Goal: Task Accomplishment & Management: Manage account settings

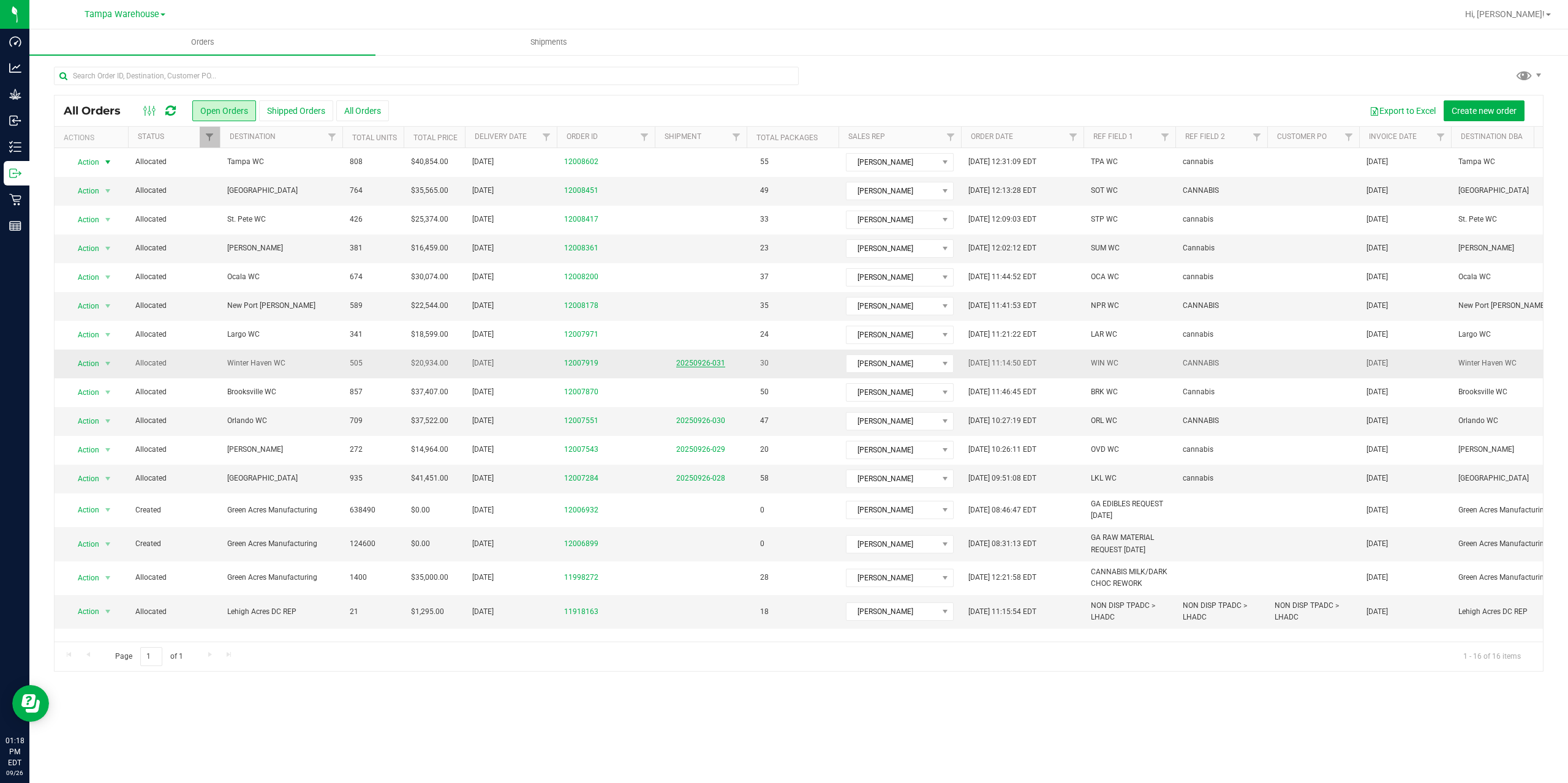
click at [714, 364] on link "20250926-031" at bounding box center [701, 363] width 49 height 9
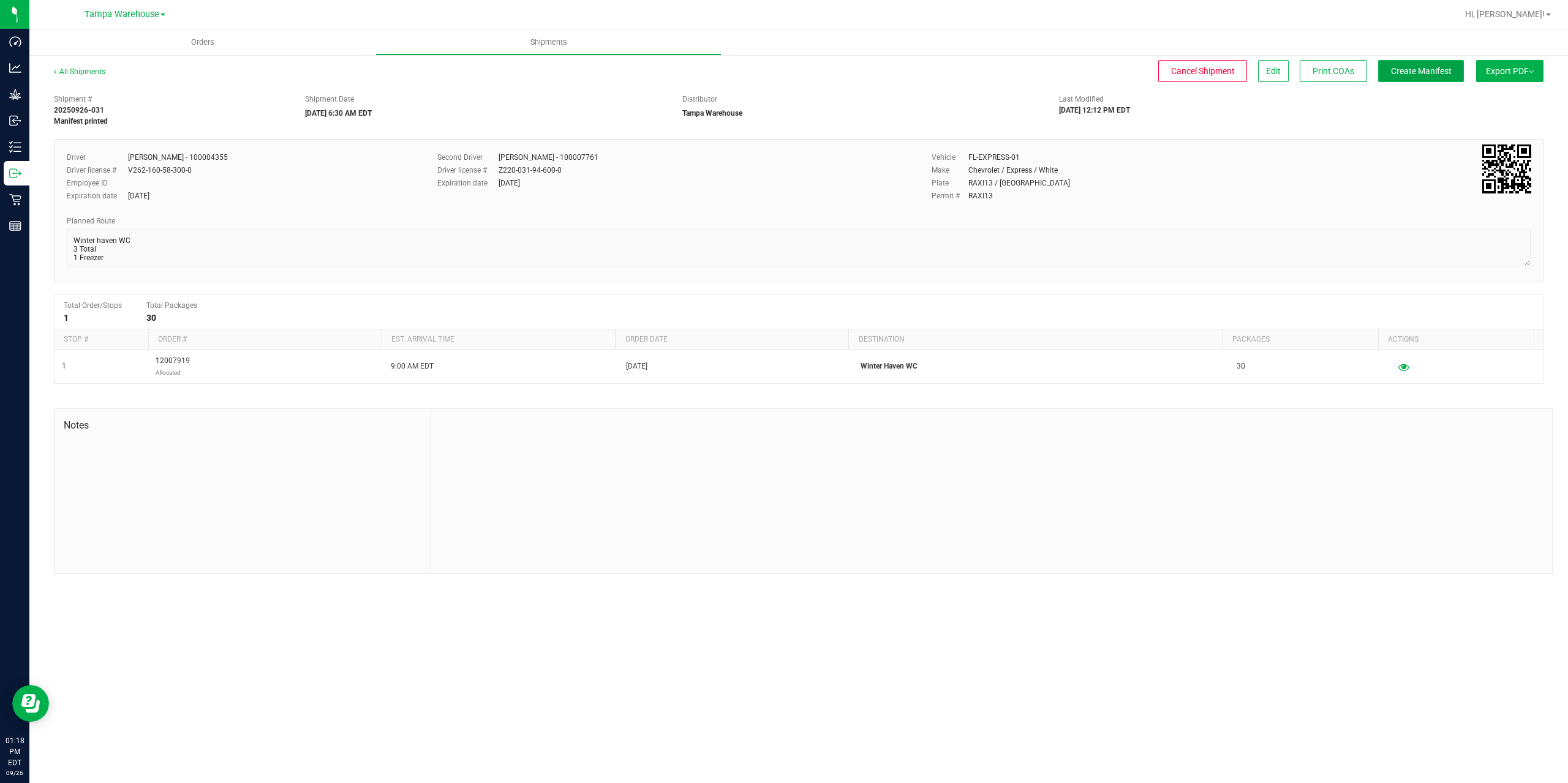
click at [1435, 71] on span "Create Manifest" at bounding box center [1421, 71] width 61 height 10
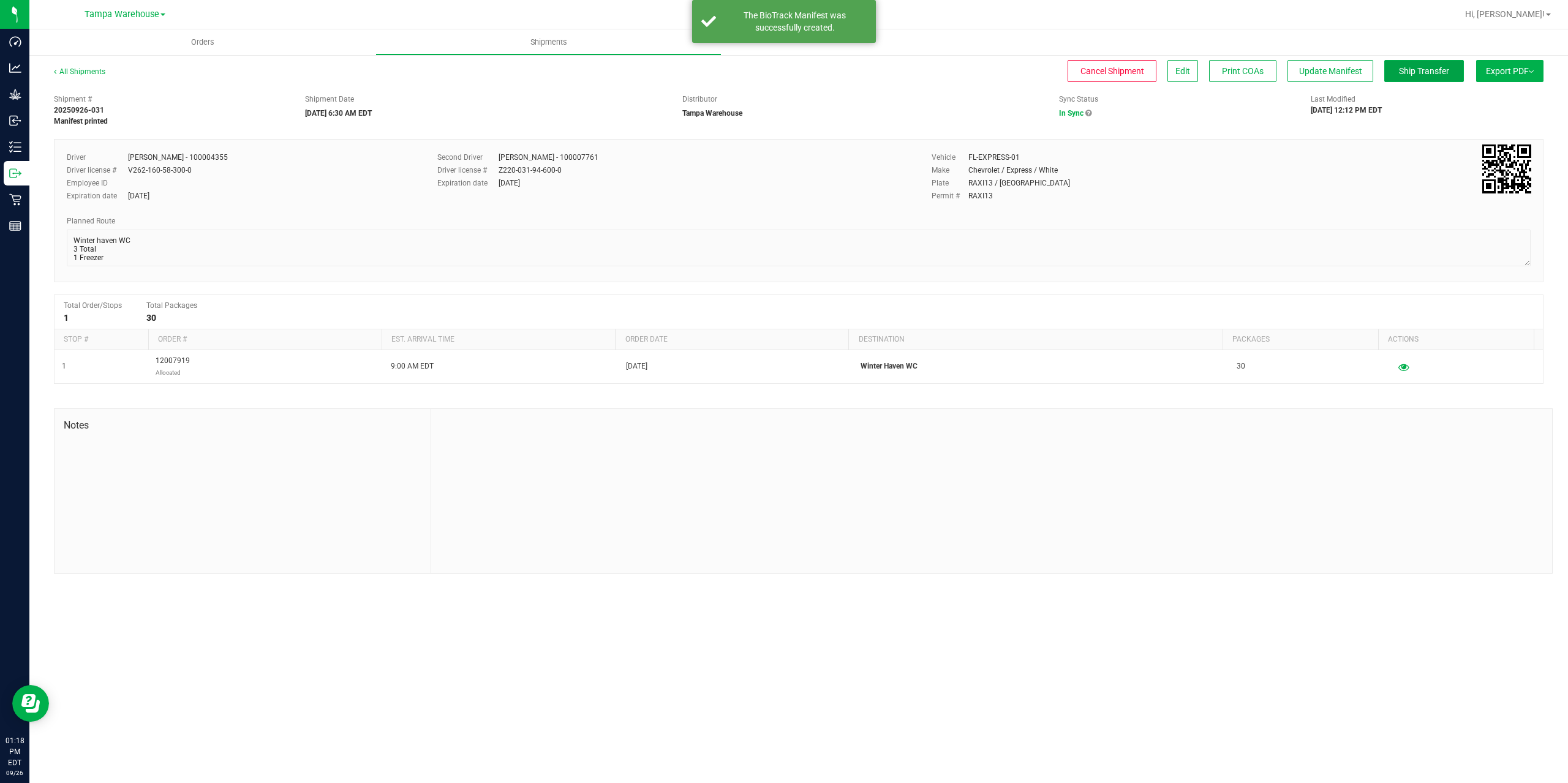
click at [1435, 71] on span "Ship Transfer" at bounding box center [1424, 71] width 50 height 10
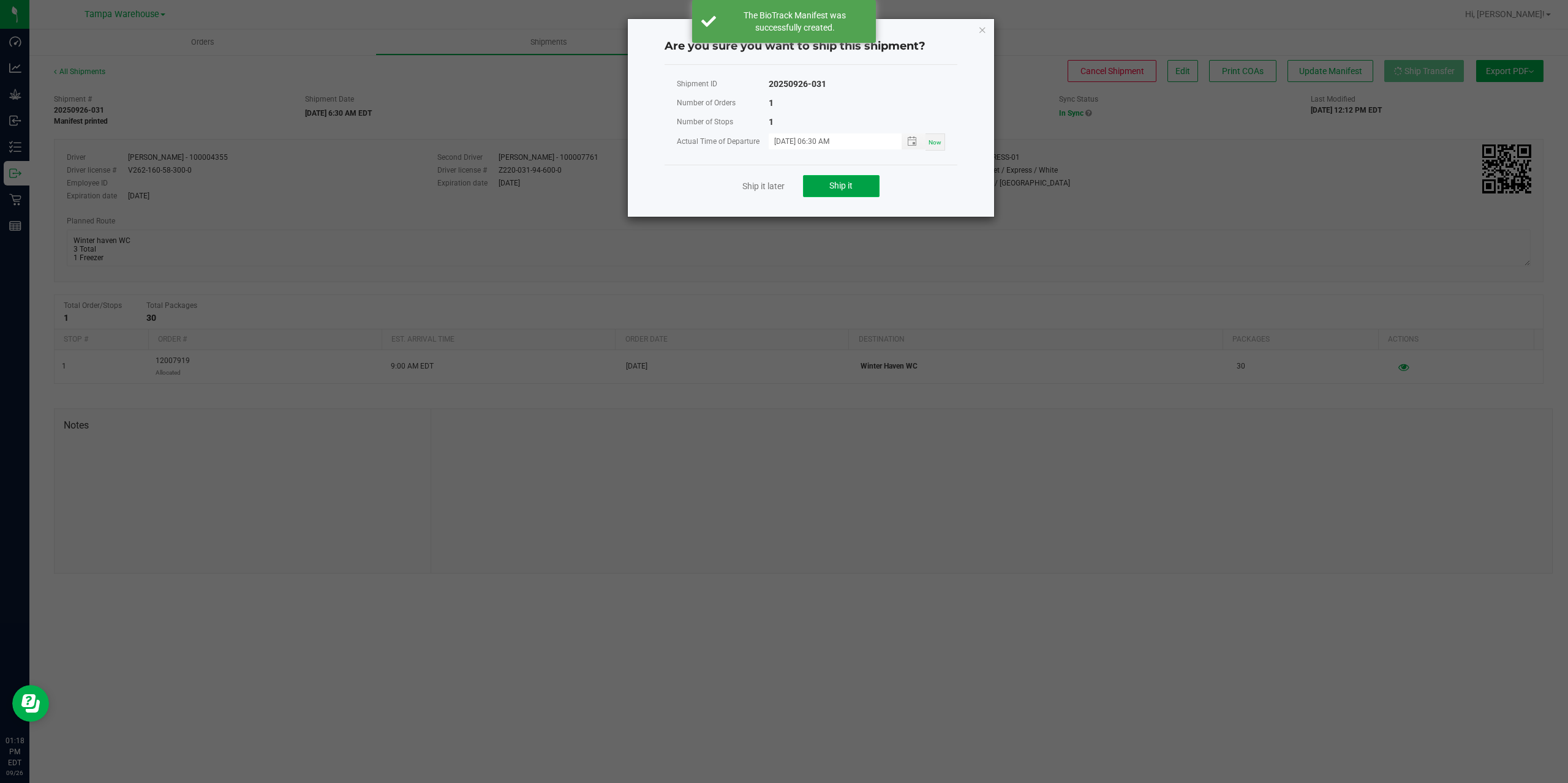
click at [865, 191] on button "Ship it" at bounding box center [841, 186] width 76 height 22
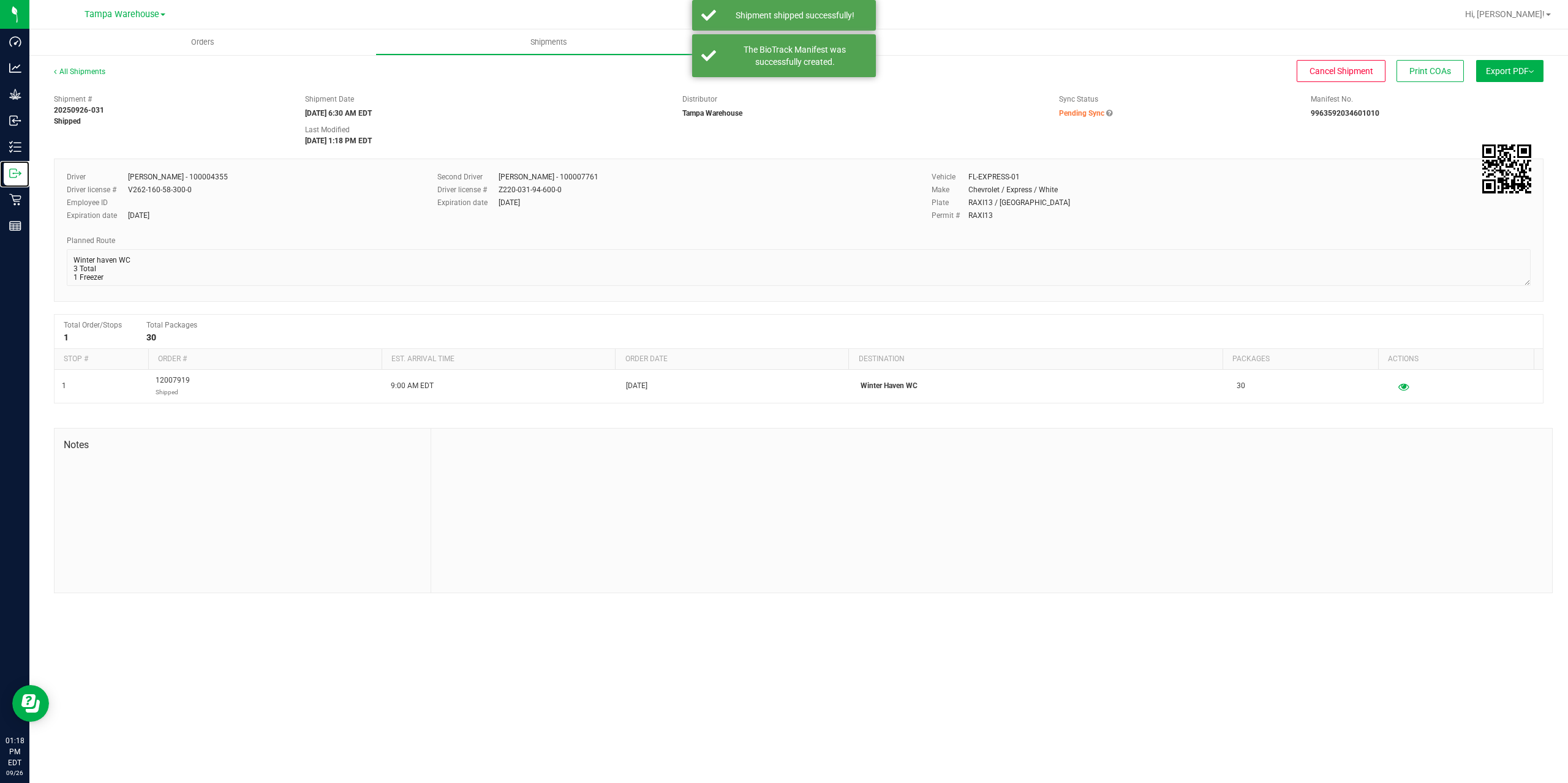
click at [0, 0] on p "Outbound" at bounding box center [0, 0] width 0 height 0
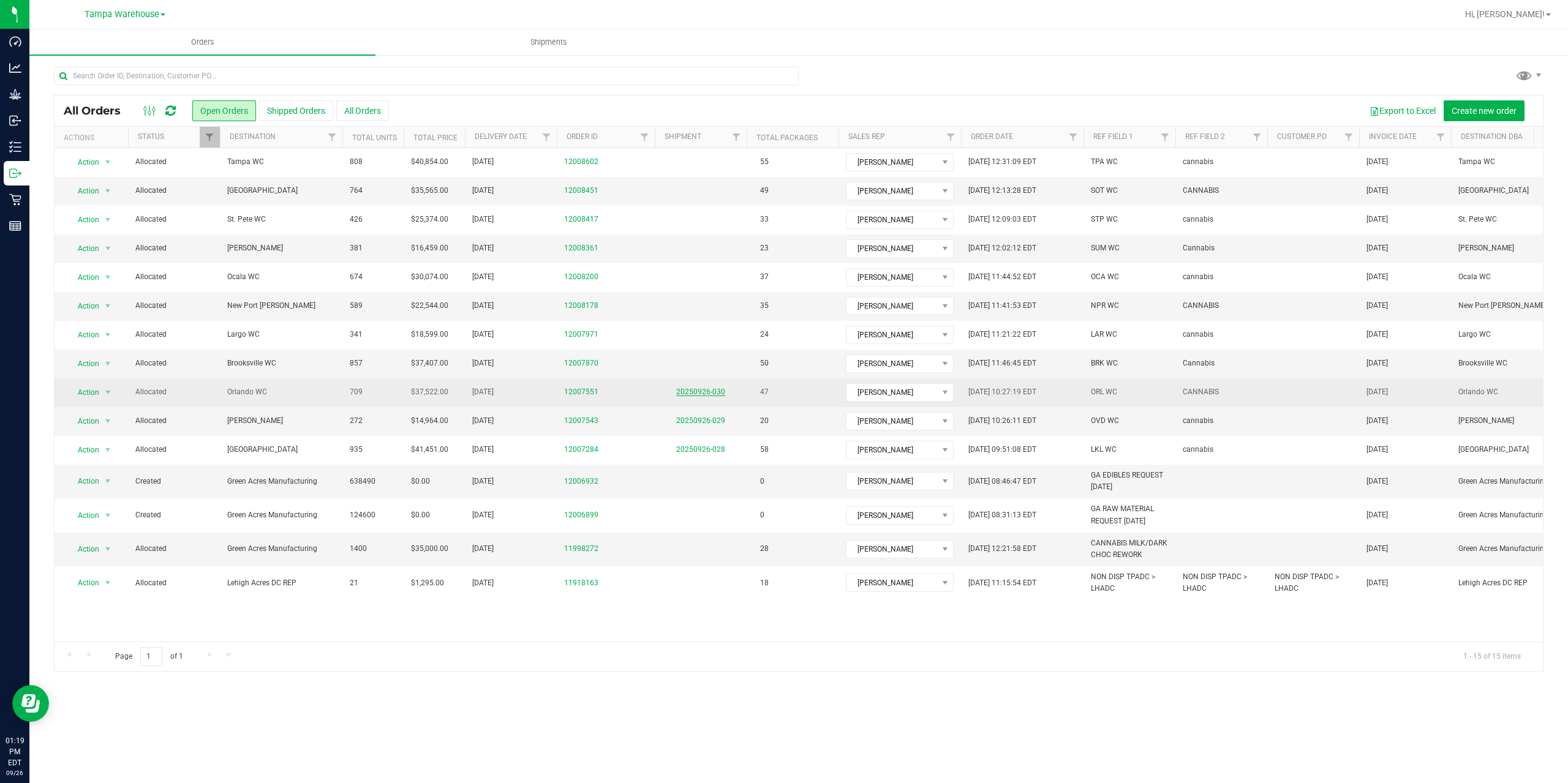
click at [685, 393] on link "20250926-030" at bounding box center [701, 392] width 49 height 9
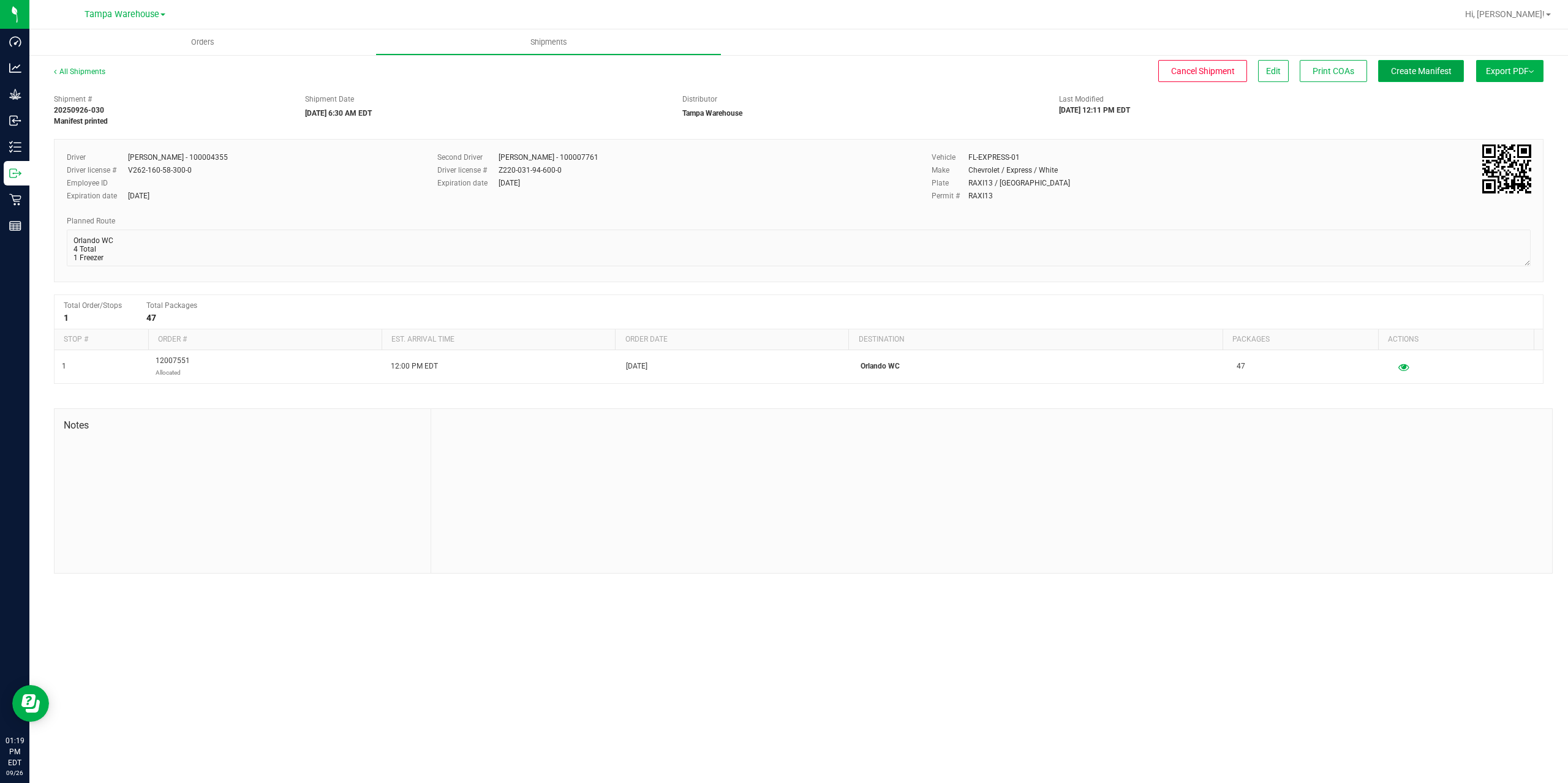
click at [1438, 70] on span "Create Manifest" at bounding box center [1421, 71] width 61 height 10
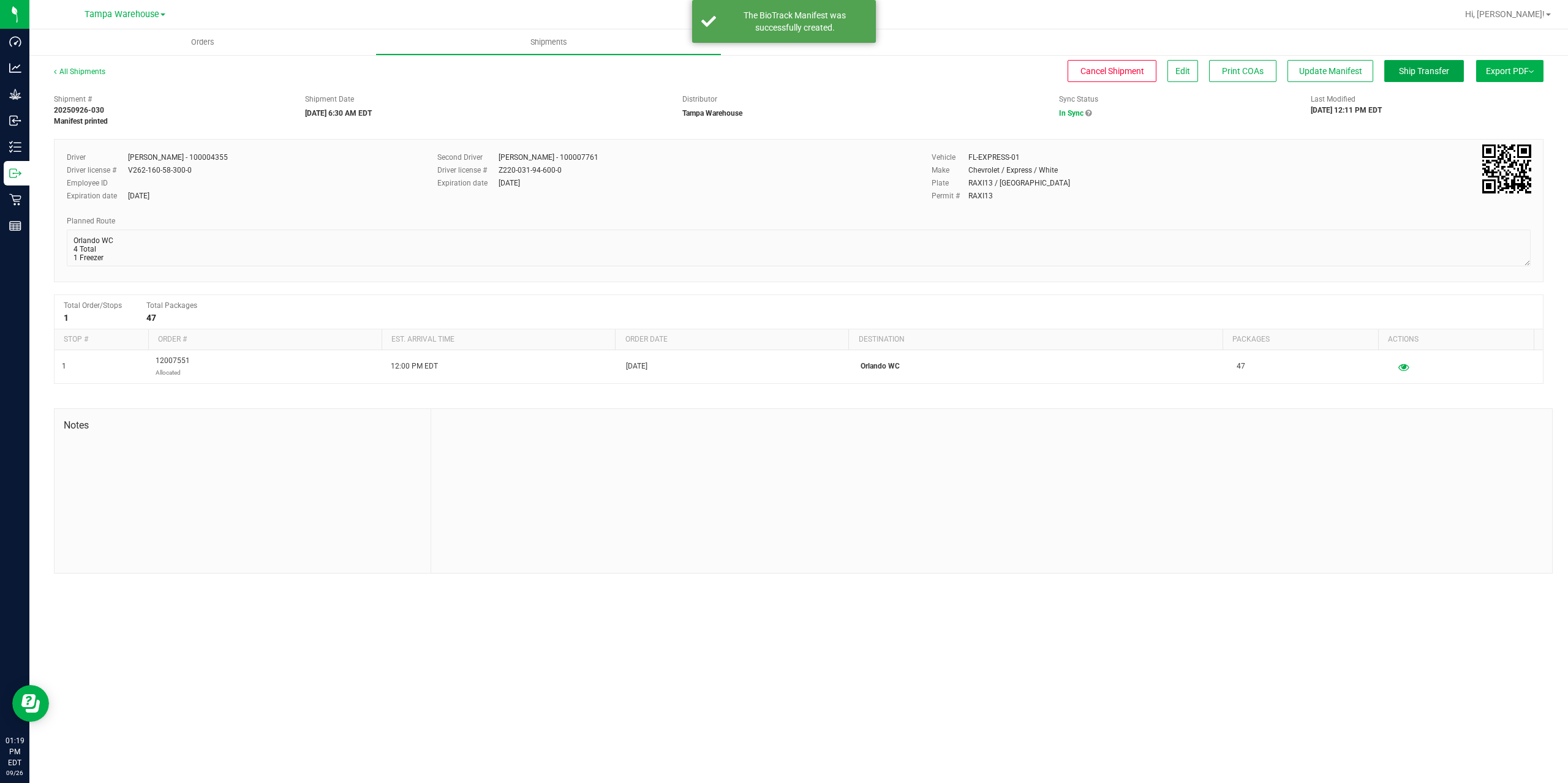
click at [1438, 70] on span "Ship Transfer" at bounding box center [1424, 71] width 50 height 10
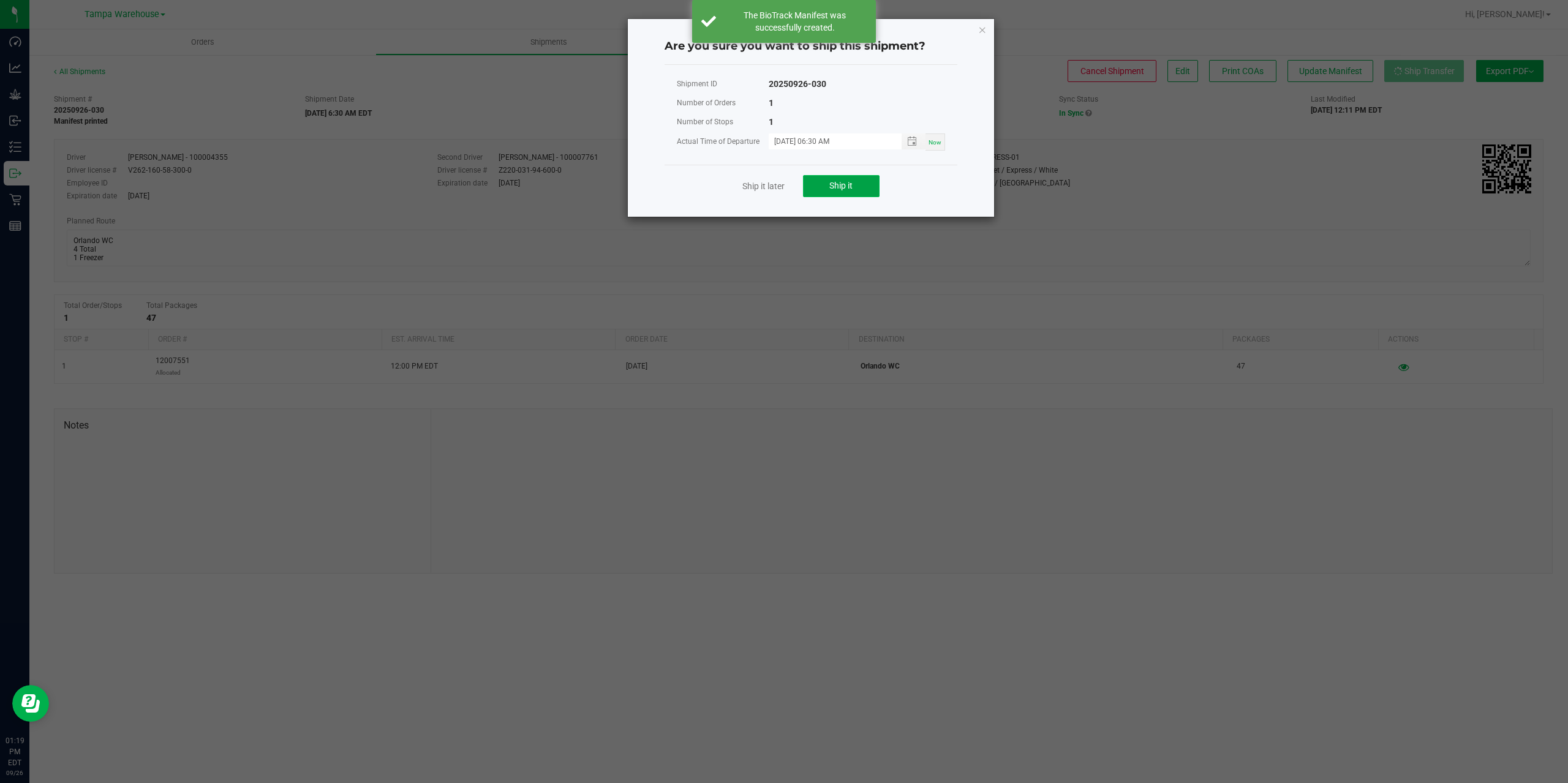
click at [849, 187] on span "Ship it" at bounding box center [841, 185] width 23 height 10
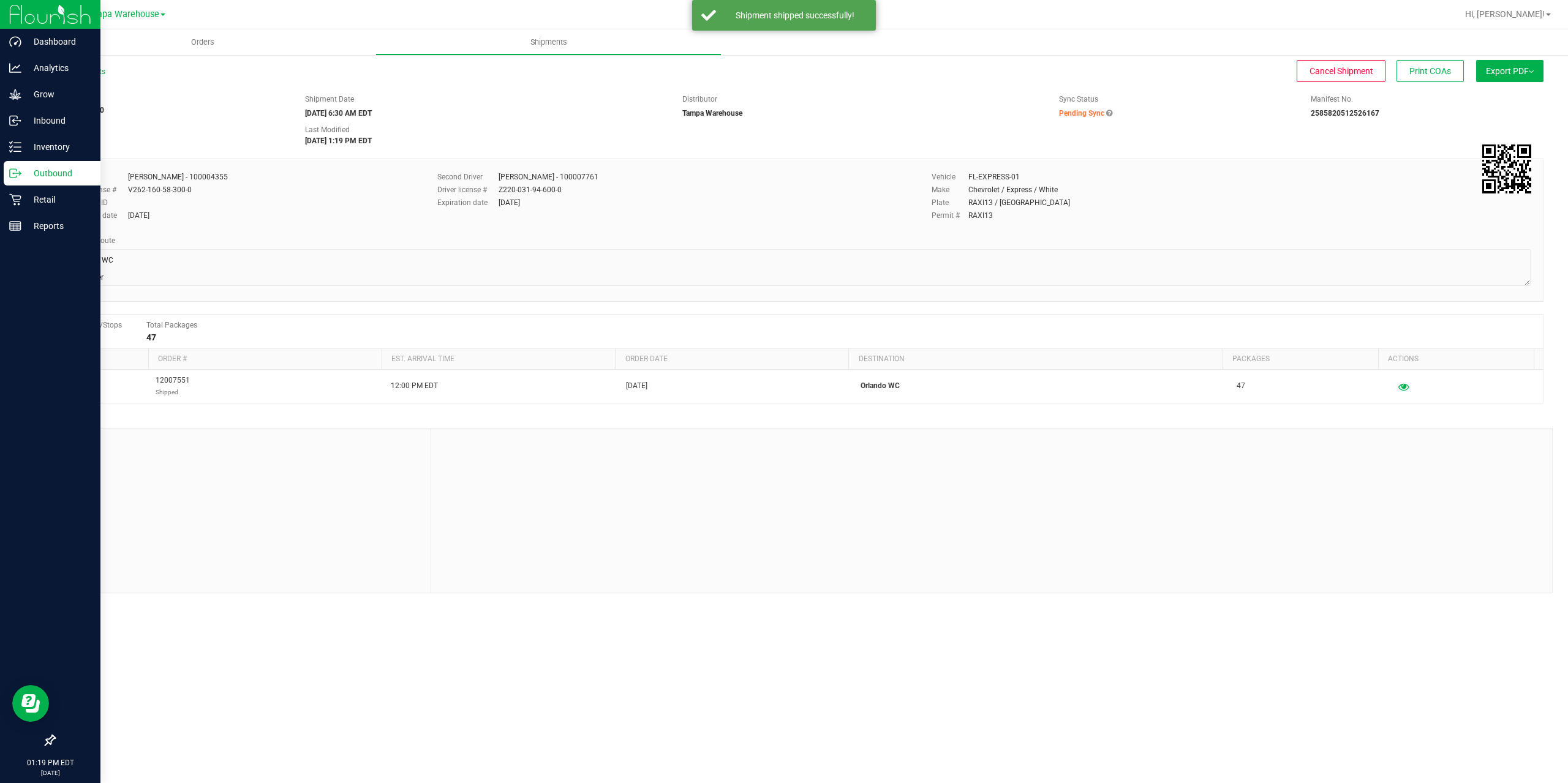
click at [16, 171] on icon at bounding box center [13, 173] width 7 height 9
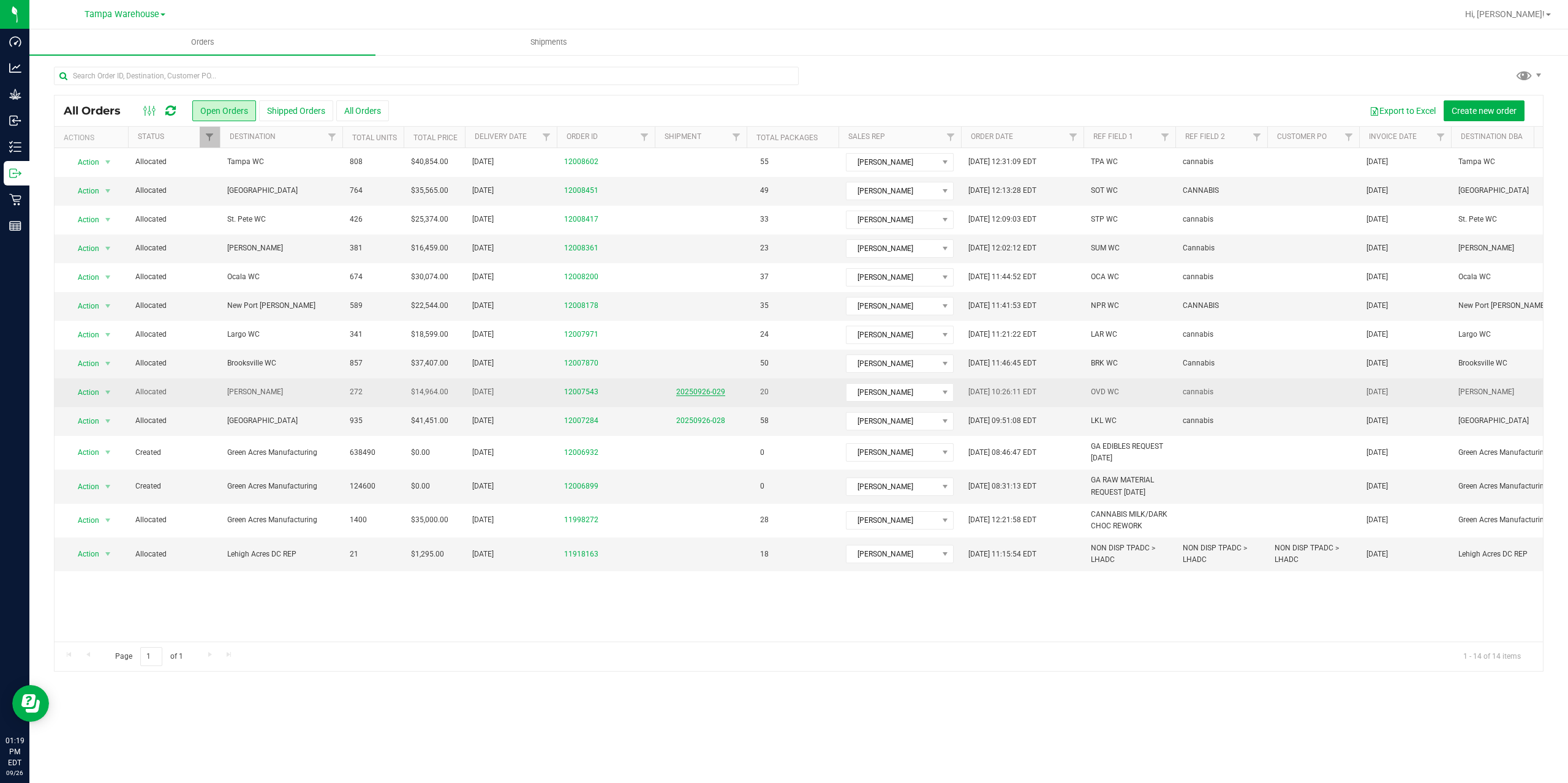
click at [707, 392] on link "20250926-029" at bounding box center [701, 392] width 49 height 9
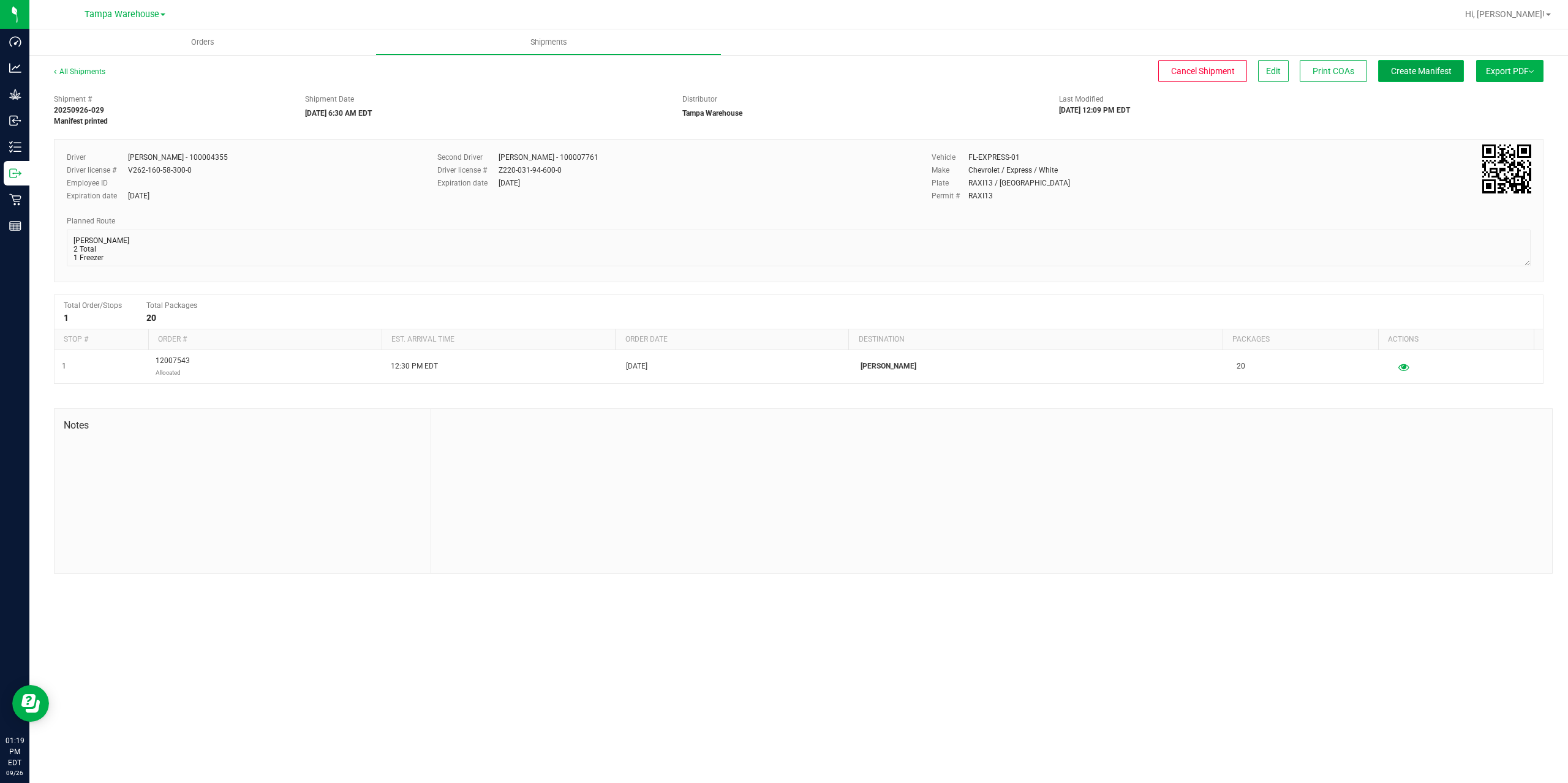
click at [1409, 76] on span "Create Manifest" at bounding box center [1421, 71] width 61 height 10
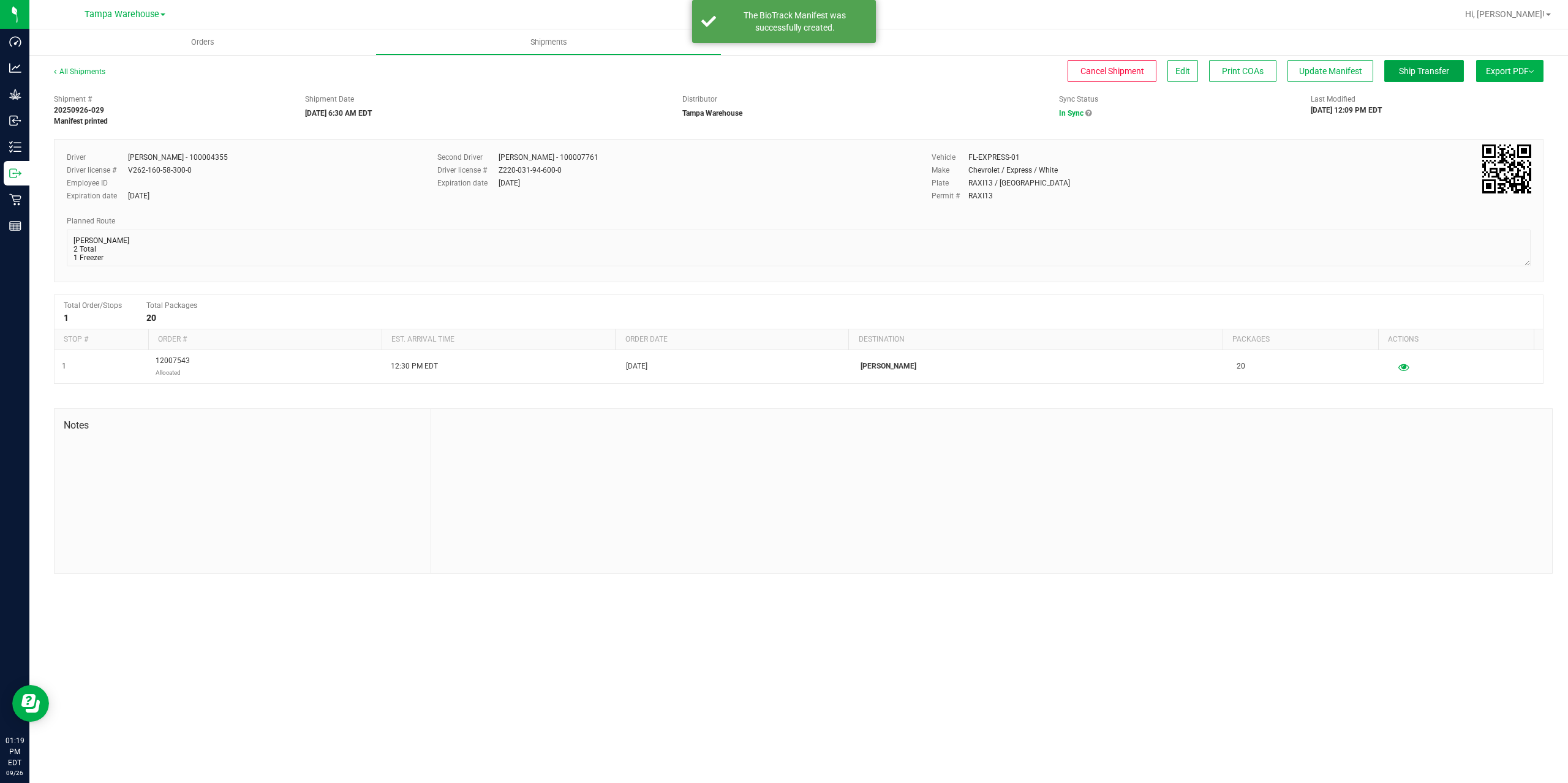
click at [1409, 76] on span "Ship Transfer" at bounding box center [1424, 71] width 50 height 10
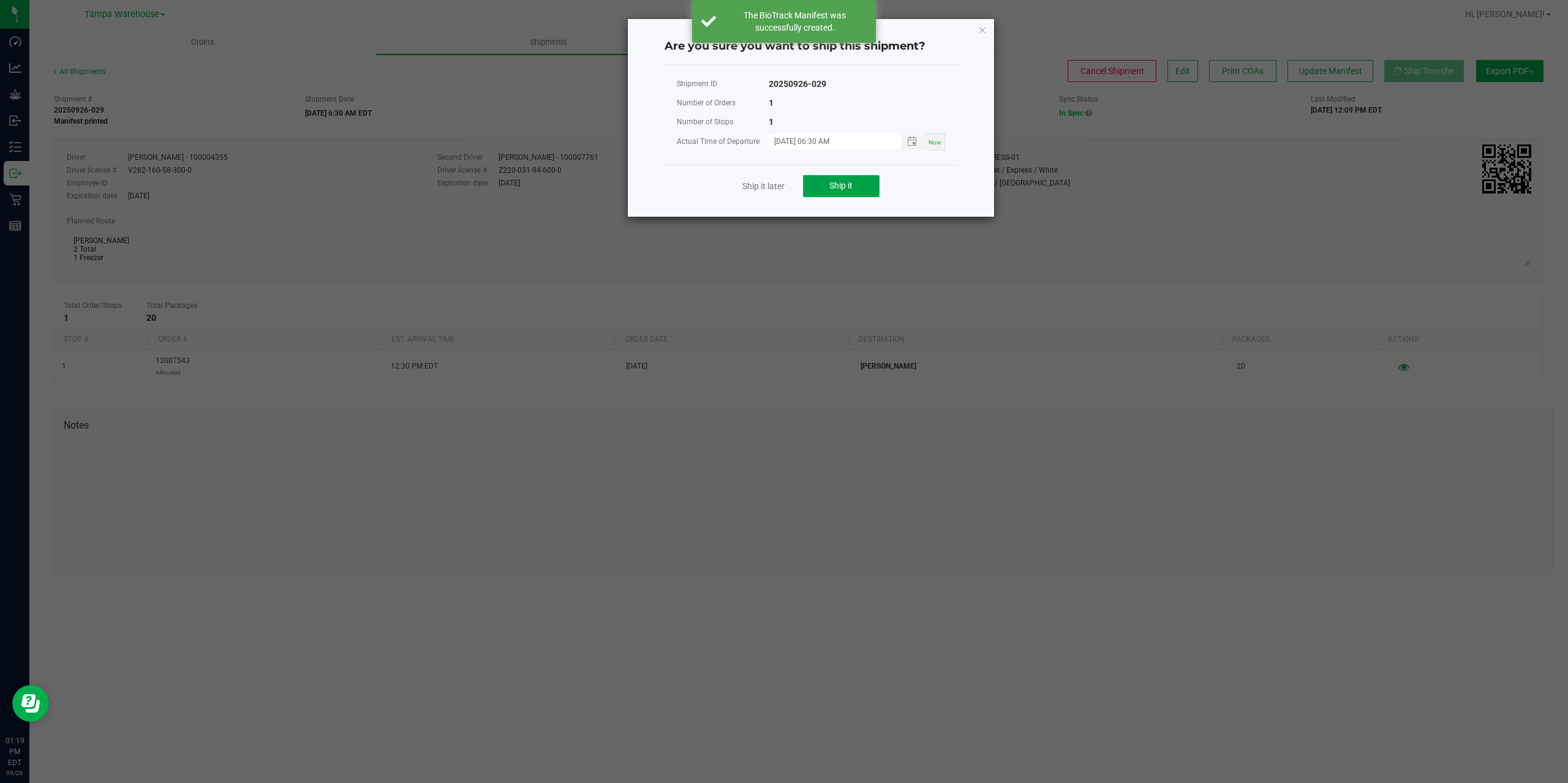
click at [839, 187] on span "Ship it" at bounding box center [841, 185] width 23 height 10
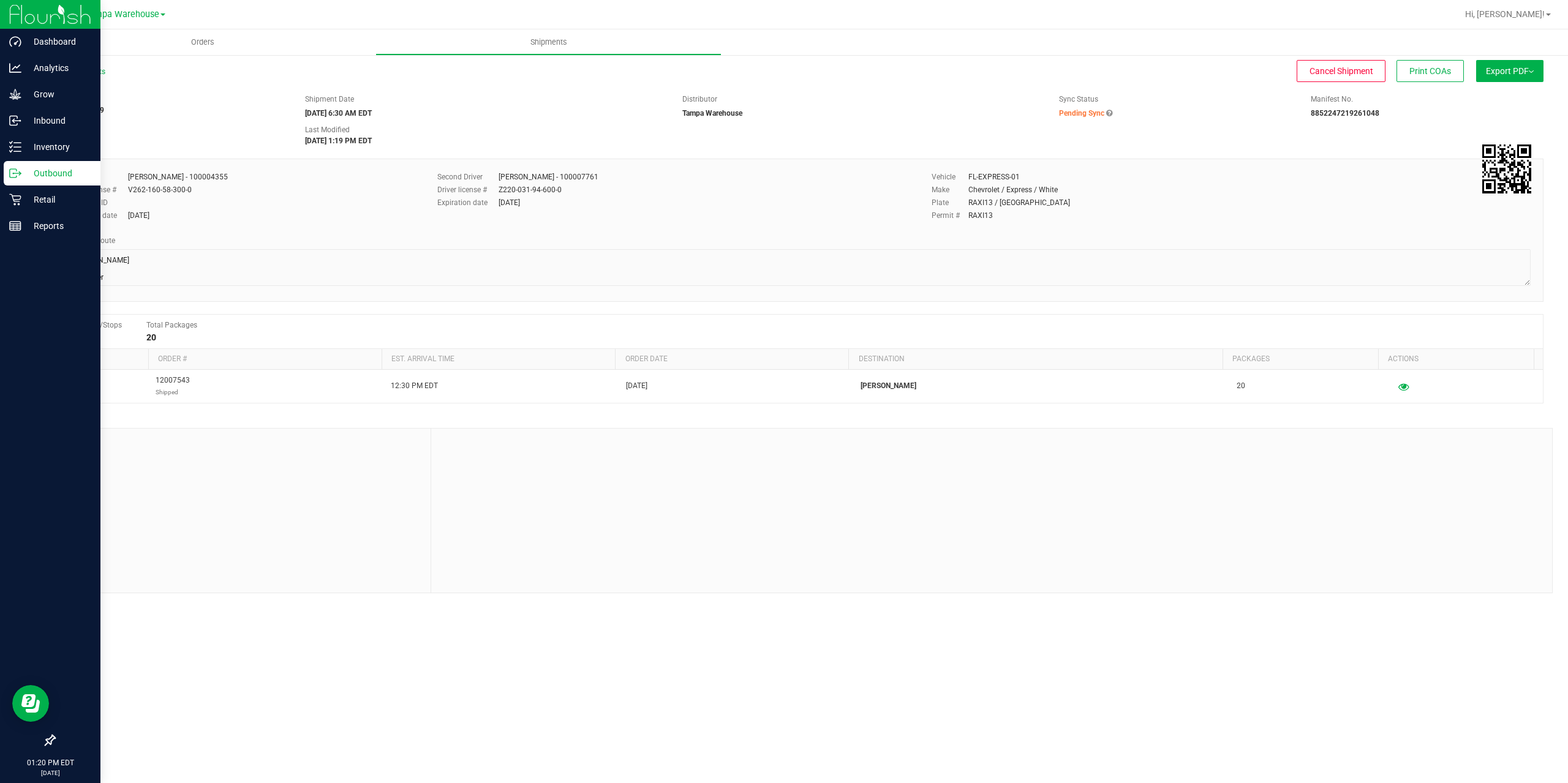
click at [35, 165] on div "Outbound" at bounding box center [52, 174] width 97 height 25
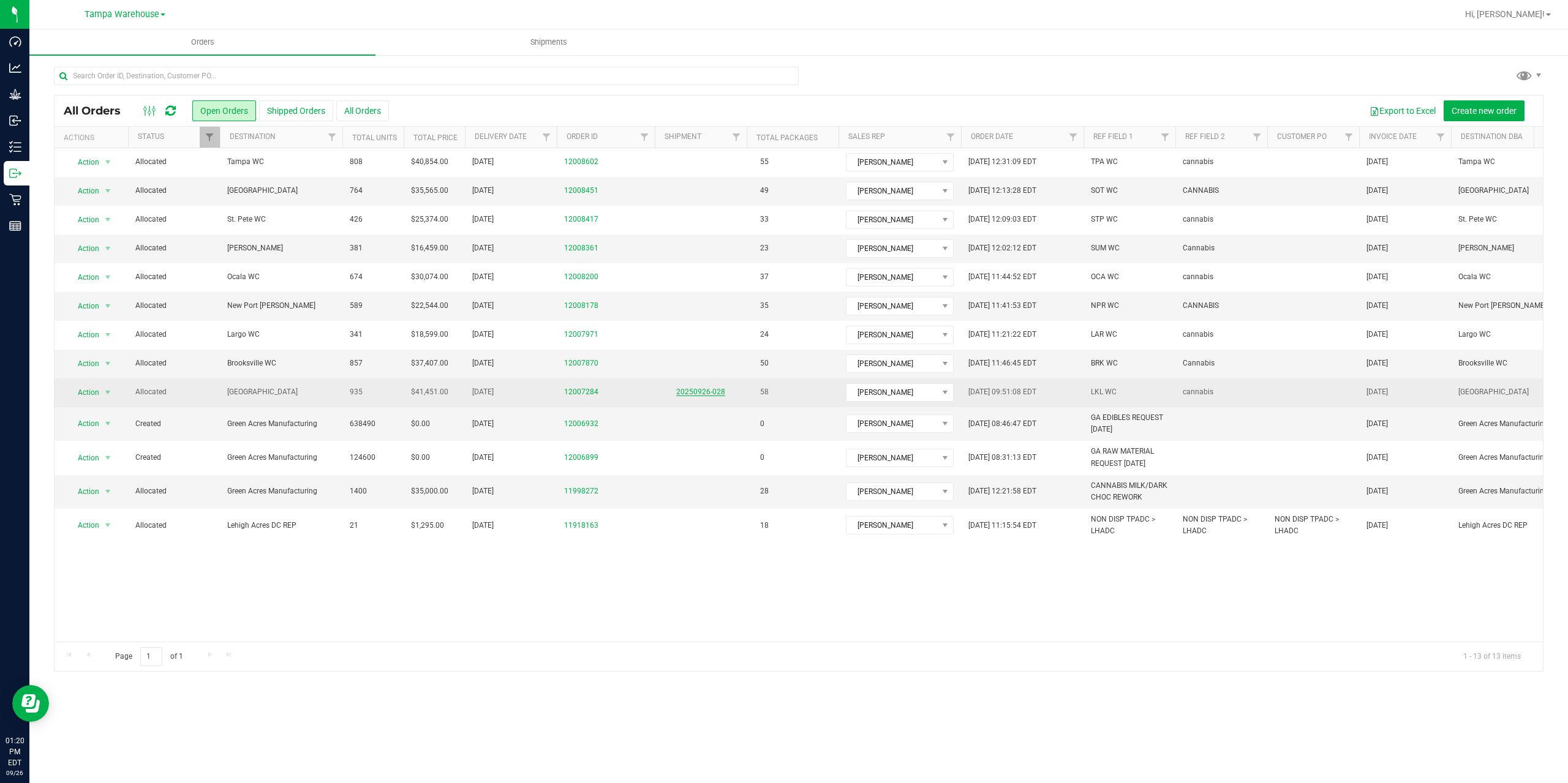
click at [701, 390] on link "20250926-028" at bounding box center [701, 392] width 49 height 9
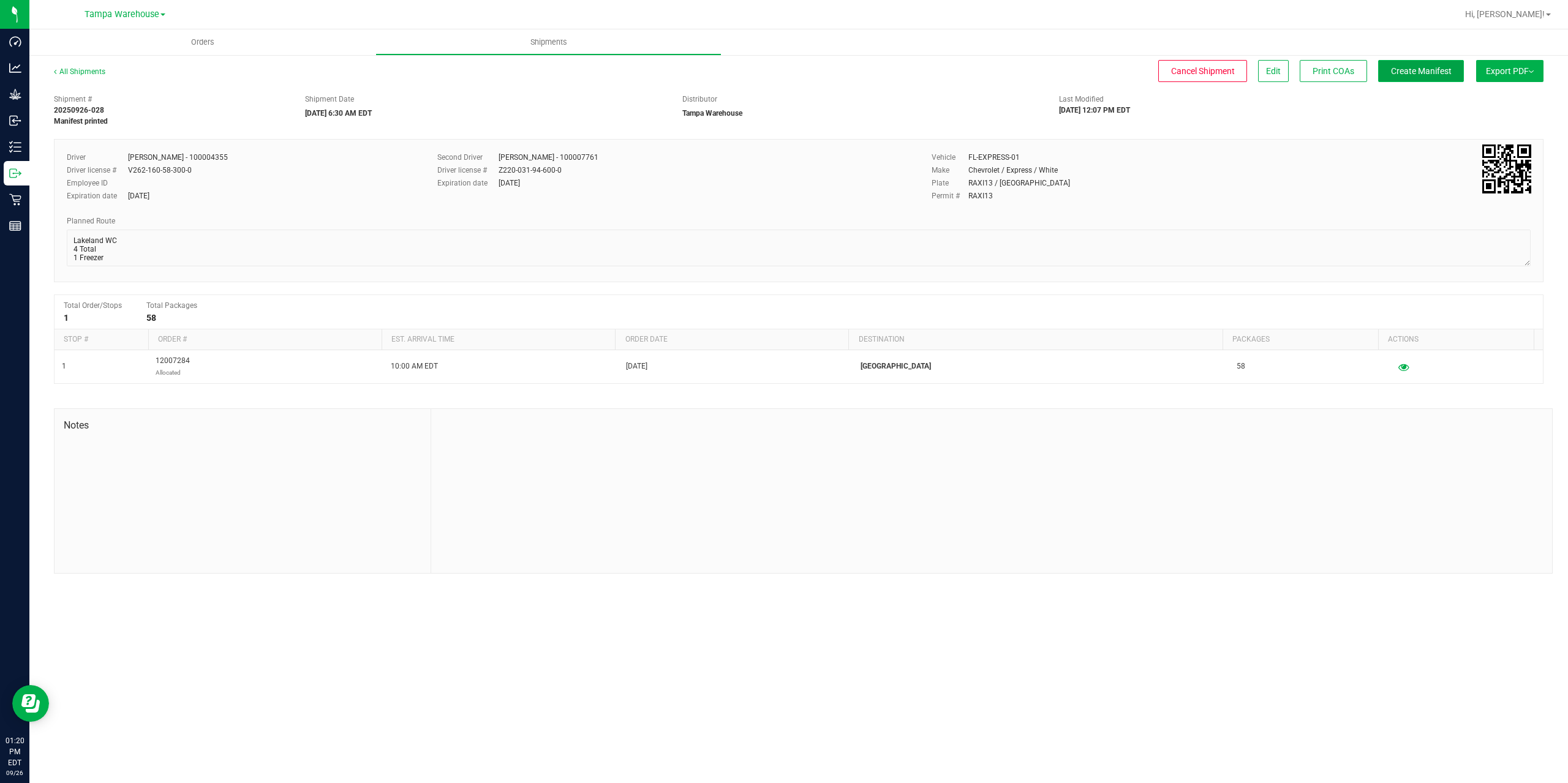
click at [1443, 71] on span "Create Manifest" at bounding box center [1421, 71] width 61 height 10
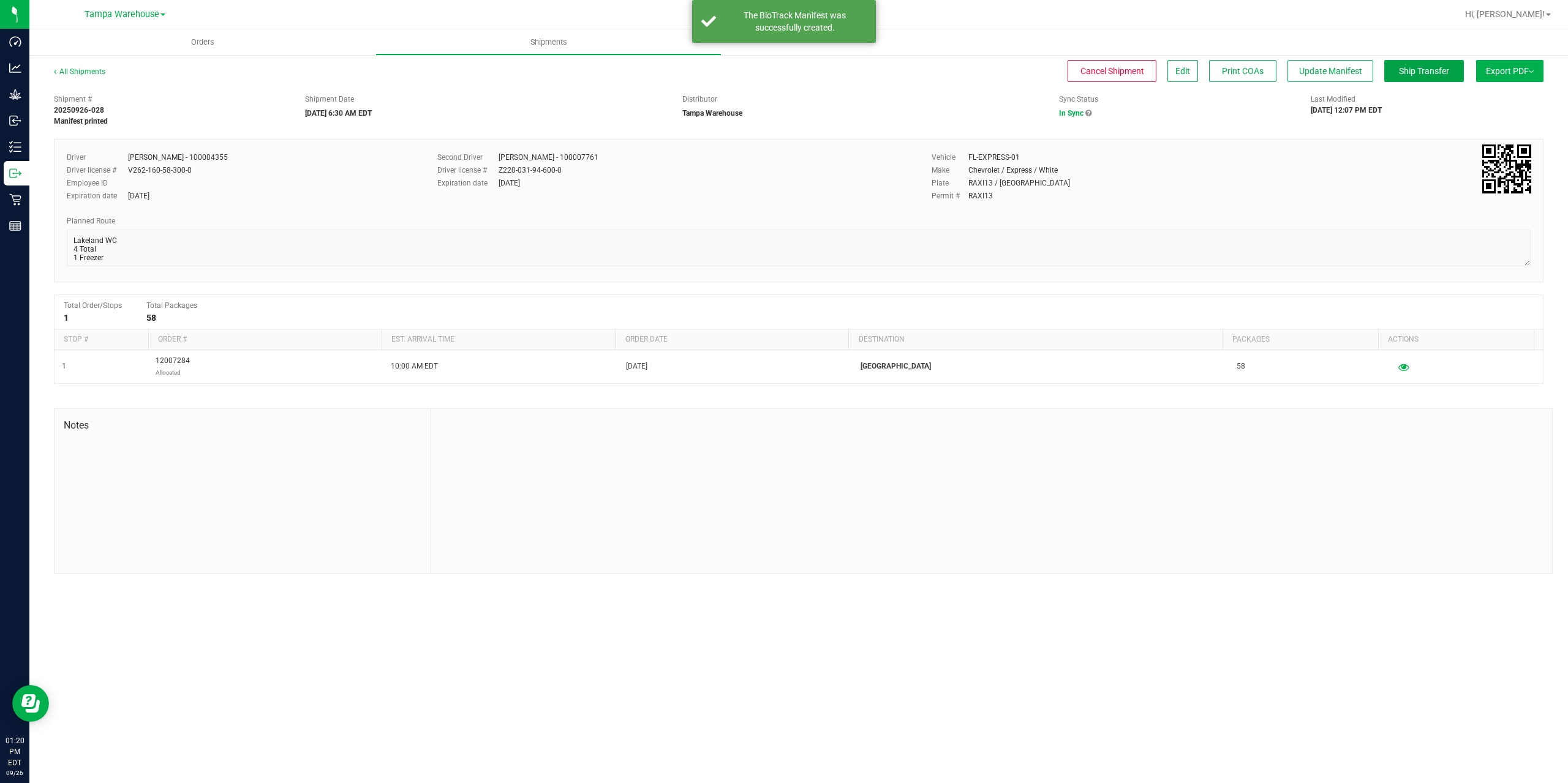
click at [1443, 71] on span "Ship Transfer" at bounding box center [1424, 71] width 50 height 10
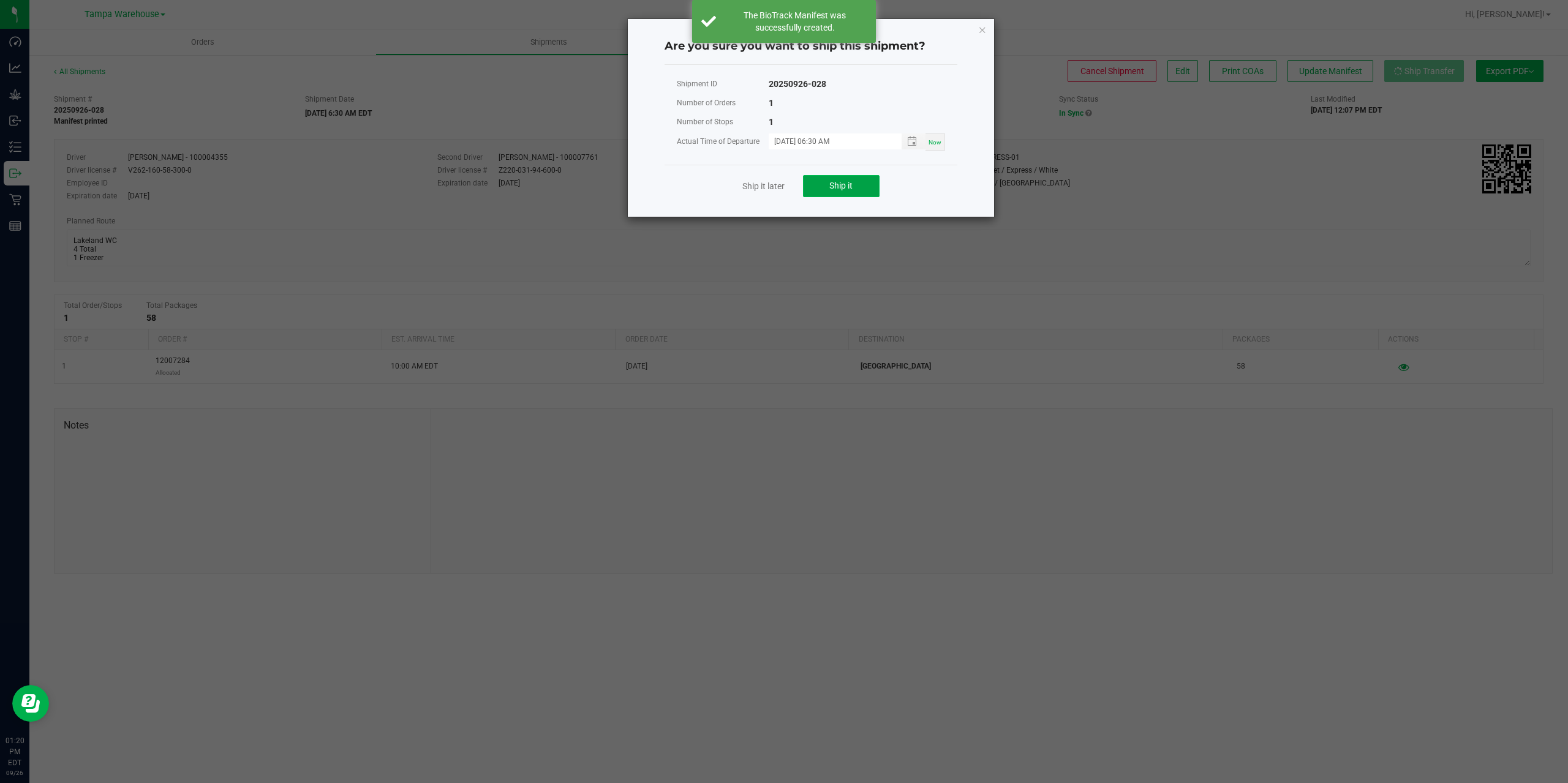
click at [862, 191] on button "Ship it" at bounding box center [841, 186] width 76 height 22
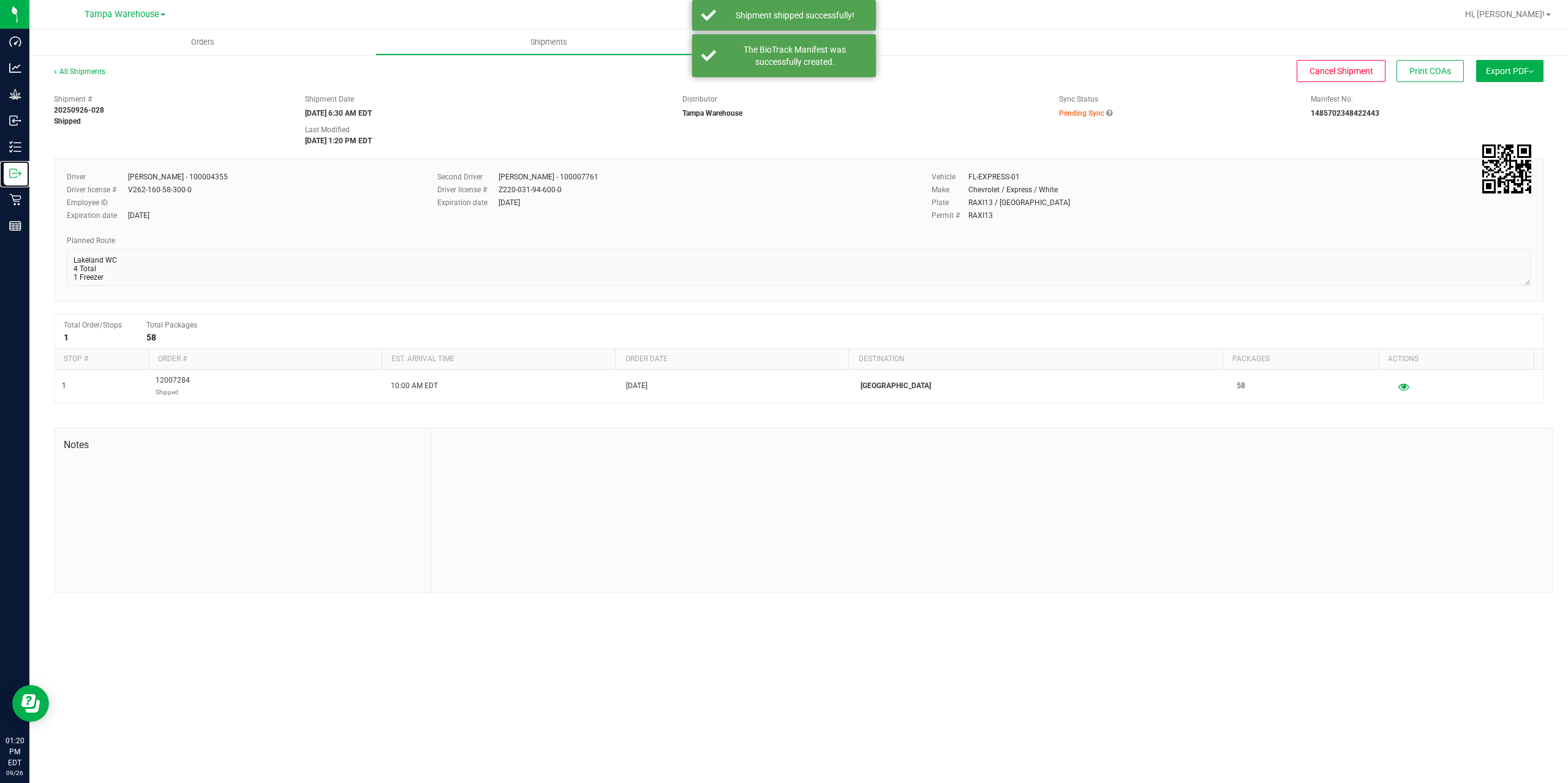
click at [0, 0] on p "Outbound" at bounding box center [0, 0] width 0 height 0
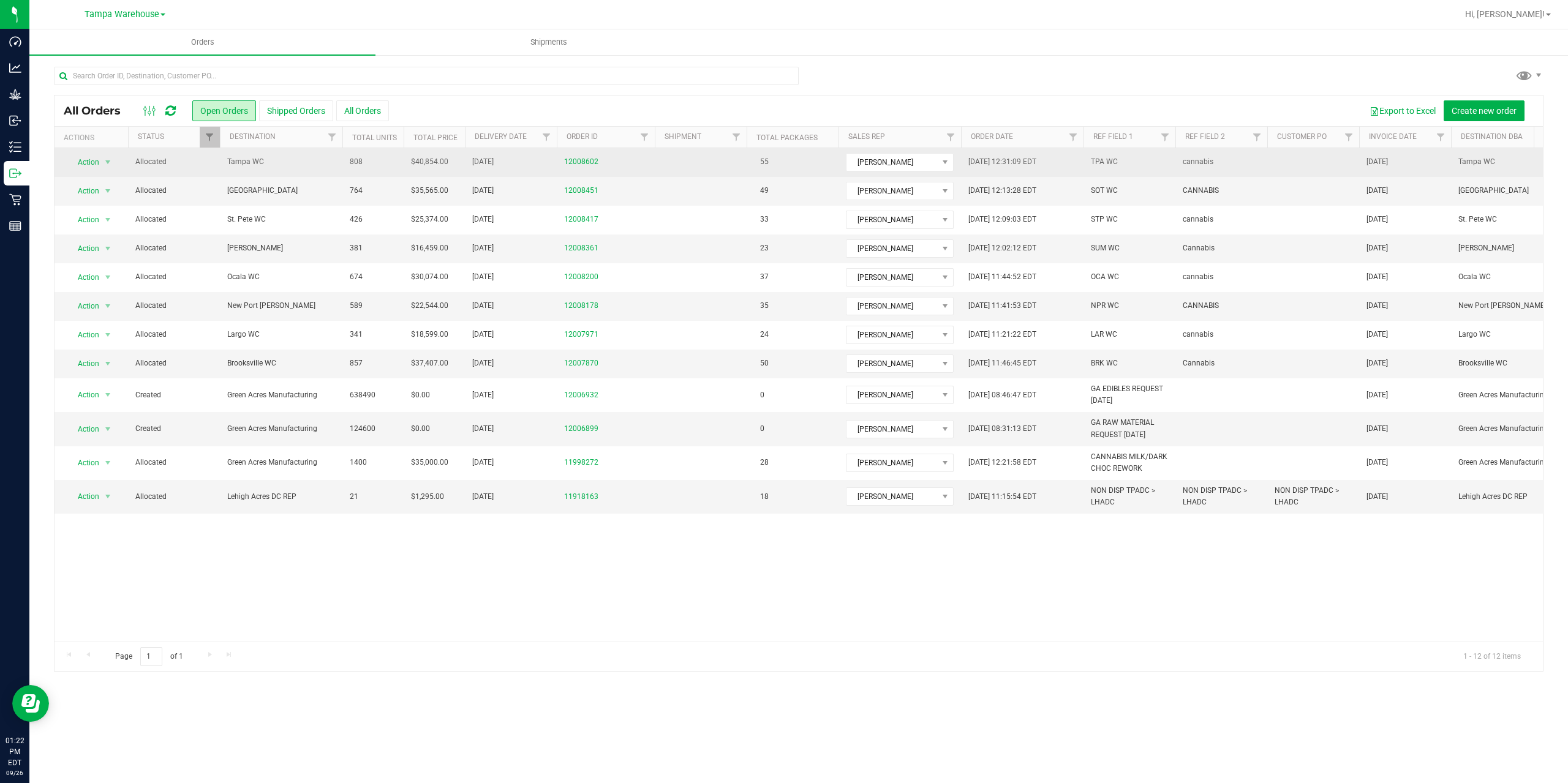
click at [310, 160] on span "Tampa WC" at bounding box center [281, 161] width 108 height 12
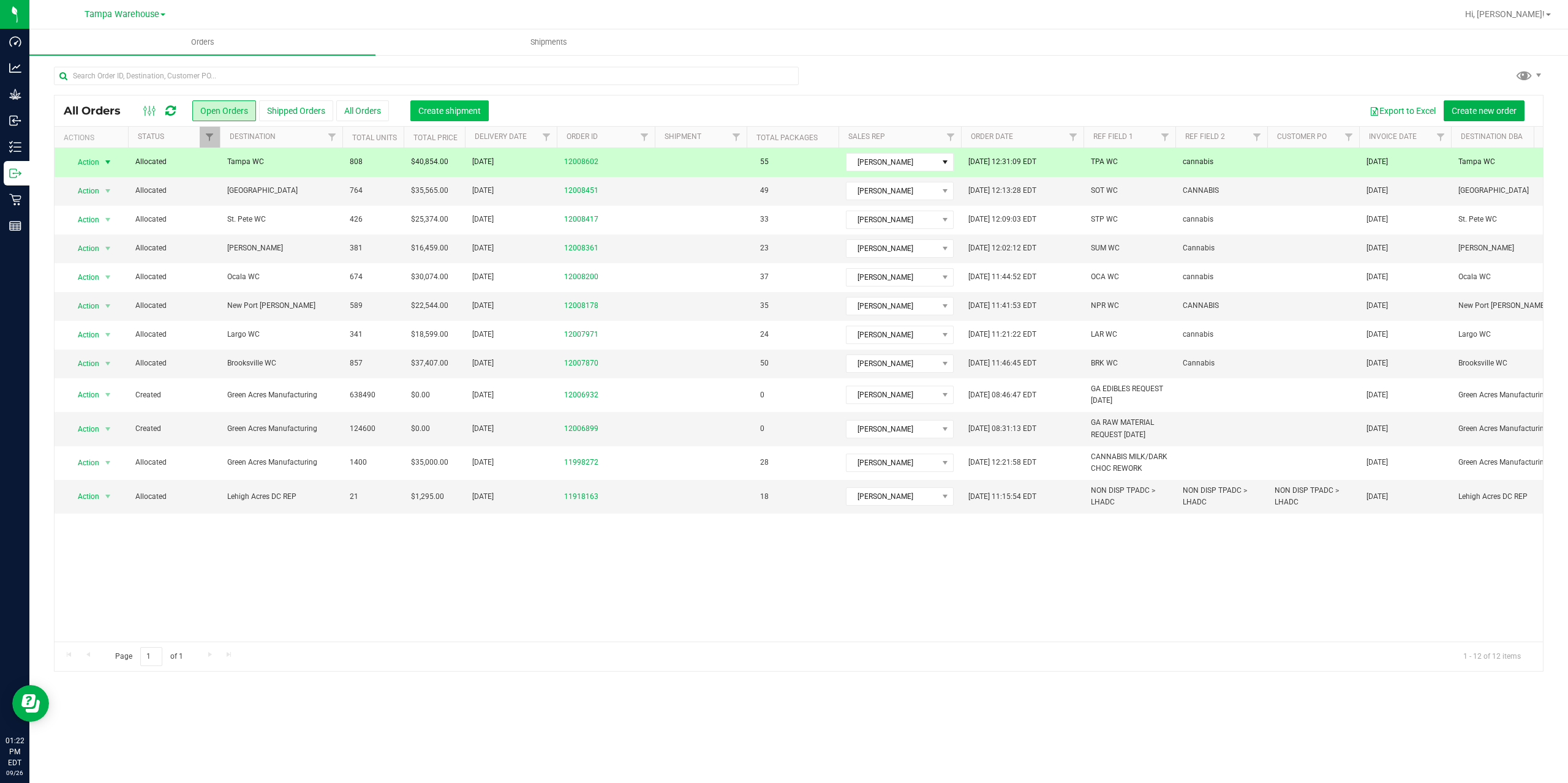
click at [417, 107] on button "Create shipment" at bounding box center [449, 111] width 78 height 21
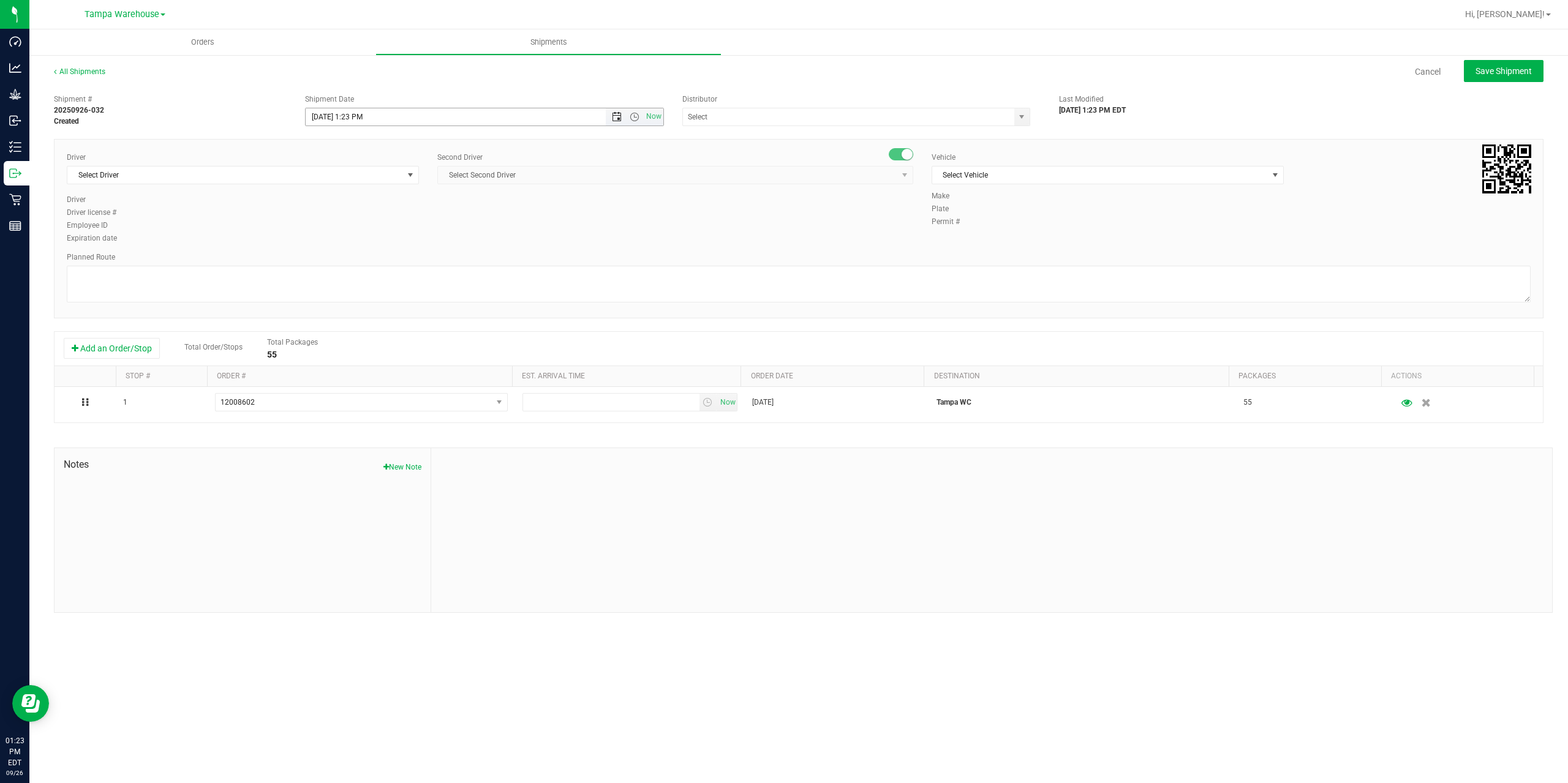
click at [616, 118] on span "Open the date view" at bounding box center [617, 117] width 10 height 10
click at [334, 261] on link "29" at bounding box center [334, 261] width 18 height 19
click at [636, 118] on span "Open the time view" at bounding box center [635, 117] width 10 height 10
click at [353, 222] on li "6:30 AM" at bounding box center [483, 219] width 356 height 16
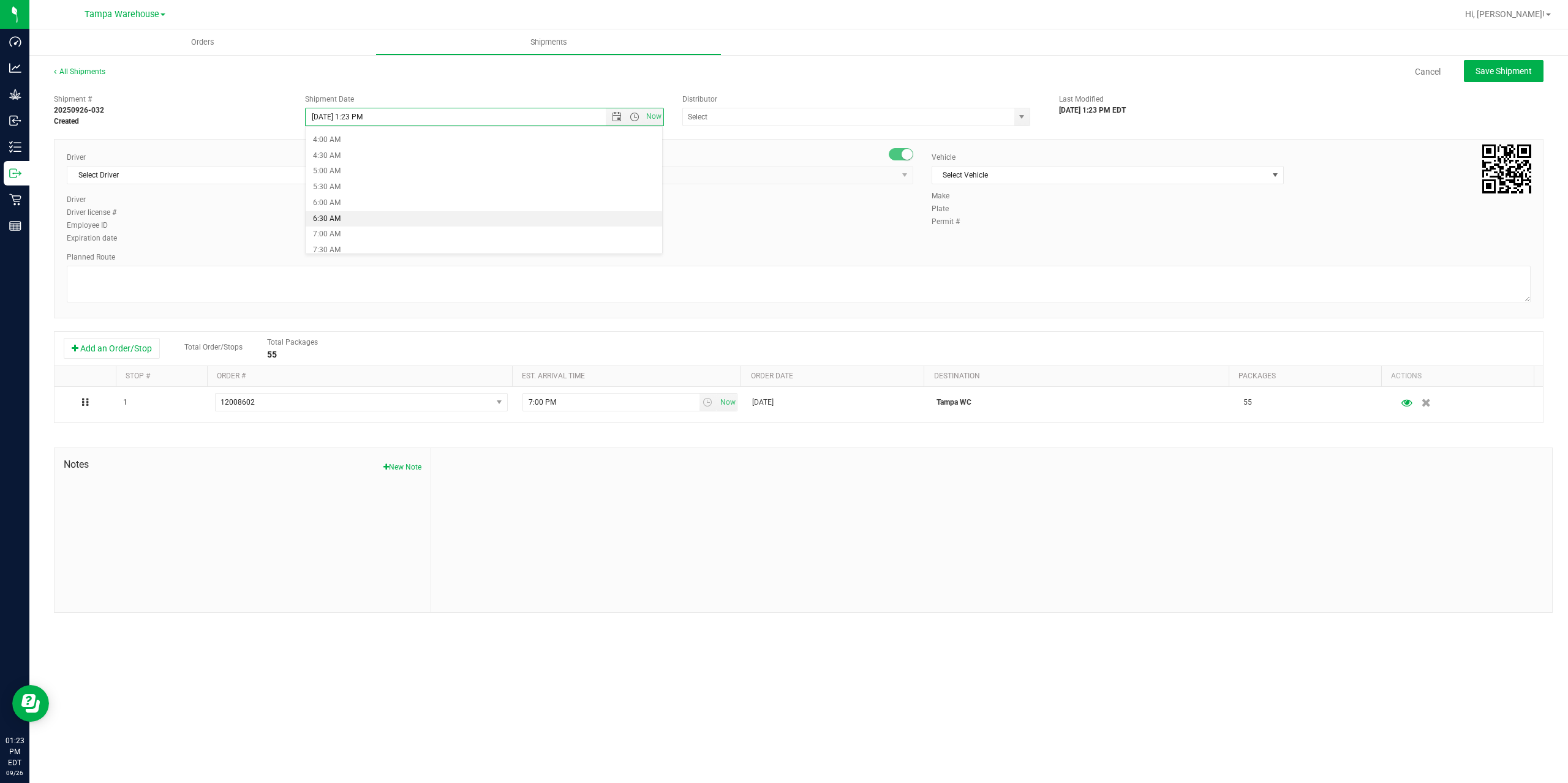
type input "9/29/2025 6:30 AM"
click at [712, 118] on input "text" at bounding box center [844, 116] width 321 height 17
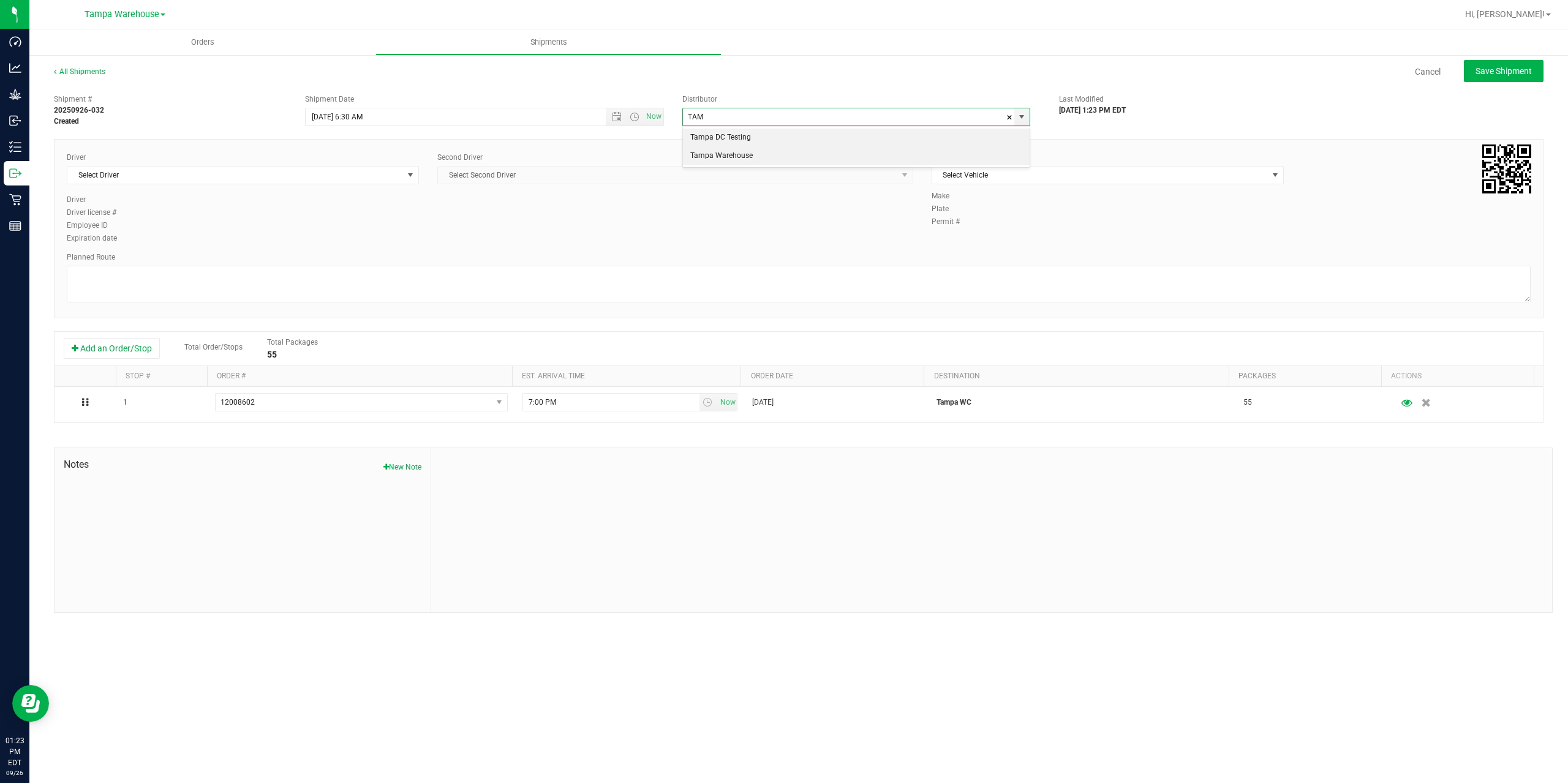
click at [703, 157] on li "Tampa Warehouse" at bounding box center [856, 156] width 347 height 18
type input "Tampa Warehouse"
click at [266, 178] on span "Select Driver" at bounding box center [235, 175] width 336 height 17
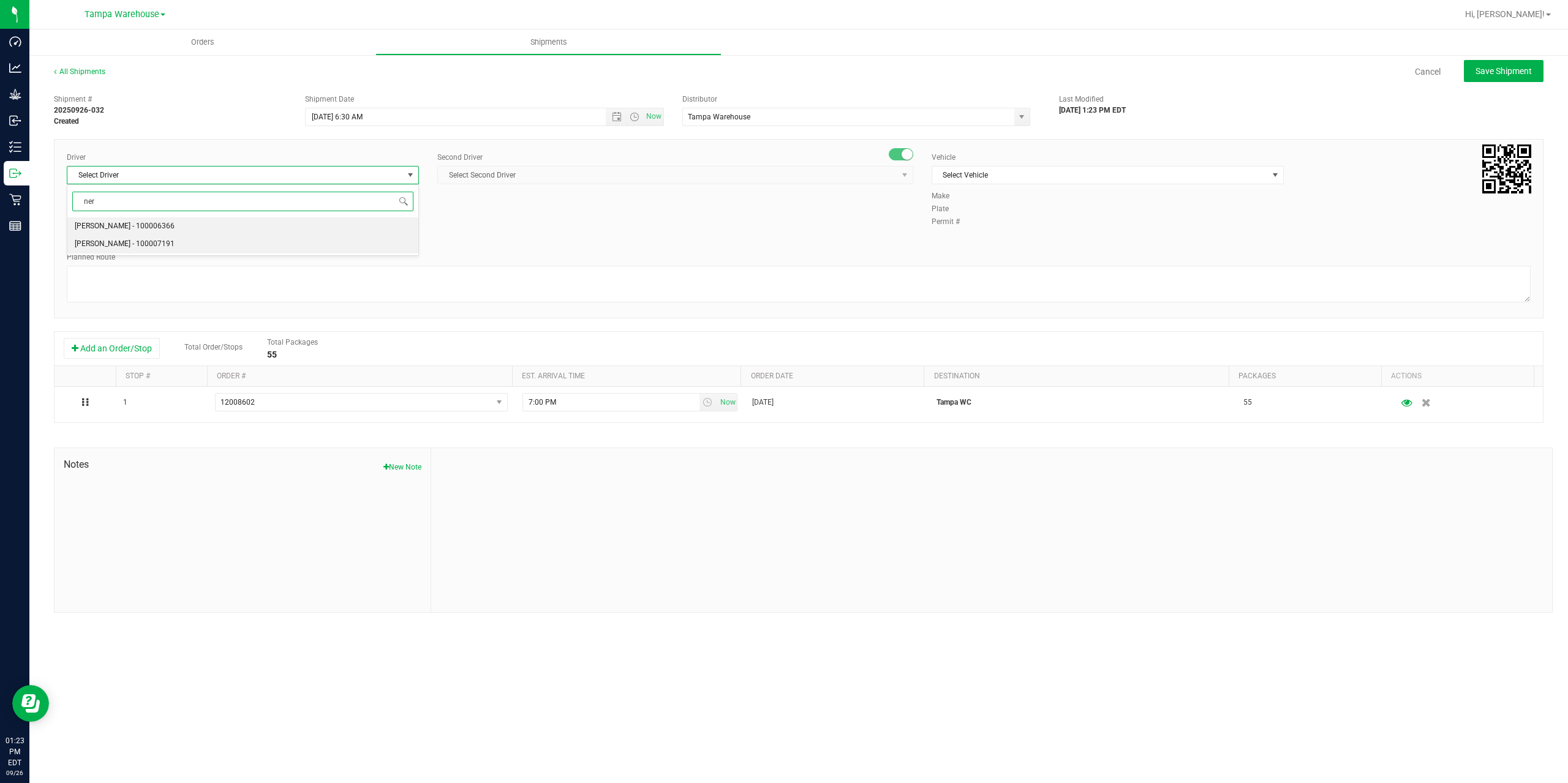
click at [155, 242] on span "Nicholas Pinero - 100007191" at bounding box center [125, 244] width 100 height 16
type input "ner"
click at [509, 177] on span "Select Second Driver" at bounding box center [667, 175] width 460 height 17
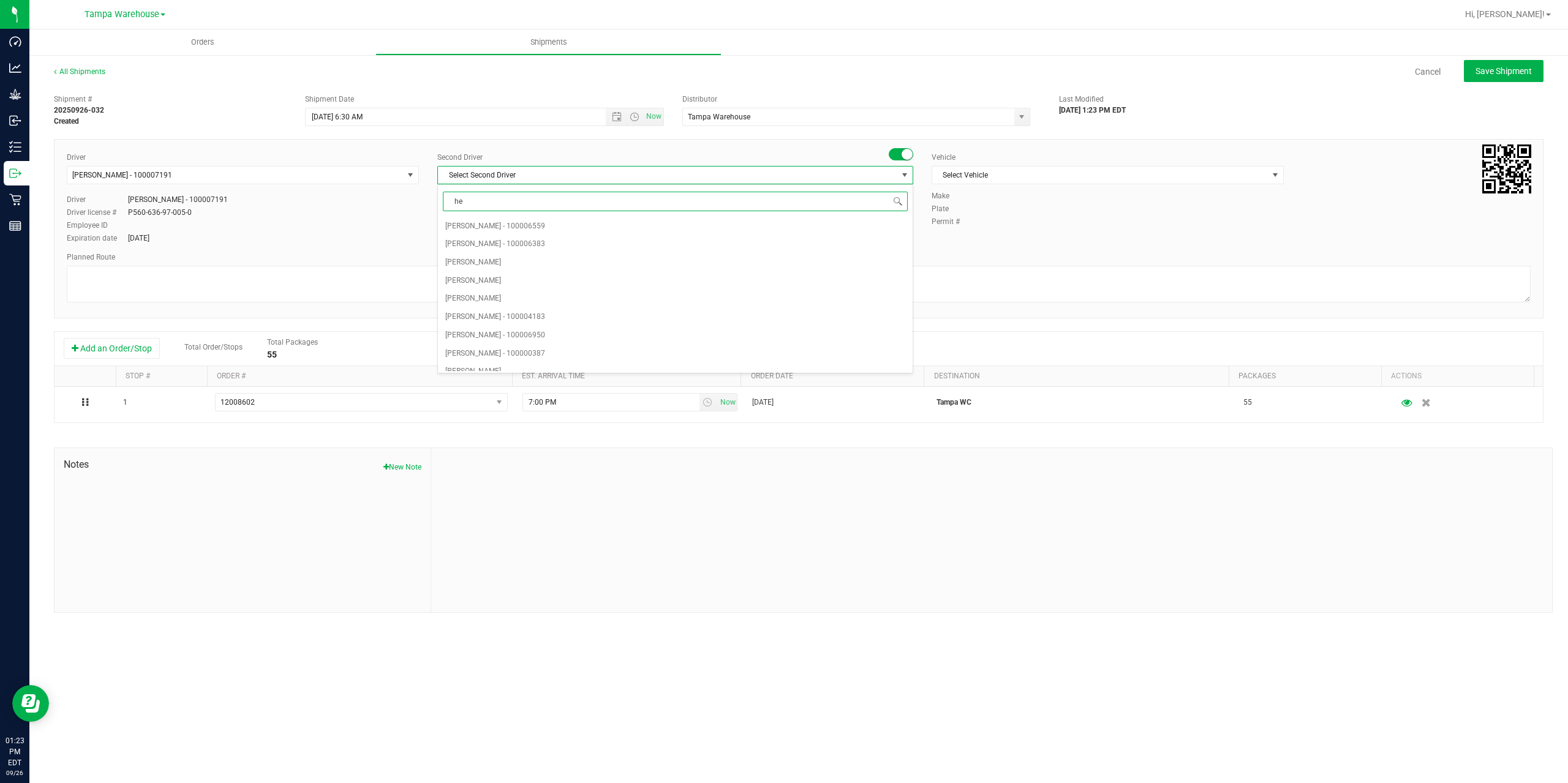
type input "hec"
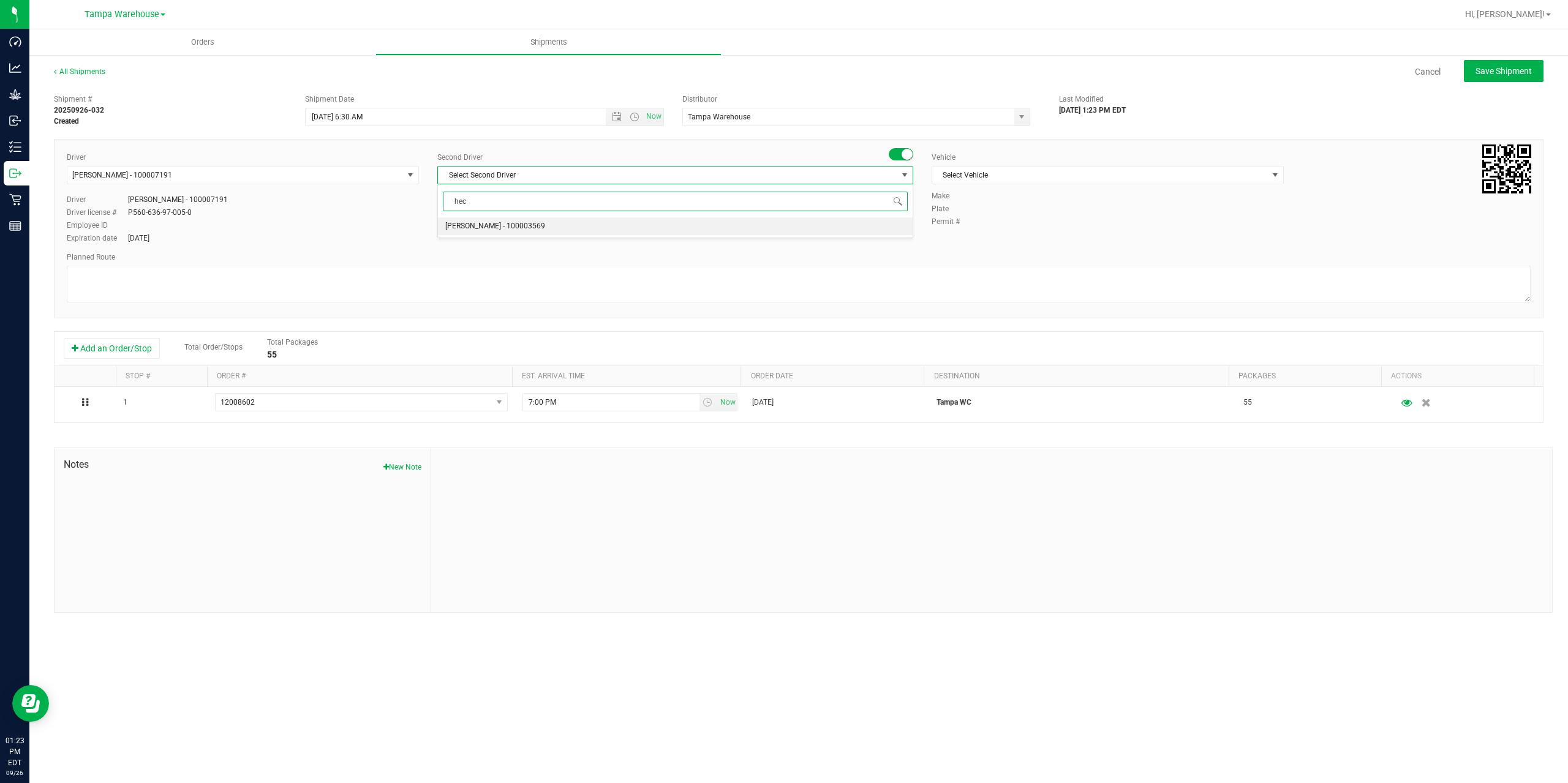
click at [495, 226] on span "Hector Ayala - 100003569" at bounding box center [495, 226] width 100 height 16
click at [1069, 182] on span "Select Vehicle" at bounding box center [1100, 175] width 336 height 17
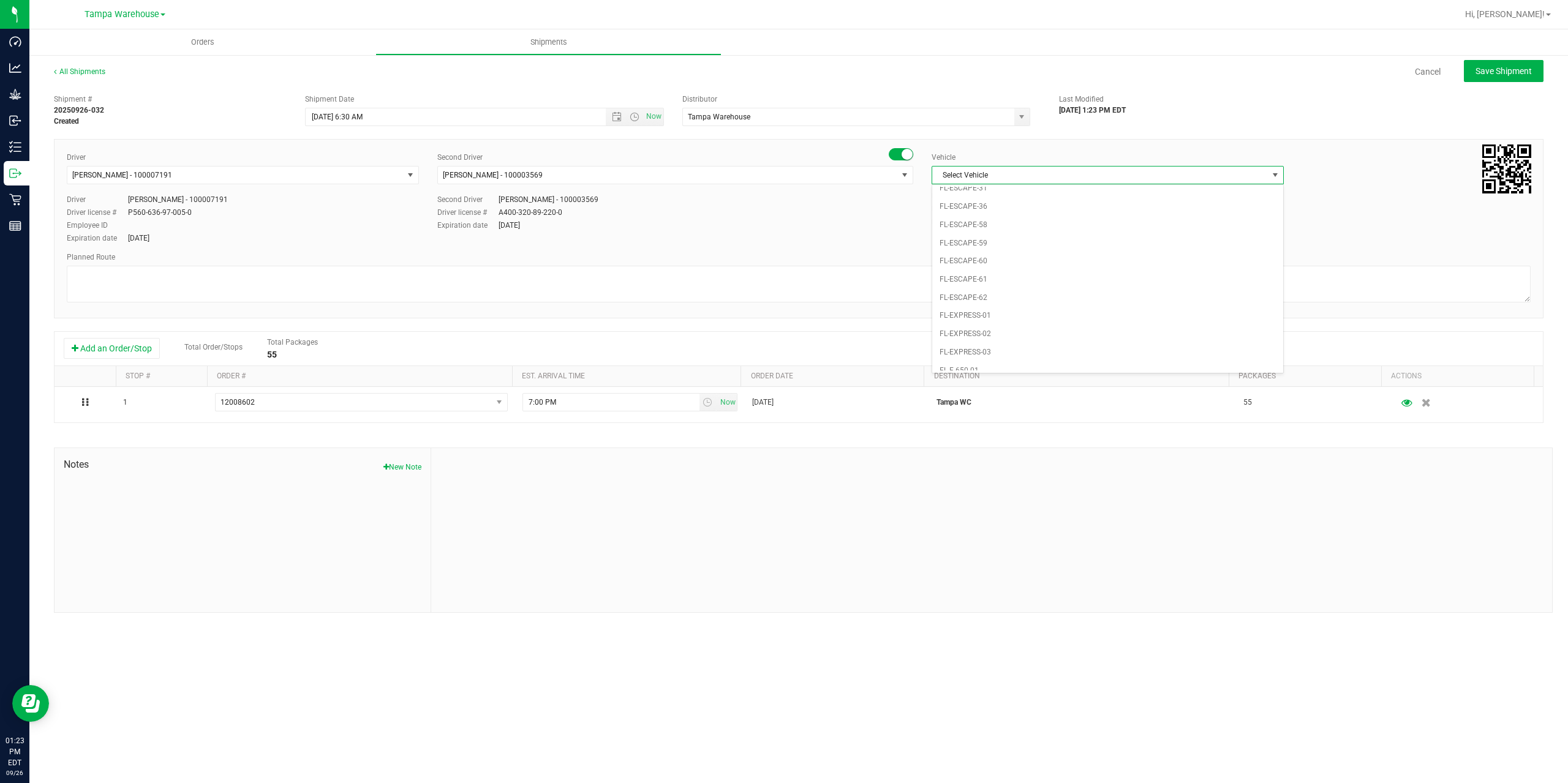
scroll to position [210, 0]
click at [1003, 276] on li "FL-EXPRESS-03" at bounding box center [1107, 278] width 351 height 18
click at [607, 271] on textarea at bounding box center [799, 284] width 1464 height 37
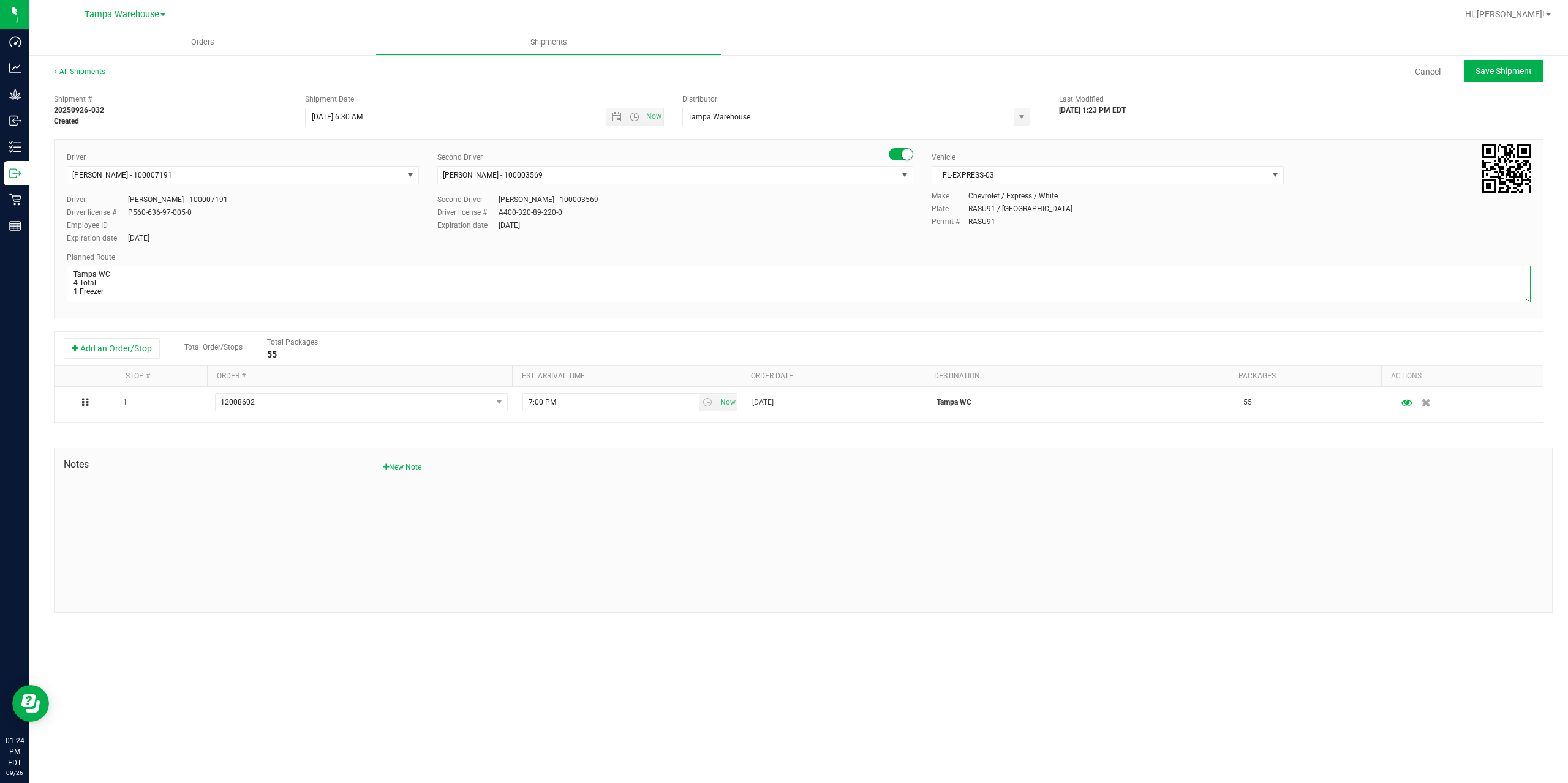
paste textarea "Summerfield WC Ocala WC Brooksville WC New Port Richey WC Largo WC St. Pete WC …"
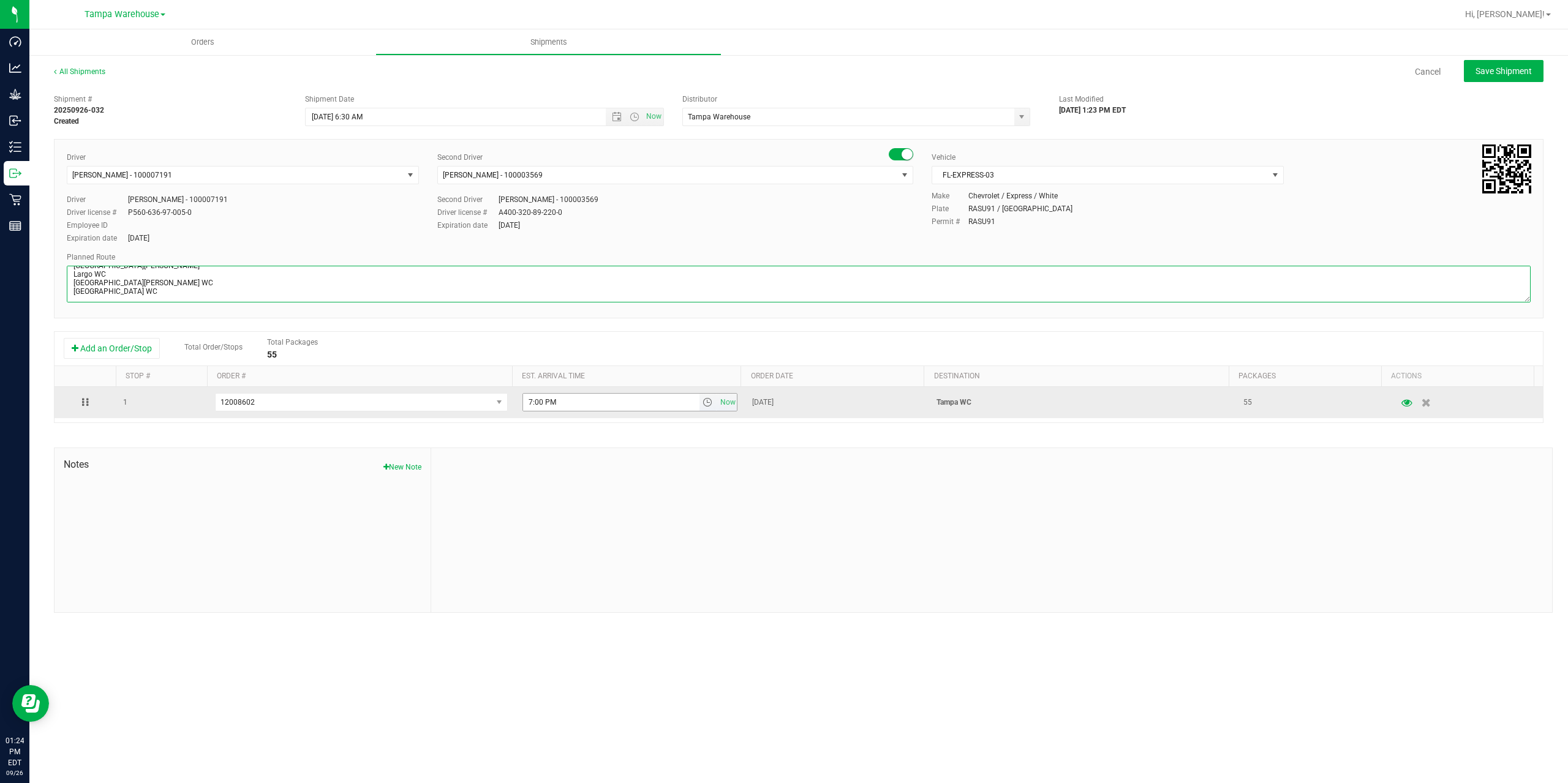
type textarea "Tampa WC 4 Total 1 Freezer Summerfield WC Ocala WC Brooksville WC New Port Rich…"
click at [528, 399] on input "7:00 PM" at bounding box center [611, 402] width 176 height 17
type input "3:00 PM"
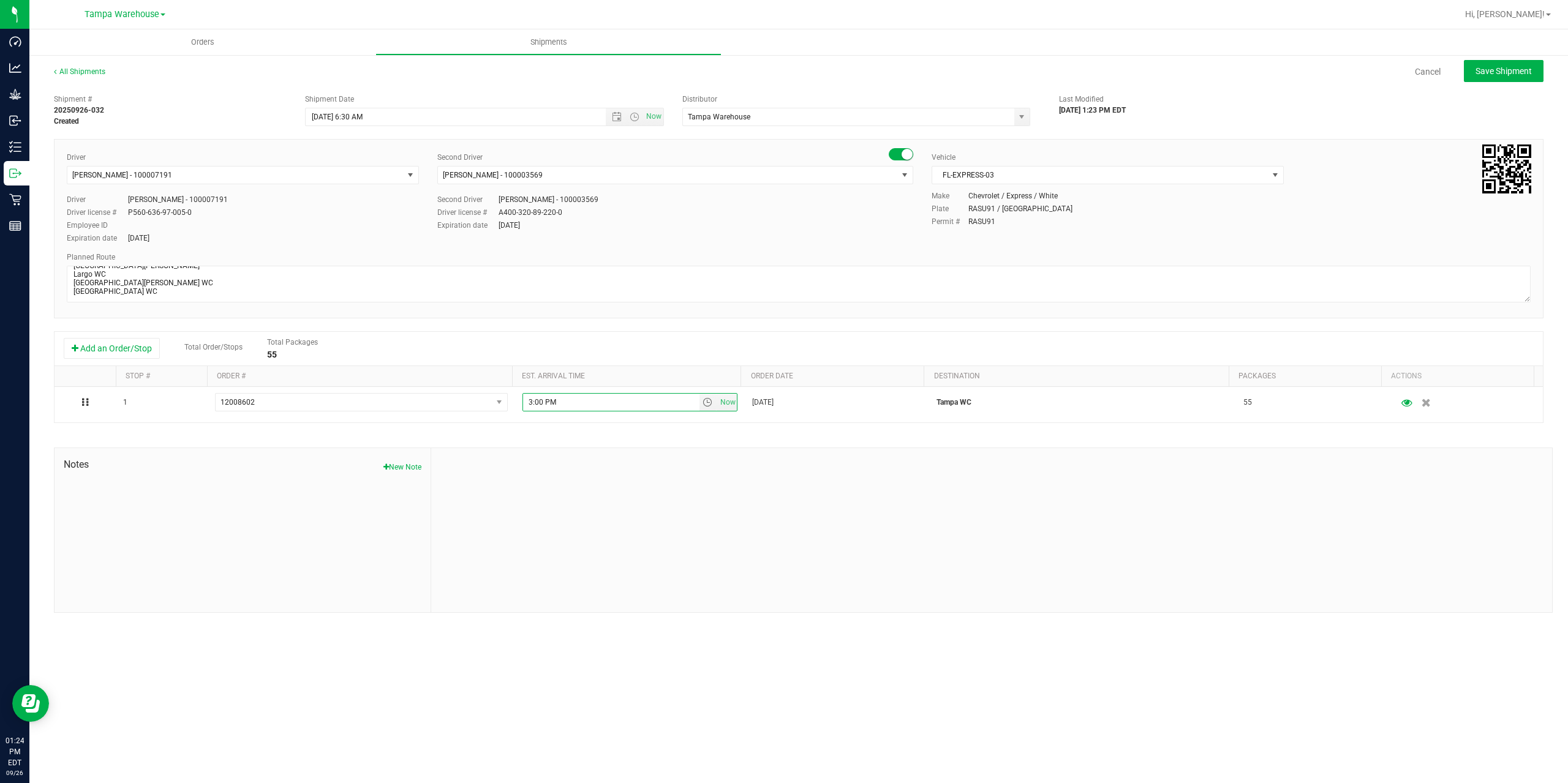
click at [578, 466] on div at bounding box center [991, 530] width 1121 height 164
click at [1514, 68] on span "Save Shipment" at bounding box center [1503, 71] width 57 height 10
type input "9/29/2025 10:30 AM"
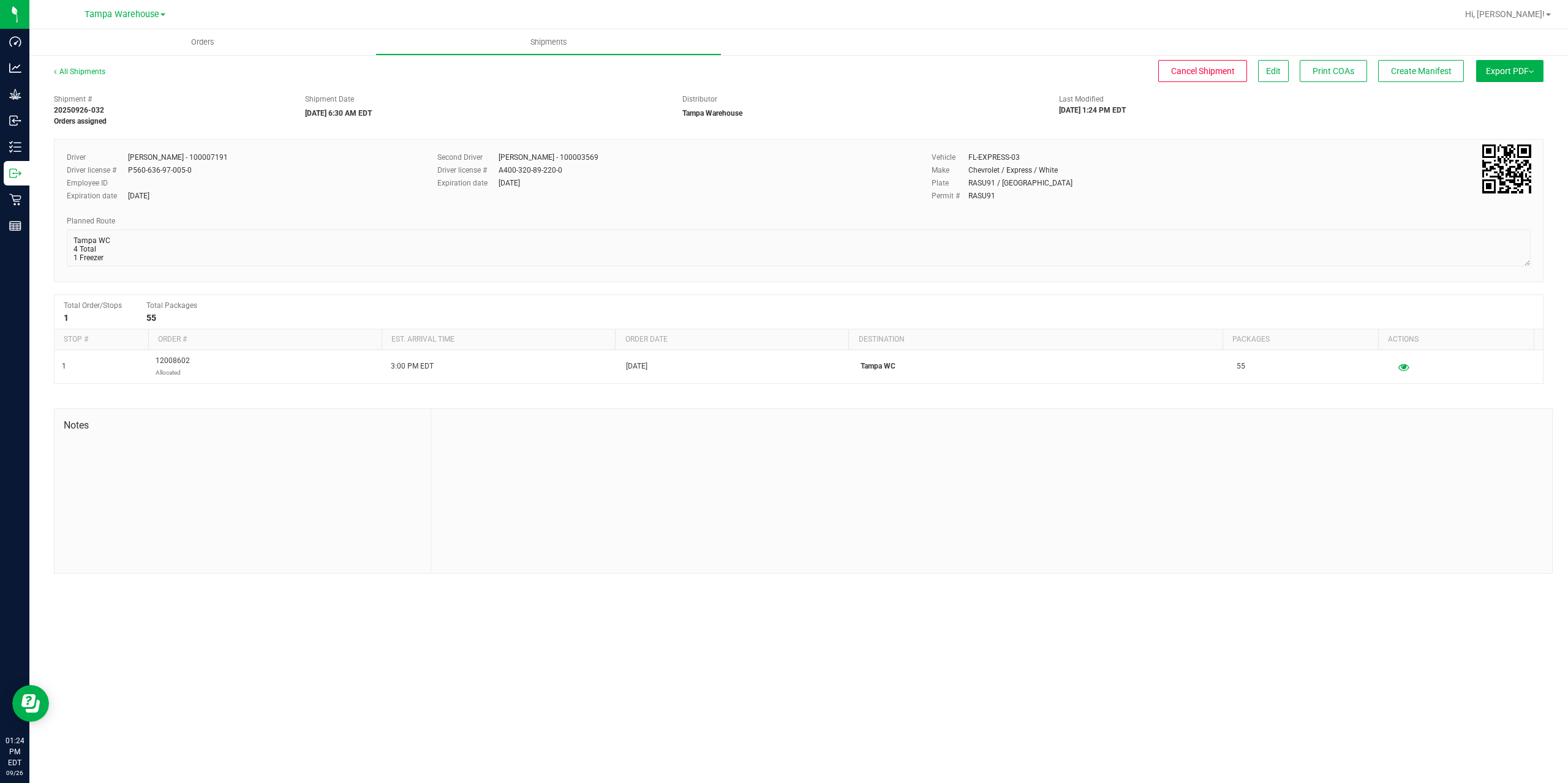
click at [1514, 68] on span "Export PDF" at bounding box center [1509, 71] width 48 height 10
click at [1497, 101] on span "Manifest by Package ID" at bounding box center [1491, 98] width 78 height 9
click at [11, 172] on icon at bounding box center [15, 174] width 12 height 12
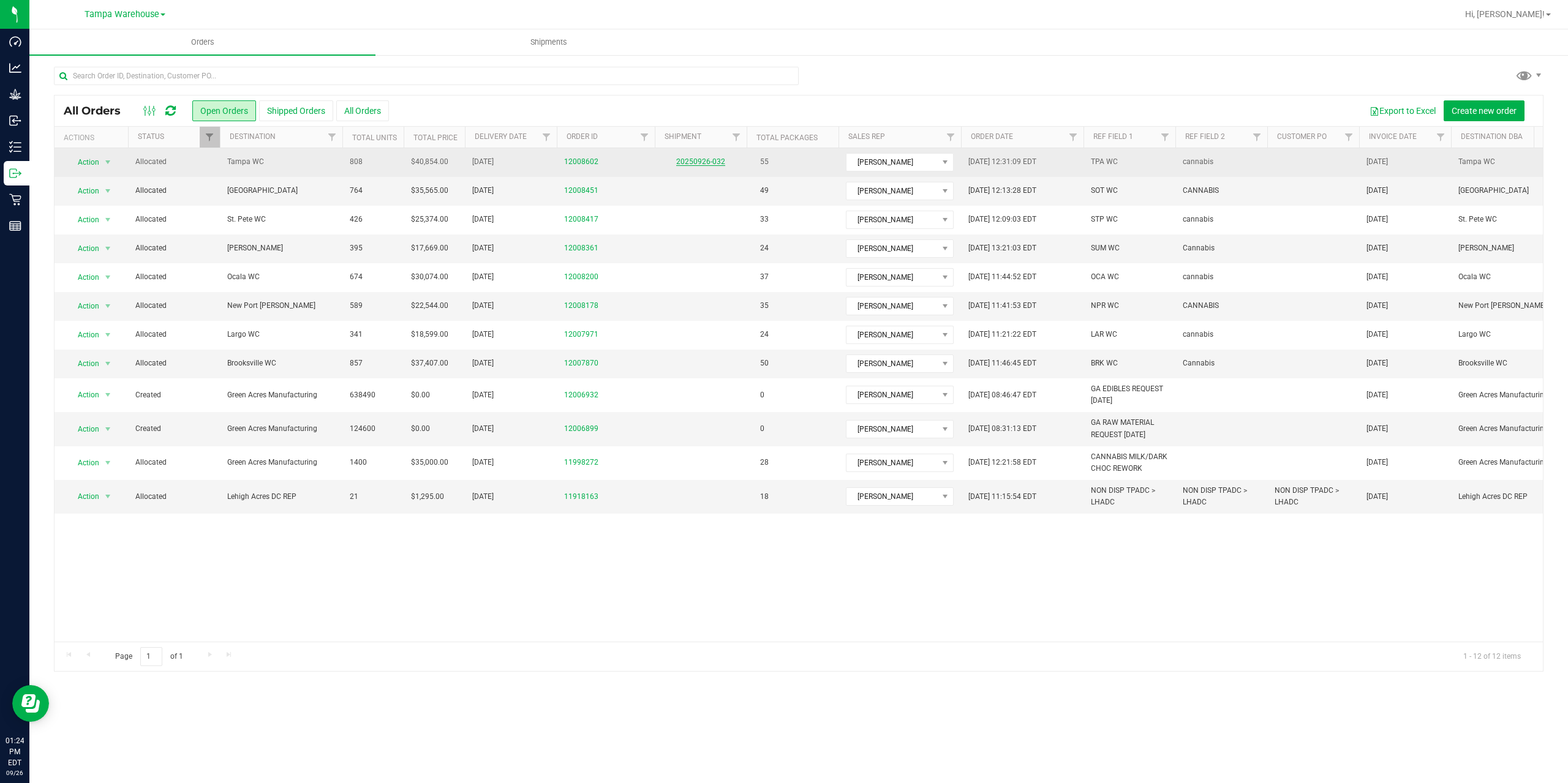
click at [699, 162] on link "20250926-032" at bounding box center [701, 161] width 49 height 9
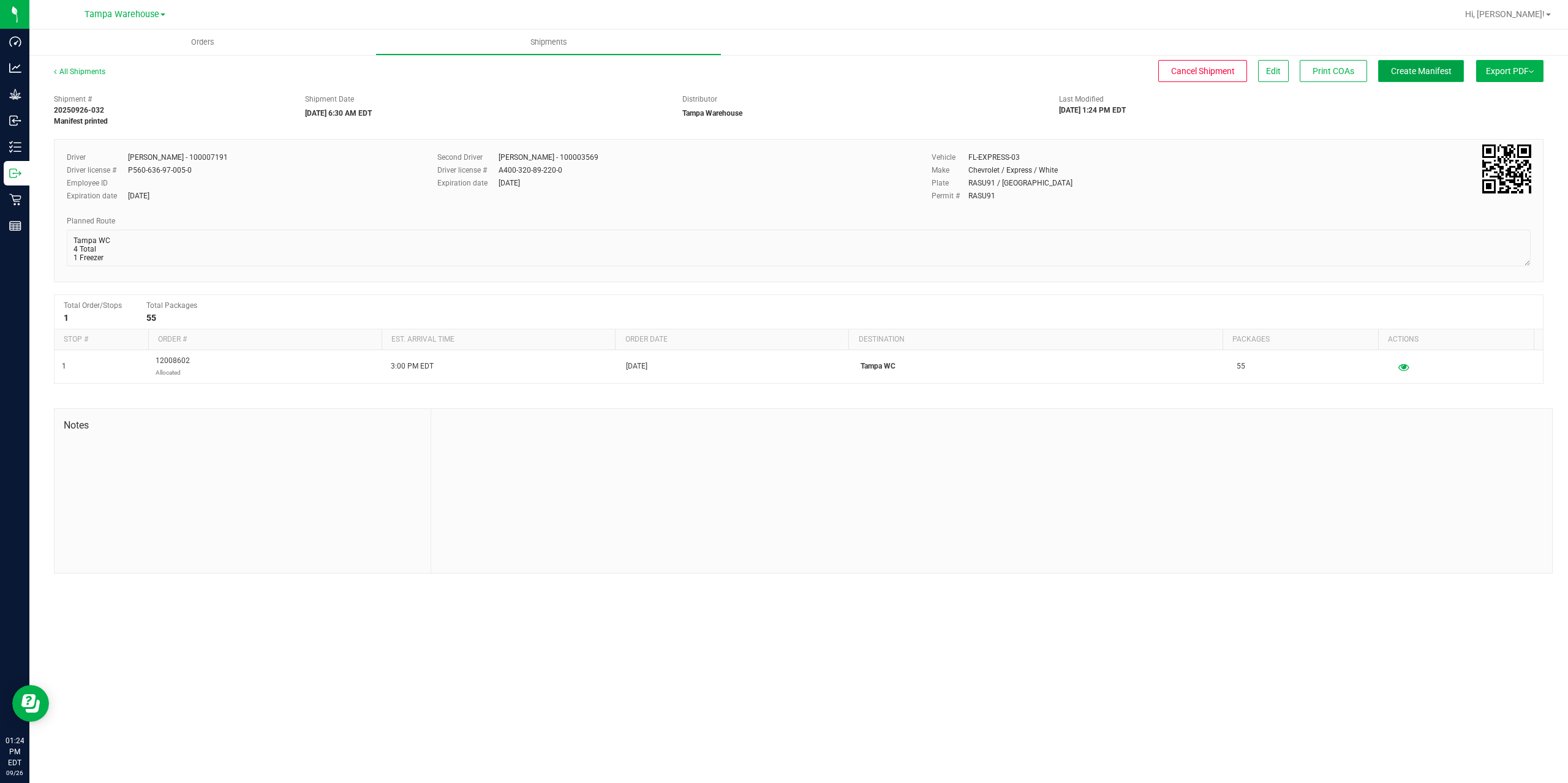
click at [1446, 73] on span "Create Manifest" at bounding box center [1421, 71] width 61 height 10
click at [1418, 76] on span "Ship Transfer" at bounding box center [1424, 71] width 50 height 10
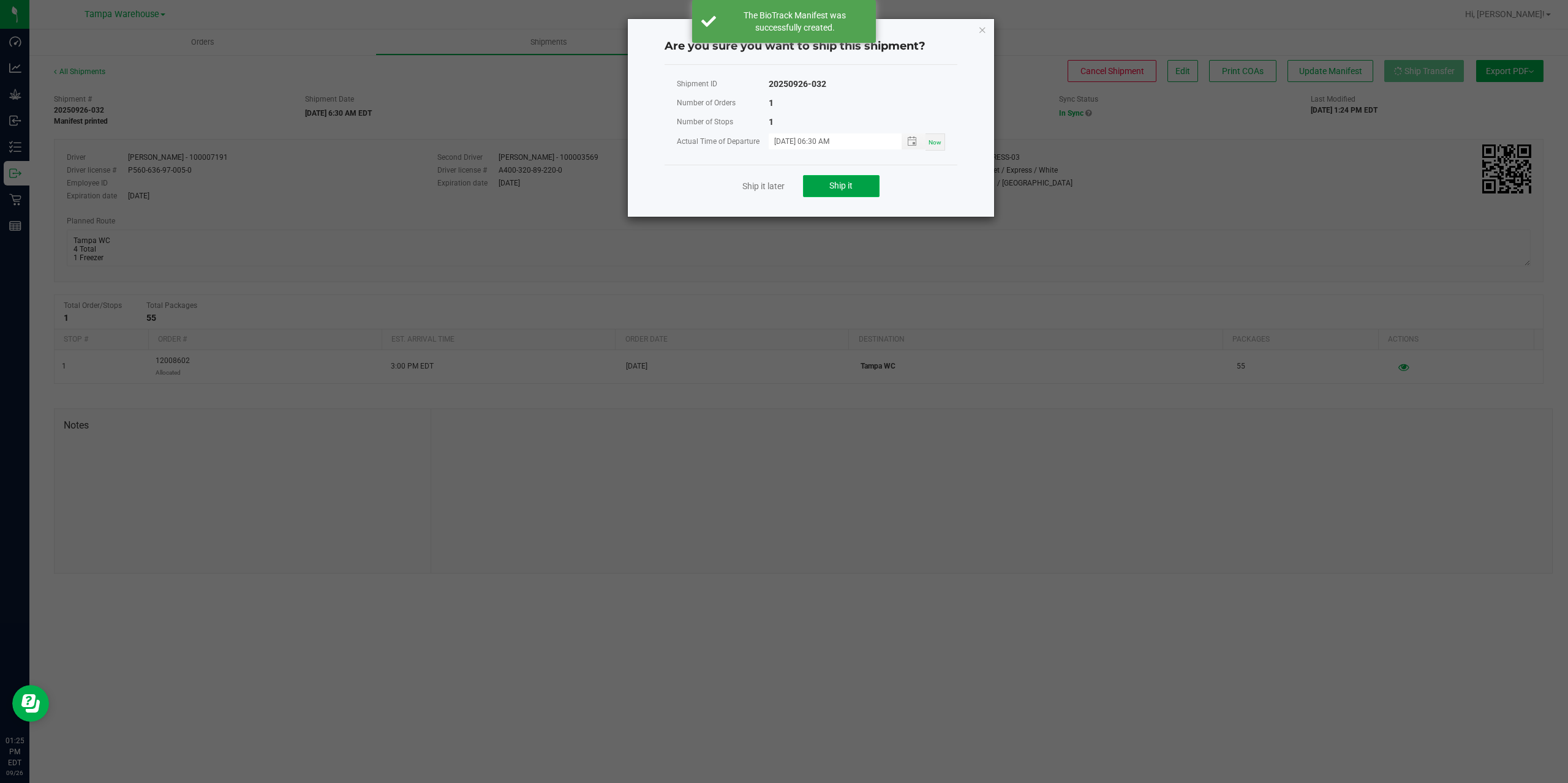
click at [816, 186] on button "Ship it" at bounding box center [841, 186] width 76 height 22
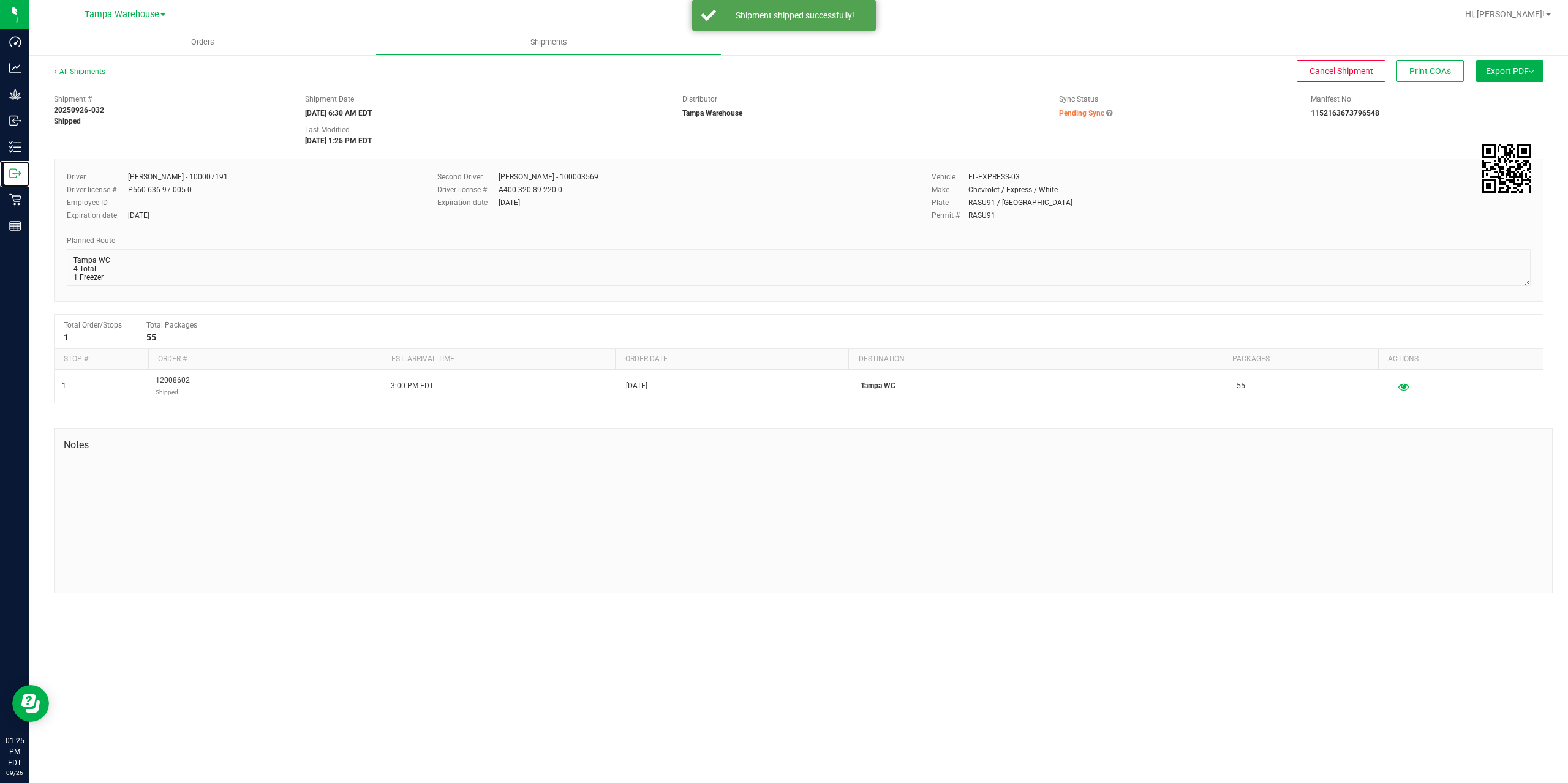
click at [14, 174] on icon at bounding box center [15, 174] width 12 height 12
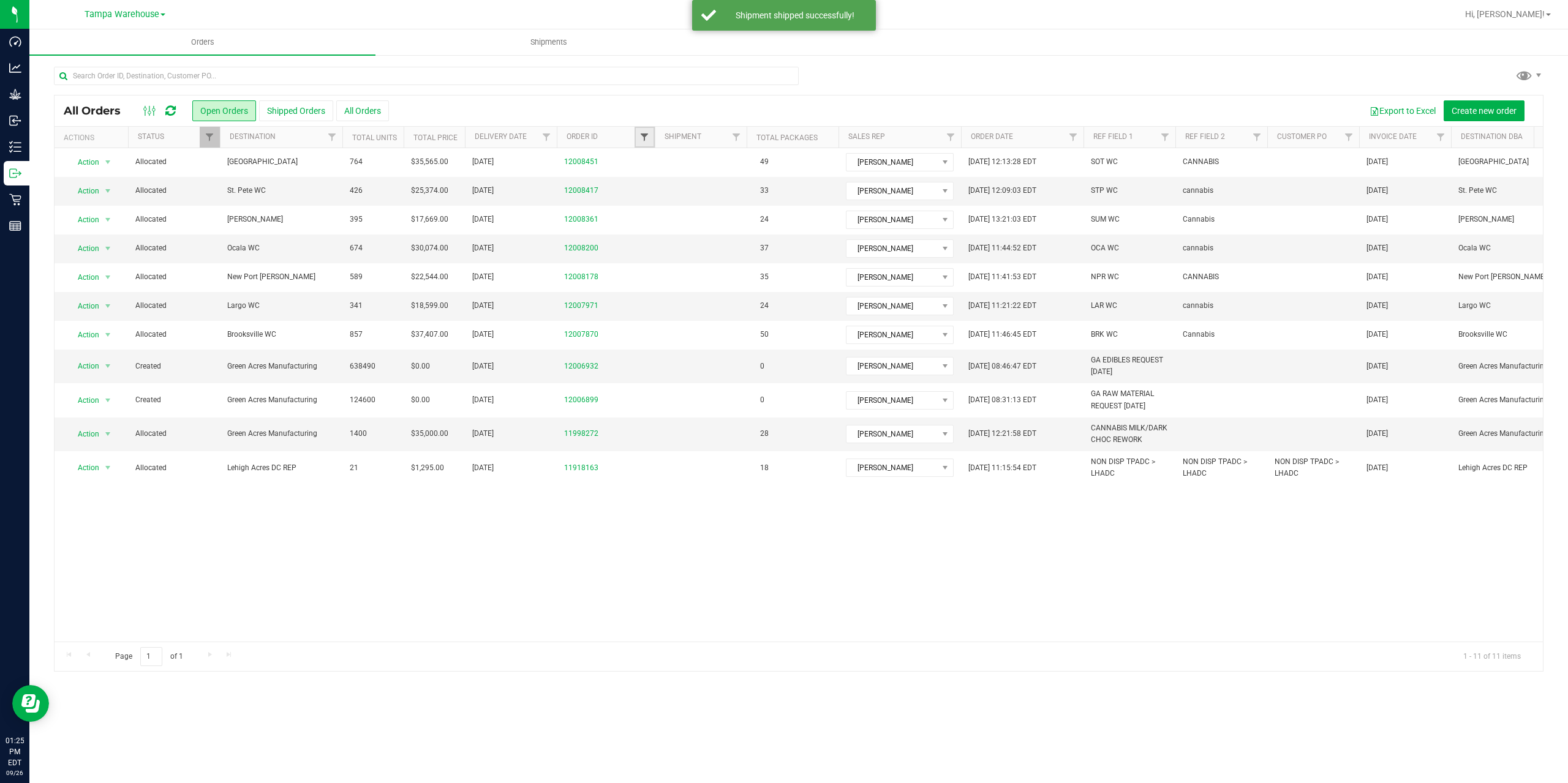
click at [643, 138] on span "Filter" at bounding box center [644, 137] width 10 height 10
type input "8417"
click at [642, 183] on button "Filter" at bounding box center [671, 197] width 59 height 27
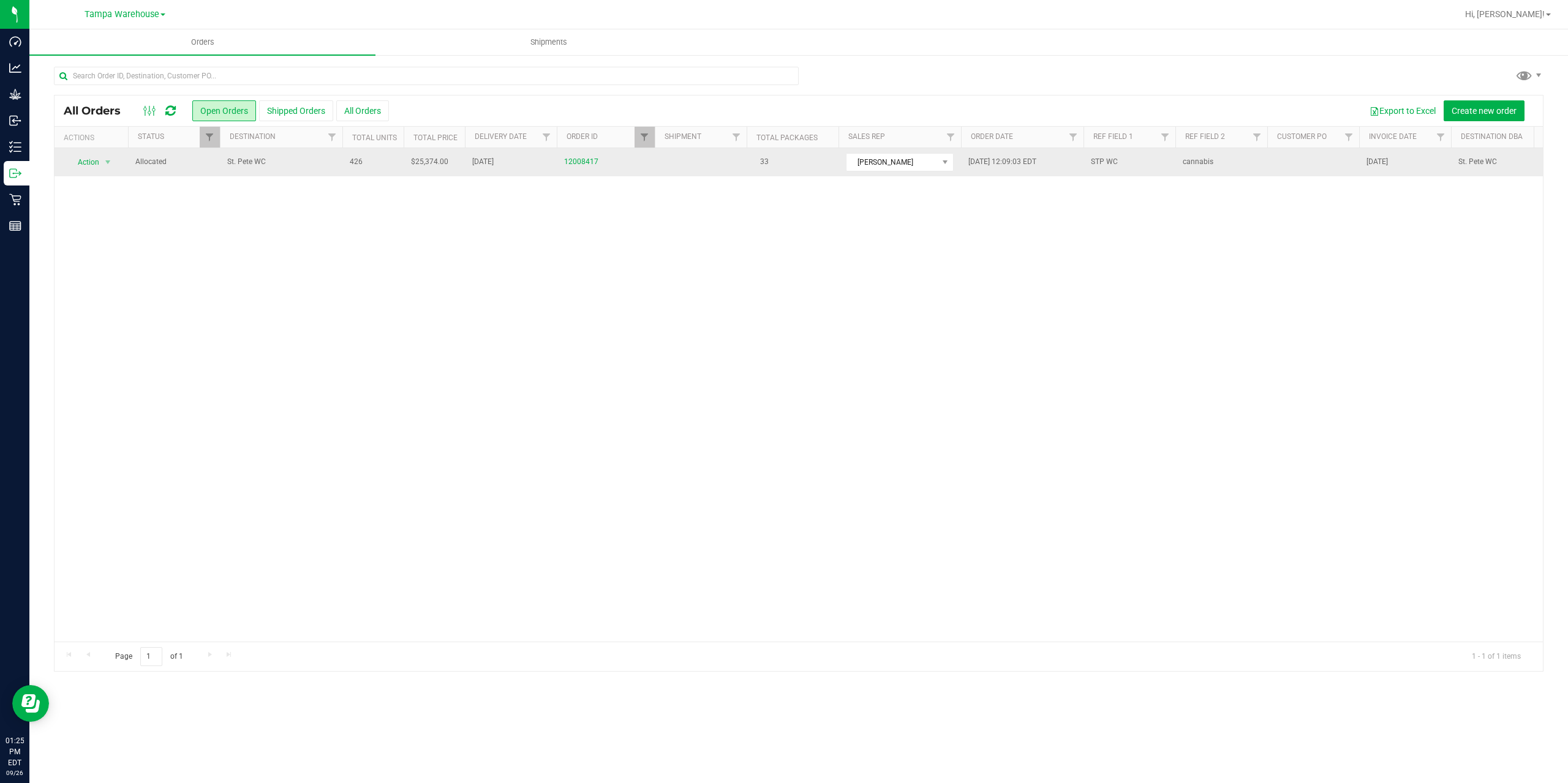
click at [287, 168] on td "St. Pete WC" at bounding box center [281, 162] width 123 height 28
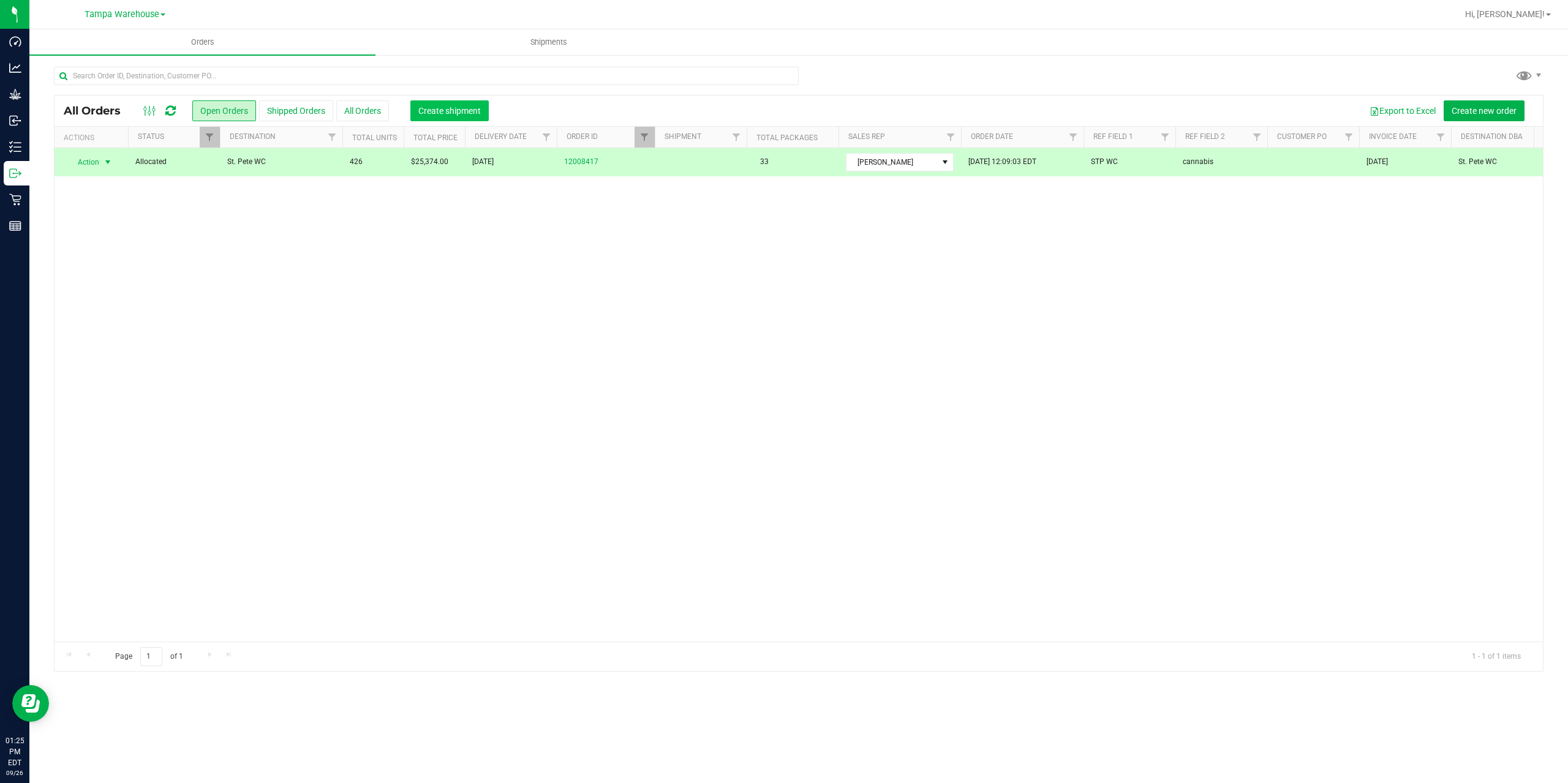
click at [436, 110] on span "Create shipment" at bounding box center [449, 111] width 63 height 10
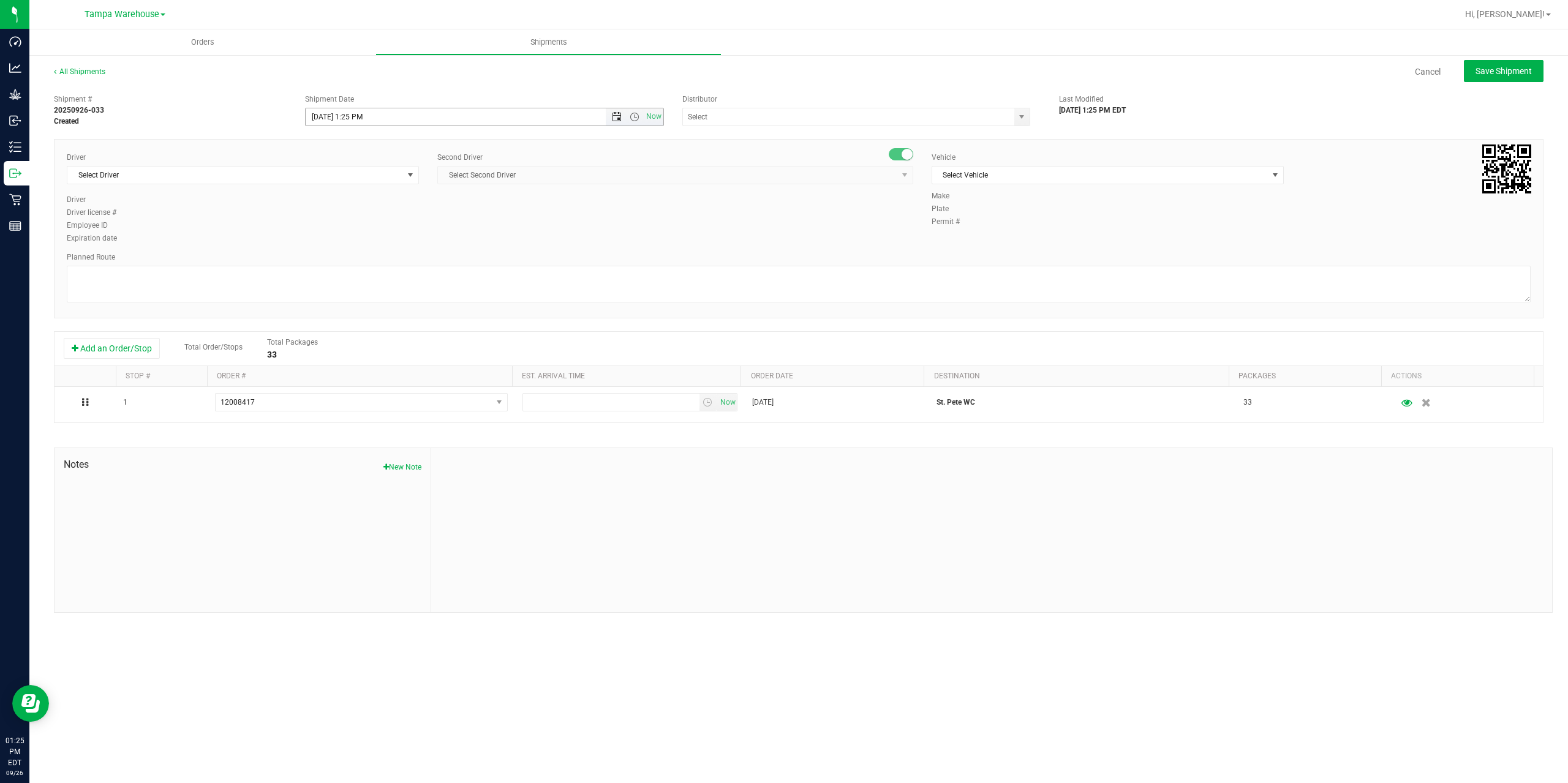
click at [612, 120] on span "Open the date view" at bounding box center [617, 117] width 10 height 10
click at [332, 263] on link "29" at bounding box center [334, 261] width 18 height 19
click at [633, 116] on span "Open the time view" at bounding box center [635, 117] width 10 height 10
click at [359, 219] on li "6:30 AM" at bounding box center [483, 219] width 356 height 16
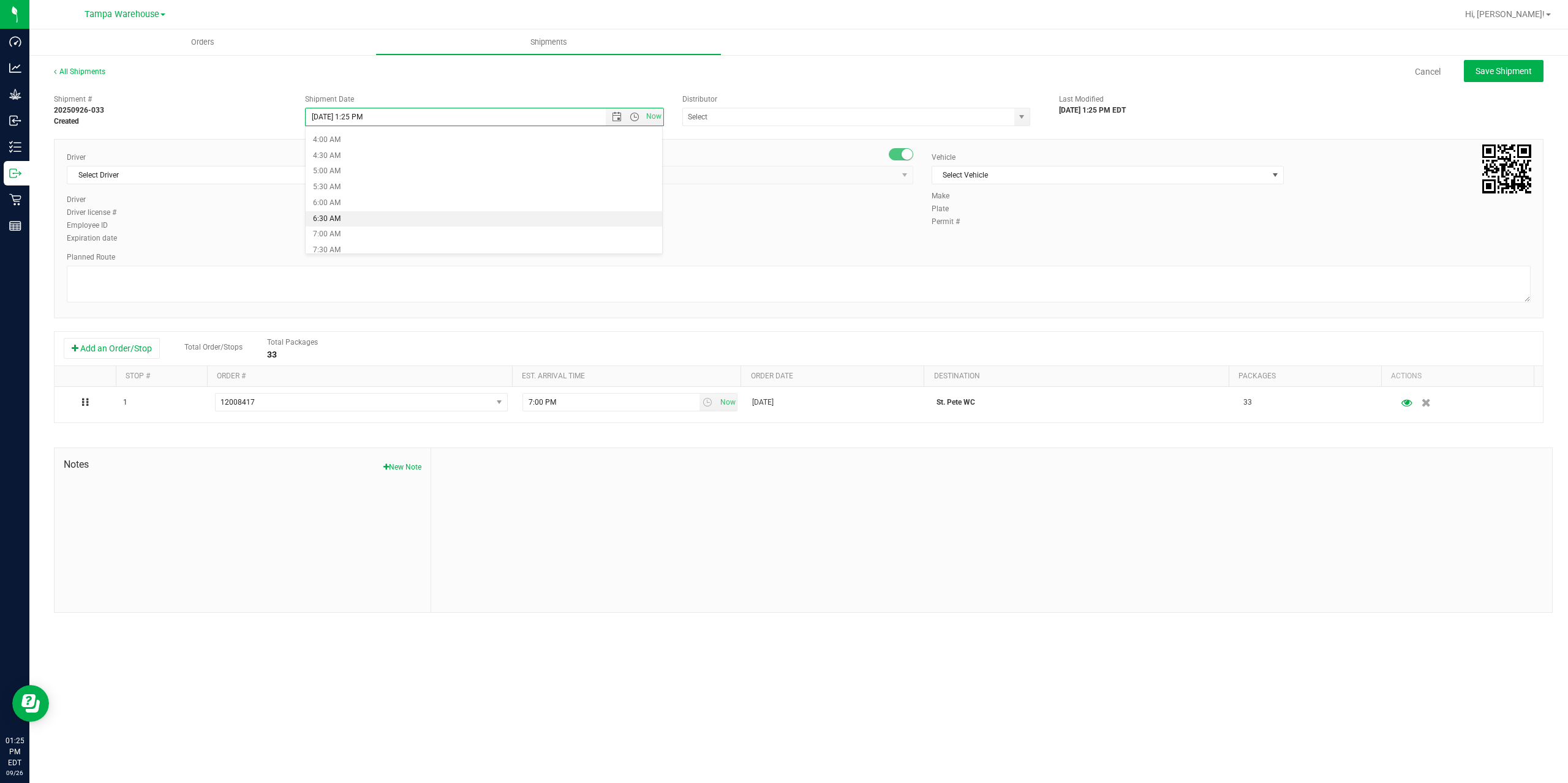
type input "9/29/2025 6:30 AM"
click at [758, 121] on input "text" at bounding box center [844, 116] width 321 height 17
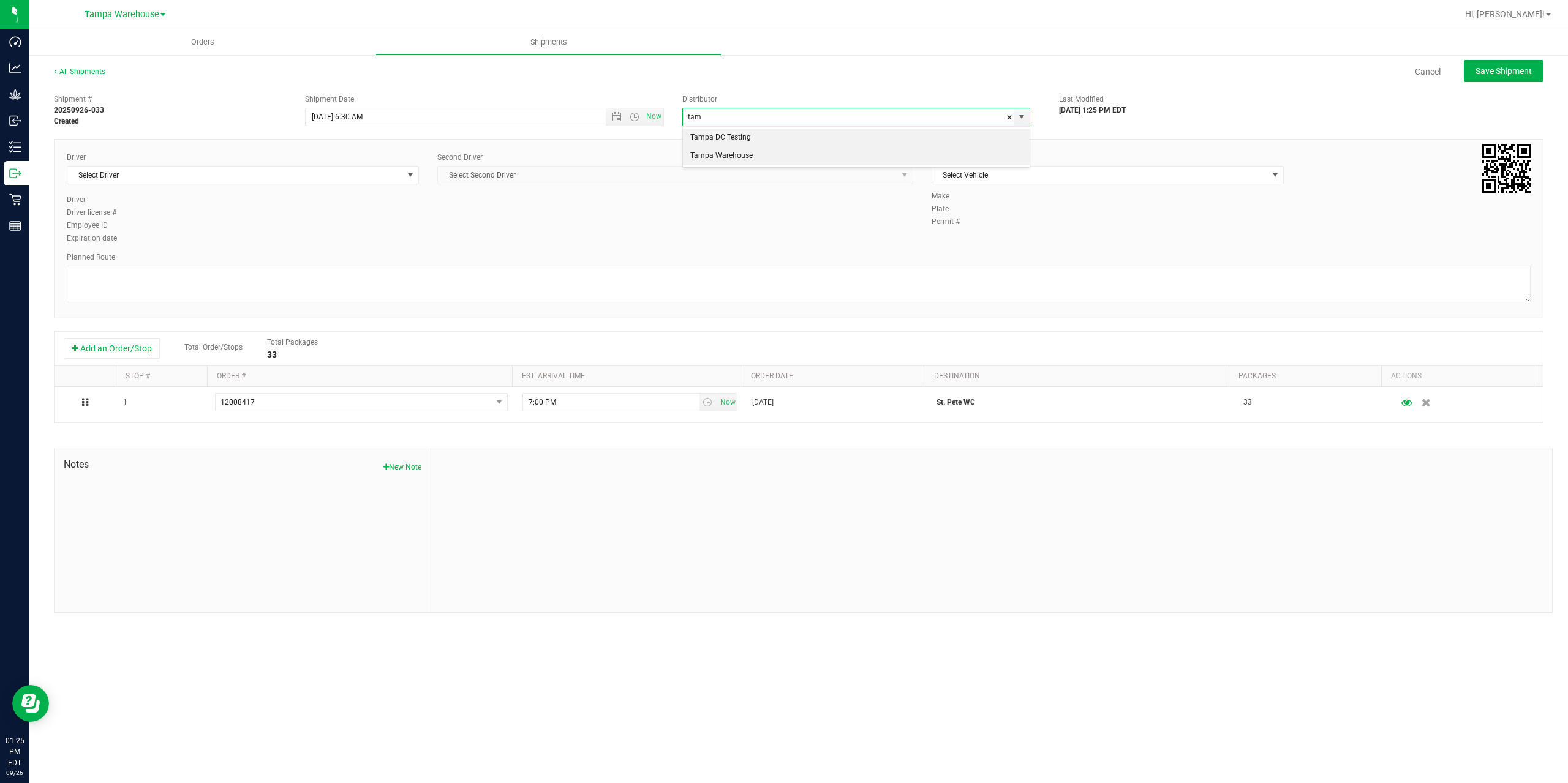
click at [741, 163] on li "Tampa Warehouse" at bounding box center [856, 156] width 347 height 18
type input "Tampa Warehouse"
click at [253, 172] on span "Select Driver" at bounding box center [235, 175] width 336 height 17
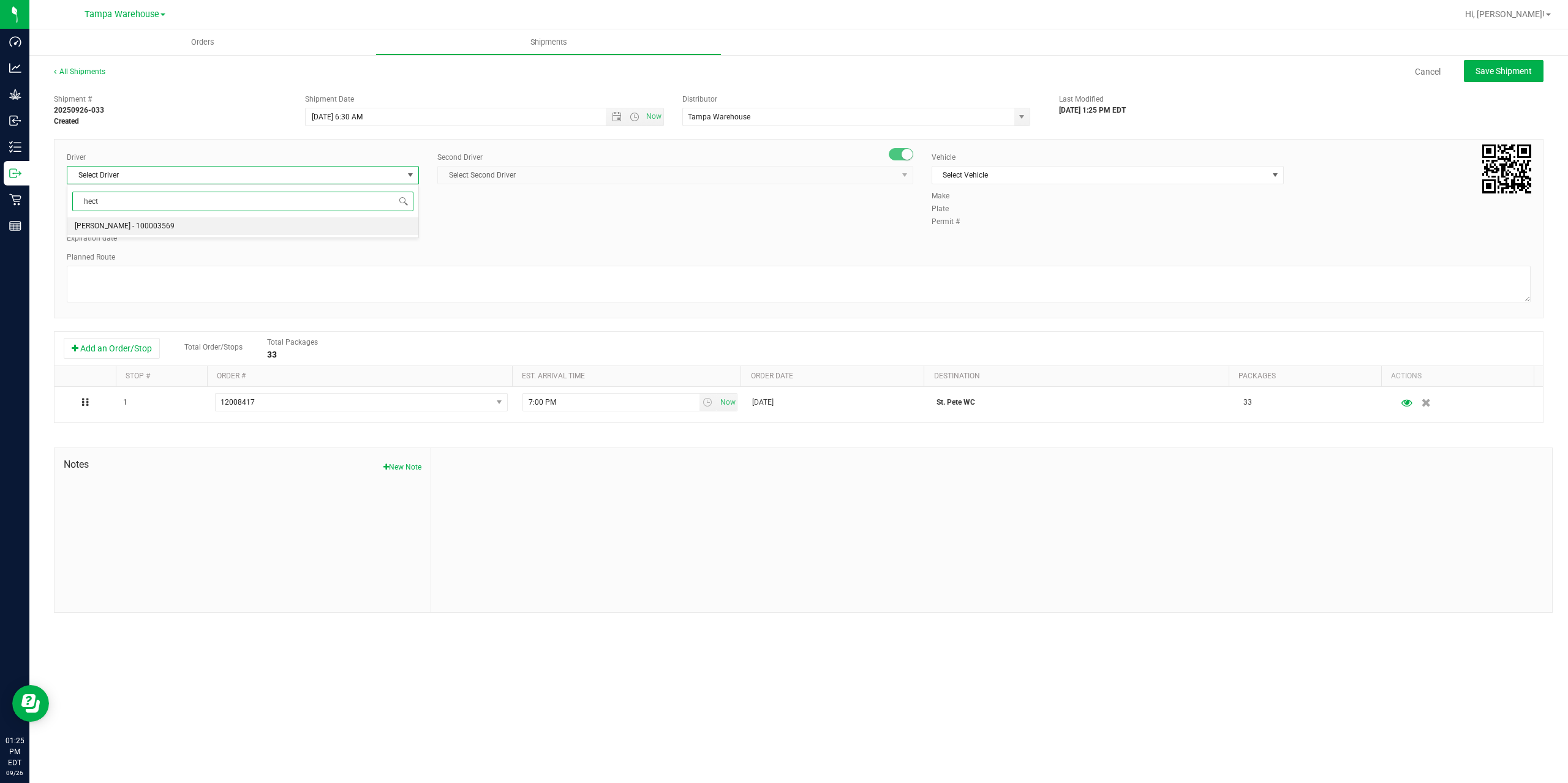
click at [112, 228] on span "Hector Ayala - 100003569" at bounding box center [125, 226] width 100 height 16
type input "hect"
click at [564, 182] on span "Select Second Driver" at bounding box center [667, 175] width 460 height 17
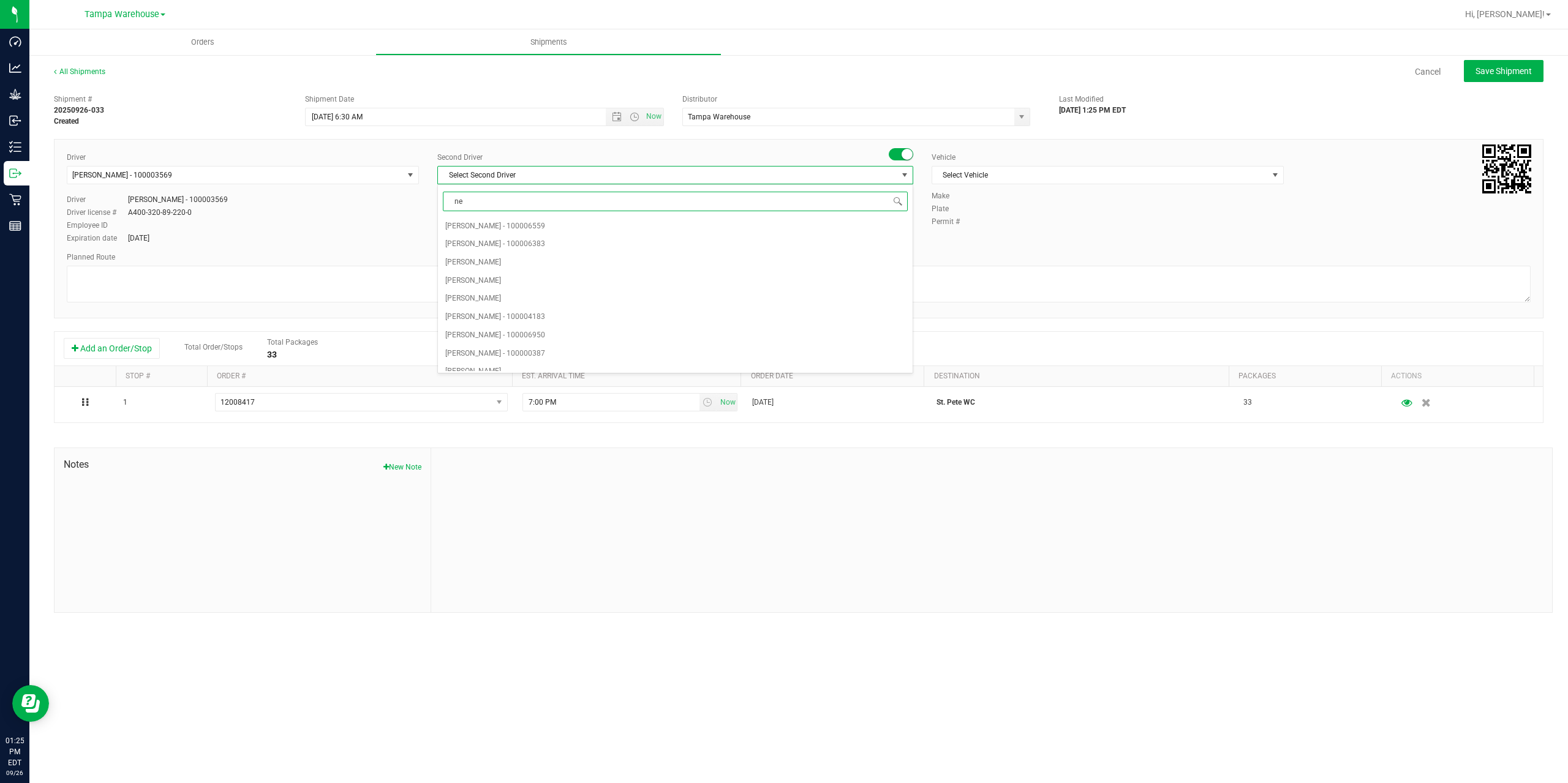
type input "ner"
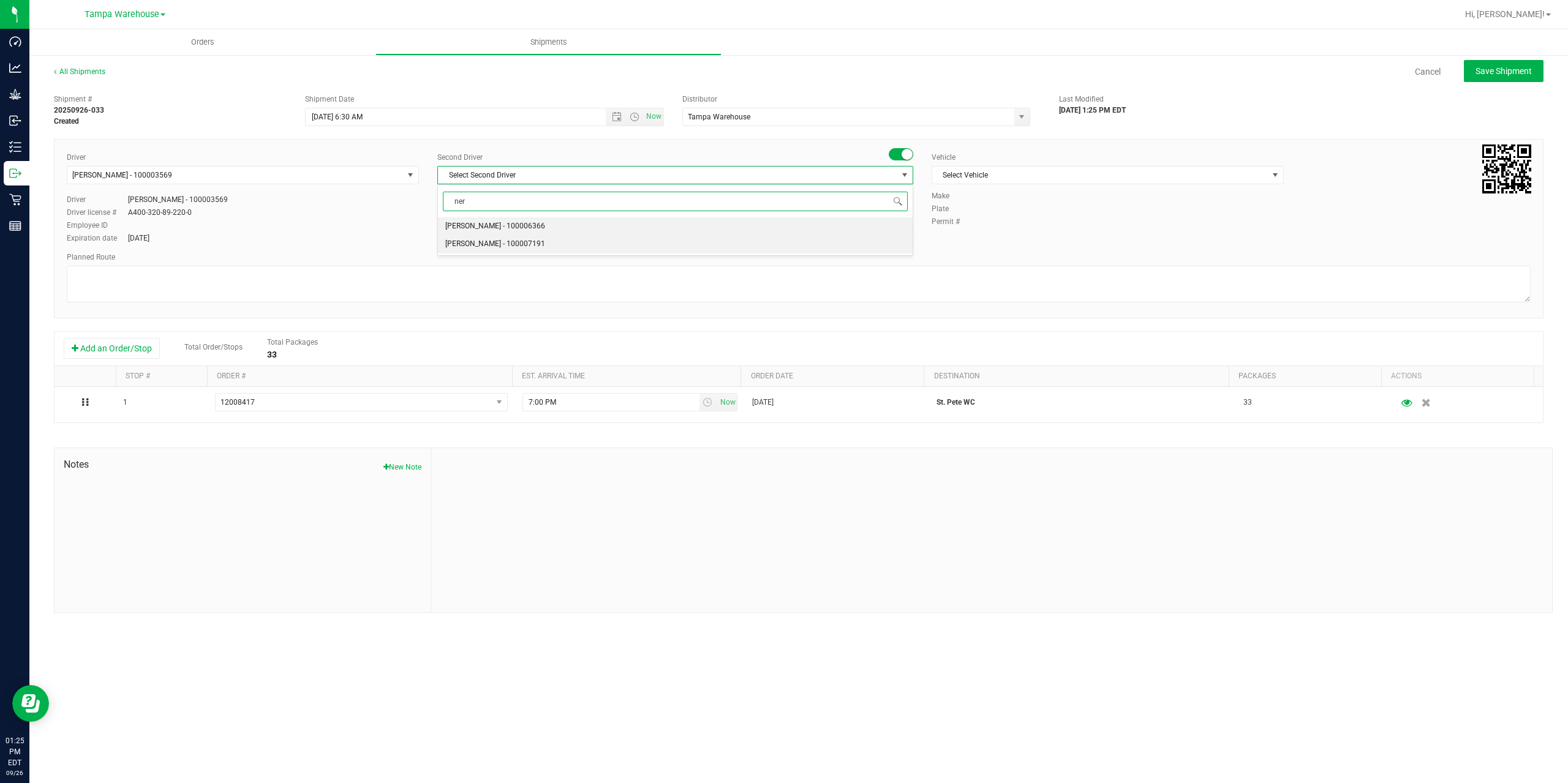
click at [483, 246] on span "Nicholas Pinero - 100007191" at bounding box center [495, 244] width 100 height 16
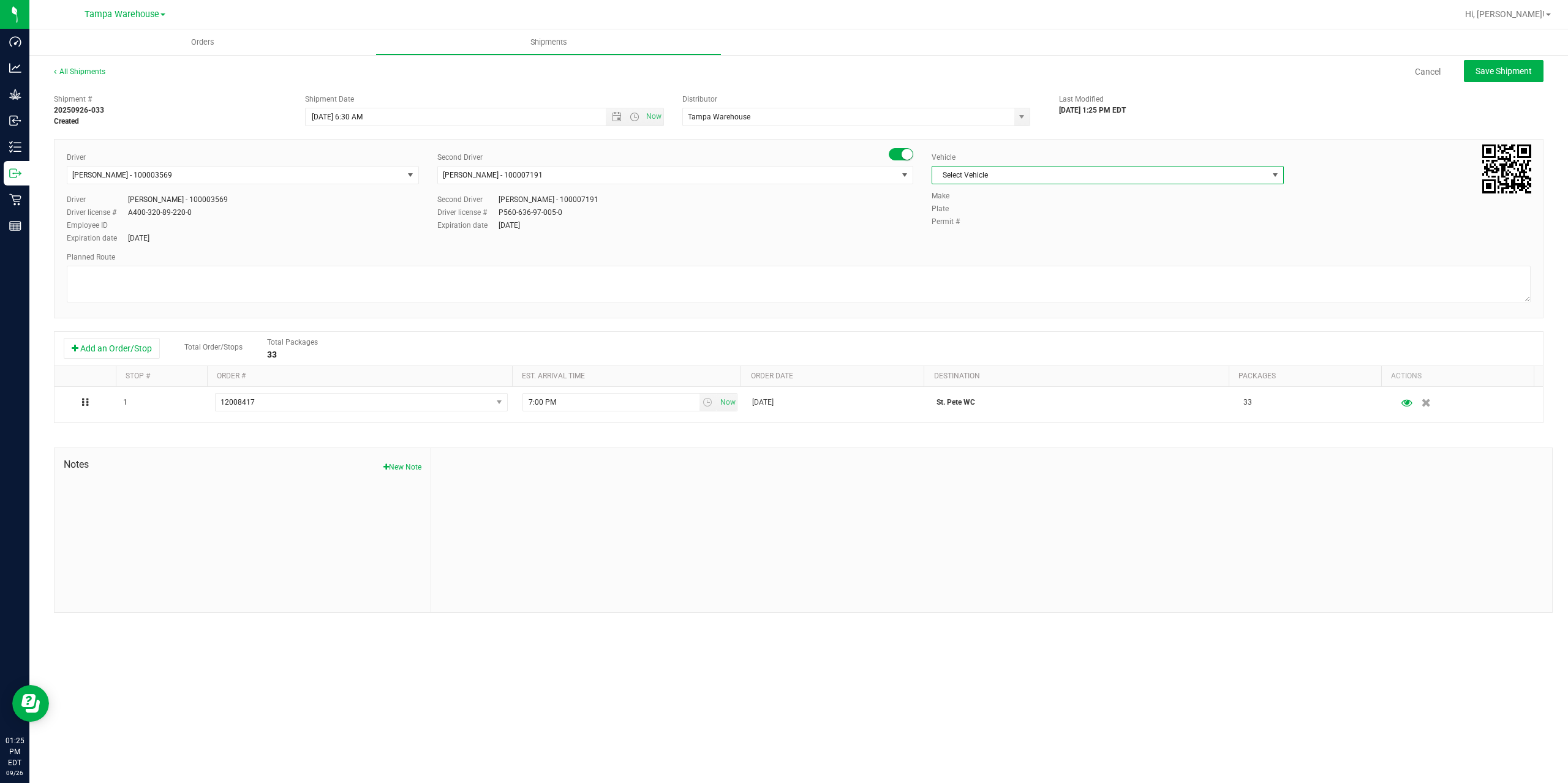
click at [1008, 174] on span "Select Vehicle" at bounding box center [1100, 175] width 336 height 17
click at [985, 221] on li "FL-EXPRESS-03" at bounding box center [1107, 218] width 351 height 18
click at [920, 288] on textarea at bounding box center [799, 284] width 1464 height 37
paste textarea "Summerfield WC Ocala WC Brooksville WC New Port Richey WC Largo WC St. Pete WC …"
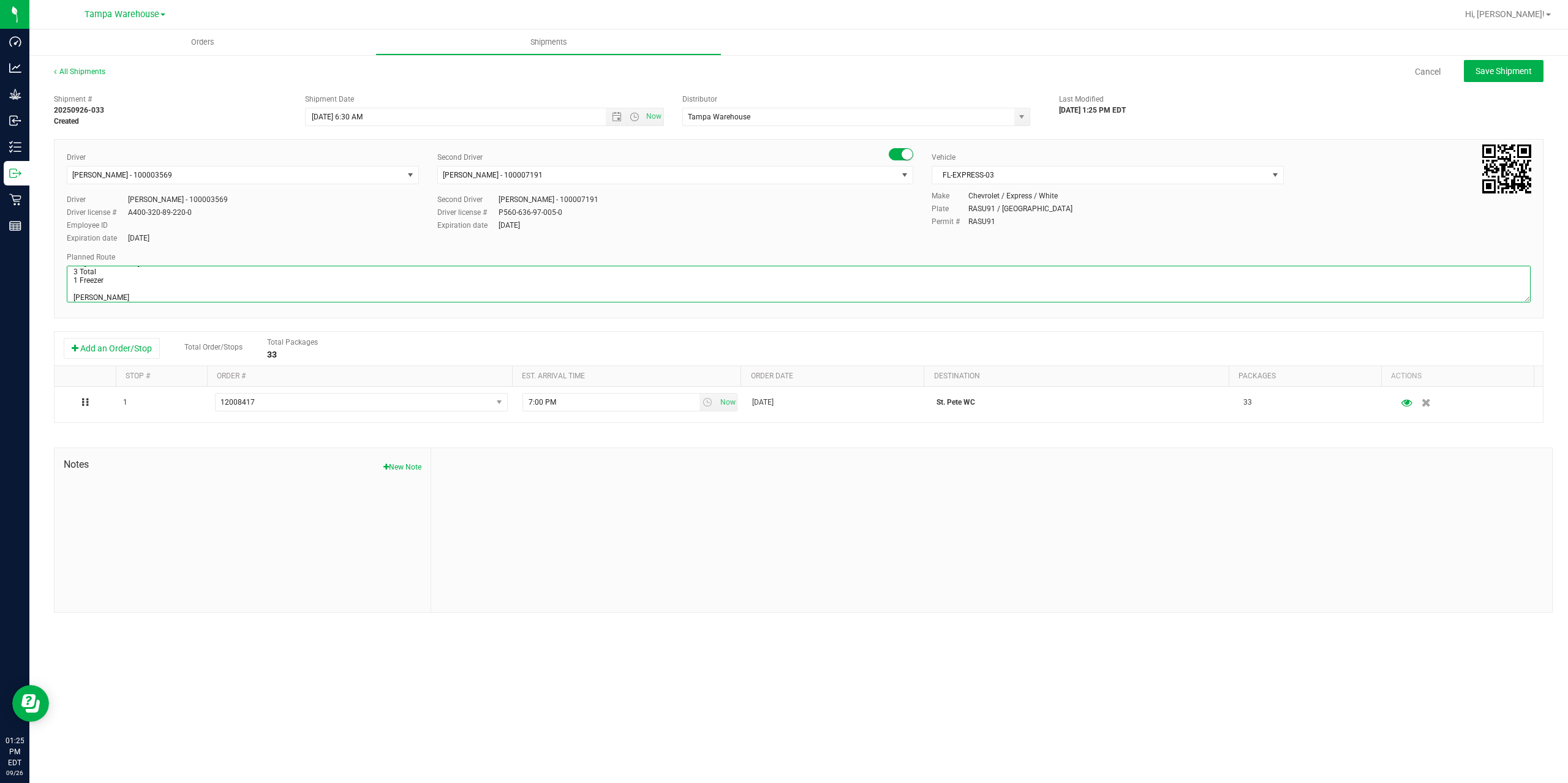
scroll to position [74, 0]
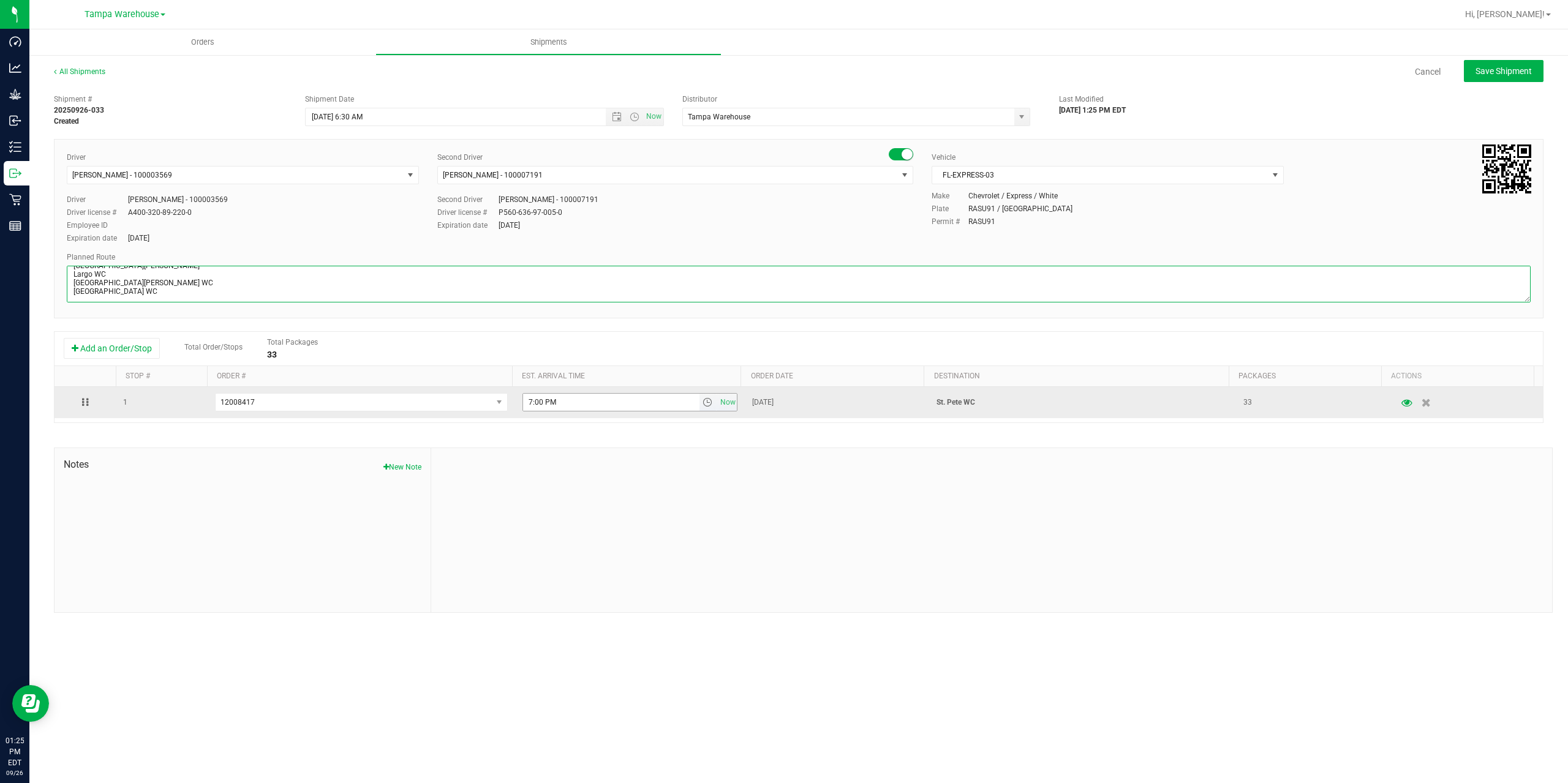
click at [703, 406] on span "select" at bounding box center [707, 402] width 10 height 10
type textarea "St. Pete WC 3 Total 1 Freezer Summerfield WC Ocala WC Brooksville WC New Port R…"
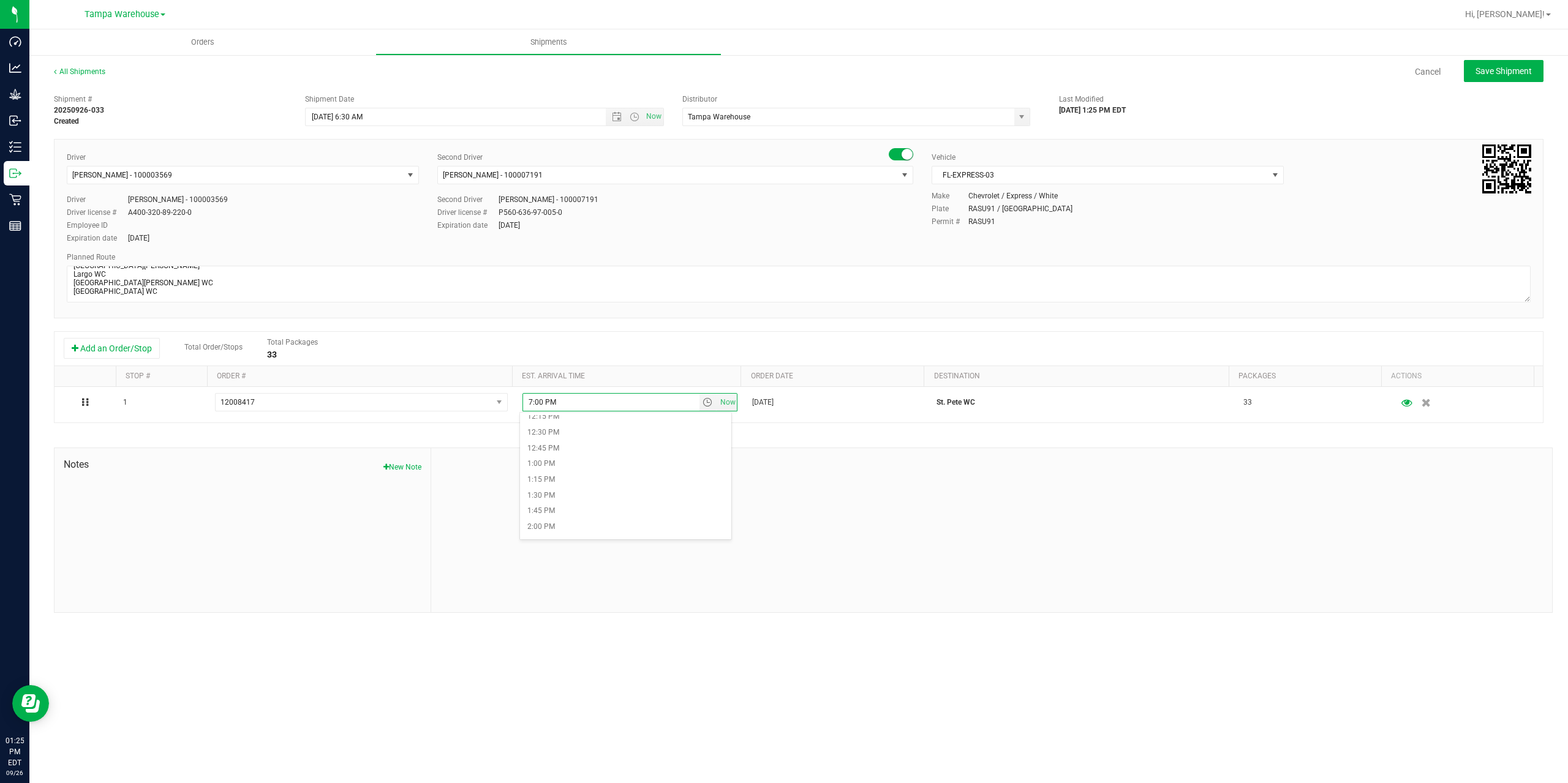
scroll to position [796, 0]
click at [581, 478] on li "1:30 PM" at bounding box center [626, 477] width 211 height 16
click at [581, 478] on div at bounding box center [991, 530] width 1121 height 164
click at [1507, 69] on span "Save Shipment" at bounding box center [1503, 71] width 57 height 10
type input "9/29/2025 10:30 AM"
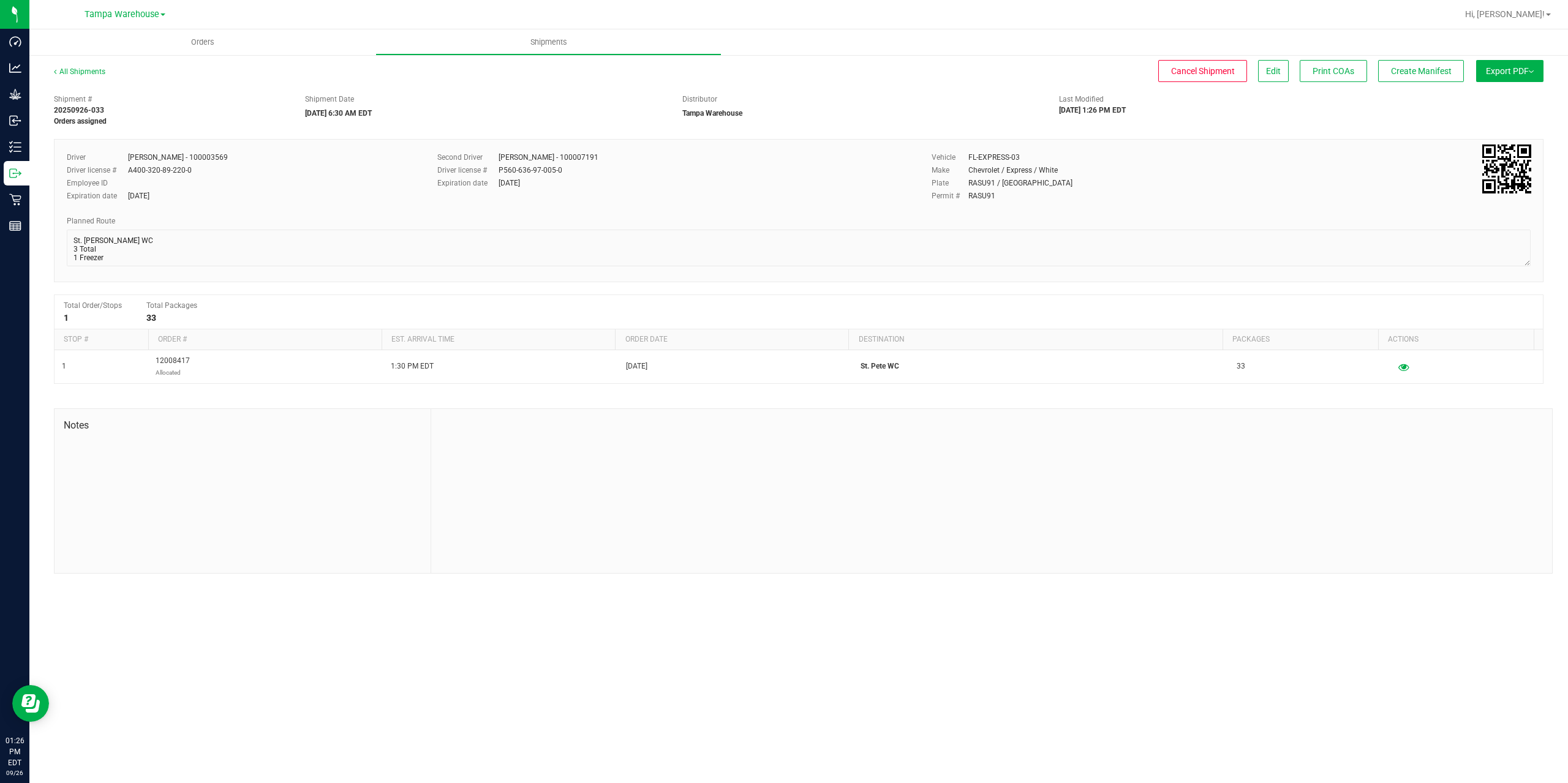
click at [1507, 69] on span "Export PDF" at bounding box center [1509, 71] width 48 height 10
click at [1513, 95] on span "Manifest by Package ID" at bounding box center [1491, 98] width 78 height 9
click at [1398, 72] on span "Create Manifest" at bounding box center [1421, 71] width 61 height 10
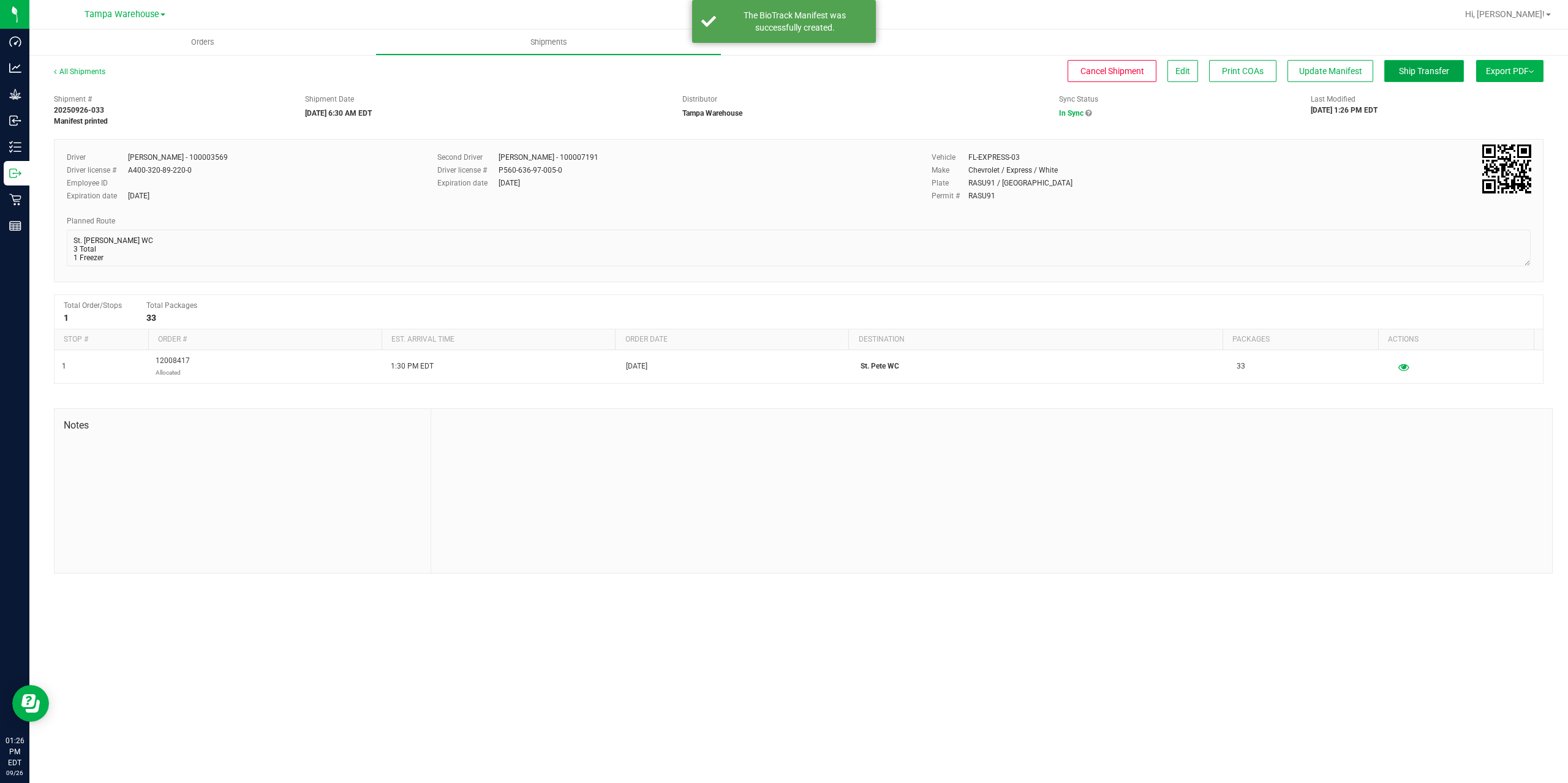
click at [1406, 70] on span "Ship Transfer" at bounding box center [1424, 71] width 50 height 10
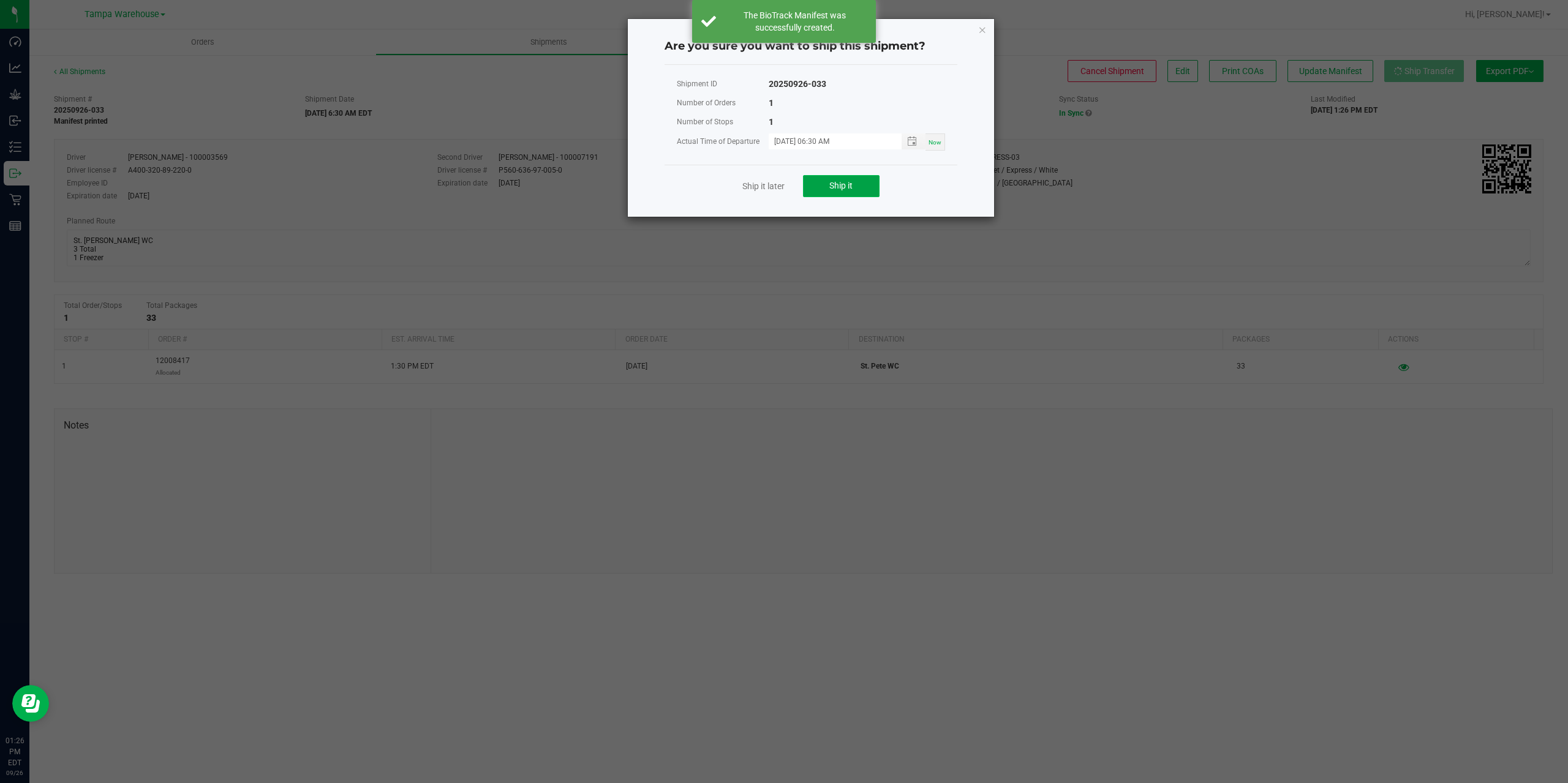
click at [849, 187] on span "Ship it" at bounding box center [841, 185] width 23 height 10
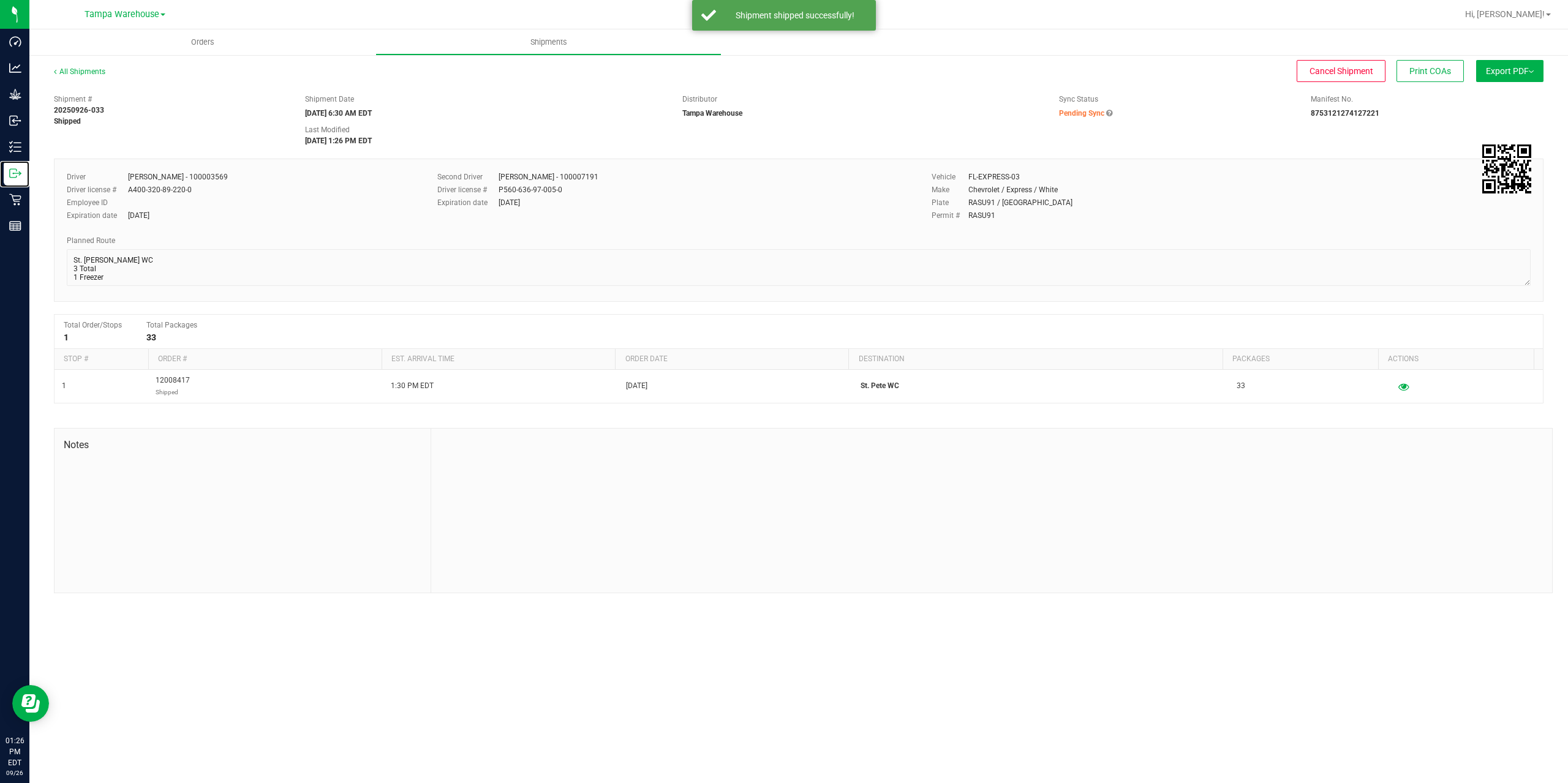
click at [14, 176] on icon at bounding box center [15, 174] width 12 height 12
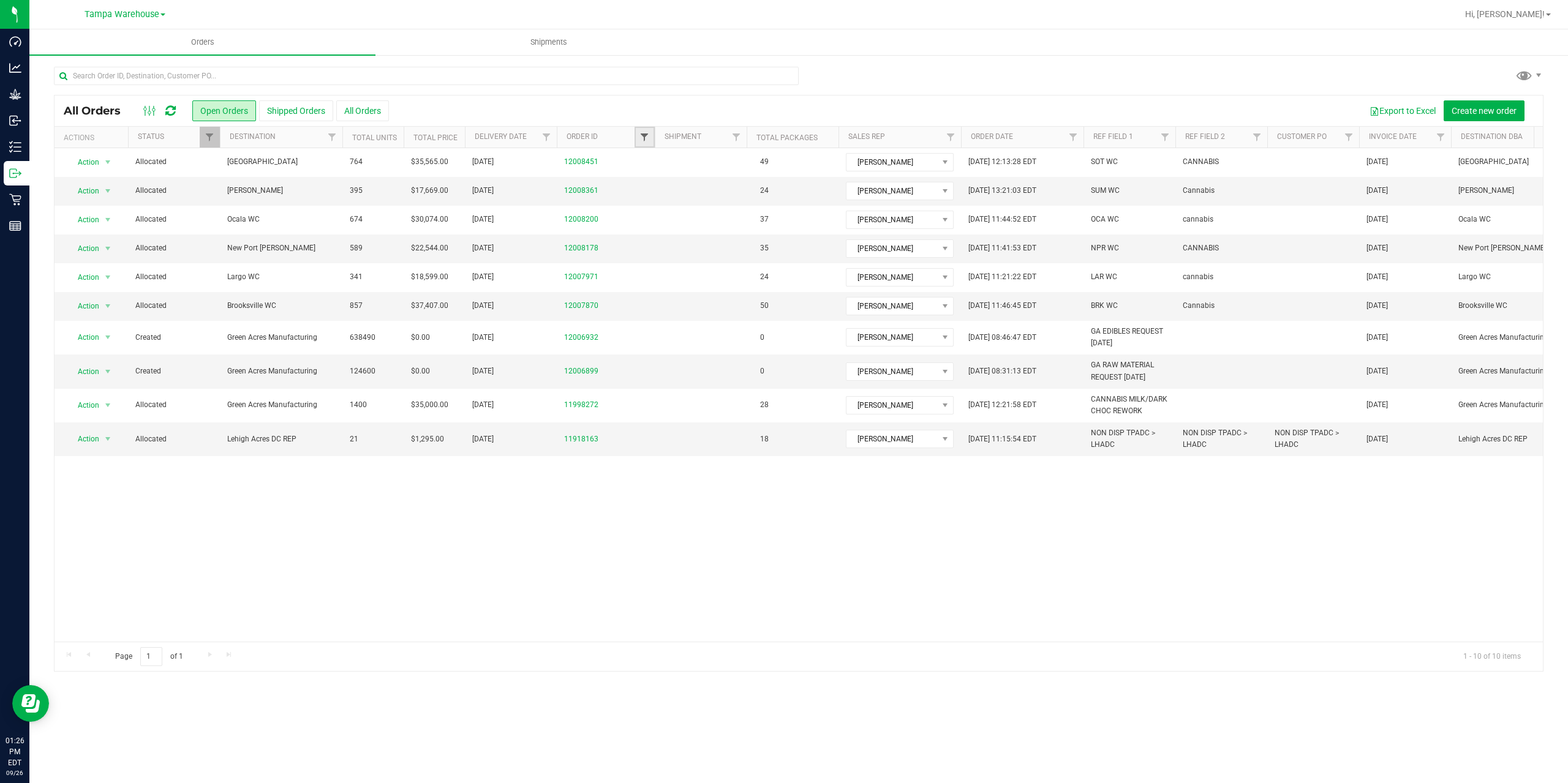
click at [644, 142] on span "Filter" at bounding box center [644, 137] width 10 height 10
type input "8200"
click at [642, 183] on button "Filter" at bounding box center [671, 197] width 59 height 27
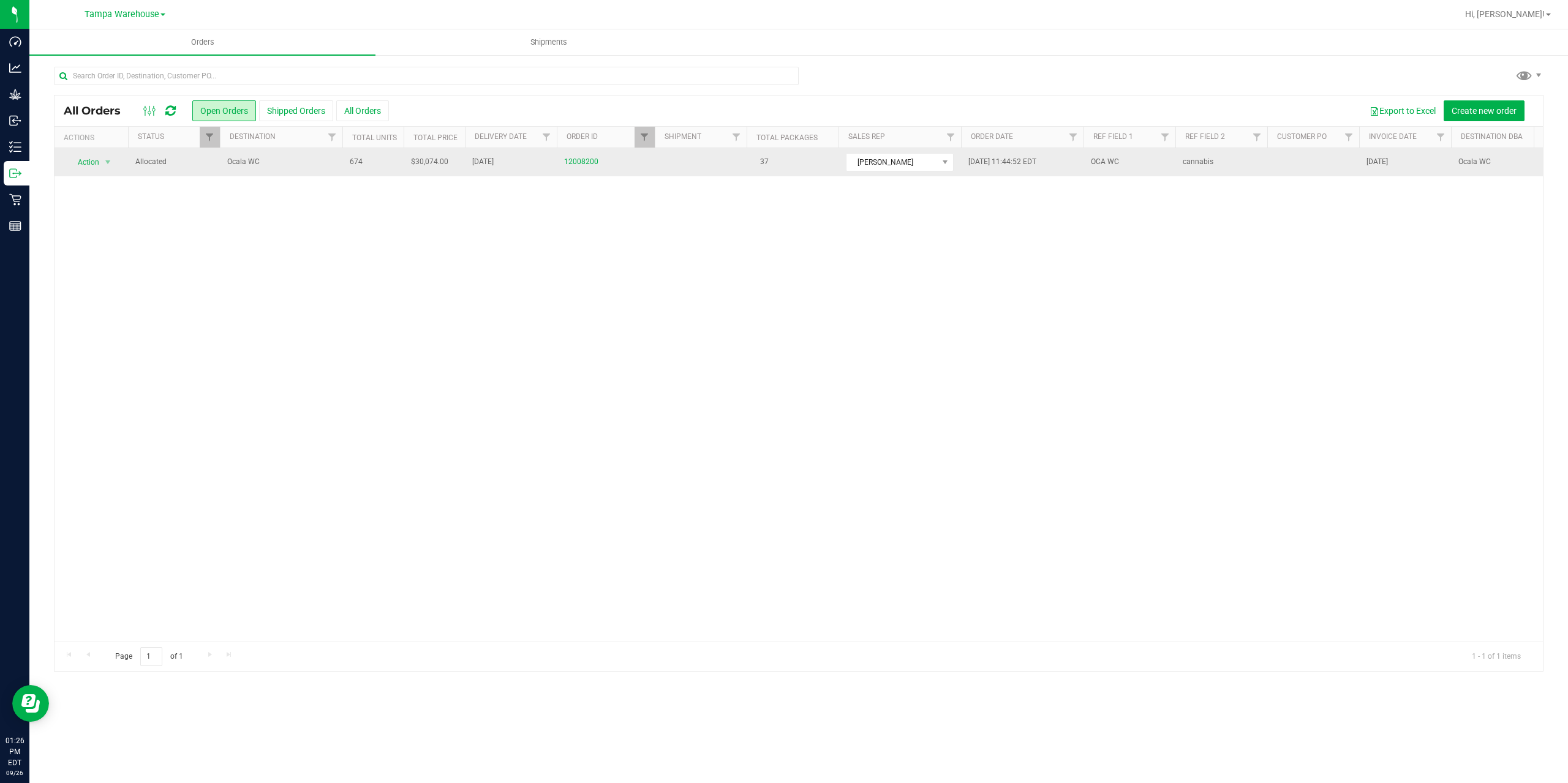
click at [302, 161] on span "Ocala WC" at bounding box center [281, 161] width 108 height 12
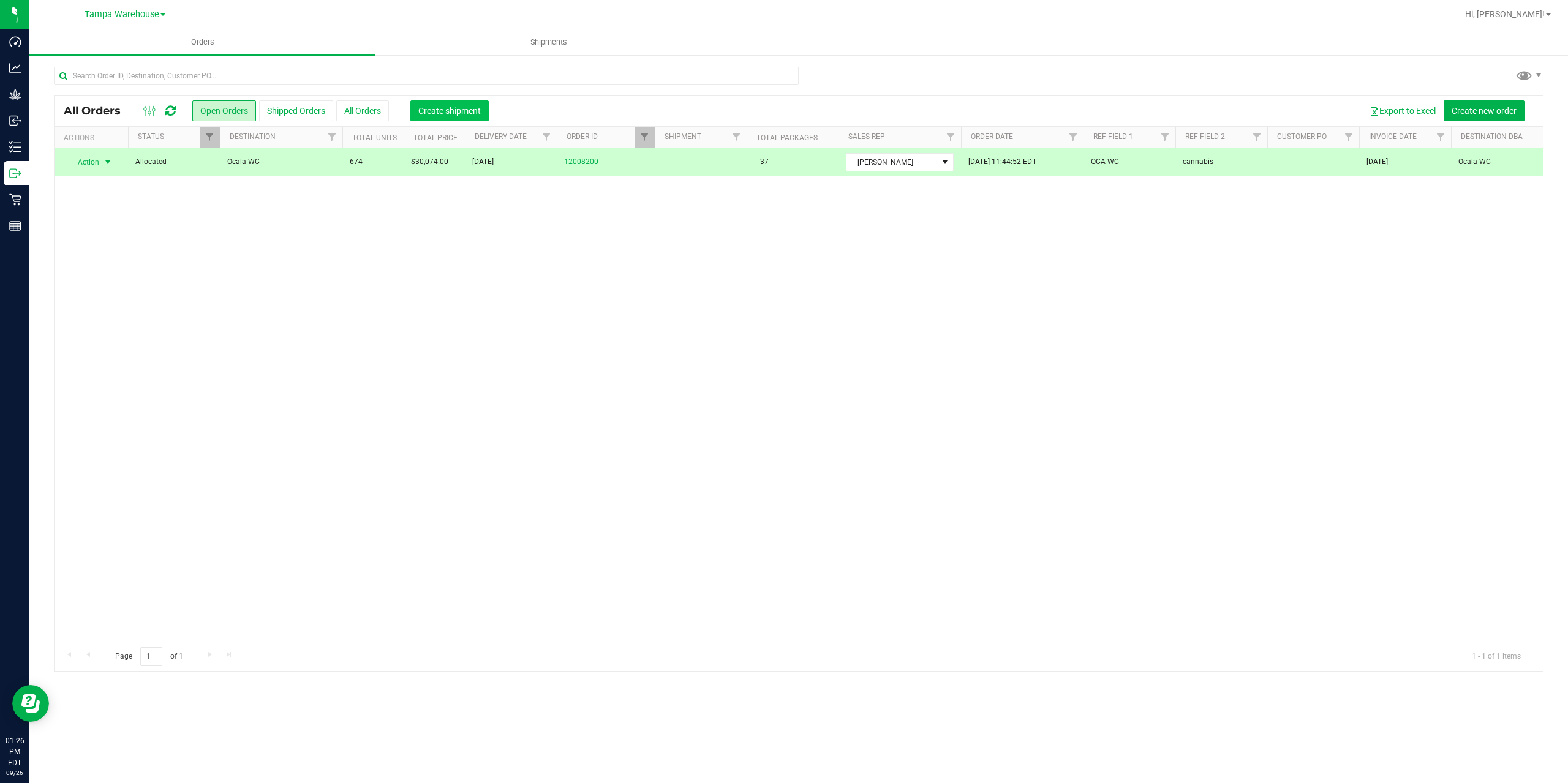
click at [438, 112] on span "Create shipment" at bounding box center [449, 111] width 63 height 10
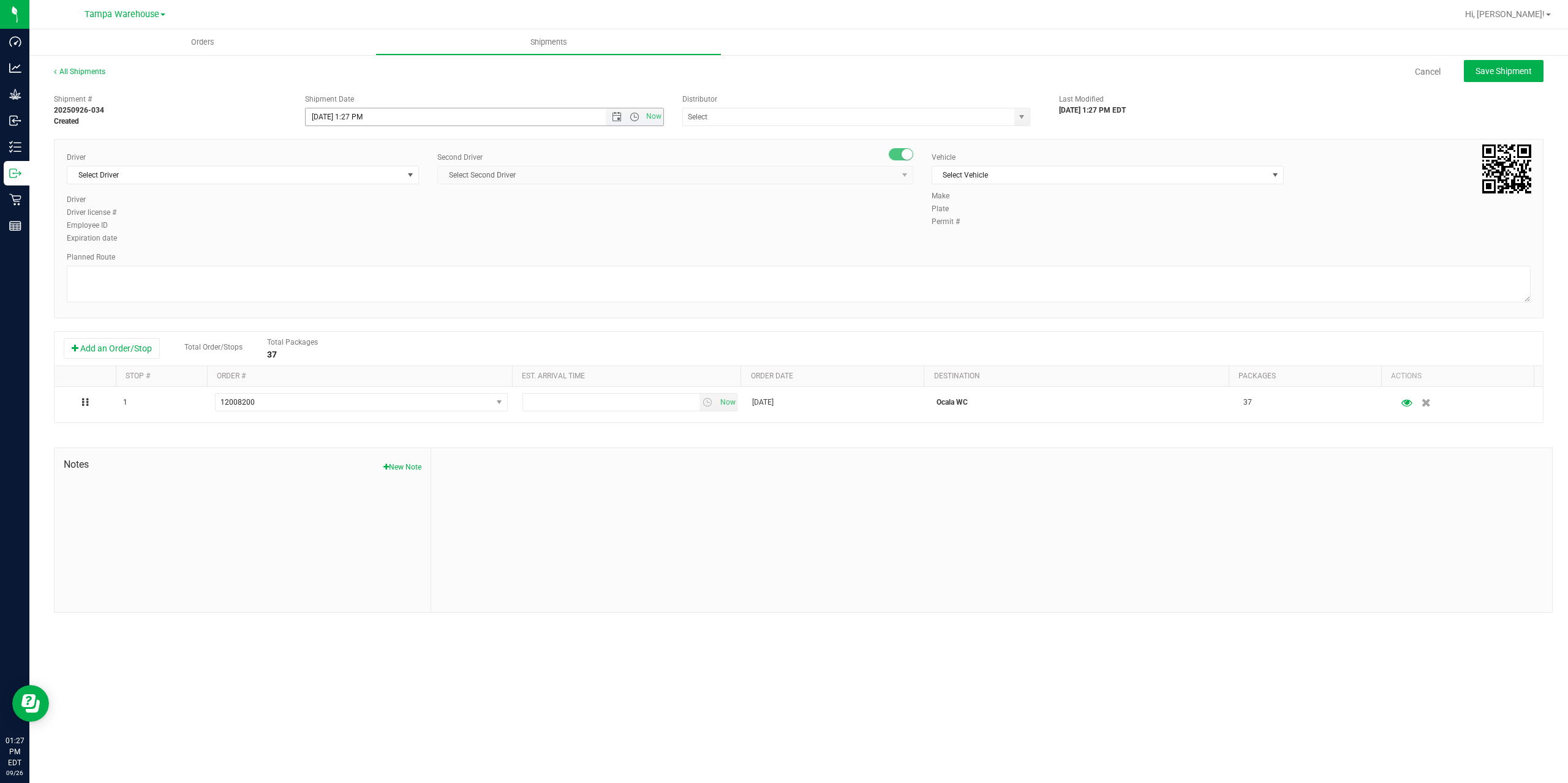
click at [615, 122] on span "Now" at bounding box center [635, 116] width 58 height 17
click at [613, 121] on span "Open the date view" at bounding box center [617, 117] width 10 height 10
click at [334, 263] on link "29" at bounding box center [334, 261] width 18 height 19
click at [637, 117] on span "Open the time view" at bounding box center [635, 117] width 10 height 10
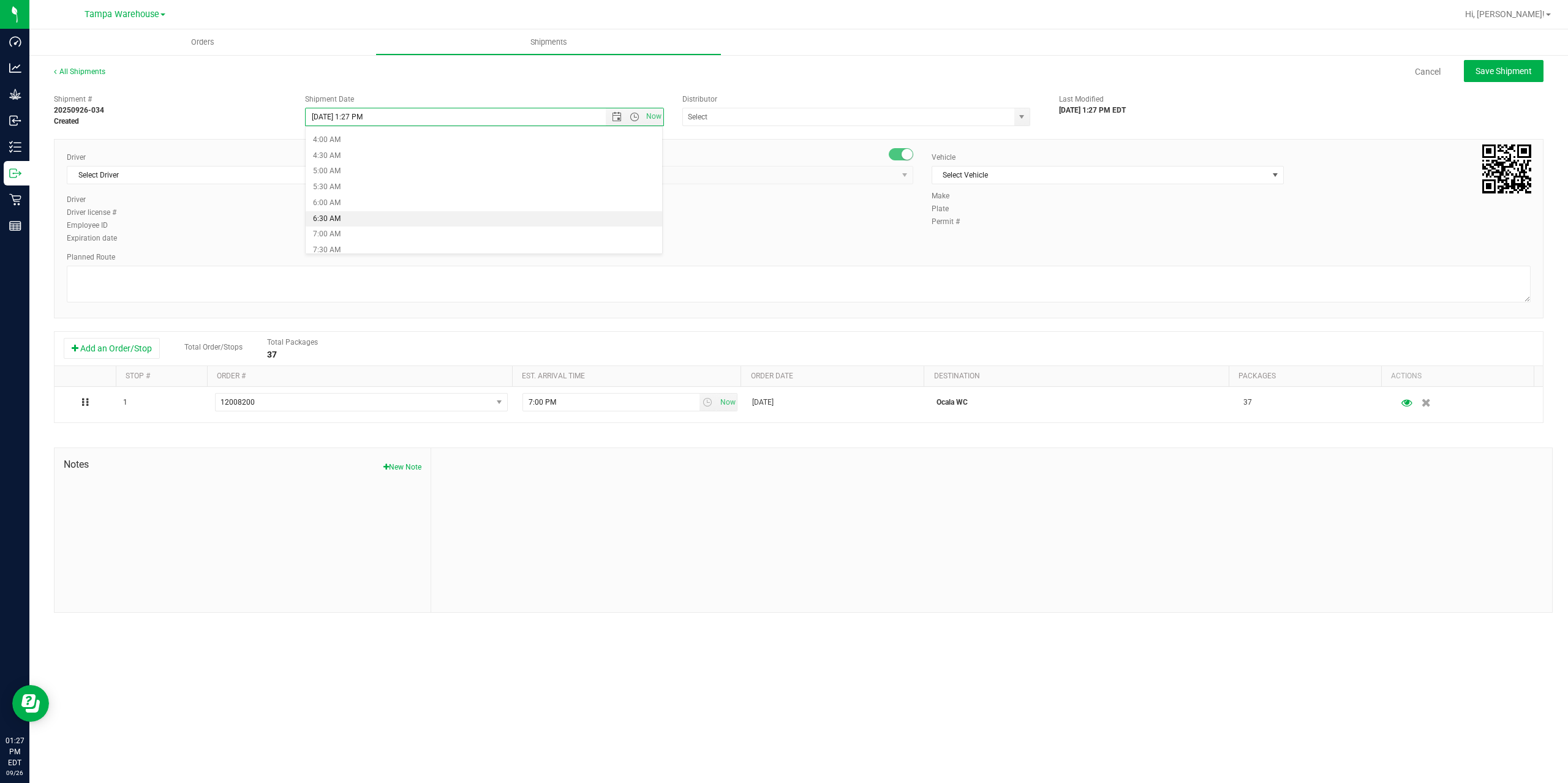
click at [415, 222] on li "6:30 AM" at bounding box center [483, 219] width 356 height 16
type input "9/29/2025 6:30 AM"
click at [813, 112] on input "text" at bounding box center [844, 116] width 321 height 17
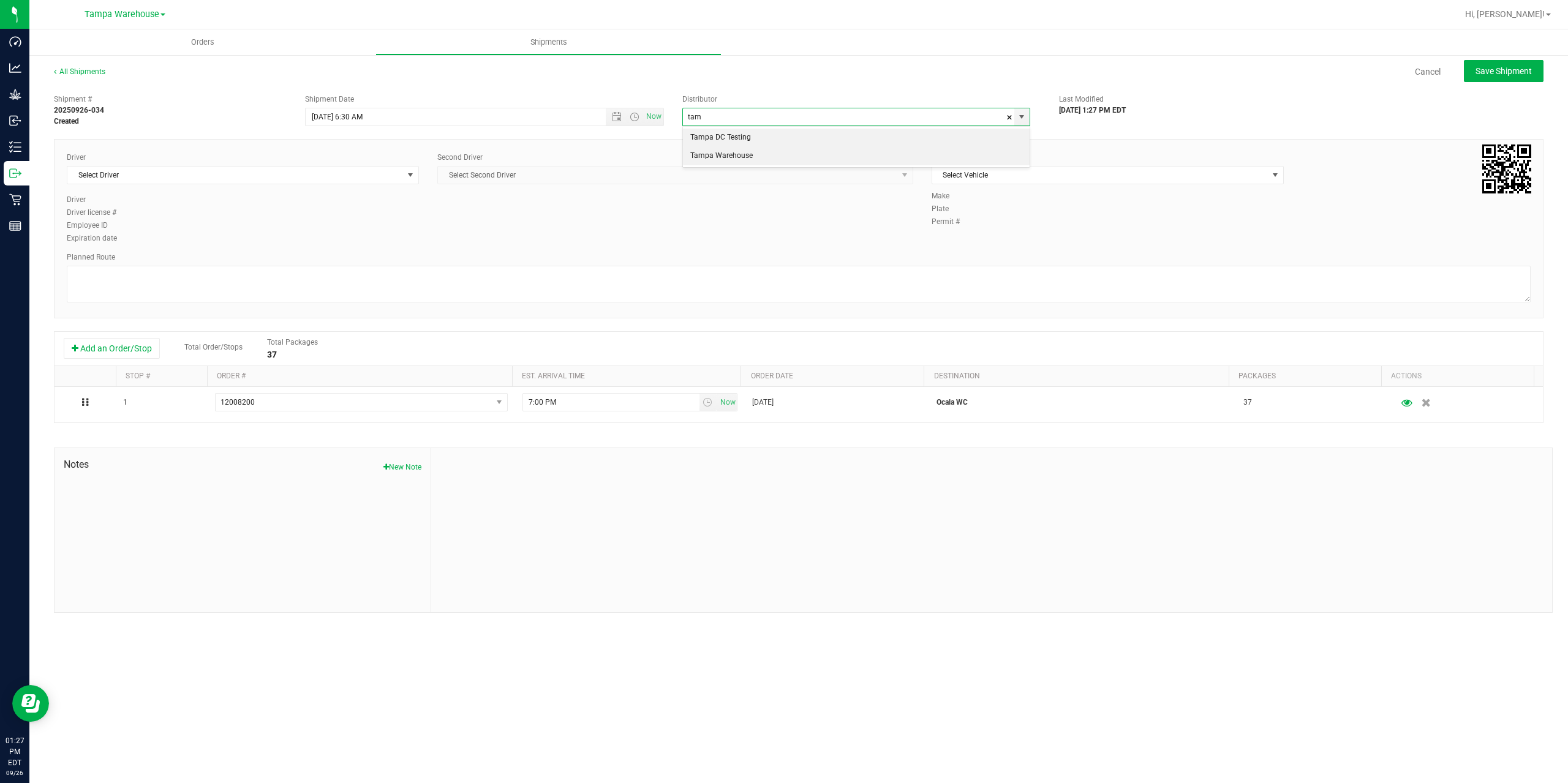
click at [718, 163] on li "Tampa Warehouse" at bounding box center [856, 156] width 347 height 18
type input "Tampa Warehouse"
click at [374, 170] on span "Select Driver" at bounding box center [235, 175] width 336 height 17
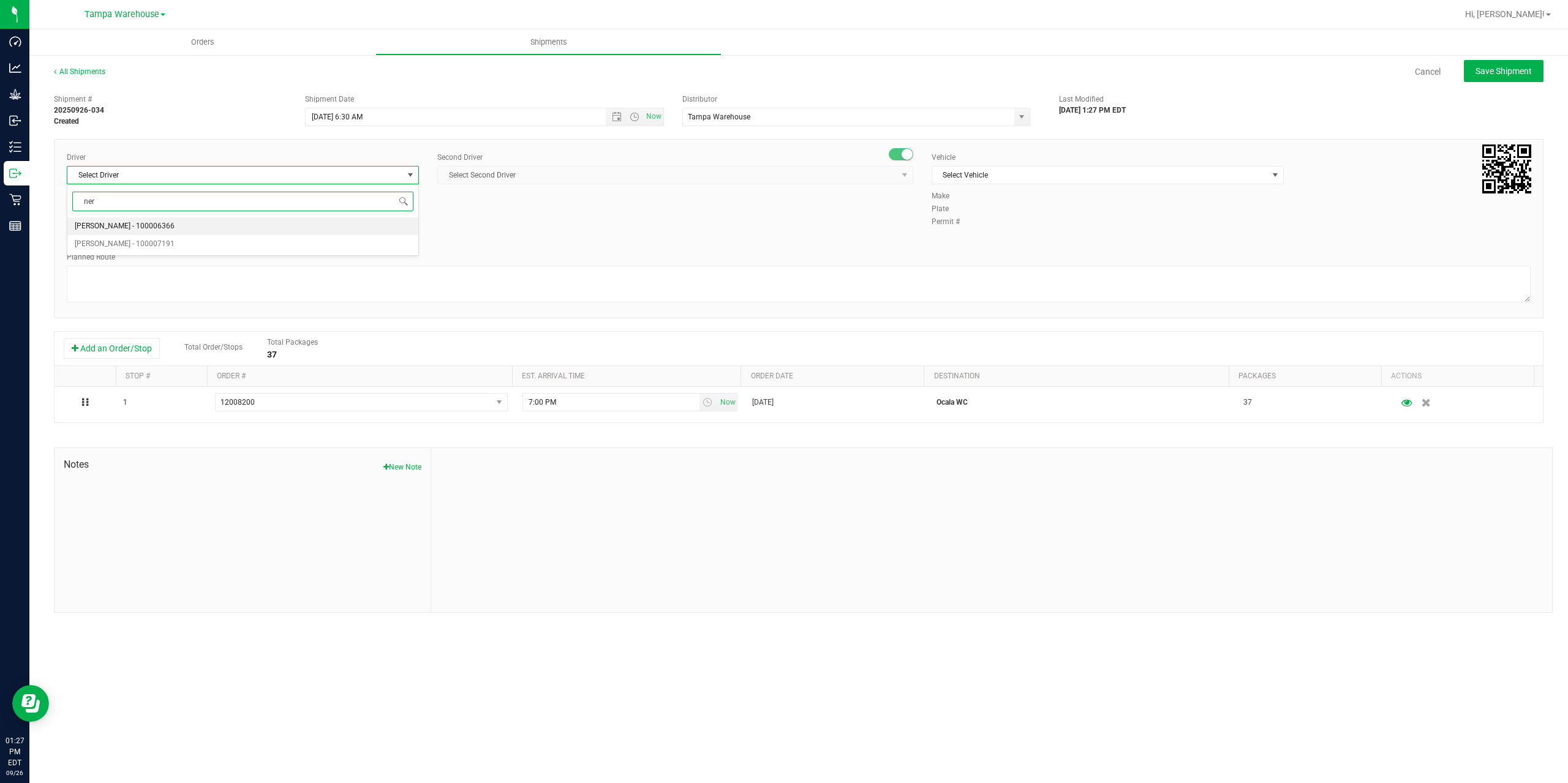
click at [100, 223] on span "Shanquale Gardner - 100006366" at bounding box center [125, 226] width 100 height 16
type input "ner"
click at [566, 179] on span "Select Second Driver" at bounding box center [667, 175] width 460 height 17
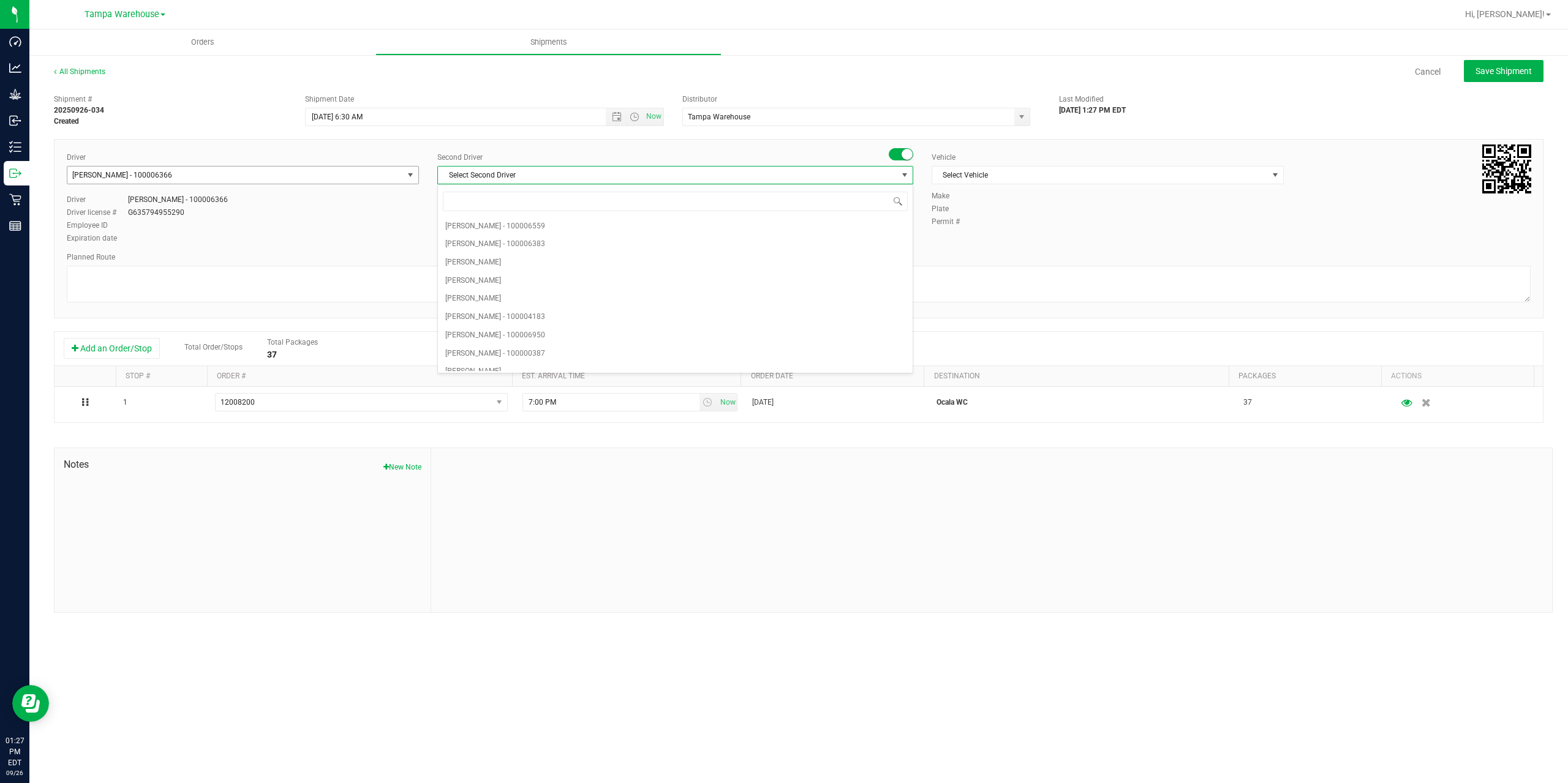
click at [278, 178] on span "Shanquale Gardner - 100006366" at bounding box center [235, 175] width 336 height 17
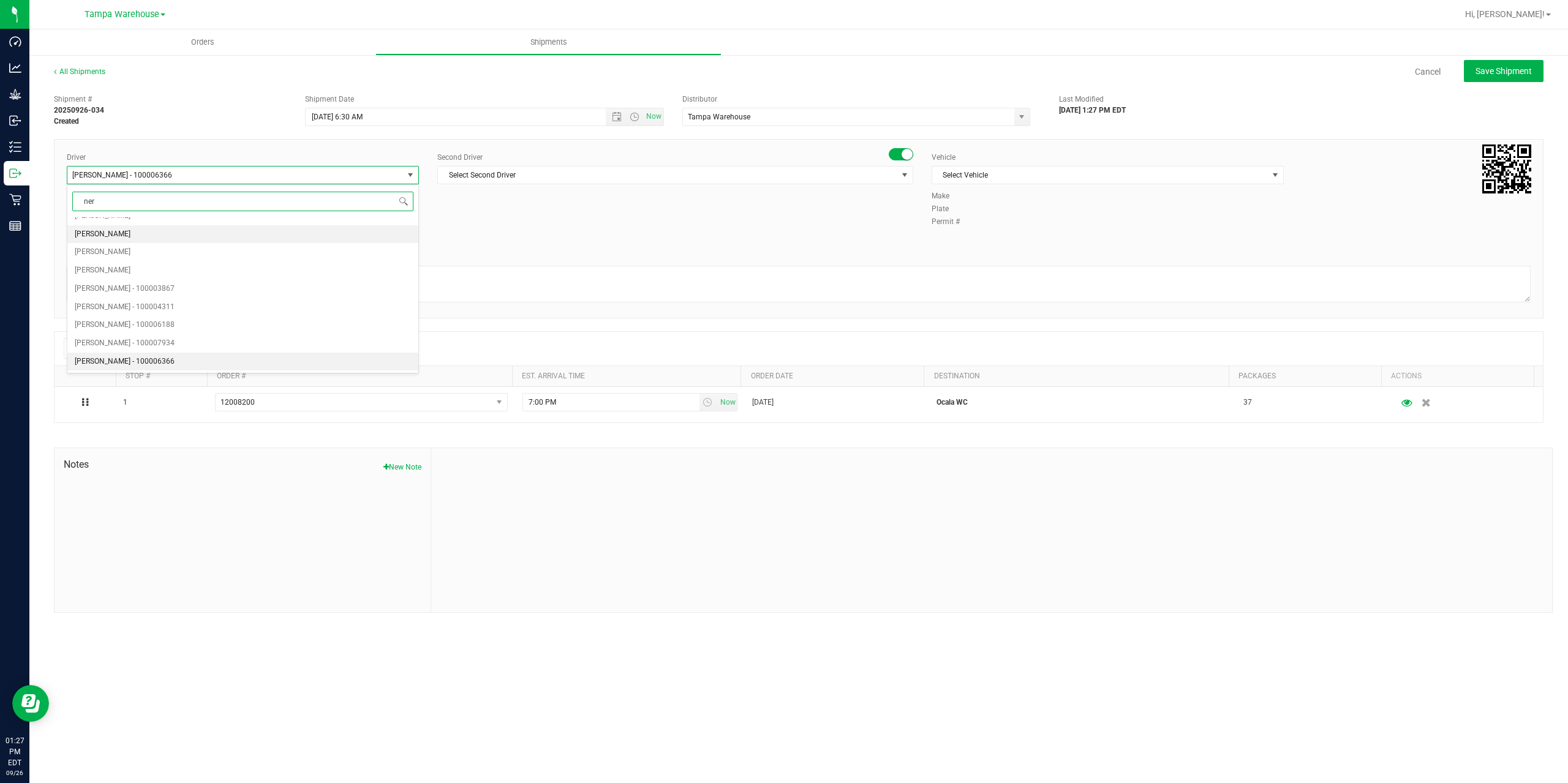
scroll to position [0, 0]
click at [103, 243] on span "Nicholas Pinero - 100007191" at bounding box center [125, 244] width 100 height 16
type input "ner"
click at [613, 172] on span "Select Second Driver" at bounding box center [667, 175] width 460 height 17
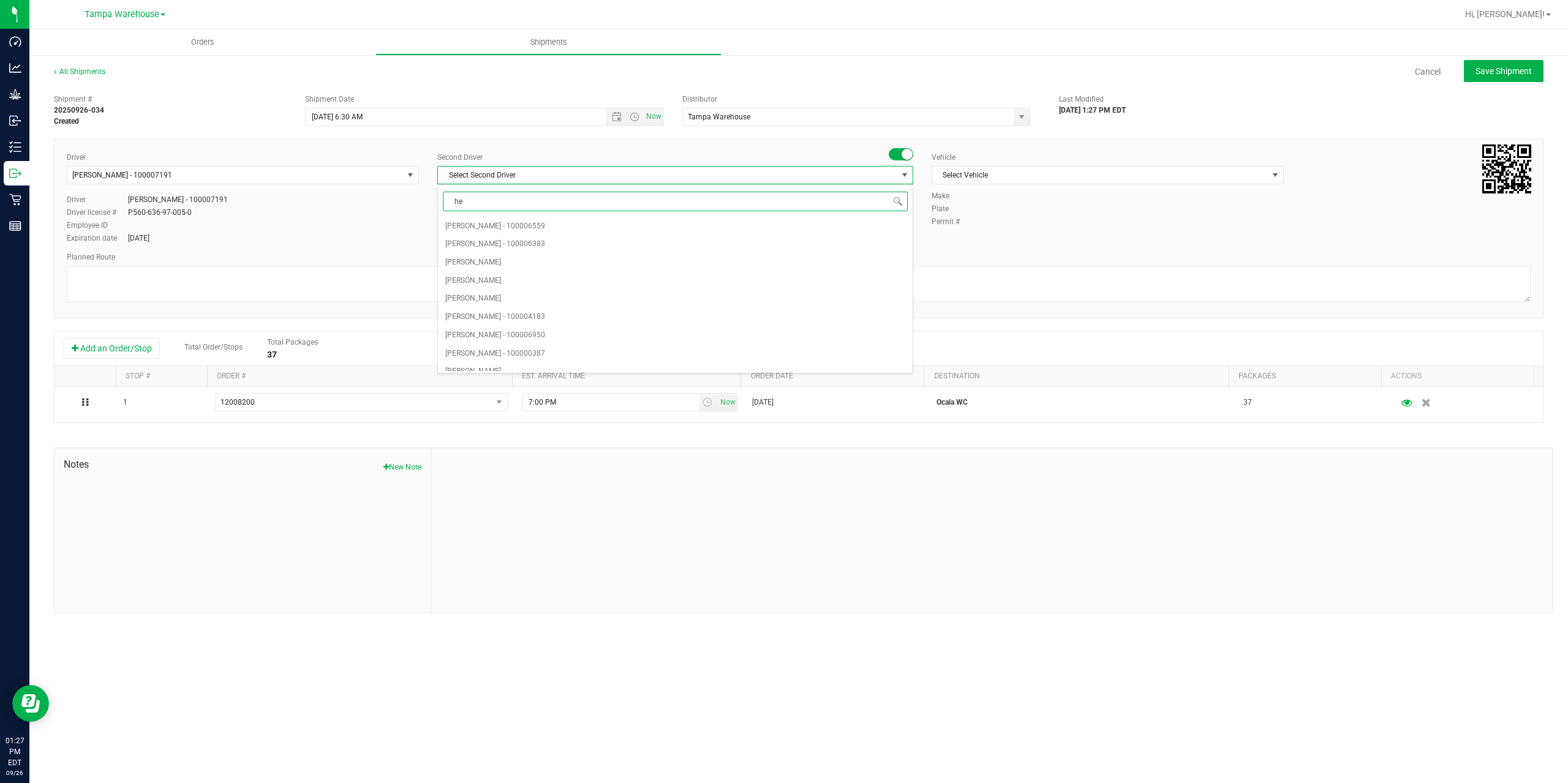
type input "hec"
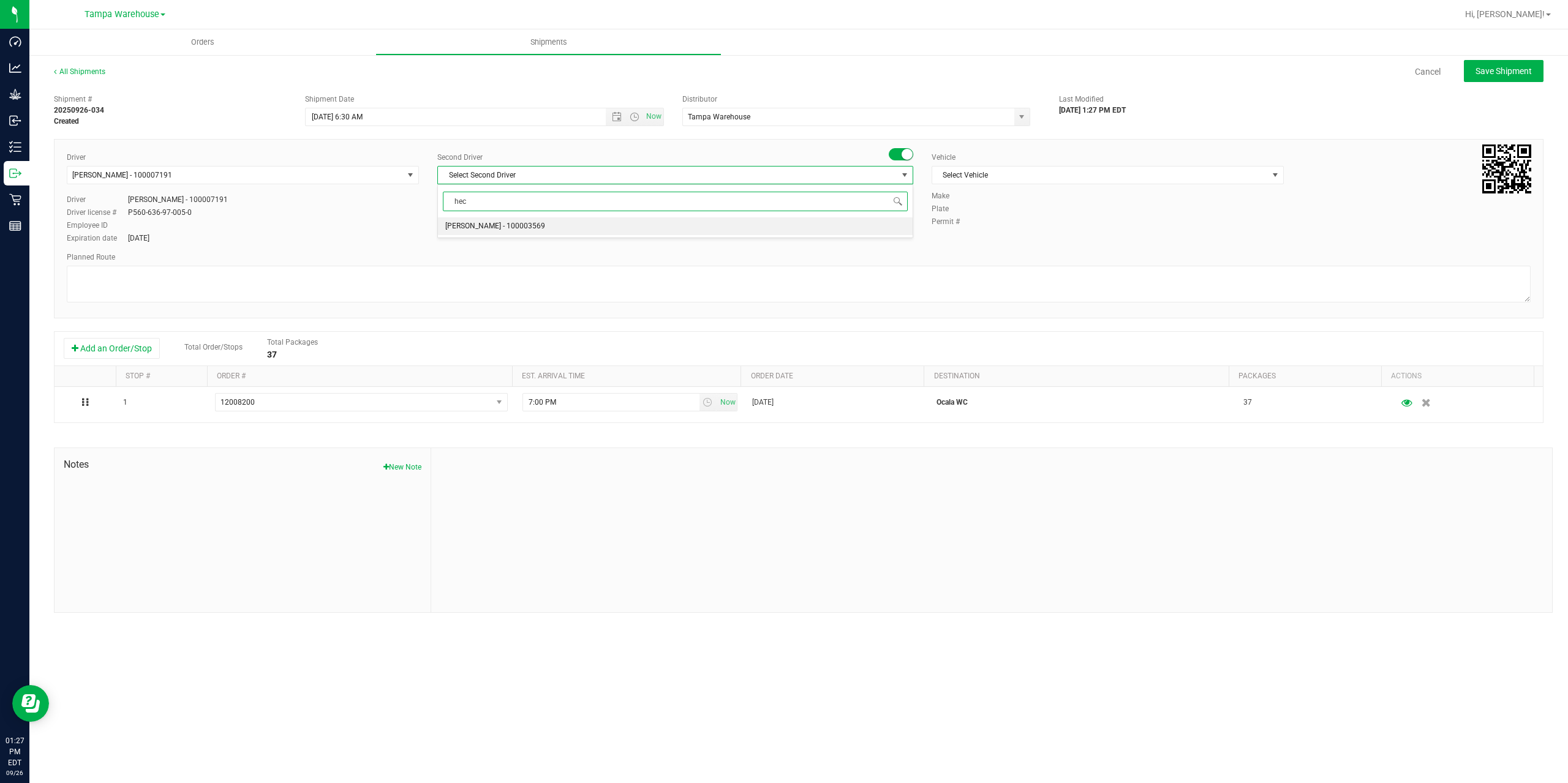
click at [494, 226] on span "Hector Ayala - 100003569" at bounding box center [495, 226] width 100 height 16
click at [1029, 180] on span "Select Vehicle" at bounding box center [1100, 175] width 336 height 17
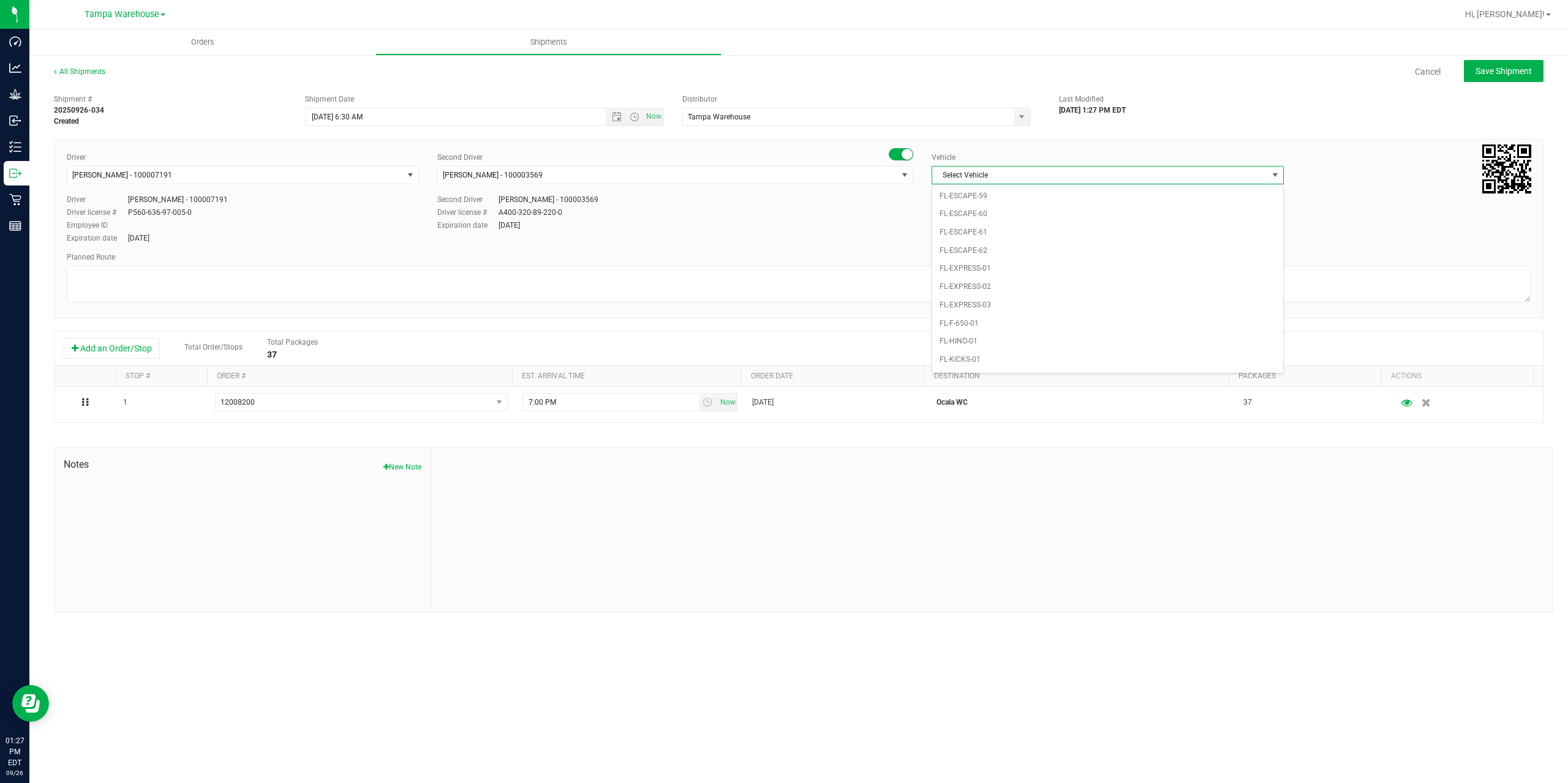
scroll to position [196, 0]
click at [1000, 298] on li "FL-EXPRESS-03" at bounding box center [1107, 291] width 351 height 18
click at [722, 276] on textarea at bounding box center [799, 284] width 1464 height 37
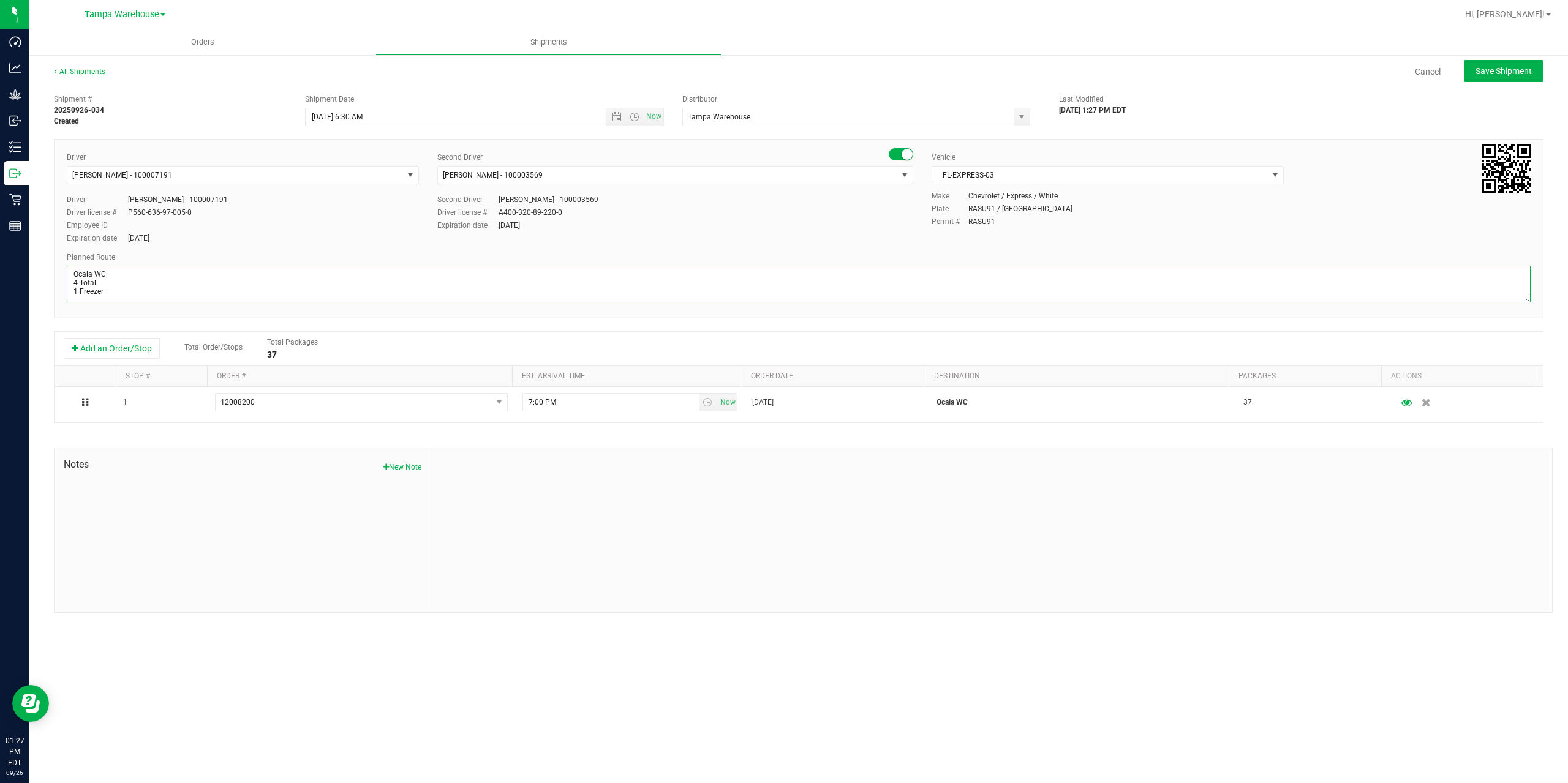
paste textarea "Summerfield WC Ocala WC Brooksville WC New Port Richey WC Largo WC St. Pete WC …"
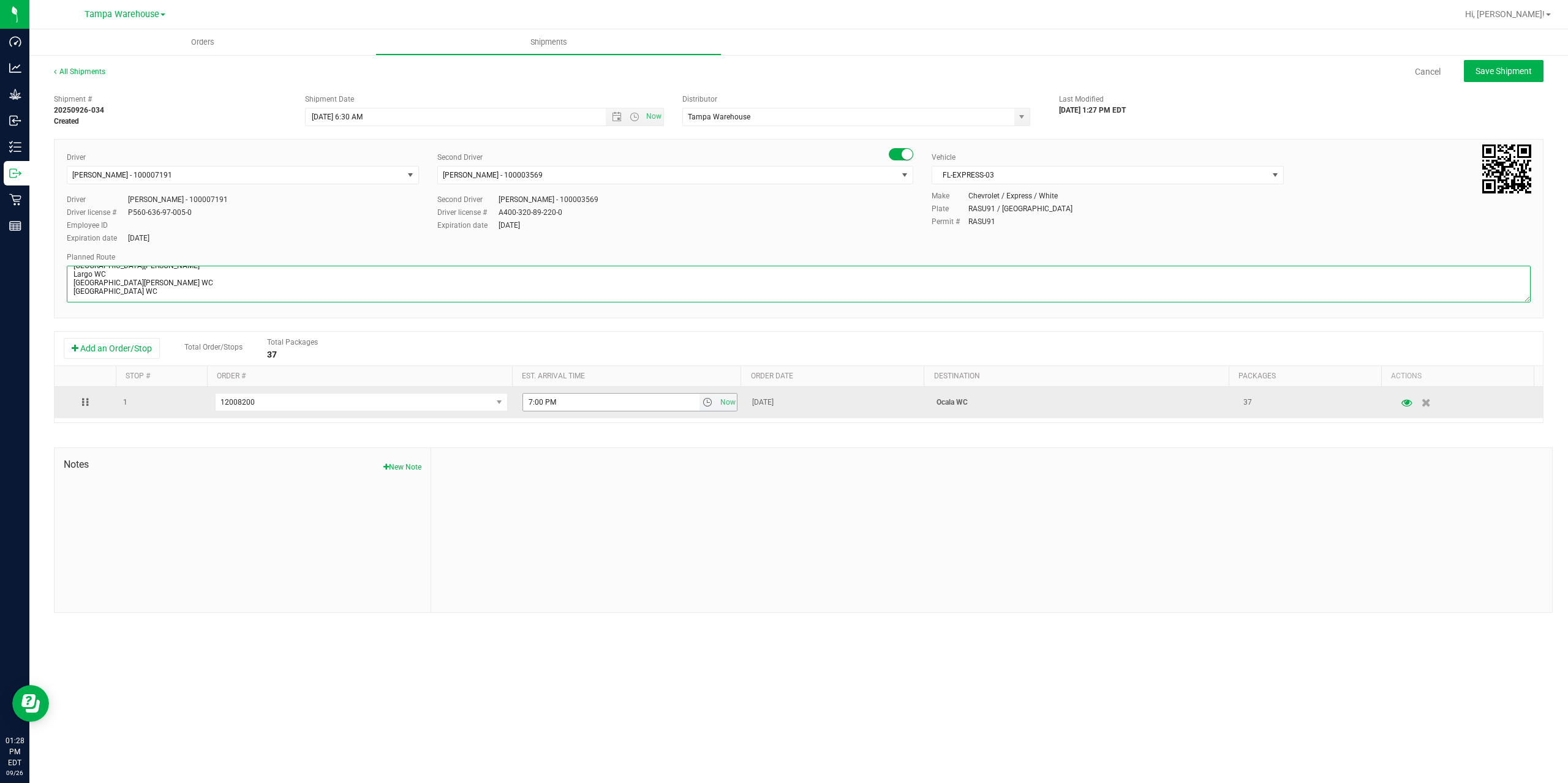
click at [703, 401] on span "select" at bounding box center [707, 402] width 10 height 10
type textarea "Ocala WC 4 Total 1 Freezer [PERSON_NAME] Ocala WC [GEOGRAPHIC_DATA] WC [GEOGRAP…"
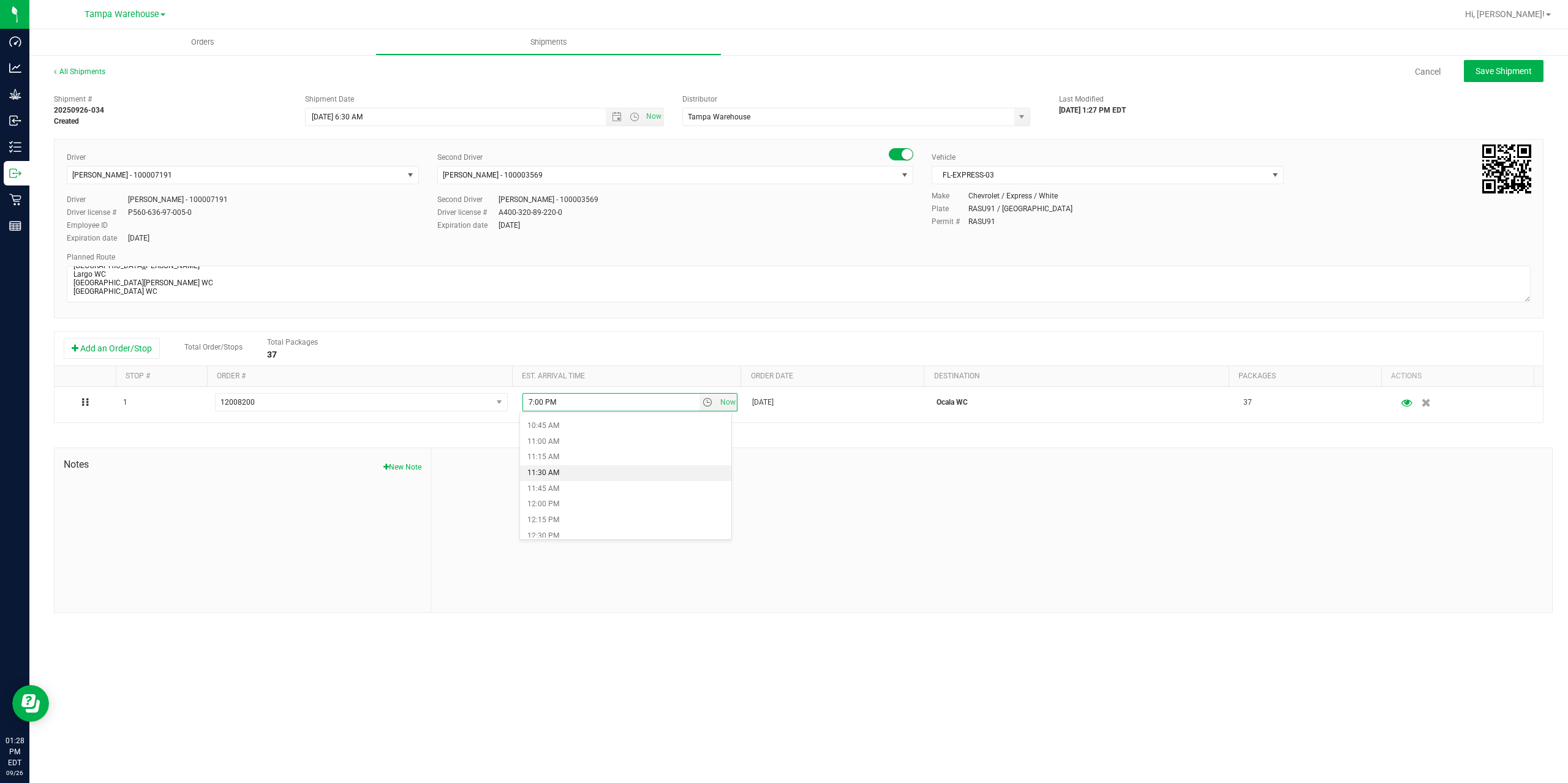
scroll to position [612, 0]
click at [569, 441] on li "10:00 AM" at bounding box center [626, 440] width 211 height 16
click at [574, 441] on div "Shipment # 20250926-034 Created Shipment Date 9/29/2025 6:30 AM Now Distributor…" at bounding box center [798, 351] width 1489 height 525
click at [1499, 70] on span "Save Shipment" at bounding box center [1503, 71] width 57 height 10
type input "9/29/2025 10:30 AM"
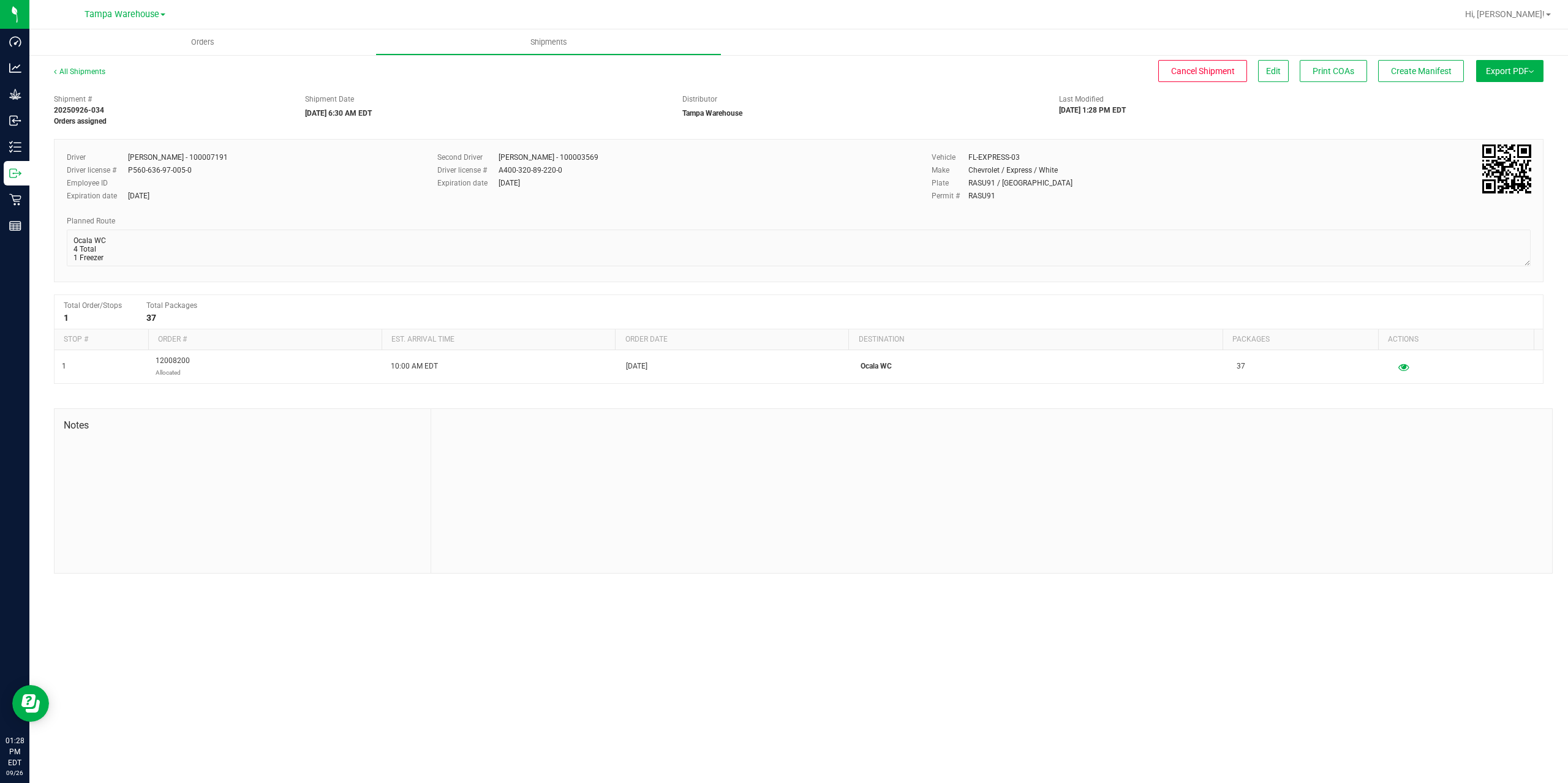
click at [1499, 70] on span "Export PDF" at bounding box center [1509, 71] width 48 height 10
click at [1499, 101] on span "Manifest by Package ID" at bounding box center [1491, 98] width 78 height 9
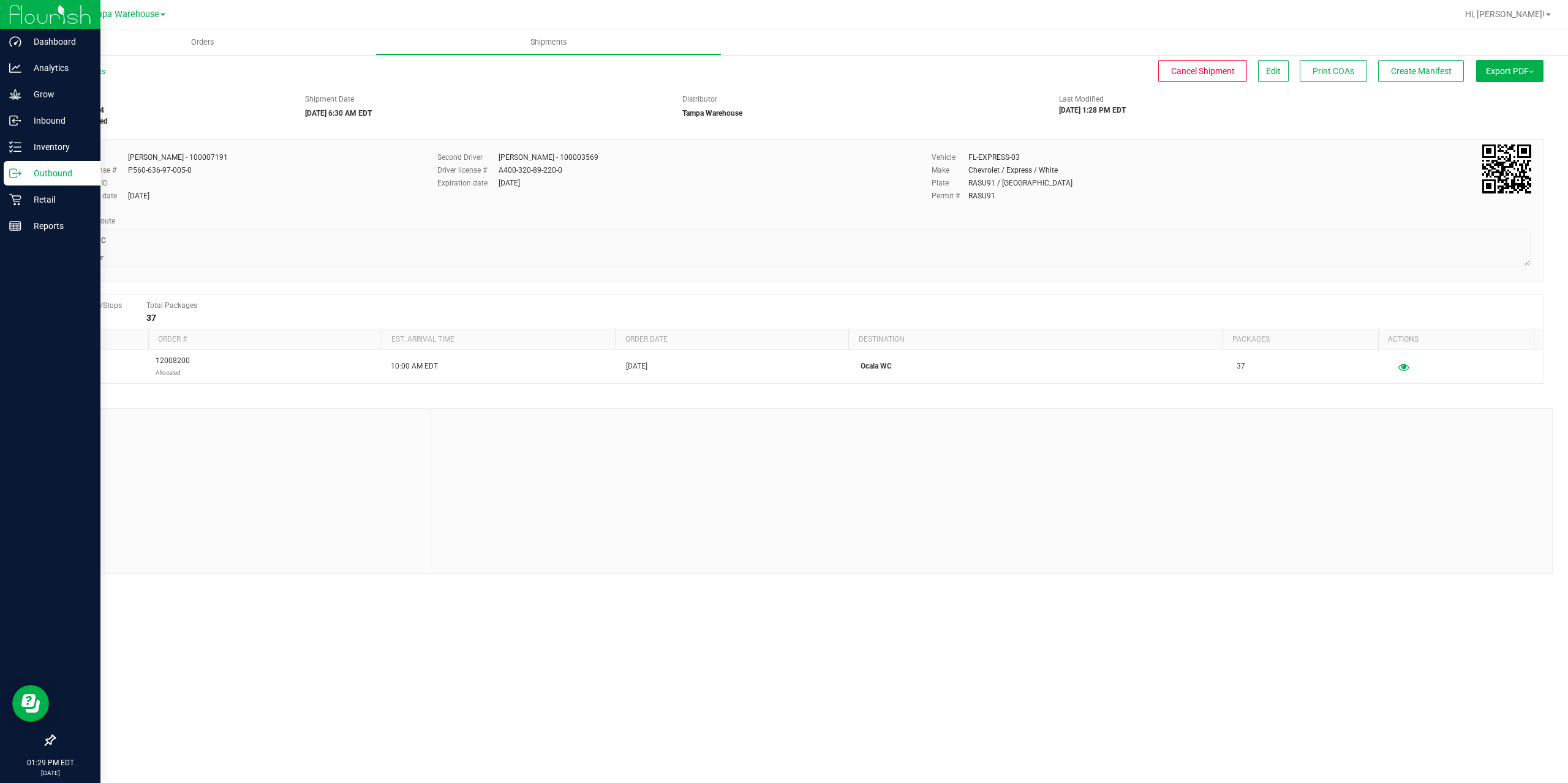
click at [25, 171] on p "Outbound" at bounding box center [58, 174] width 74 height 15
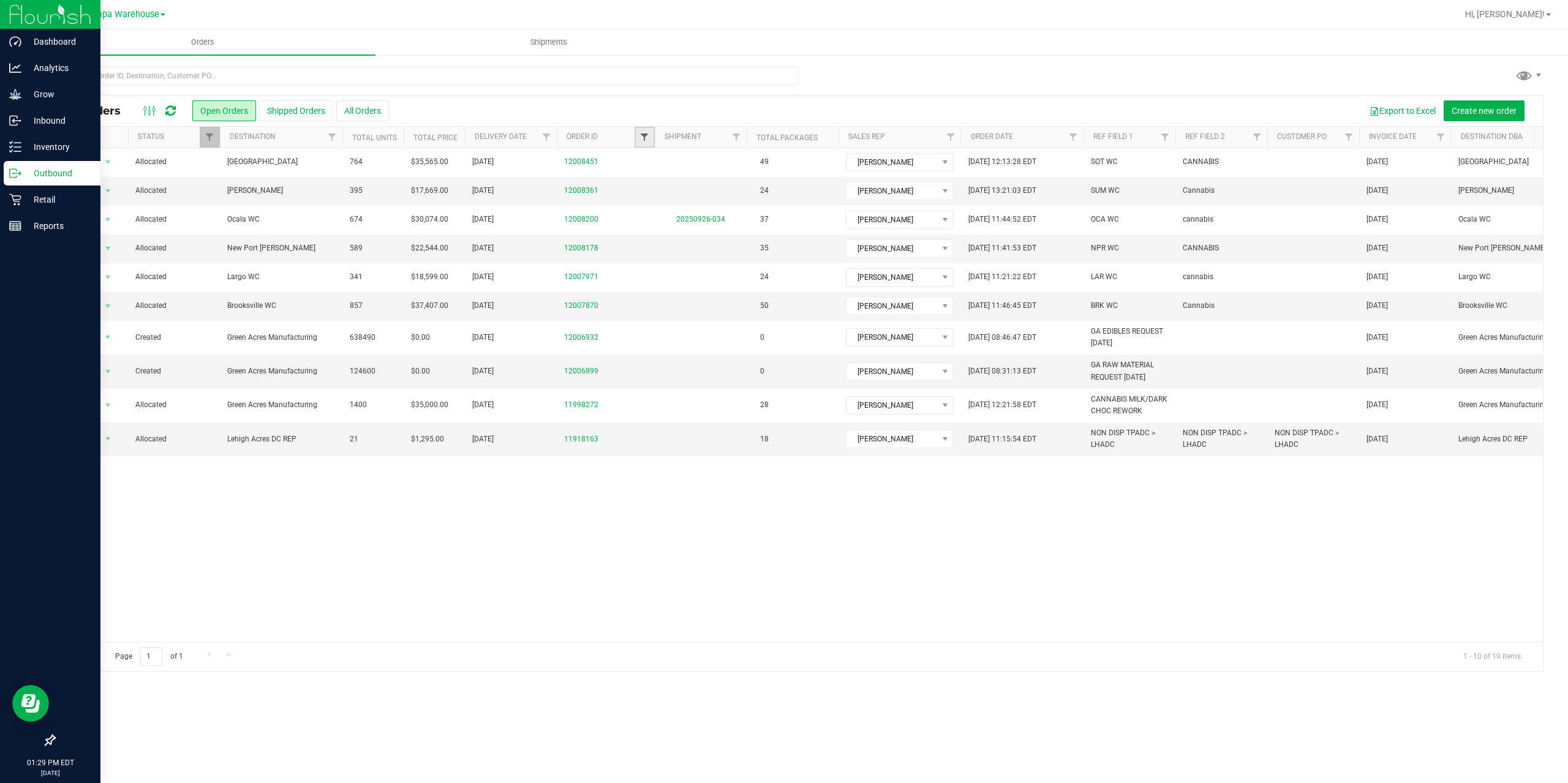
click at [643, 138] on span "Filter" at bounding box center [644, 137] width 10 height 10
type input "7971"
click at [642, 183] on button "Filter" at bounding box center [671, 197] width 59 height 27
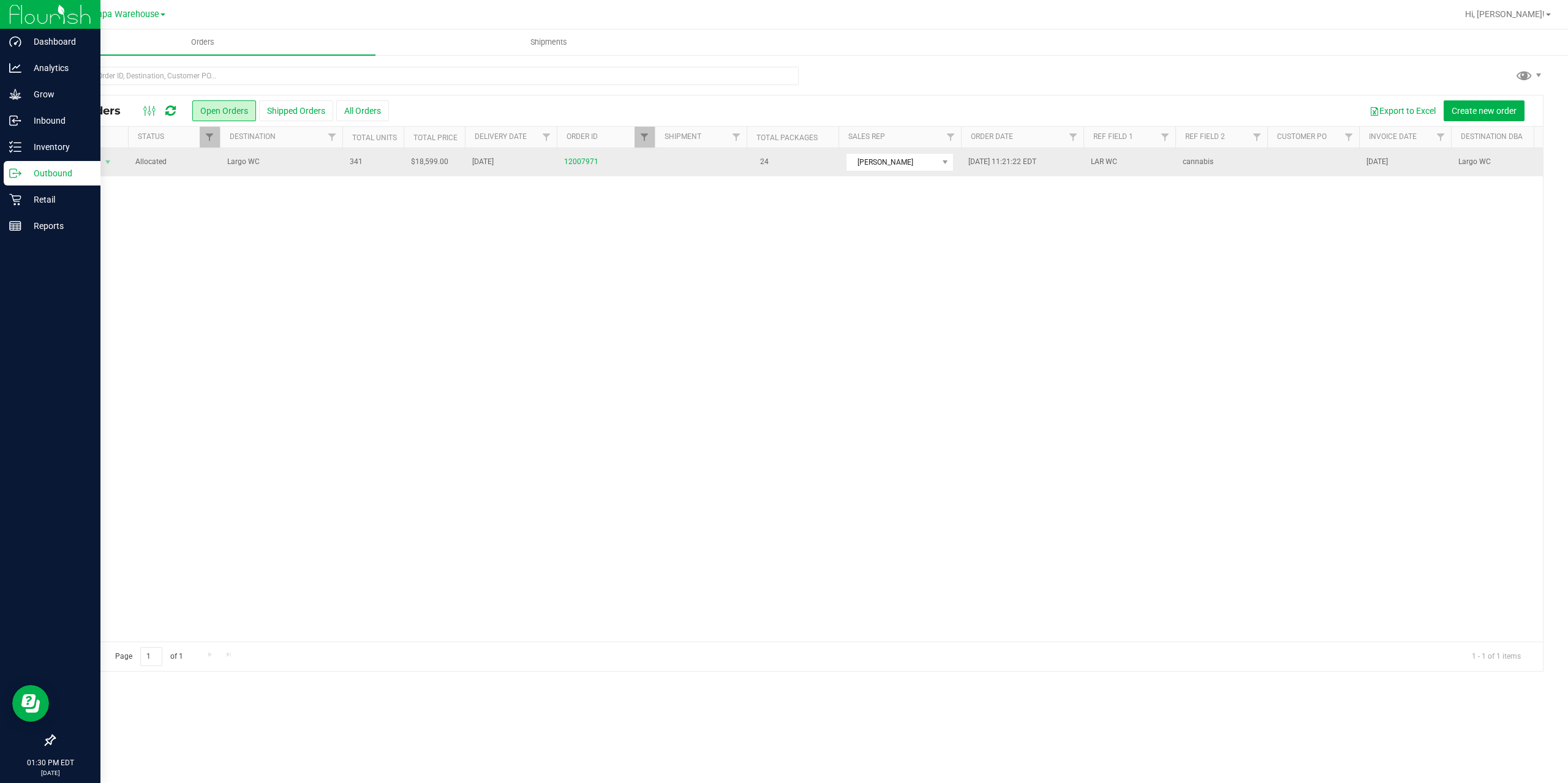
click at [306, 155] on td "Largo WC" at bounding box center [281, 162] width 123 height 28
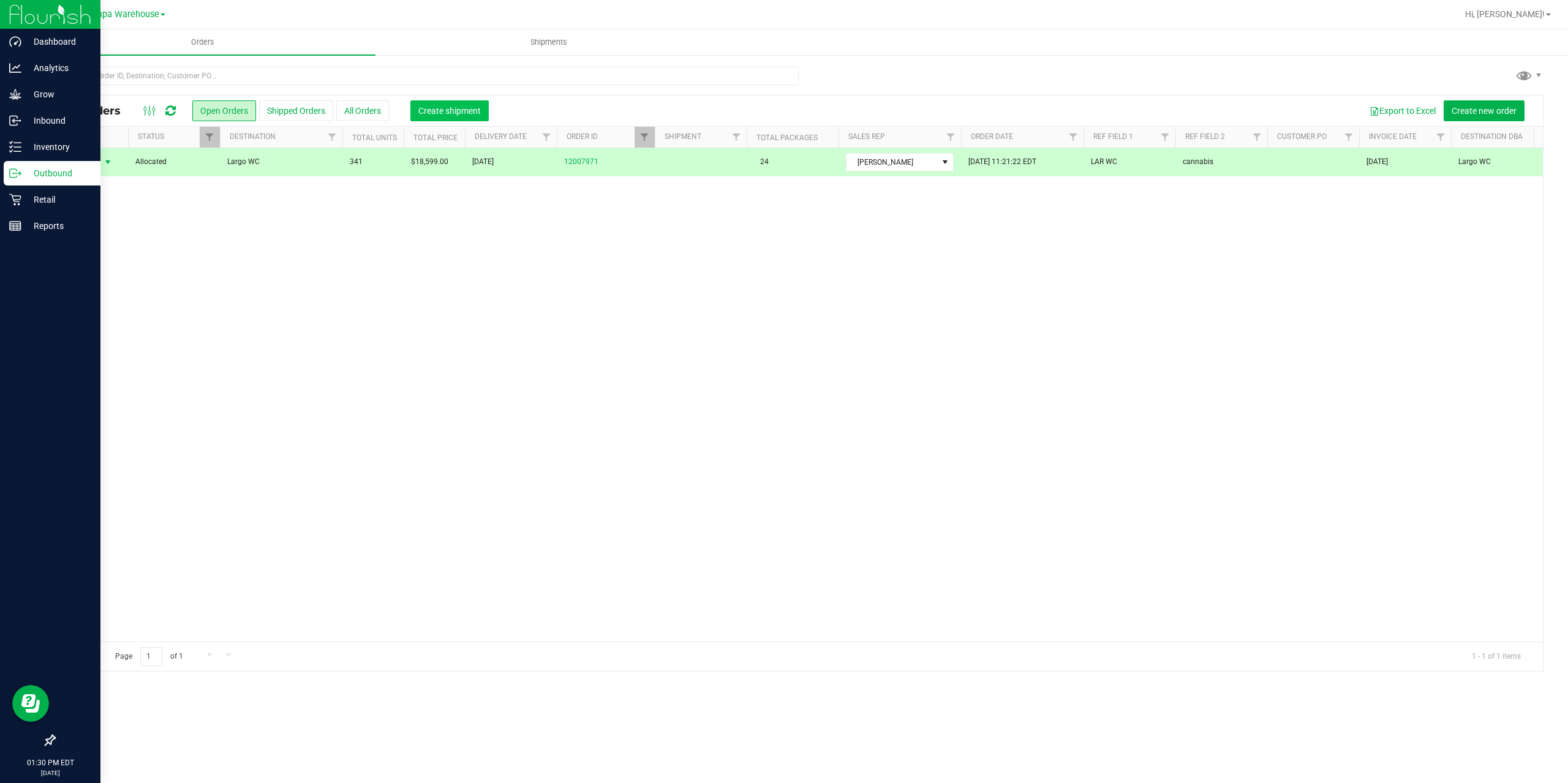
click at [434, 110] on span "Create shipment" at bounding box center [449, 111] width 63 height 10
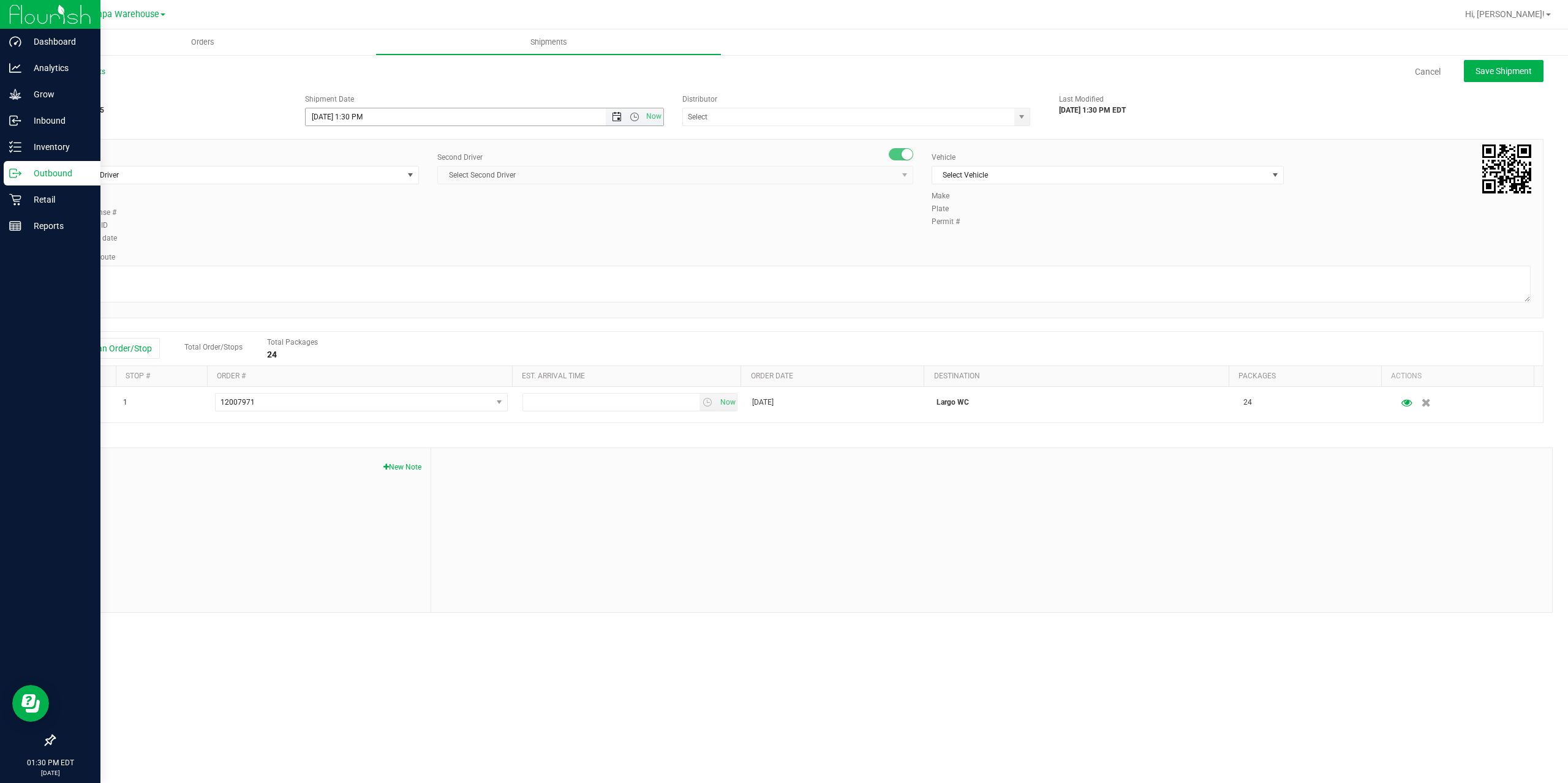
click at [613, 117] on span "Open the date view" at bounding box center [617, 117] width 10 height 10
click at [327, 259] on link "29" at bounding box center [334, 261] width 18 height 19
click at [630, 114] on span "Open the time view" at bounding box center [635, 117] width 10 height 10
click at [370, 144] on li "6:30 AM" at bounding box center [483, 150] width 356 height 16
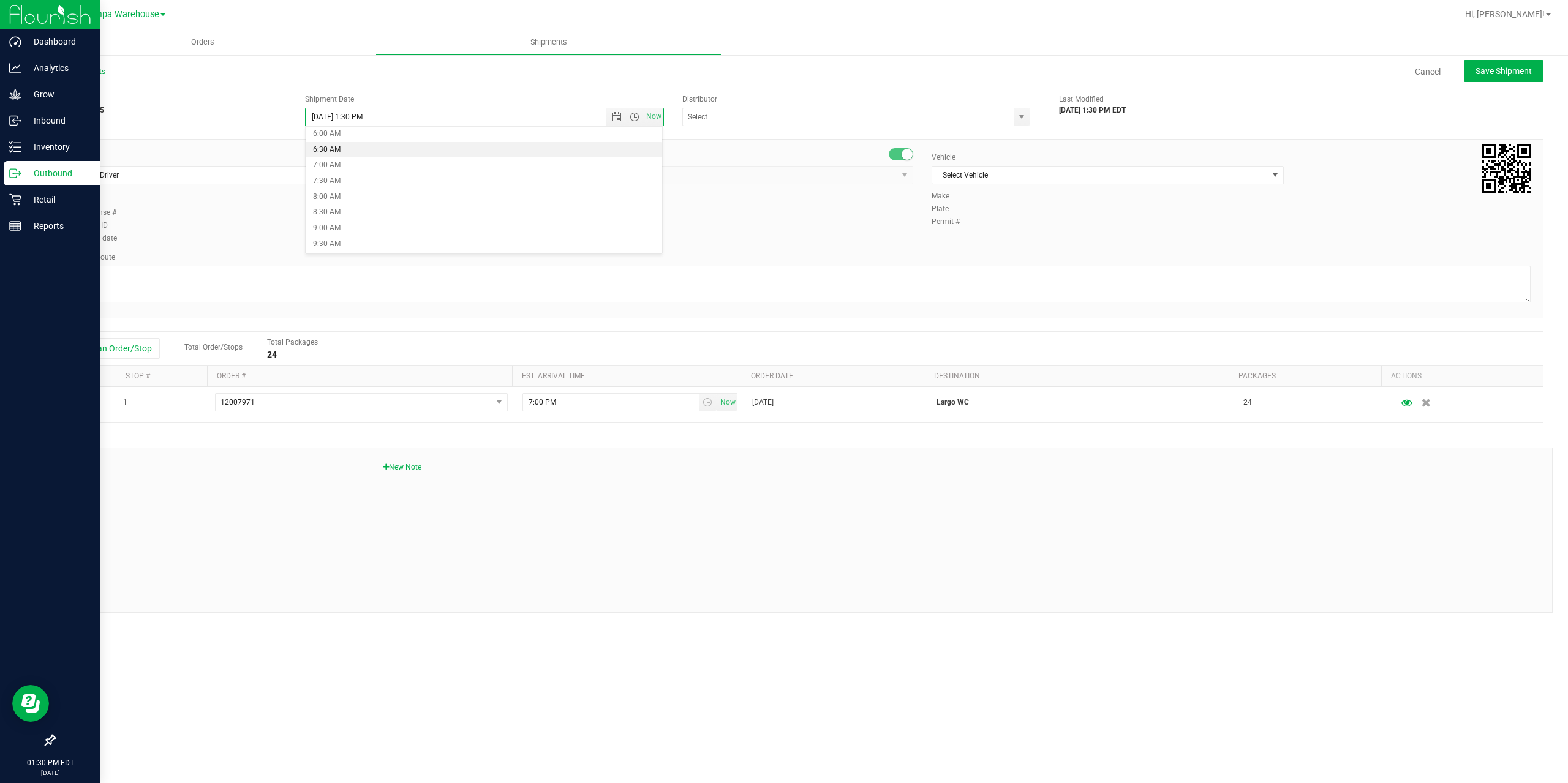
type input "9/29/2025 6:30 AM"
click at [711, 112] on input "text" at bounding box center [844, 116] width 321 height 17
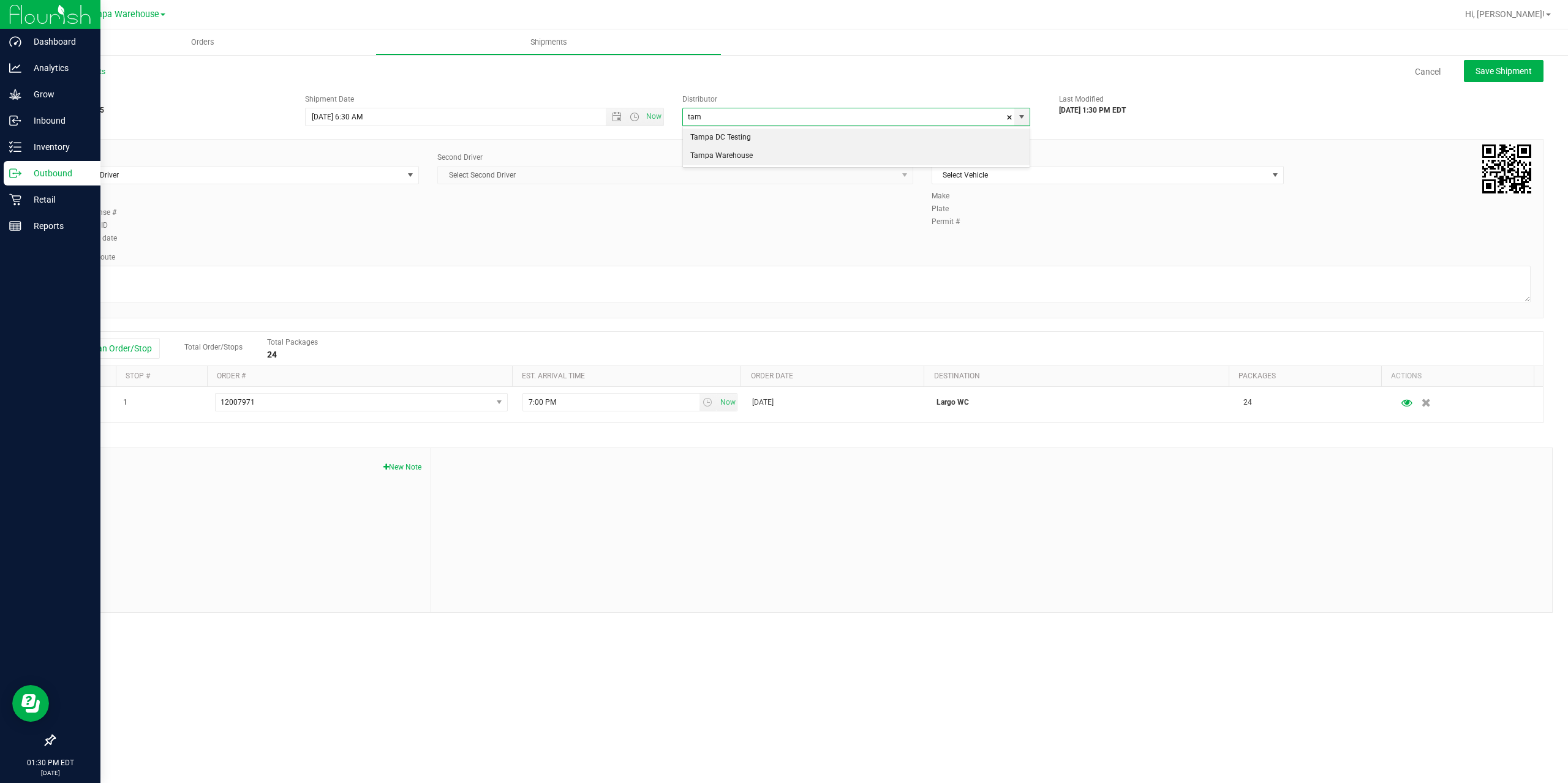
click at [710, 153] on li "Tampa Warehouse" at bounding box center [856, 156] width 347 height 18
type input "Tampa Warehouse"
click at [362, 174] on span "Select Driver" at bounding box center [235, 175] width 336 height 17
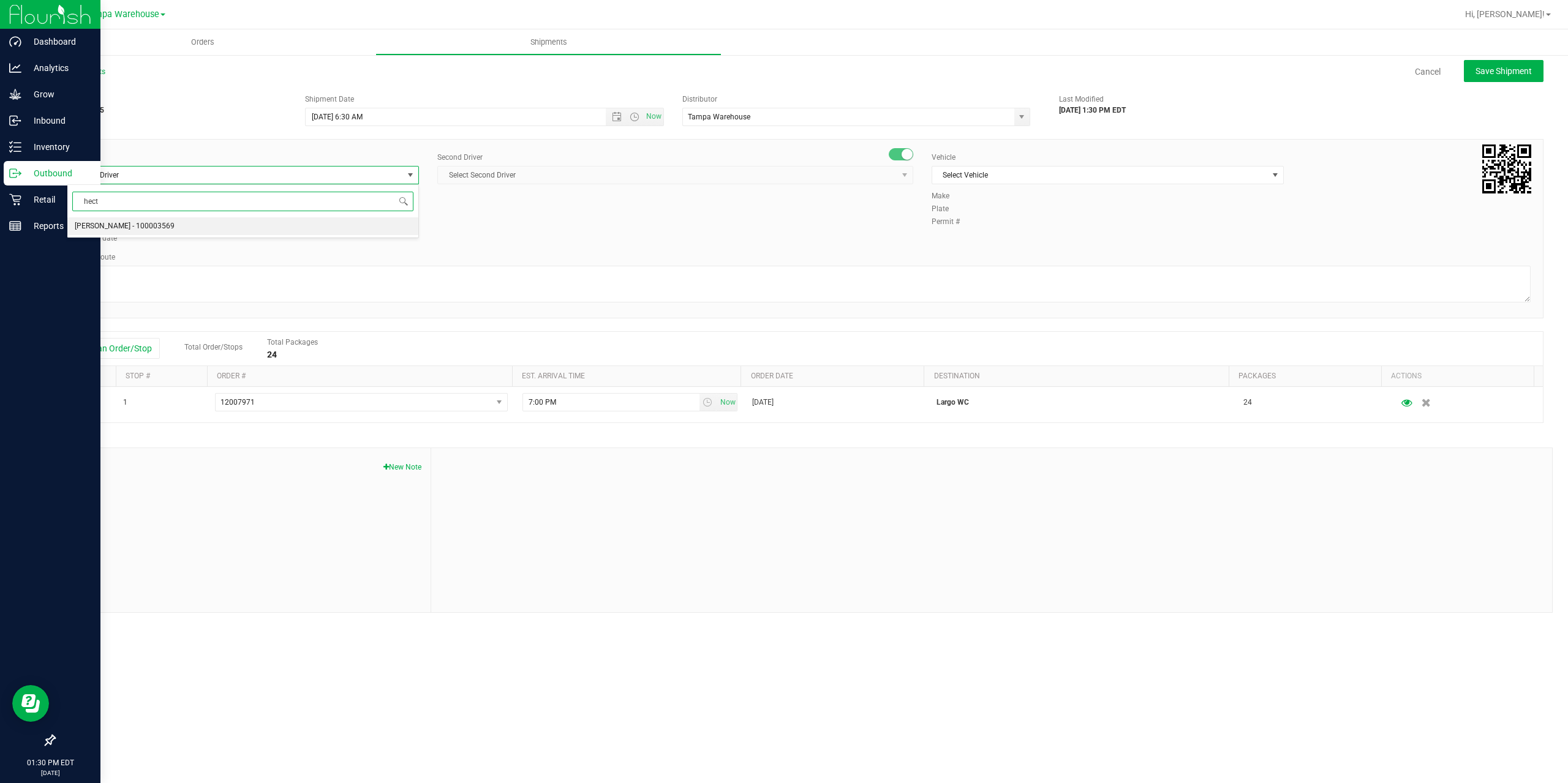
click at [234, 226] on li "Hector Ayala - 100003569" at bounding box center [242, 226] width 351 height 18
type input "hect"
click at [530, 177] on span "Select Second Driver" at bounding box center [667, 175] width 460 height 17
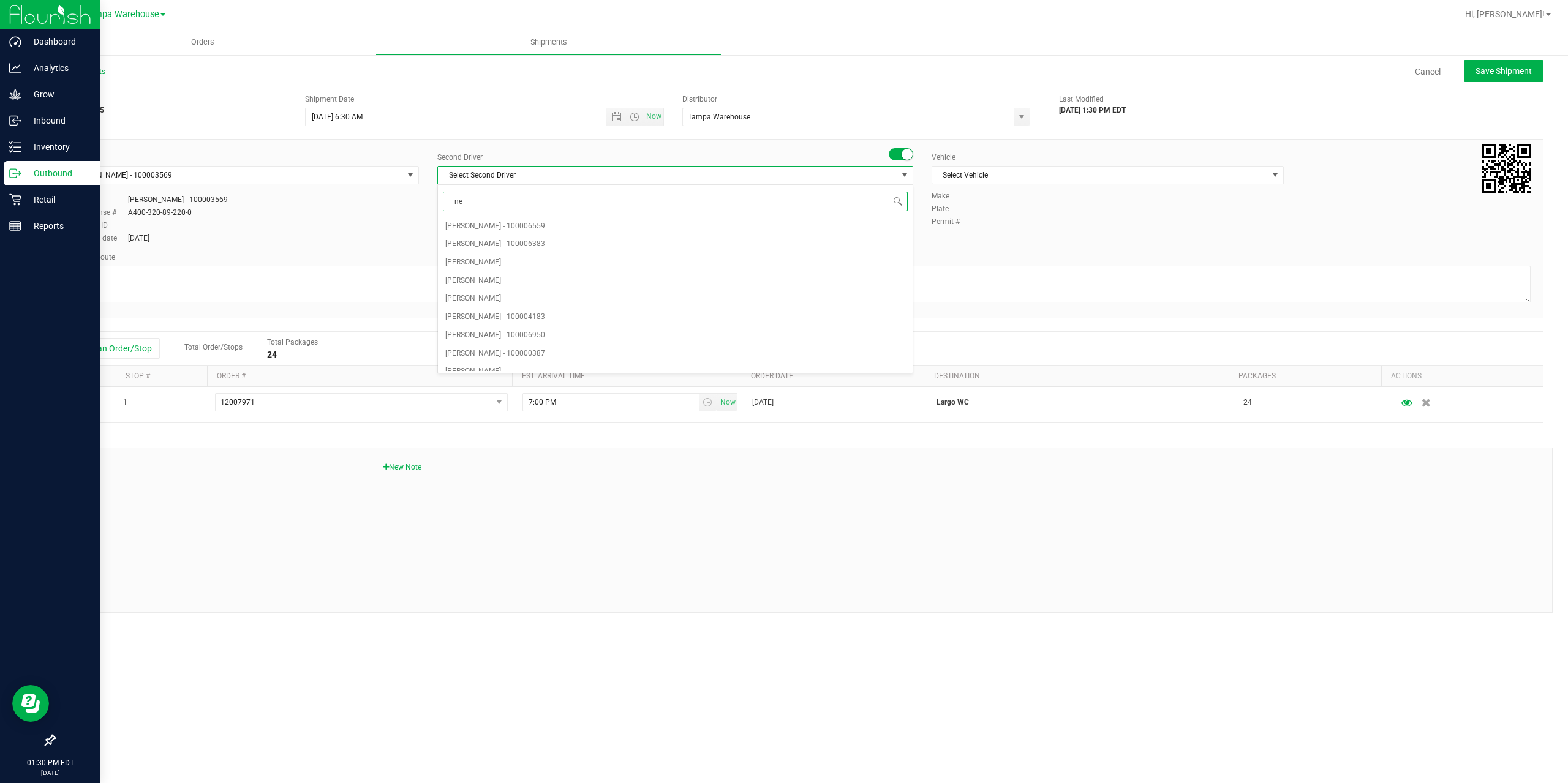
type input "ner"
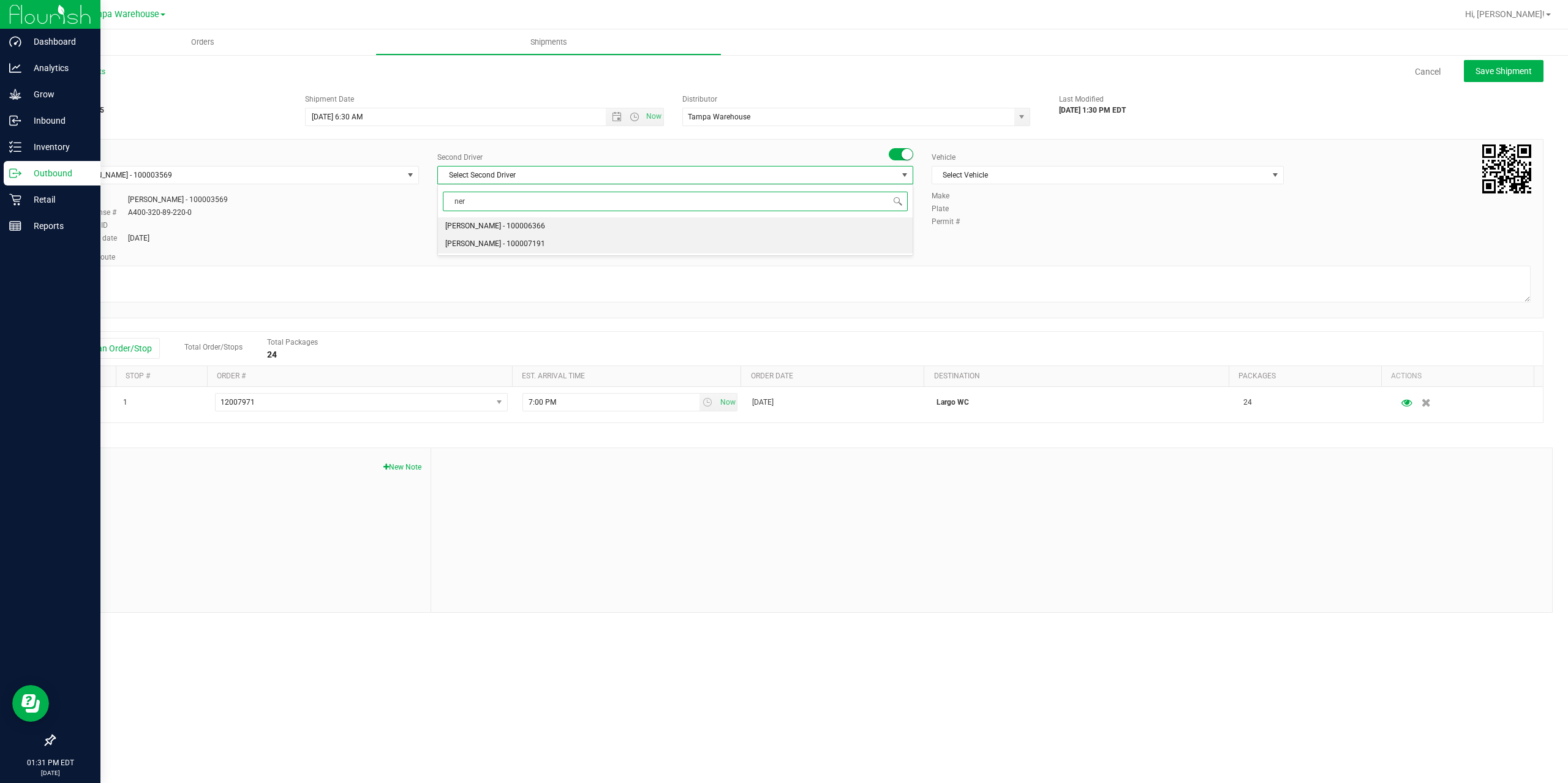
click at [519, 240] on span "Nicholas Pinero - 100007191" at bounding box center [495, 244] width 100 height 16
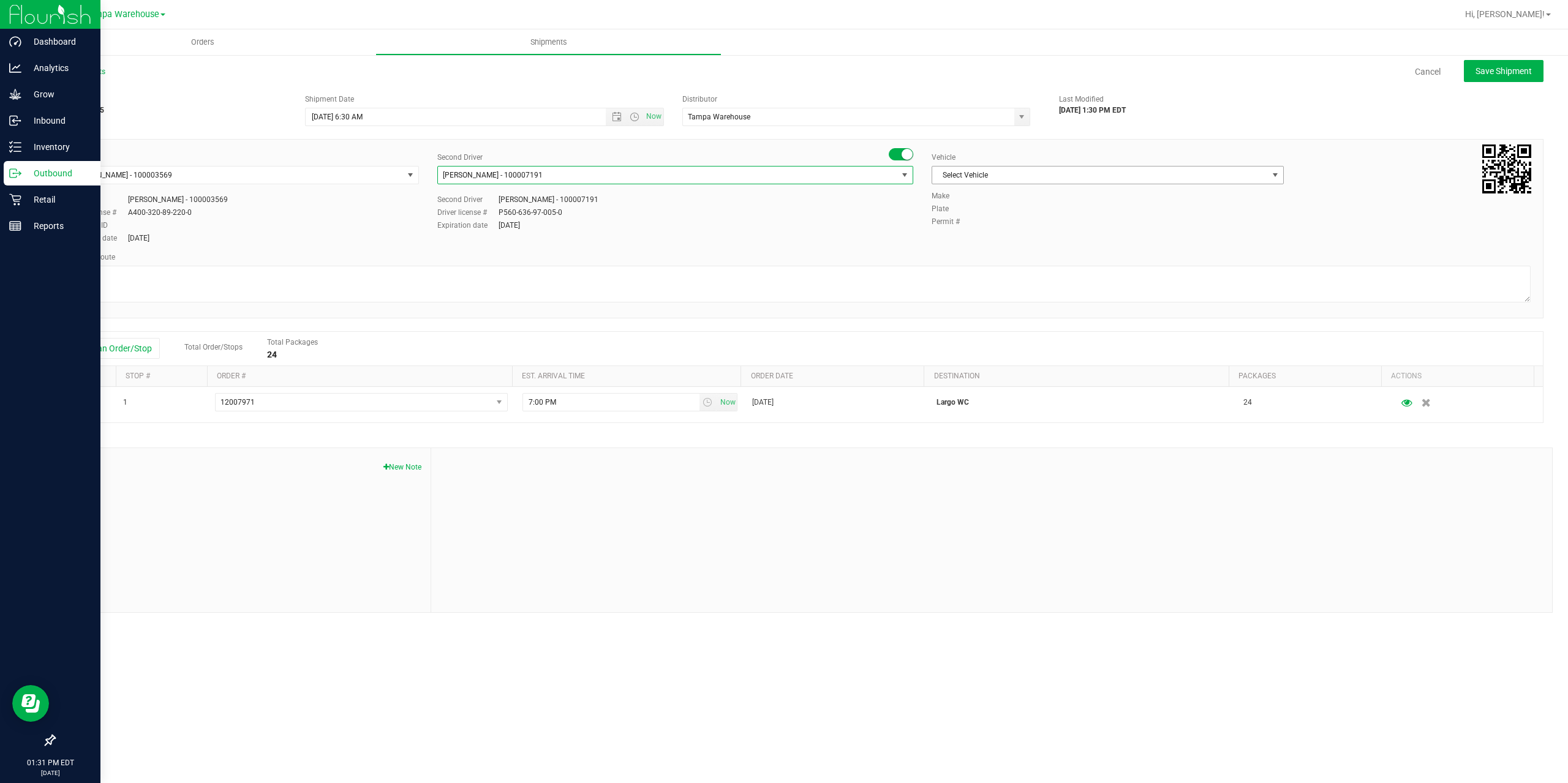
click at [995, 174] on span "Select Vehicle" at bounding box center [1100, 175] width 336 height 17
click at [1018, 277] on li "FL-EXPRESS-03" at bounding box center [1107, 278] width 351 height 18
click at [1018, 277] on textarea at bounding box center [799, 284] width 1464 height 37
paste textarea "Summerfield WC Ocala WC Brooksville WC New Port Richey WC Largo WC St. Pete WC …"
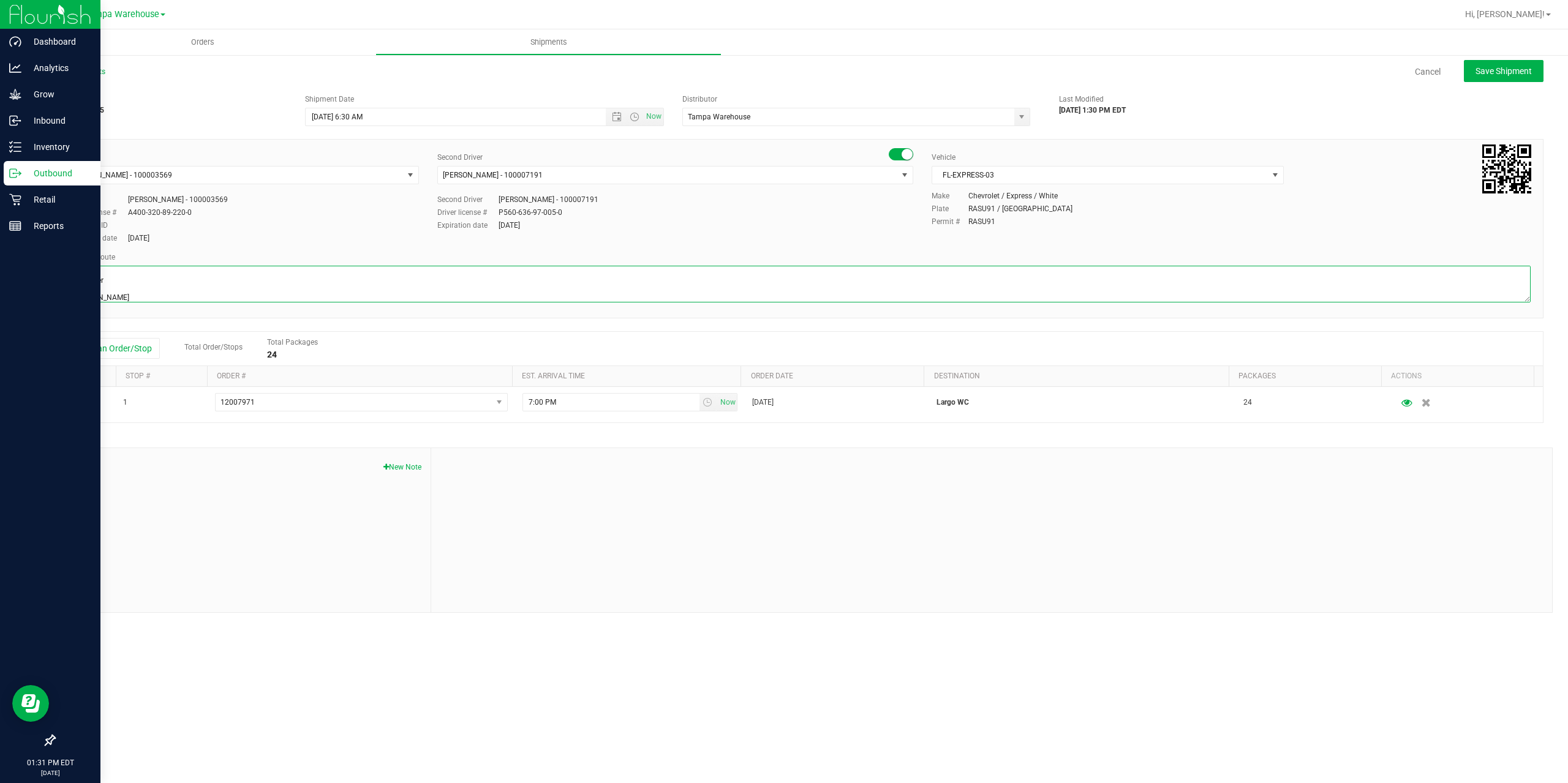
scroll to position [74, 0]
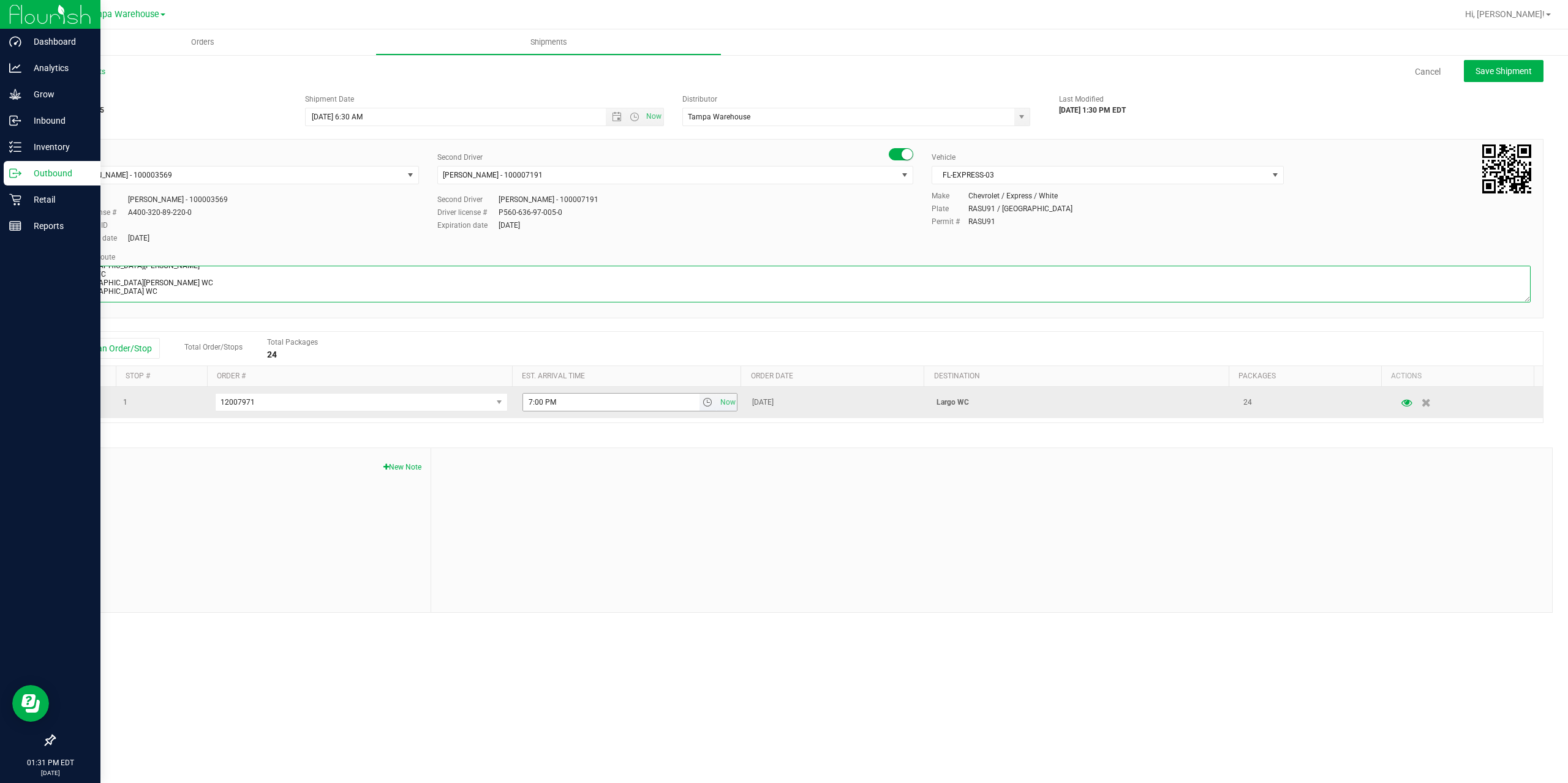
click at [704, 405] on span "select" at bounding box center [707, 402] width 10 height 10
type textarea "Largo WC 3 Total 1 Freezer Summerfield WC Ocala WC Brooksville WC New Port Rich…"
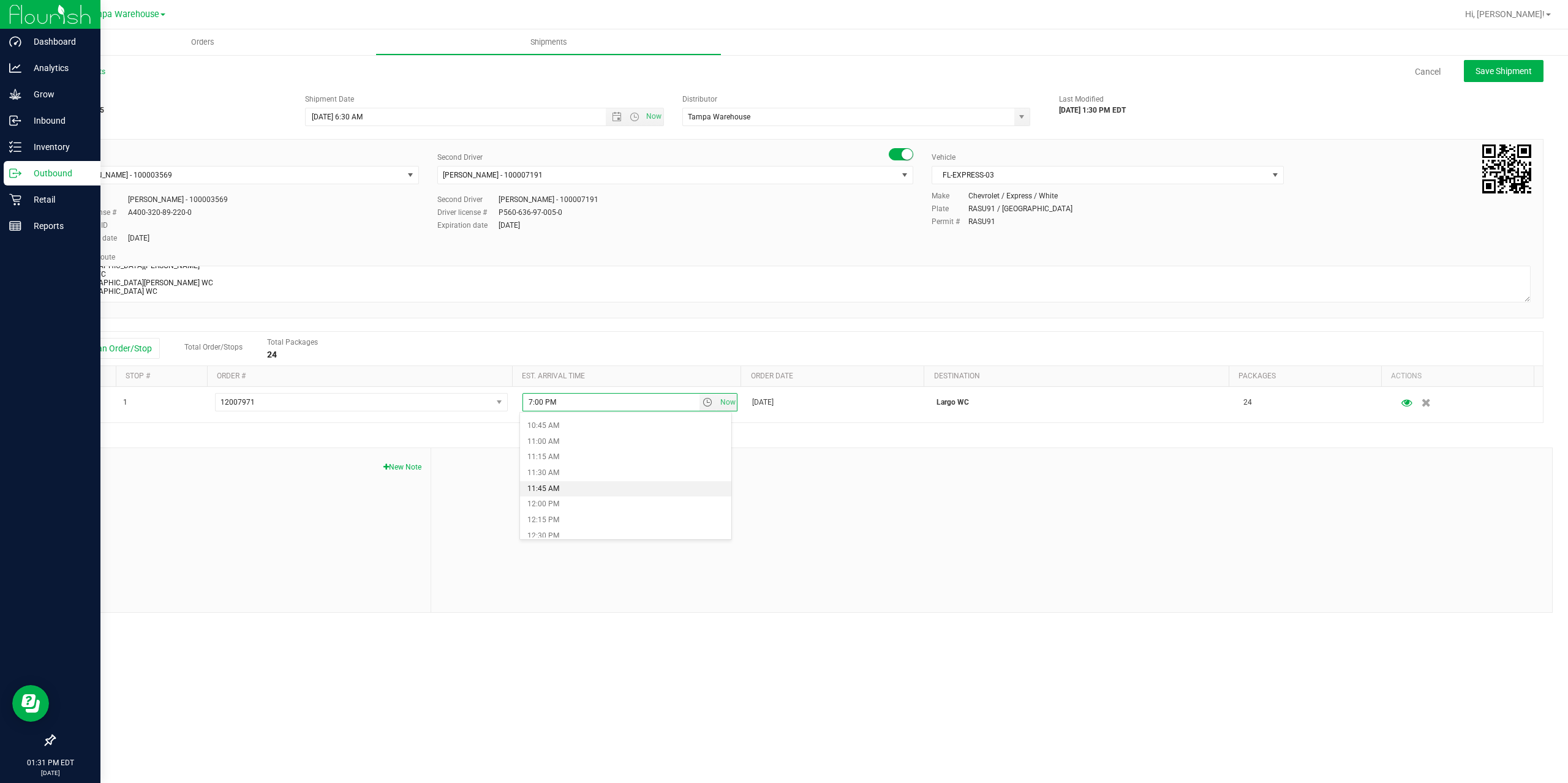
scroll to position [735, 0]
click at [573, 502] on li "1:00 PM" at bounding box center [626, 506] width 211 height 16
click at [1503, 70] on span "Save Shipment" at bounding box center [1503, 71] width 57 height 10
type input "9/29/2025 10:30 AM"
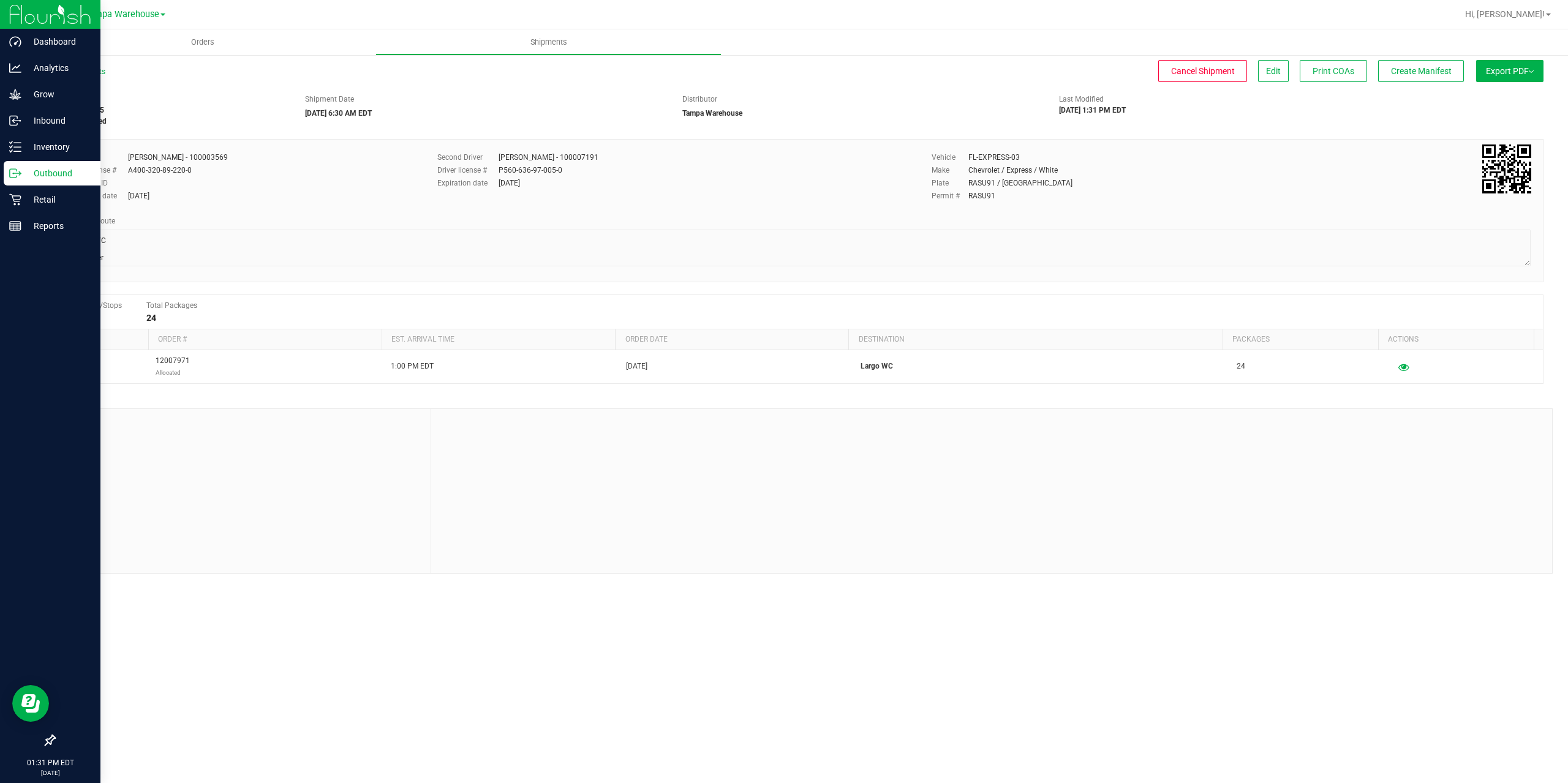
click at [1503, 70] on span "Export PDF" at bounding box center [1509, 71] width 48 height 10
click at [1499, 102] on span "Manifest by Package ID" at bounding box center [1491, 98] width 78 height 9
click at [26, 177] on p "Outbound" at bounding box center [58, 174] width 74 height 15
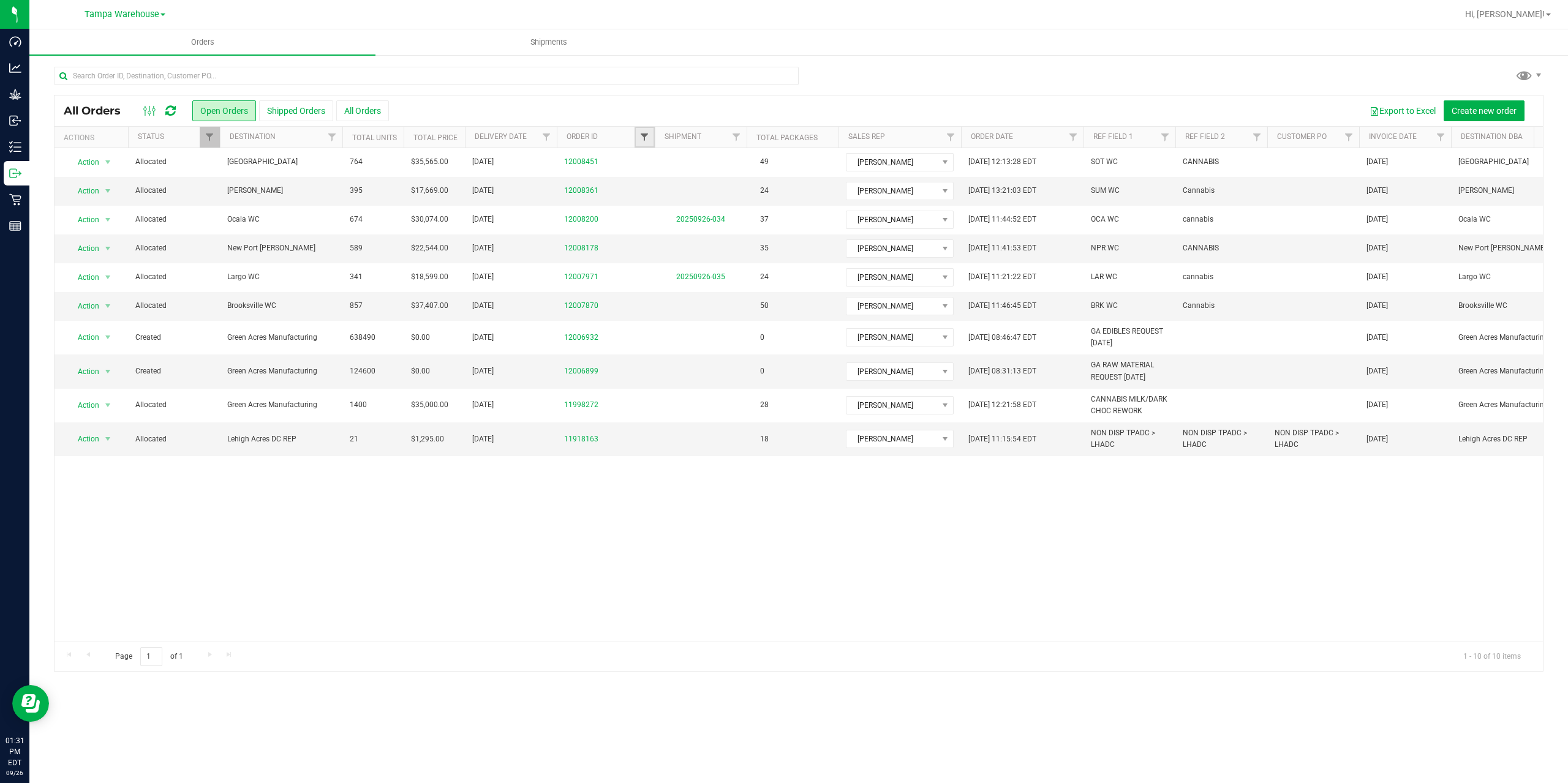
click at [646, 140] on span "Filter" at bounding box center [644, 137] width 10 height 10
type input "8178"
click at [642, 183] on button "Filter" at bounding box center [671, 197] width 59 height 27
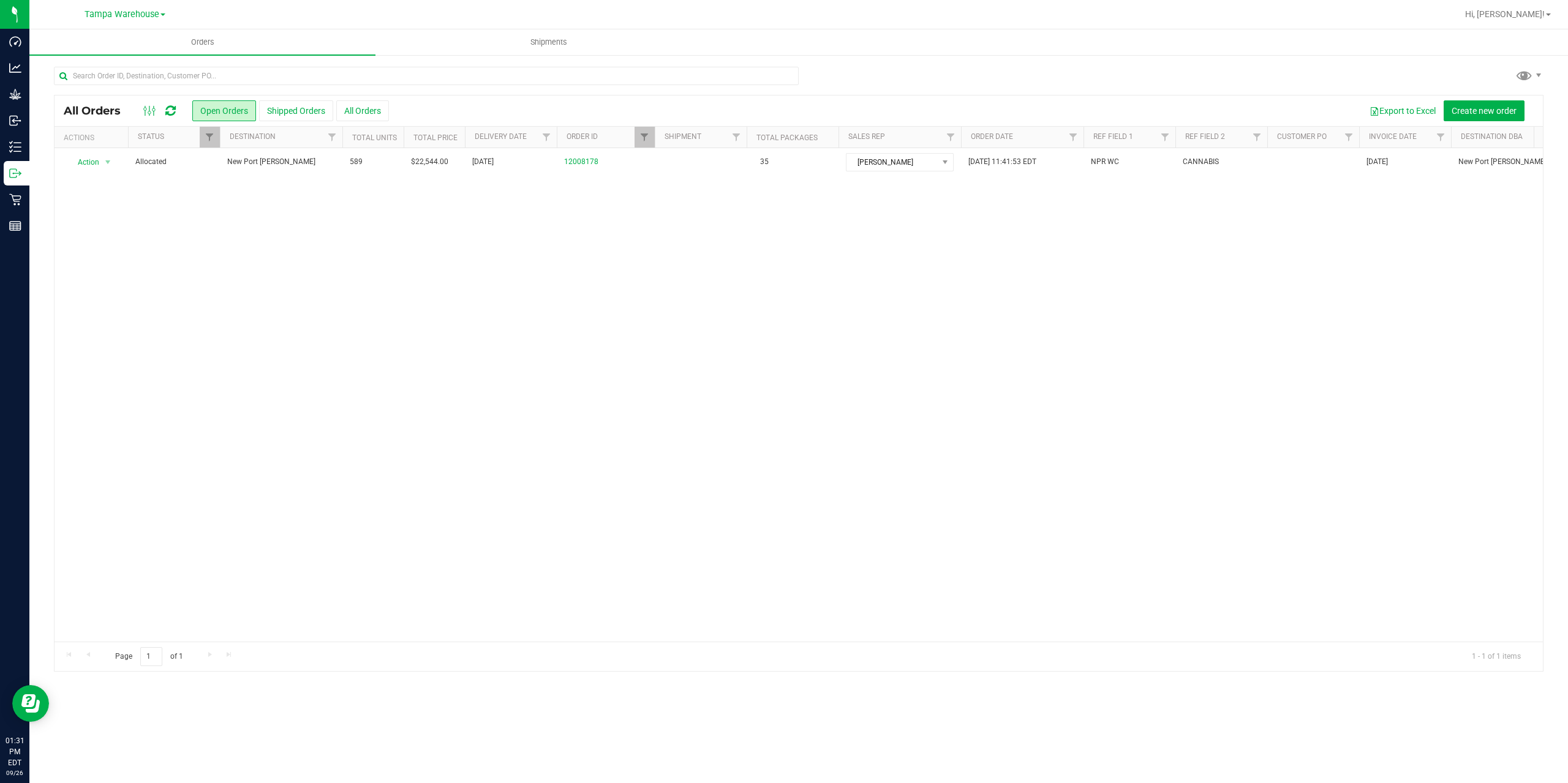
click at [1063, 717] on div "Orders Shipments All Orders Open Orders Shipped Orders All Orders Export to Exc…" at bounding box center [798, 406] width 1538 height 754
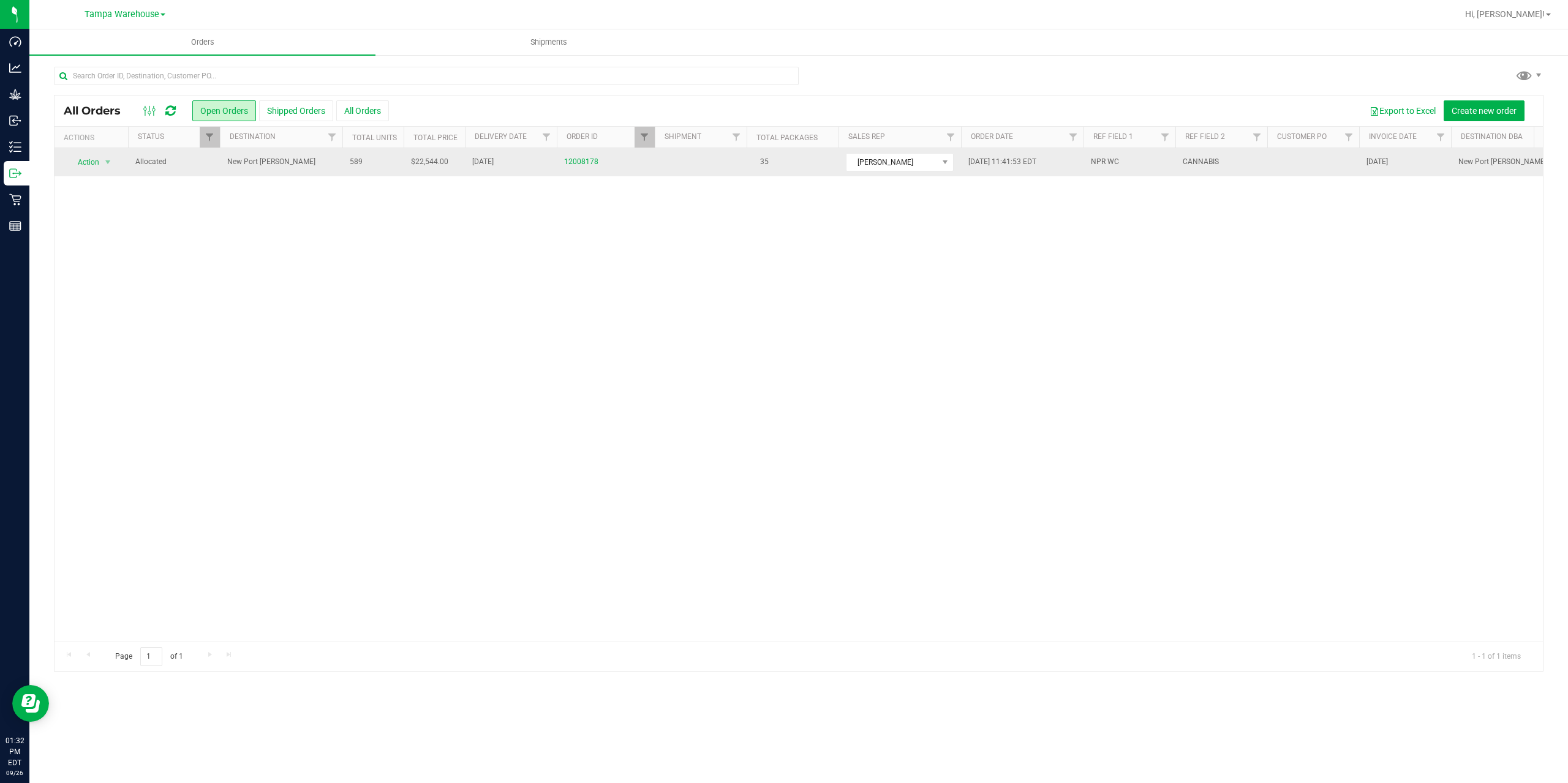
click at [314, 161] on span "New Port [PERSON_NAME]" at bounding box center [281, 161] width 108 height 12
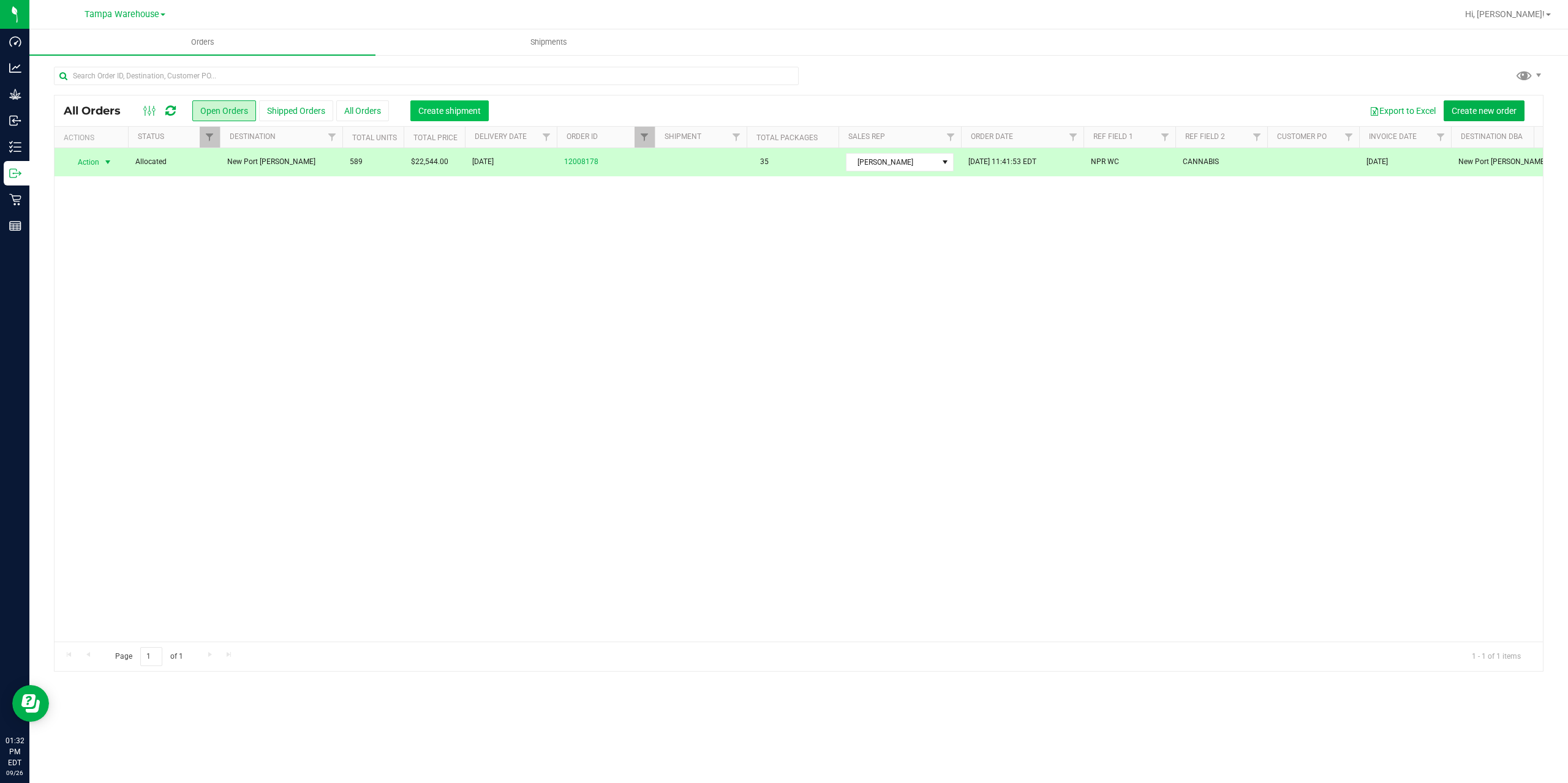
click at [439, 111] on span "Create shipment" at bounding box center [449, 111] width 63 height 10
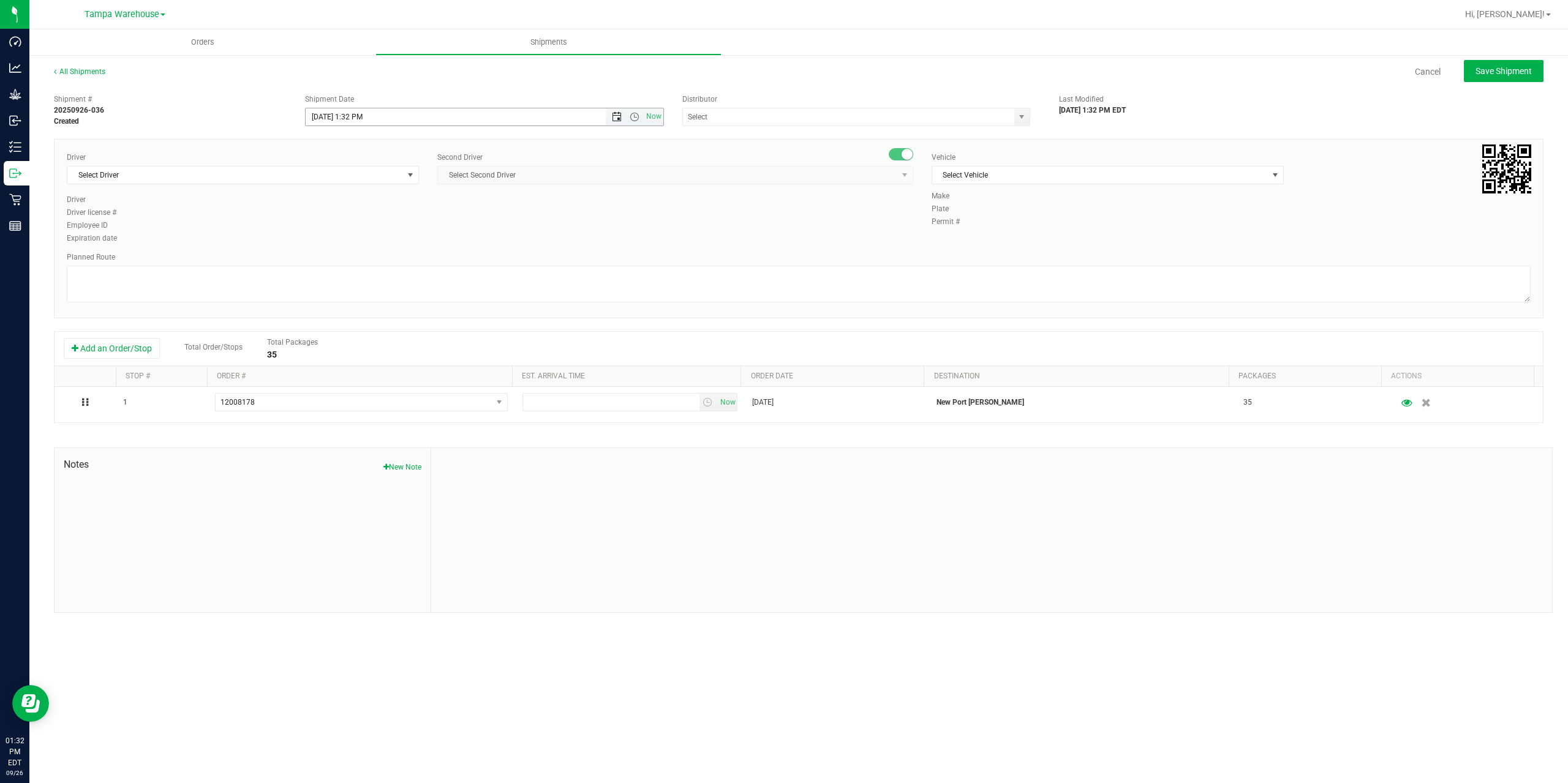
click at [620, 113] on span "Open the date view" at bounding box center [617, 117] width 10 height 10
click at [332, 263] on link "29" at bounding box center [334, 261] width 18 height 19
click at [632, 113] on span "Open the time view" at bounding box center [635, 117] width 10 height 10
click at [394, 219] on li "6:30 AM" at bounding box center [483, 219] width 356 height 16
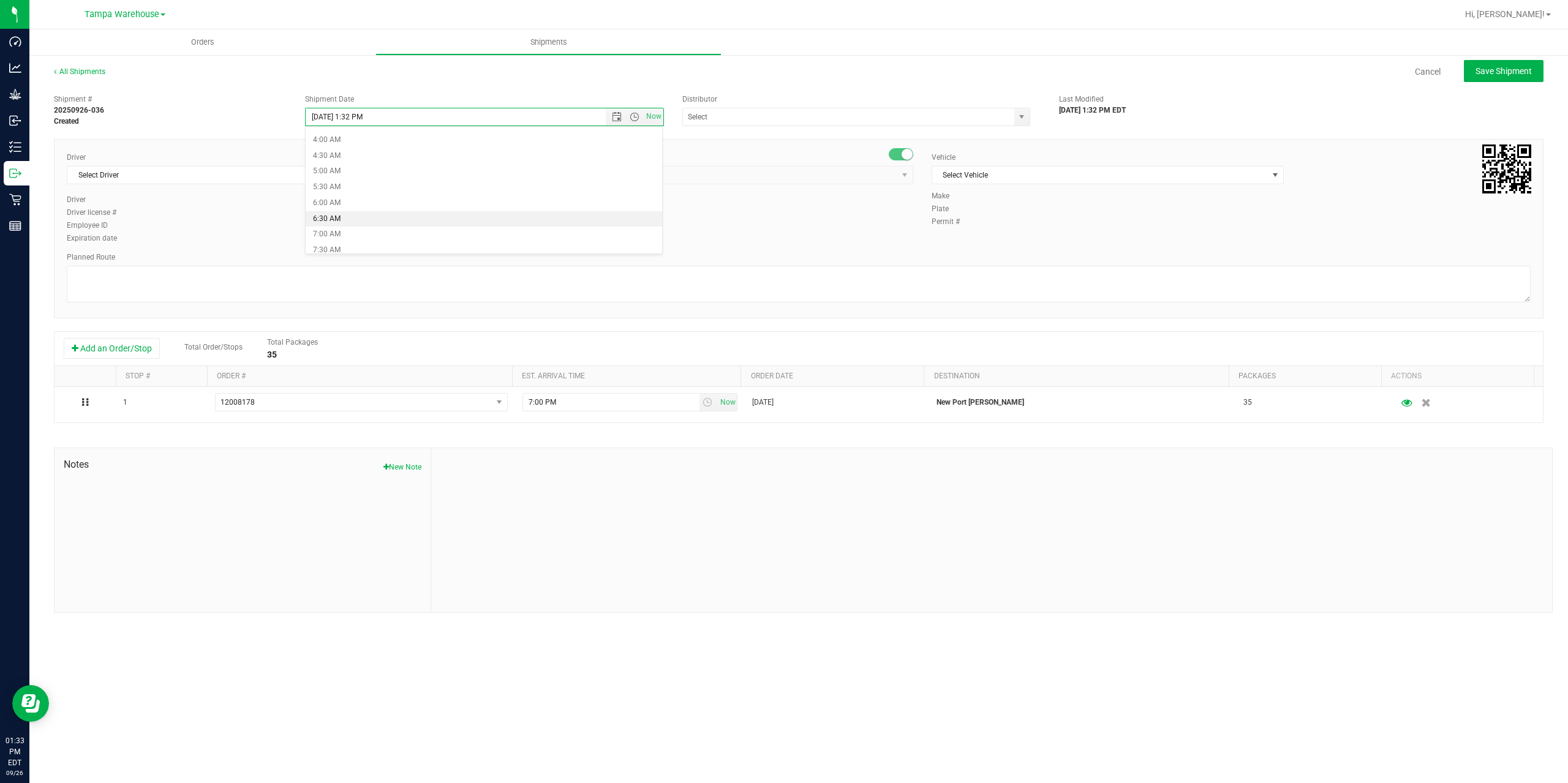
type input "9/29/2025 6:30 AM"
click at [720, 121] on input "text" at bounding box center [844, 116] width 321 height 17
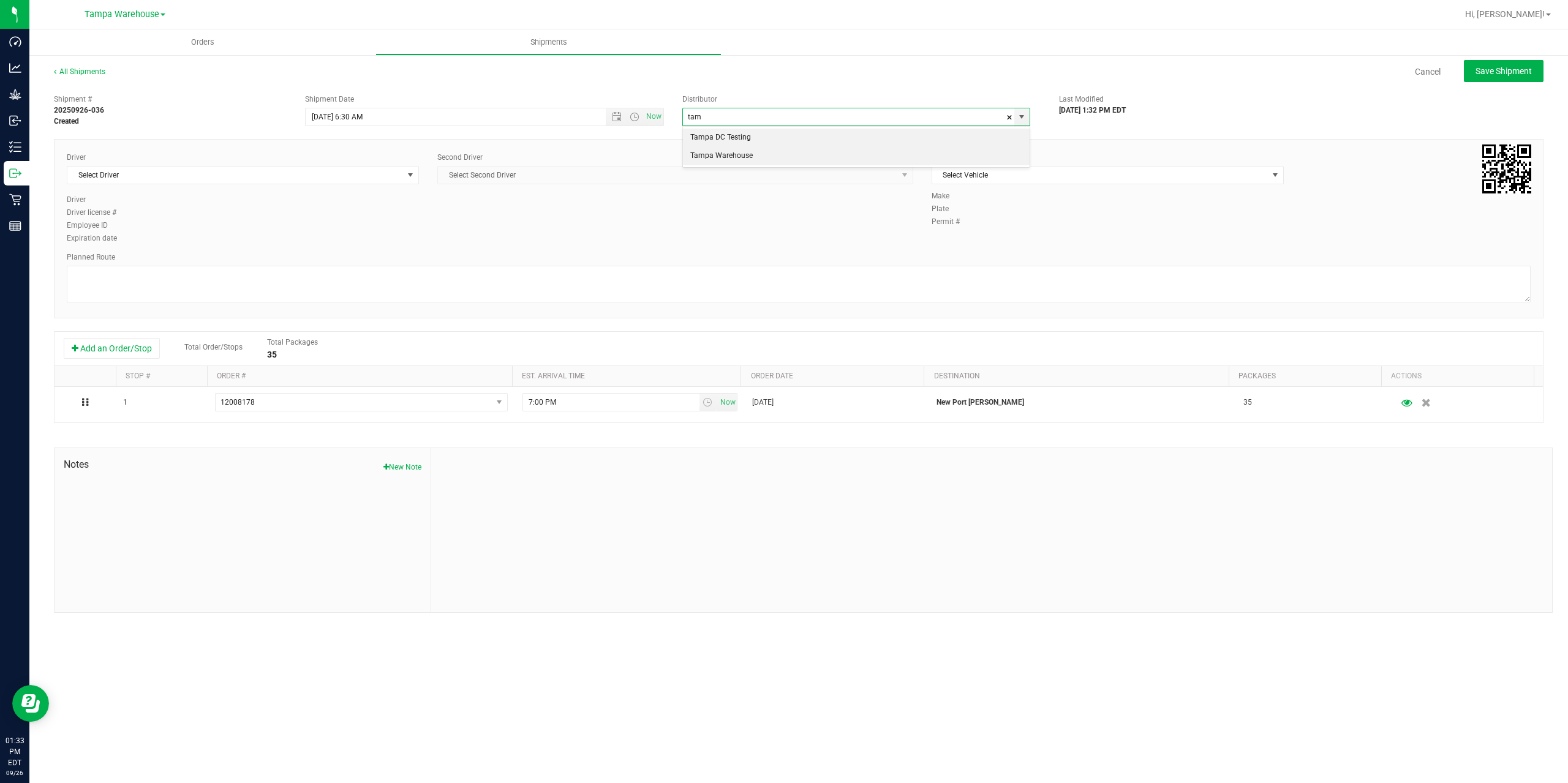
click at [724, 153] on li "Tampa Warehouse" at bounding box center [856, 156] width 347 height 18
type input "Tampa Warehouse"
click at [268, 178] on span "Select Driver" at bounding box center [235, 175] width 336 height 17
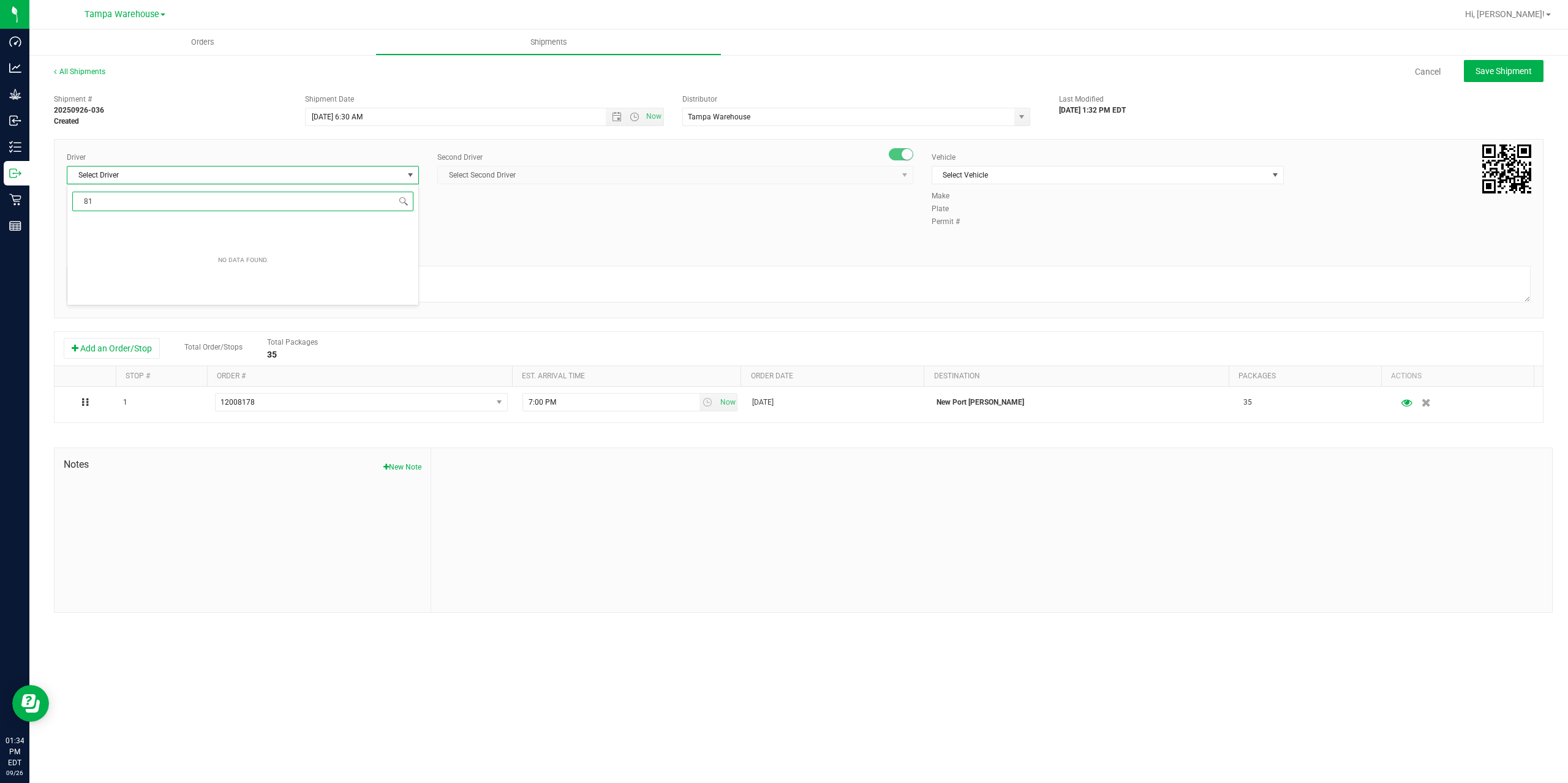
type input "8"
click at [281, 222] on li "Hector Ayala - 100003569" at bounding box center [242, 226] width 351 height 18
type input "hect"
click at [613, 174] on span "Select Second Driver" at bounding box center [667, 175] width 460 height 17
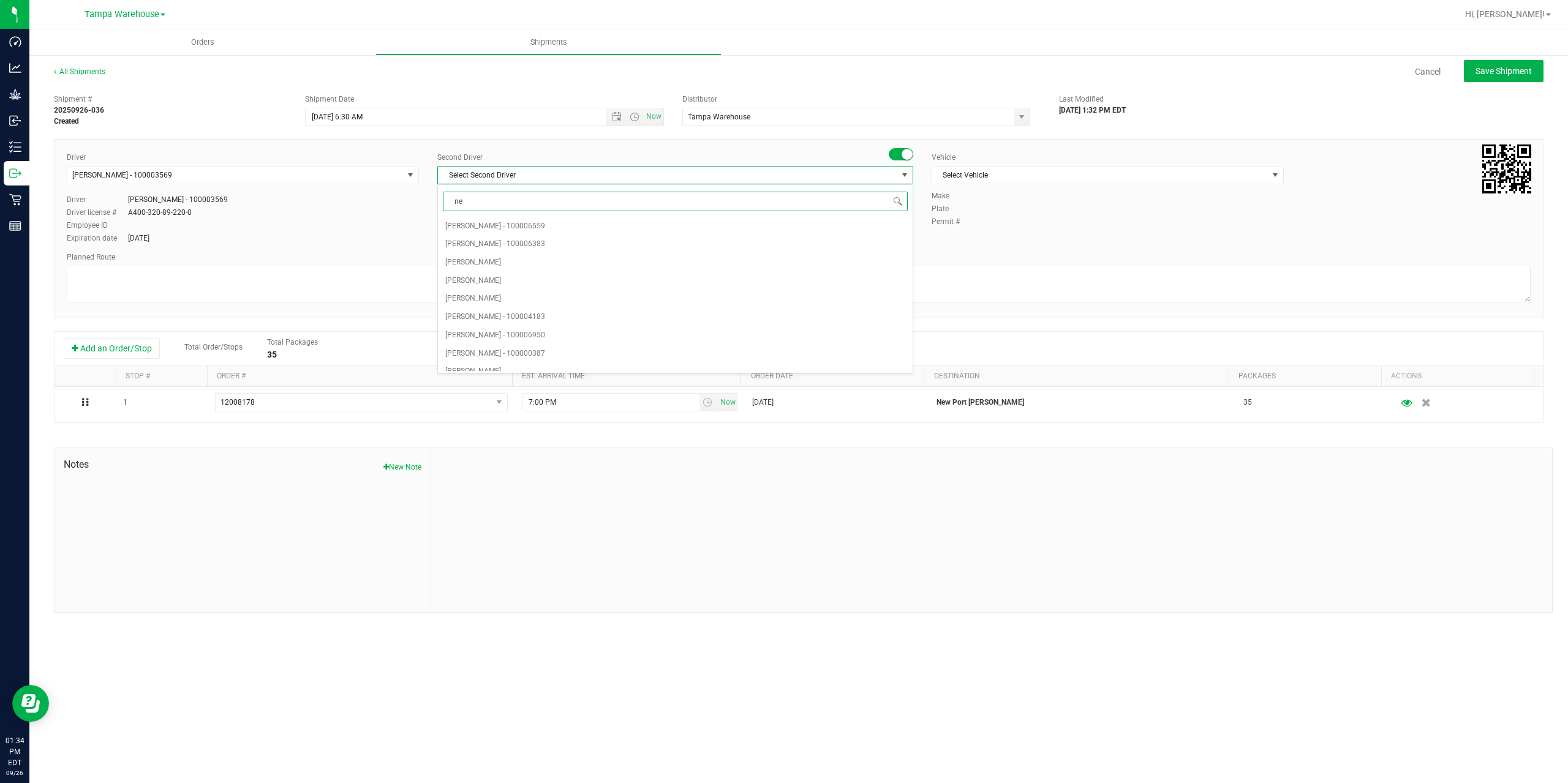
type input "ner"
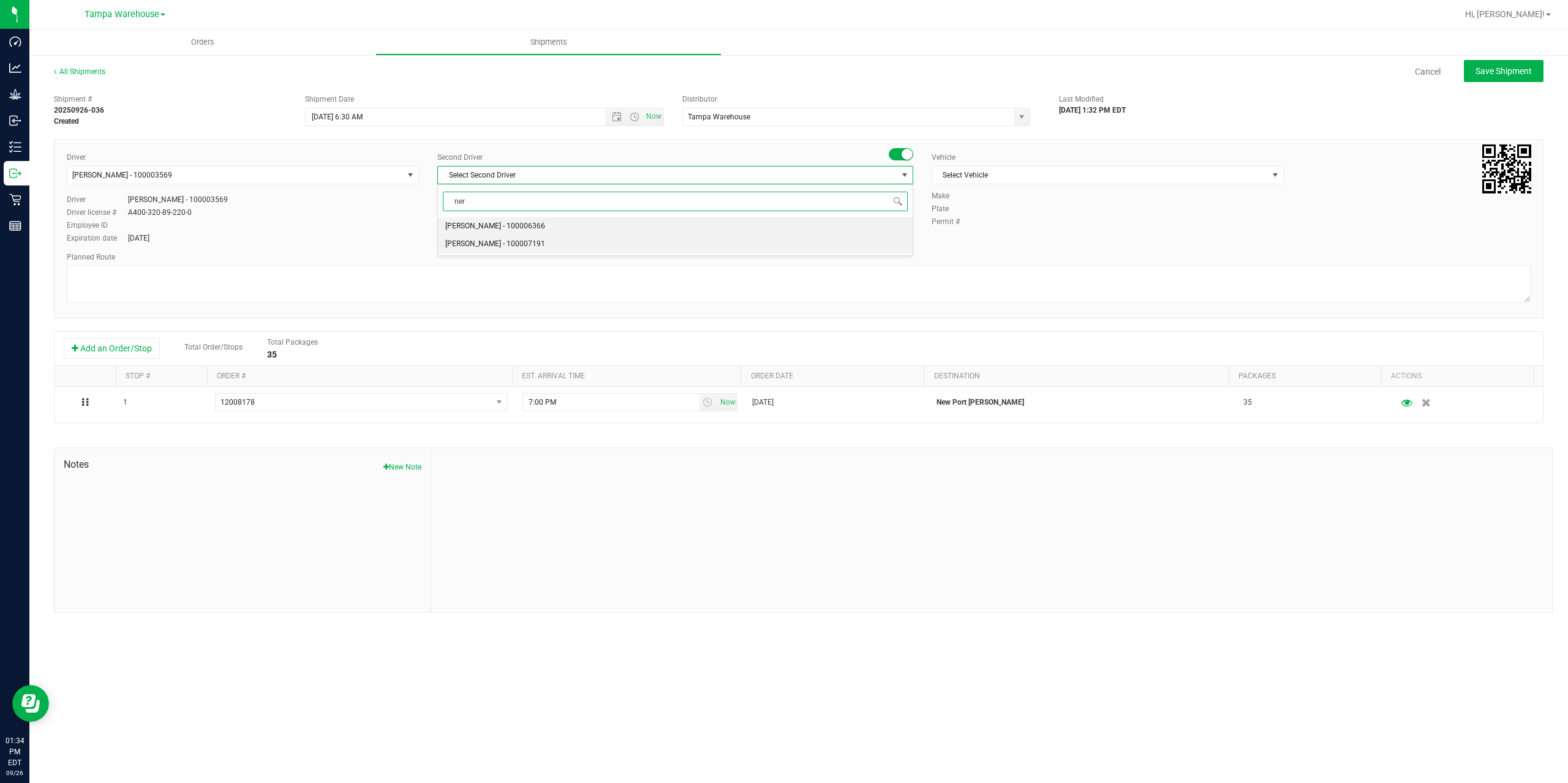
click at [496, 246] on span "Nicholas Pinero - 100007191" at bounding box center [495, 244] width 100 height 16
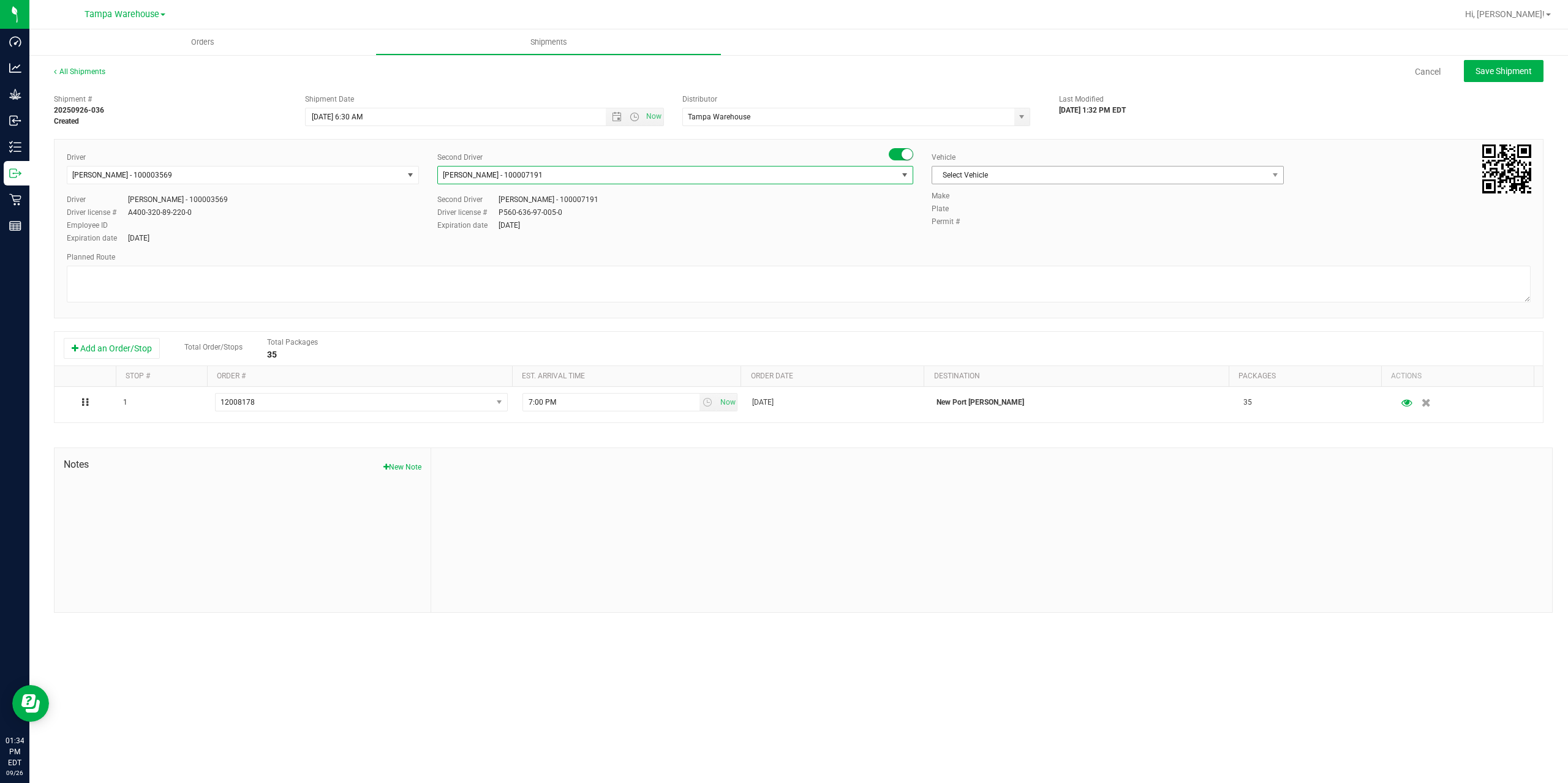
click at [1049, 182] on span "Select Vehicle" at bounding box center [1100, 175] width 336 height 17
click at [996, 350] on li "FL-EXPRESS-03" at bounding box center [1107, 353] width 351 height 18
click at [987, 287] on textarea at bounding box center [799, 284] width 1464 height 37
paste textarea "Summerfield WC Ocala WC Brooksville WC New Port Richey WC Largo WC St. Pete WC …"
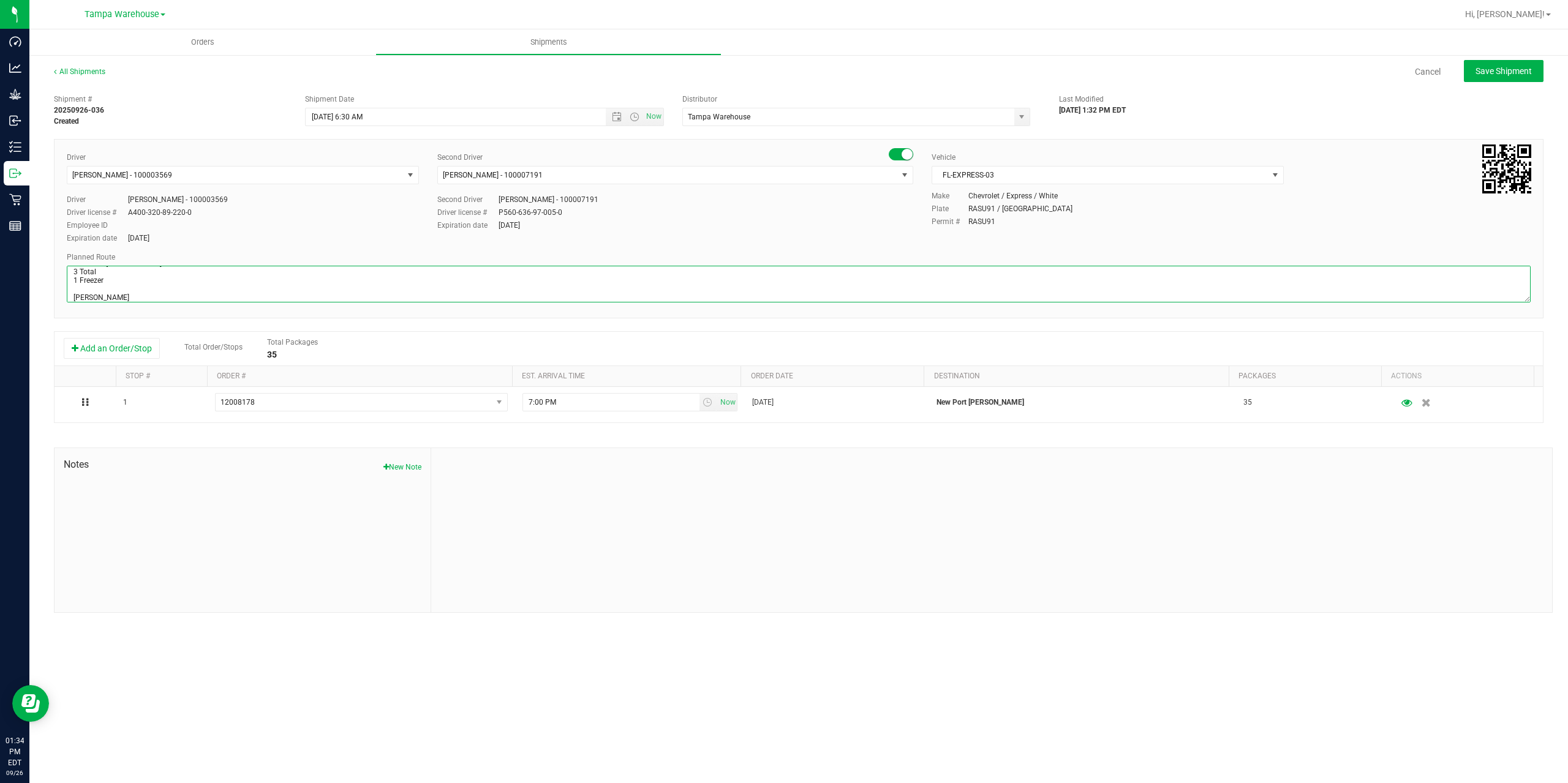
scroll to position [74, 0]
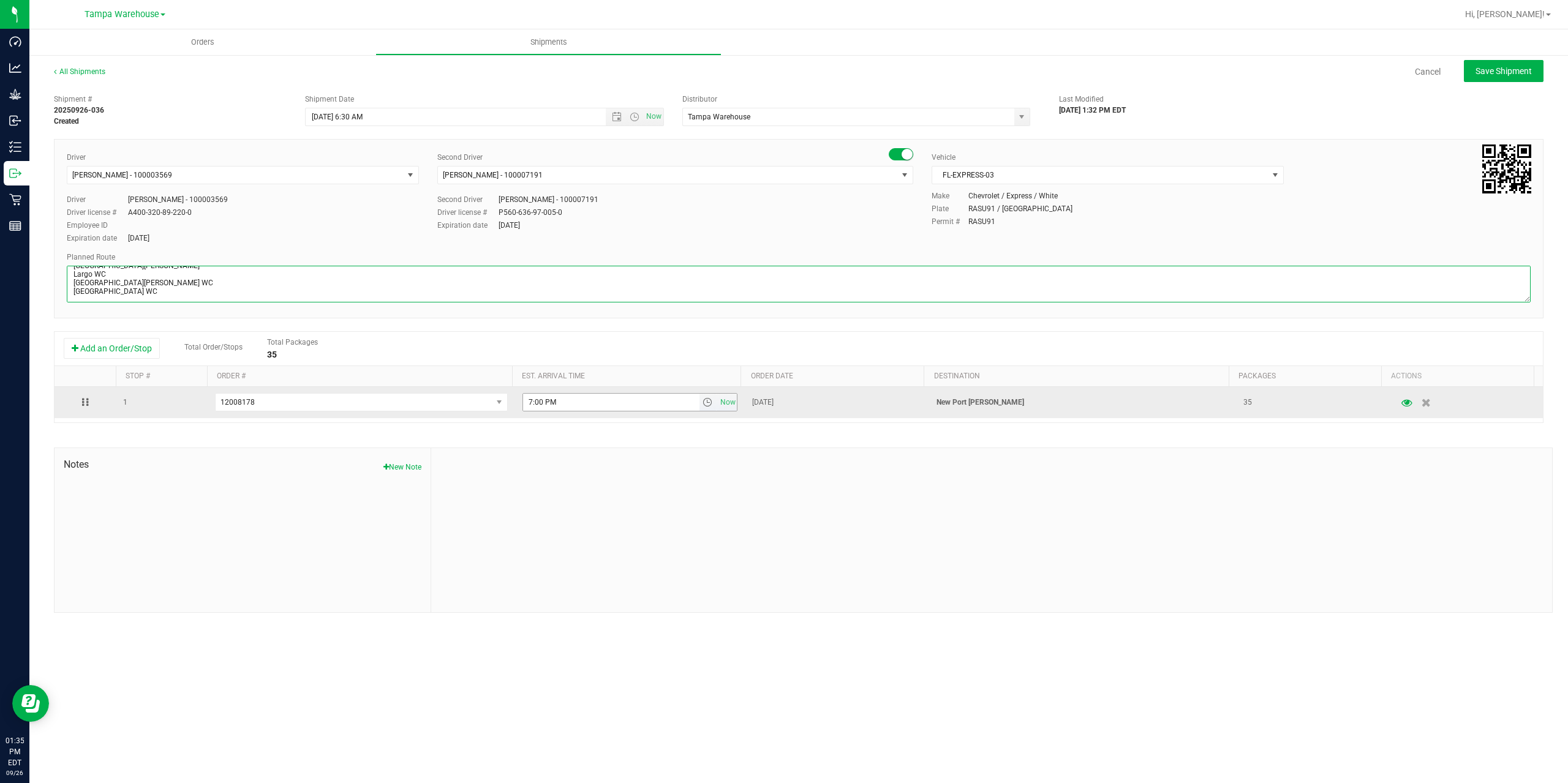
click at [703, 405] on span "select" at bounding box center [707, 402] width 10 height 10
type textarea "New Port [PERSON_NAME] 3 Total 1 Freezer [PERSON_NAME] Ocala WC [GEOGRAPHIC_DAT…"
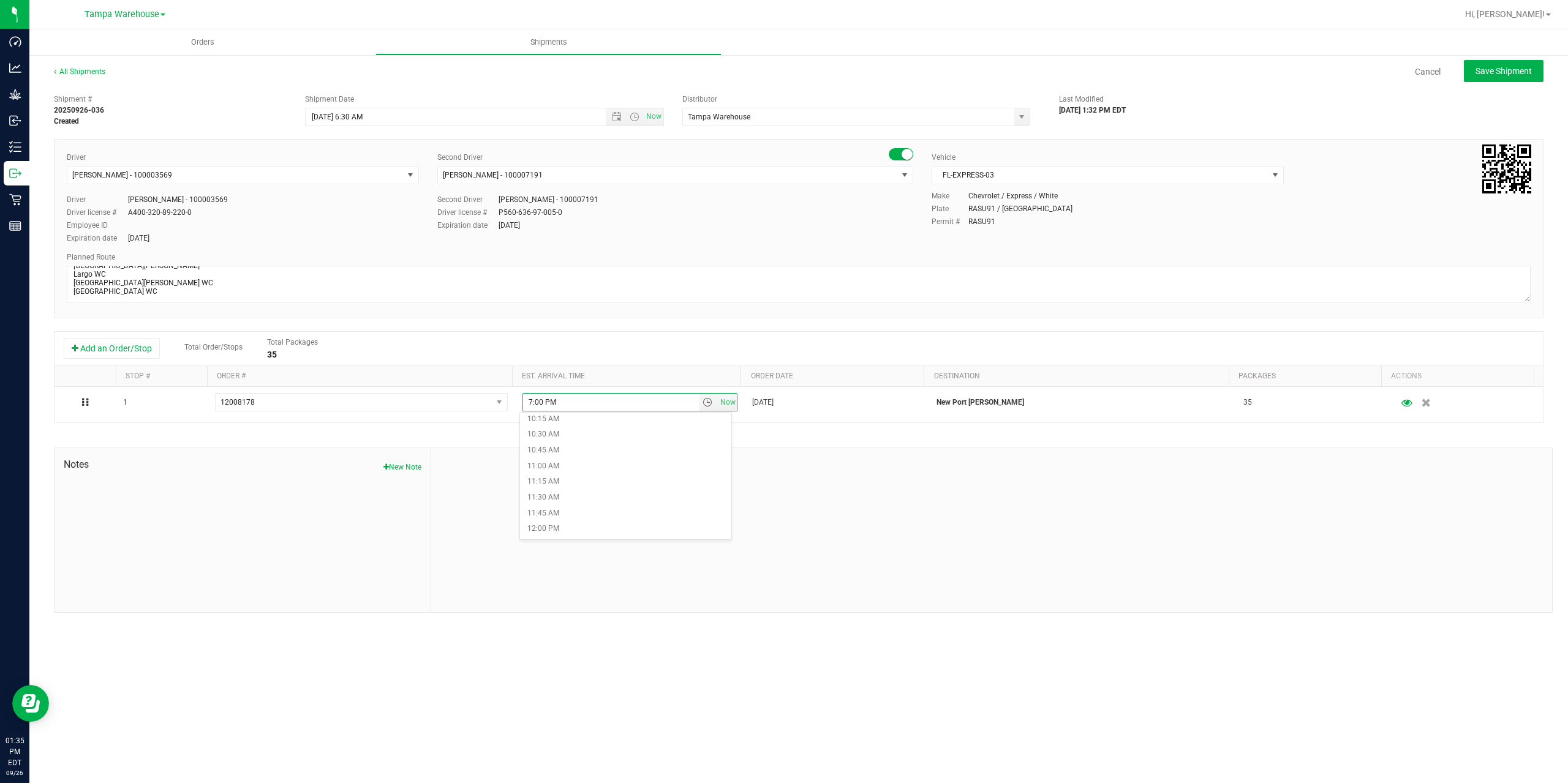
scroll to position [673, 0]
click at [592, 505] on li "12:00 PM" at bounding box center [626, 504] width 211 height 16
click at [1506, 71] on span "Save Shipment" at bounding box center [1503, 71] width 57 height 10
type input "9/29/2025 10:30 AM"
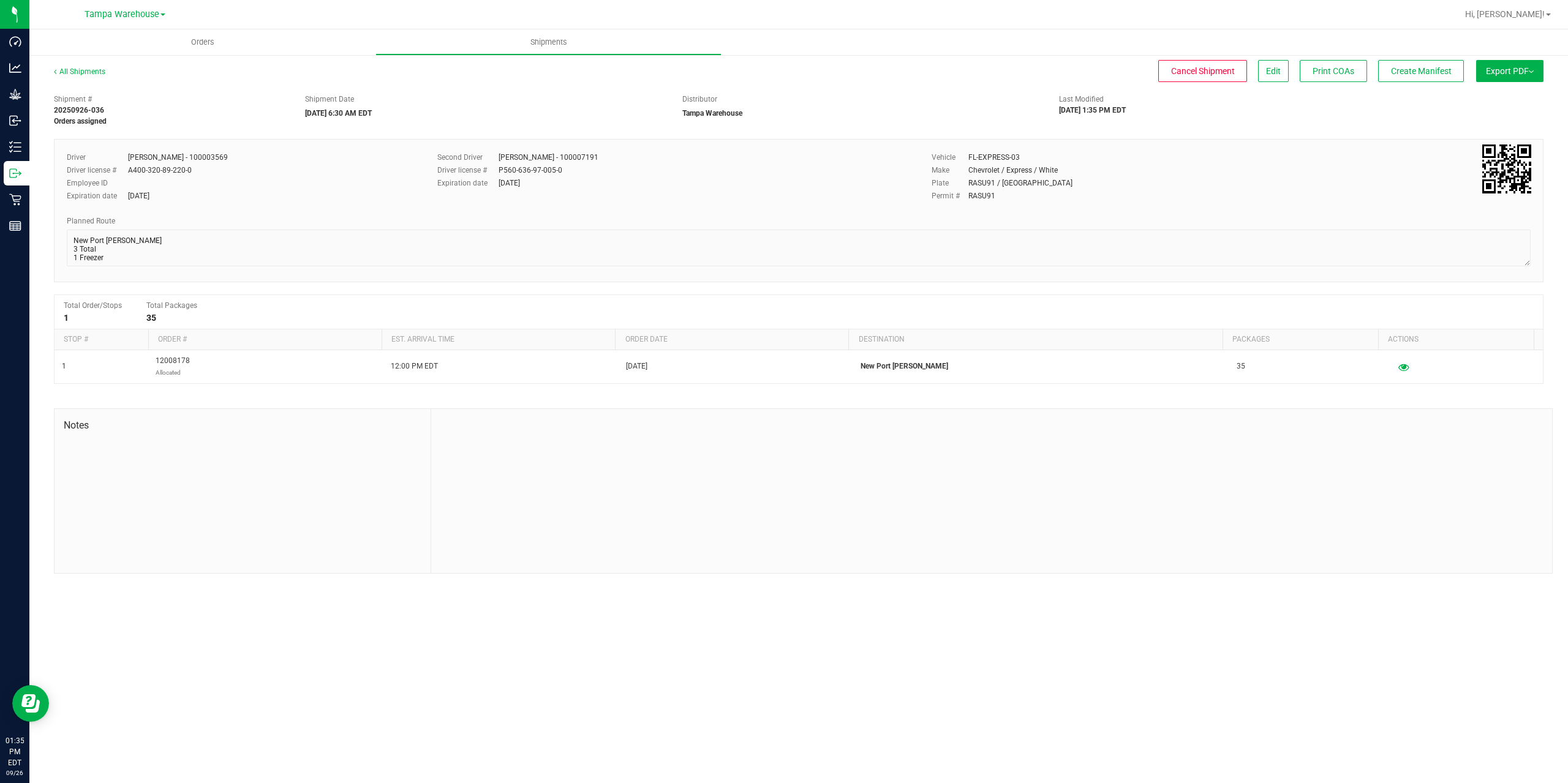
click at [1506, 71] on span "Export PDF" at bounding box center [1509, 71] width 48 height 10
click at [1503, 93] on li "Manifest by Package ID" at bounding box center [1506, 97] width 124 height 18
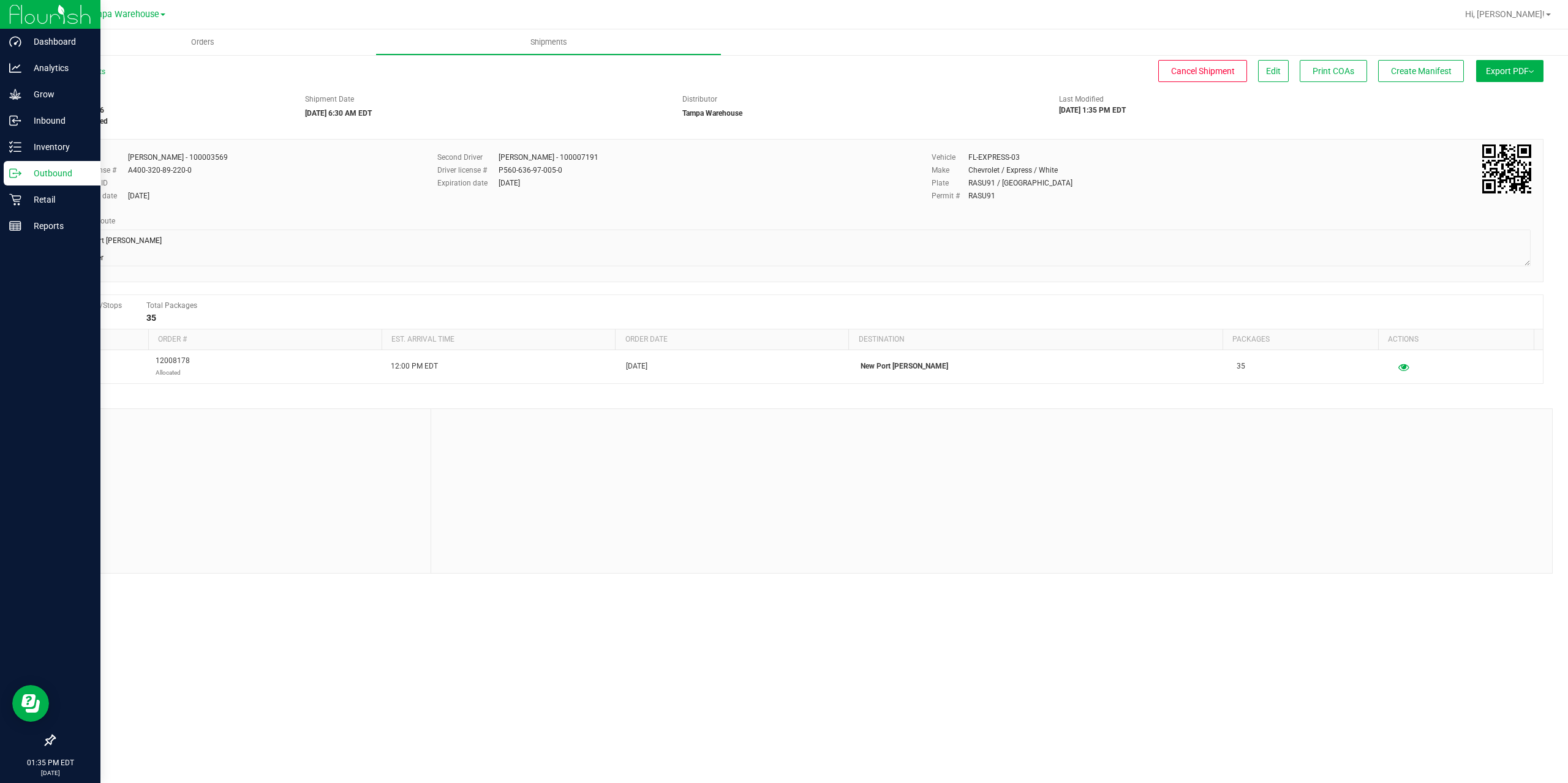
click at [21, 170] on icon at bounding box center [15, 174] width 12 height 12
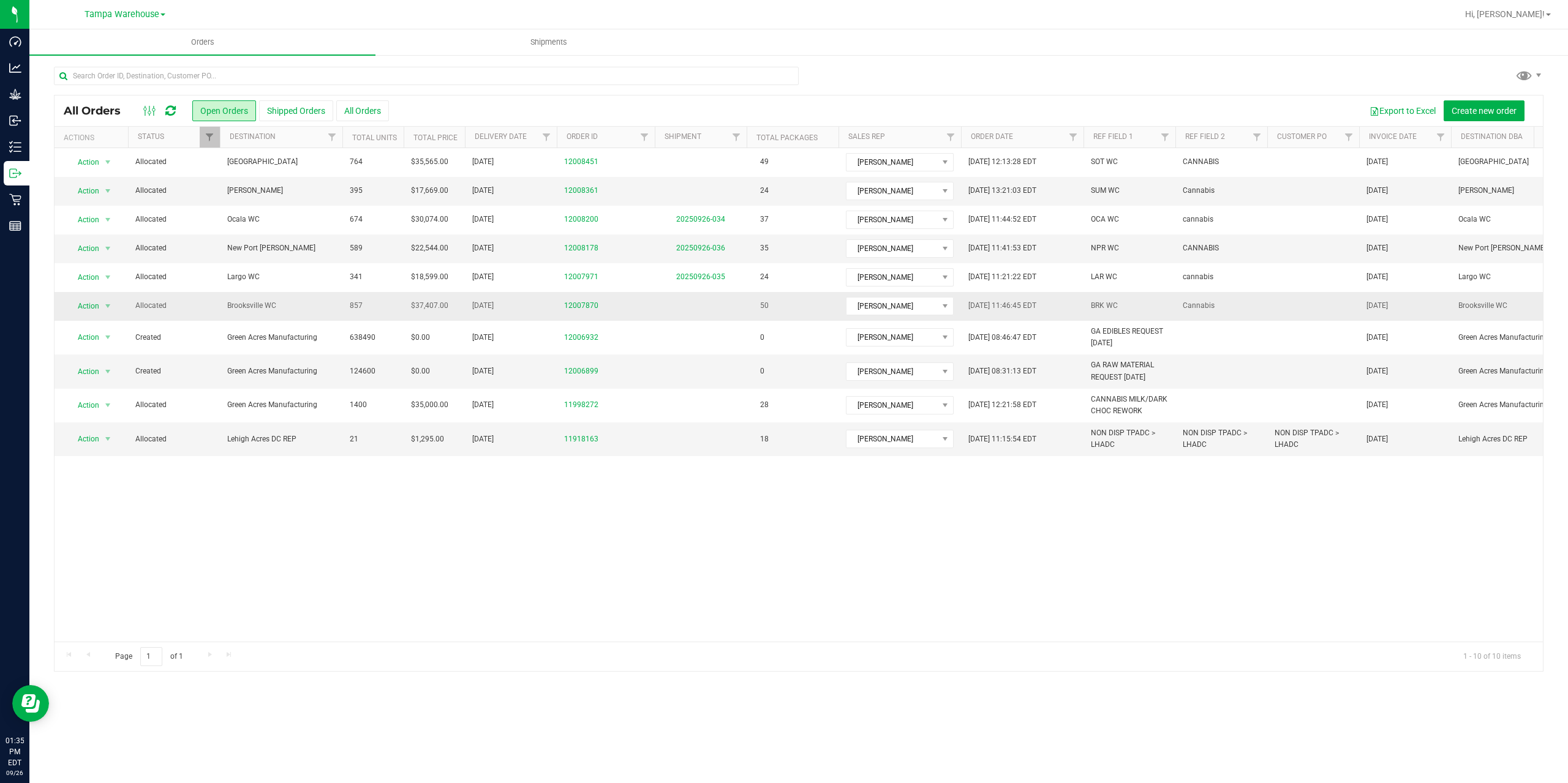
click at [308, 310] on span "Brooksville WC" at bounding box center [281, 306] width 108 height 12
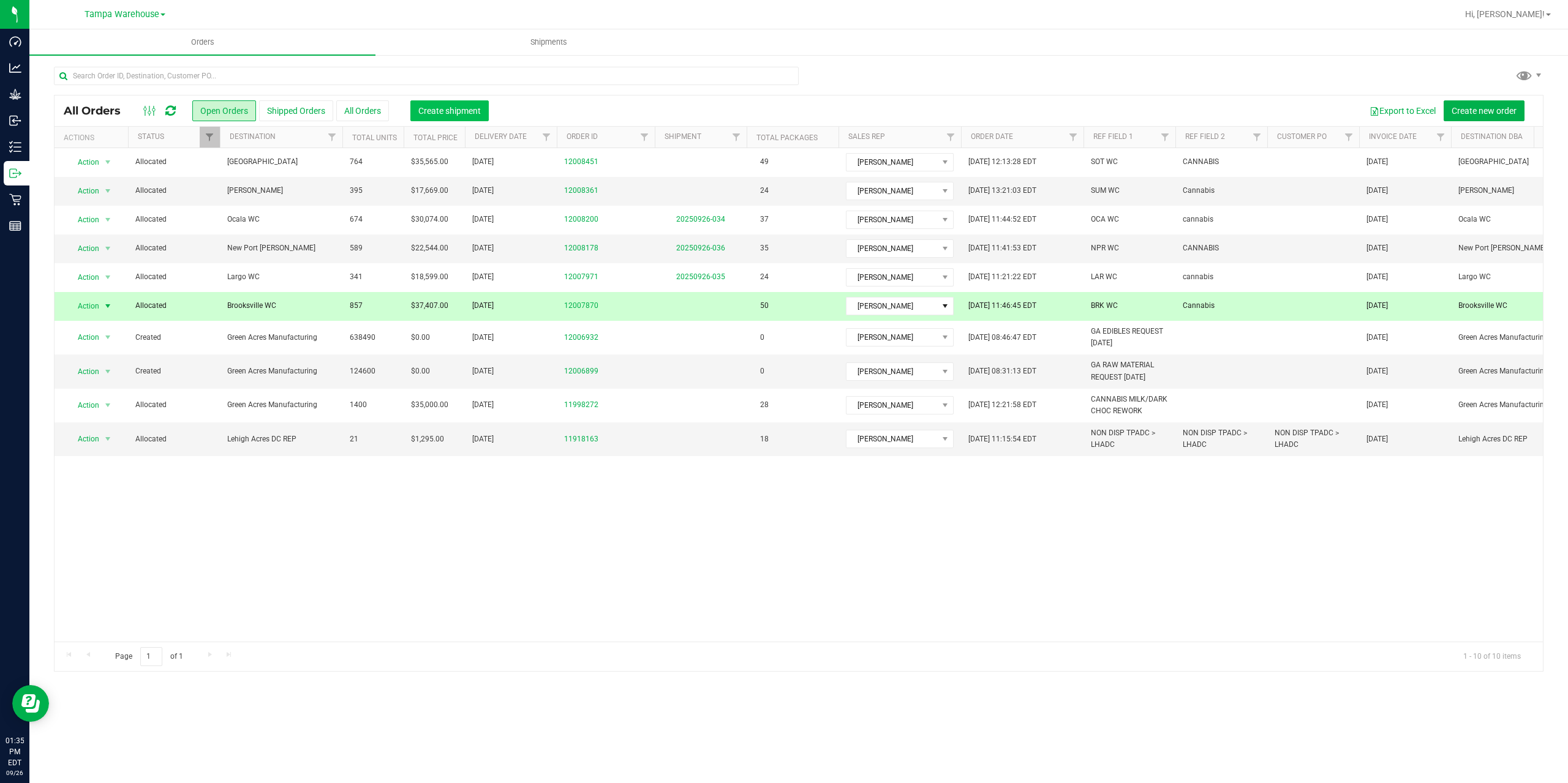
click at [446, 108] on span "Create shipment" at bounding box center [449, 111] width 63 height 10
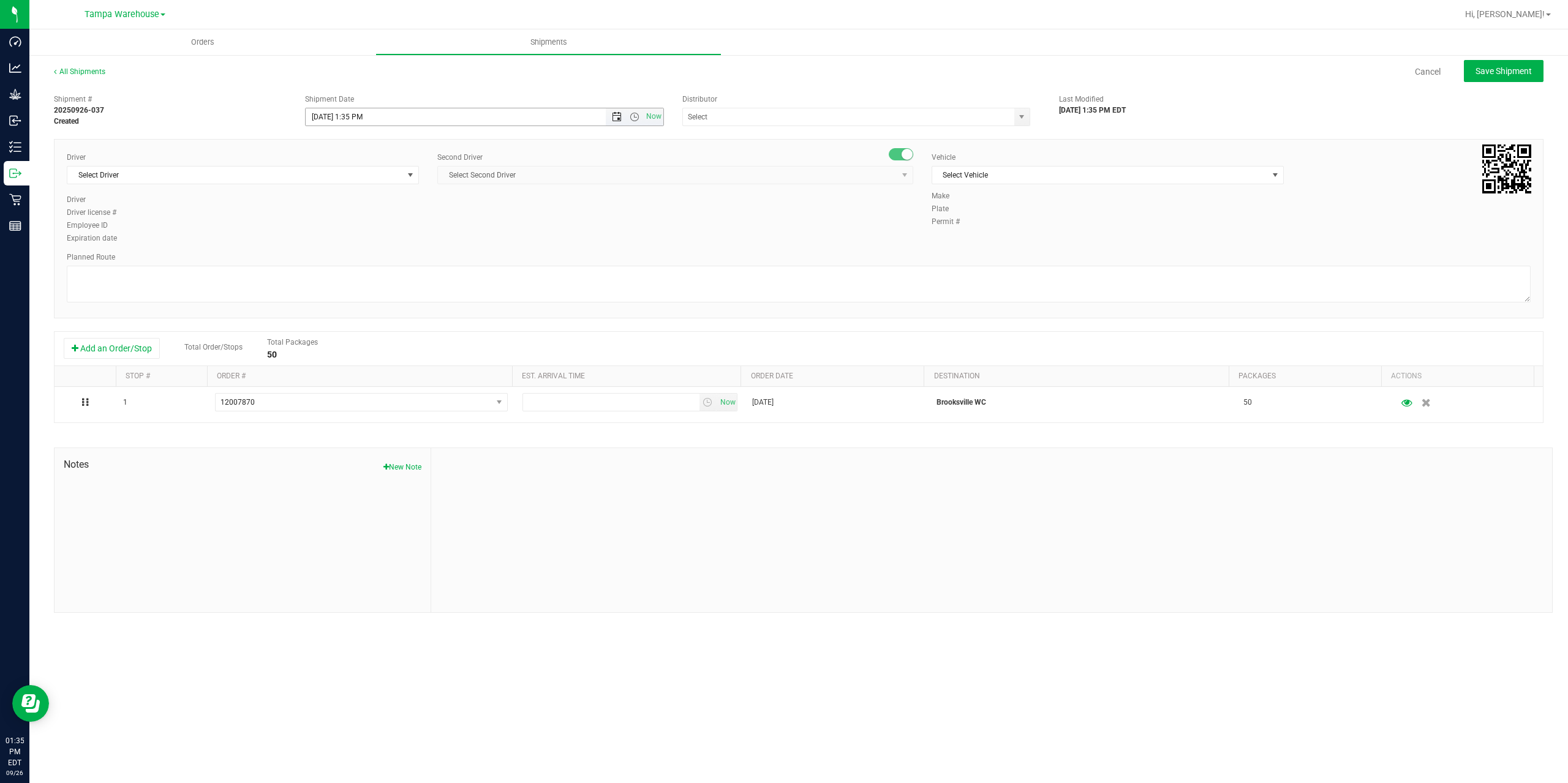
click at [614, 118] on span "Open the date view" at bounding box center [617, 117] width 10 height 10
click at [333, 261] on link "29" at bounding box center [334, 261] width 18 height 19
click at [639, 118] on span "Open the time view" at bounding box center [635, 117] width 21 height 10
click at [345, 223] on li "6:30 AM" at bounding box center [483, 219] width 356 height 16
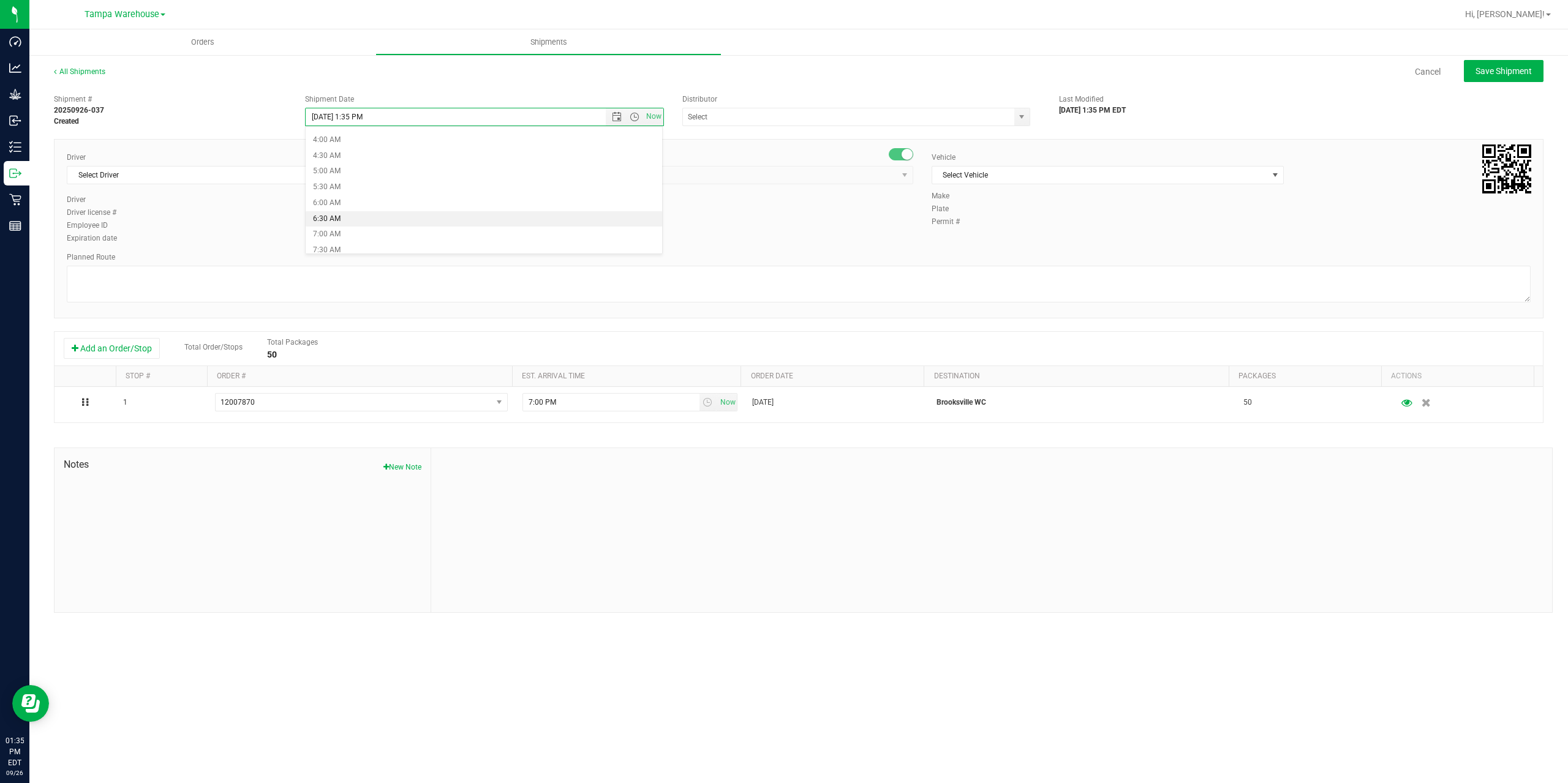
type input "9/29/2025 6:30 AM"
click at [776, 120] on input "text" at bounding box center [844, 116] width 321 height 17
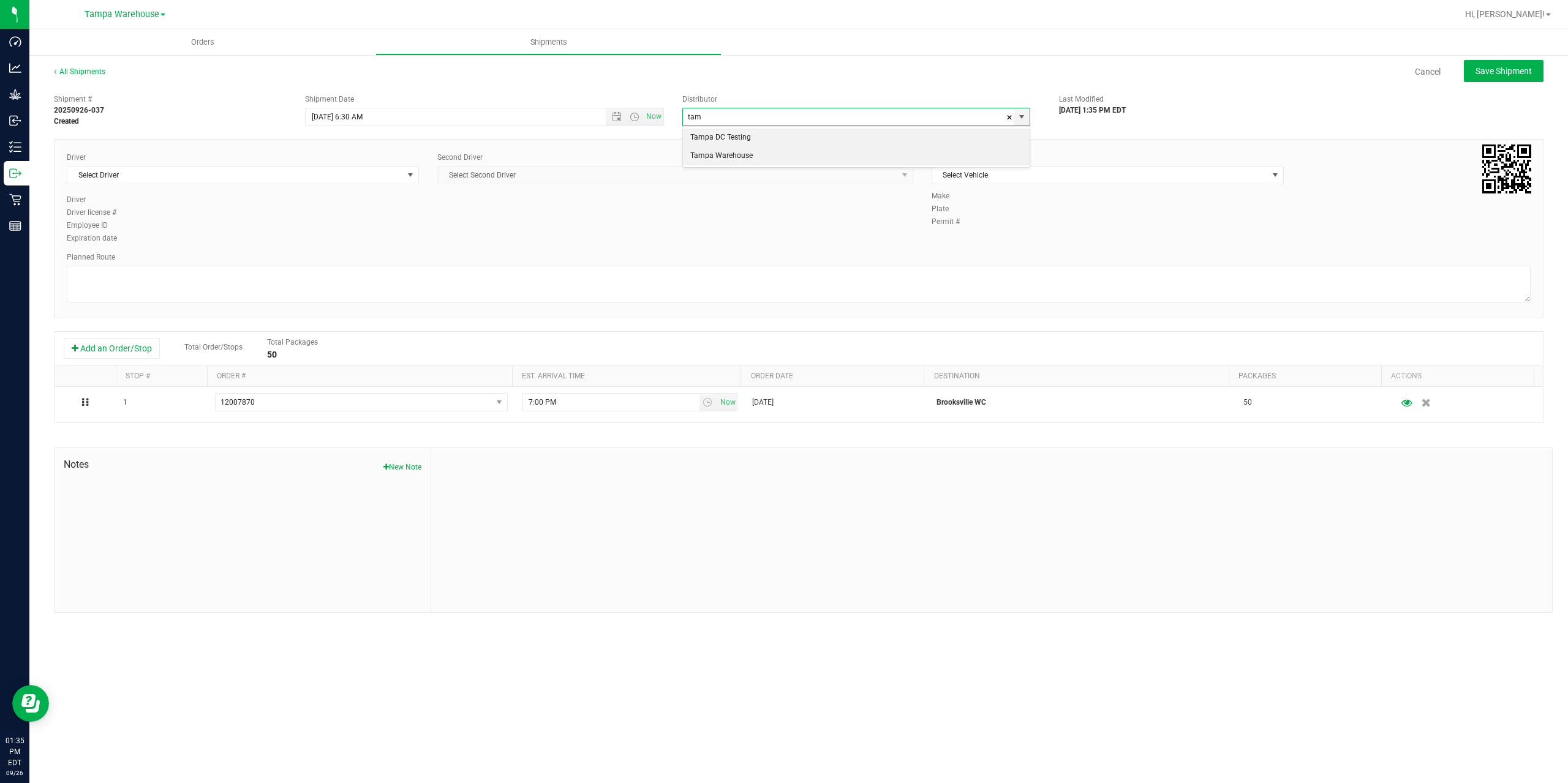
click at [750, 162] on li "Tampa Warehouse" at bounding box center [856, 156] width 347 height 18
type input "Tampa Warehouse"
click at [283, 167] on span "Select Driver" at bounding box center [235, 175] width 336 height 17
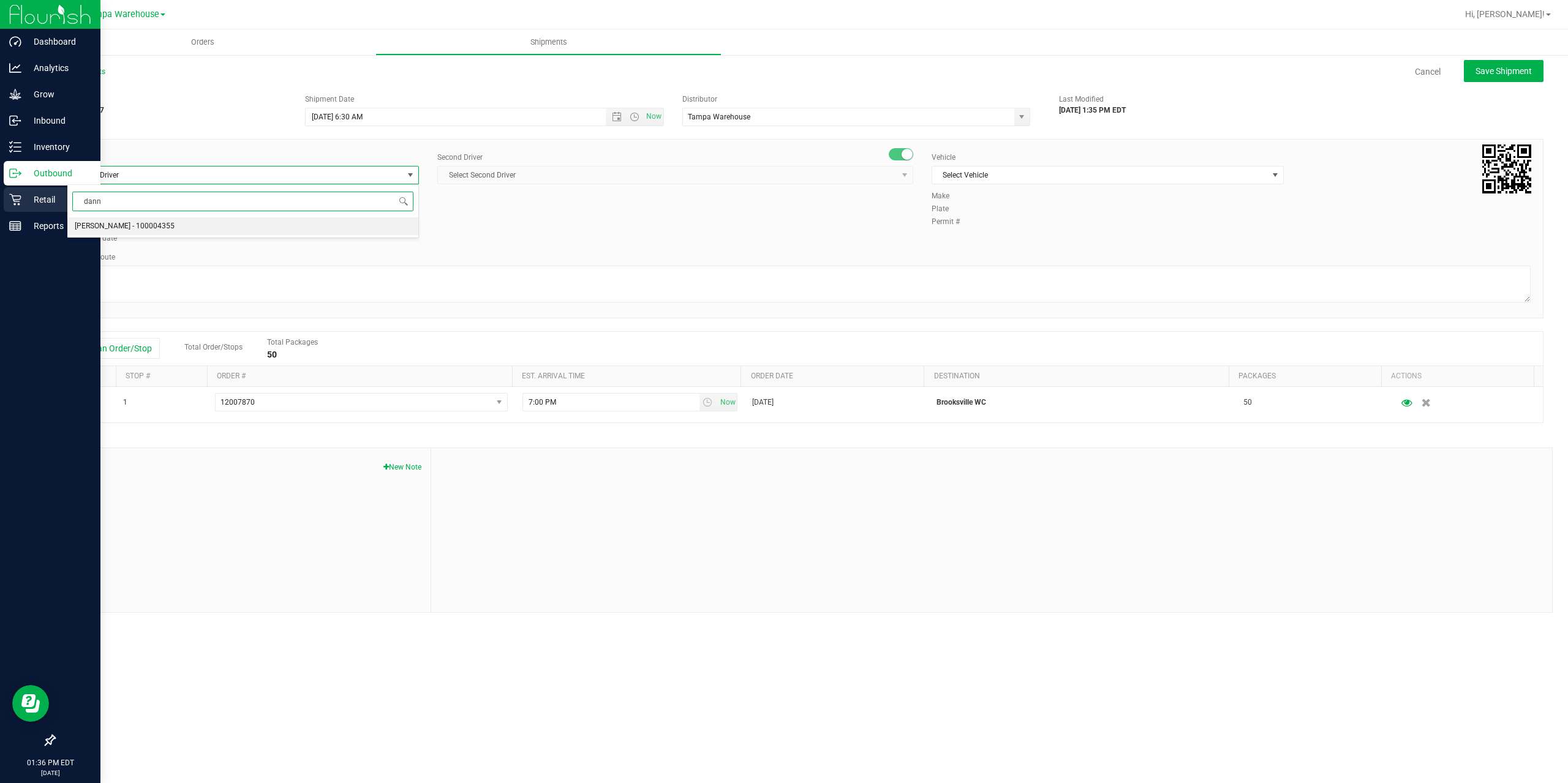
drag, startPoint x: 133, startPoint y: 204, endPoint x: 27, endPoint y: 204, distance: 106.0
click at [27, 204] on body "Dashboard Analytics Grow Inbound Inventory Outbound Retail Reports 01:36 PM EDT…" at bounding box center [784, 392] width 1568 height 783
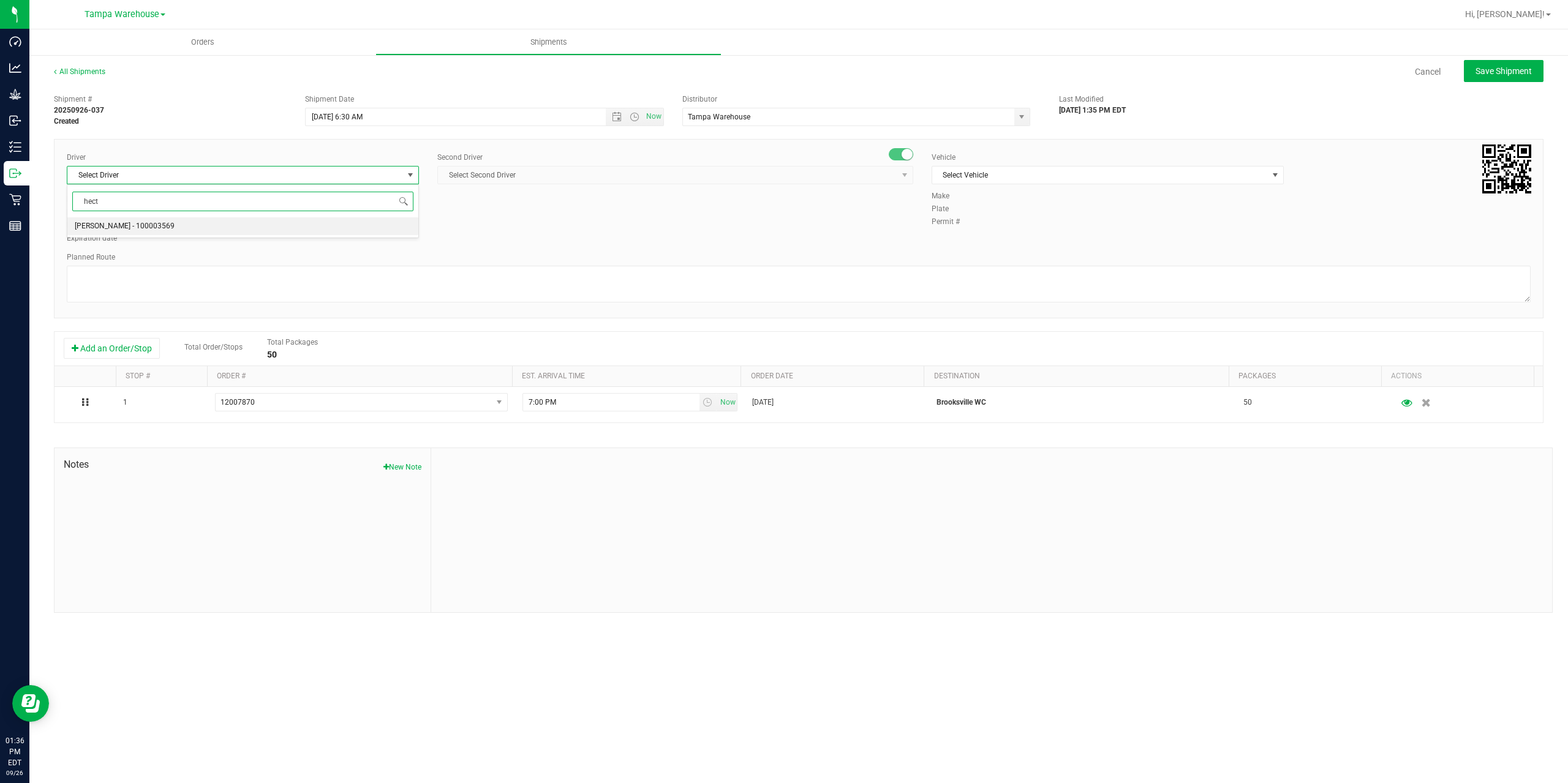
click at [145, 222] on span "Hector Ayala - 100003569" at bounding box center [125, 226] width 100 height 16
type input "hect"
click at [554, 169] on span "Select Second Driver" at bounding box center [667, 175] width 460 height 17
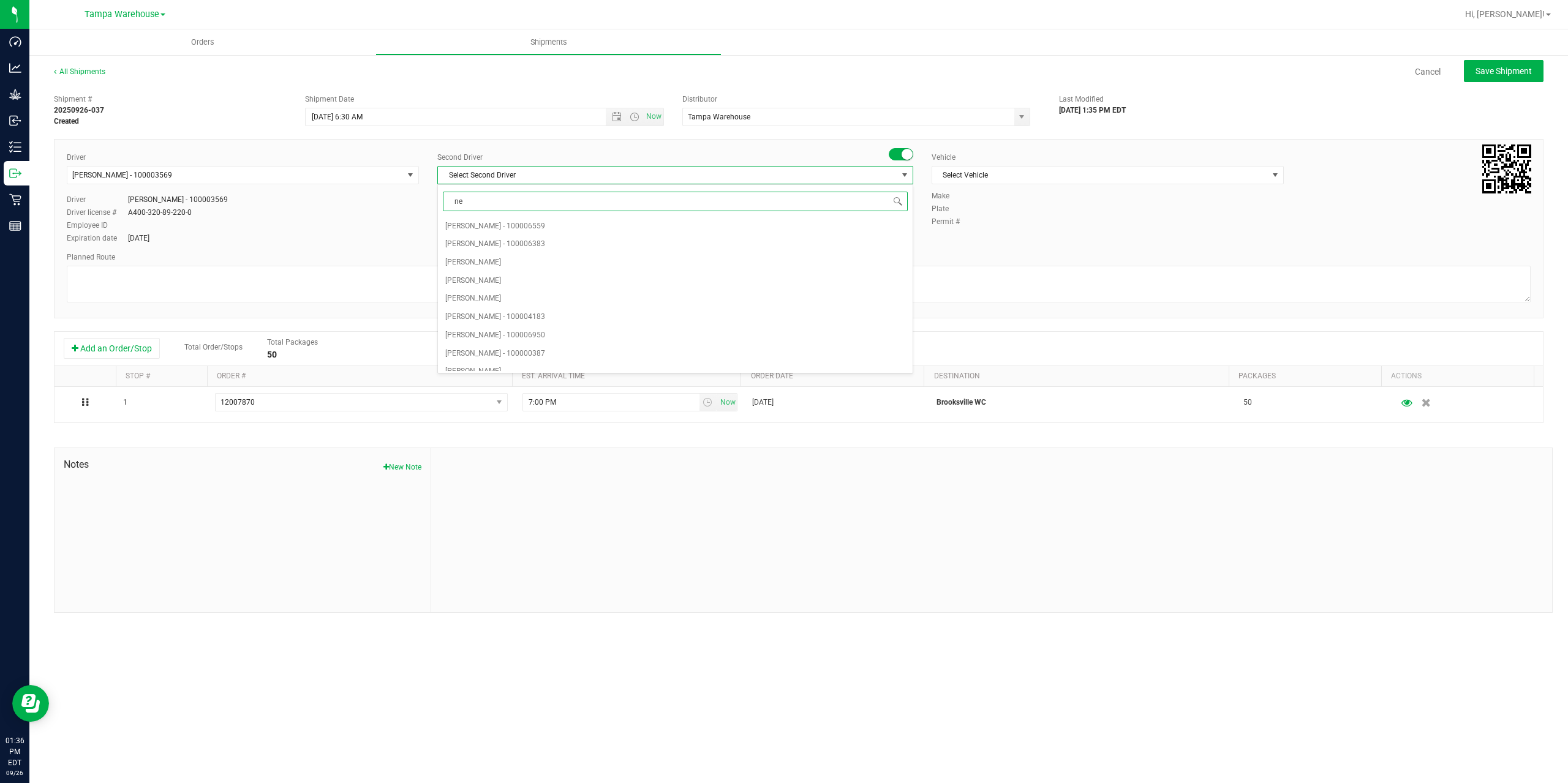
type input "ner"
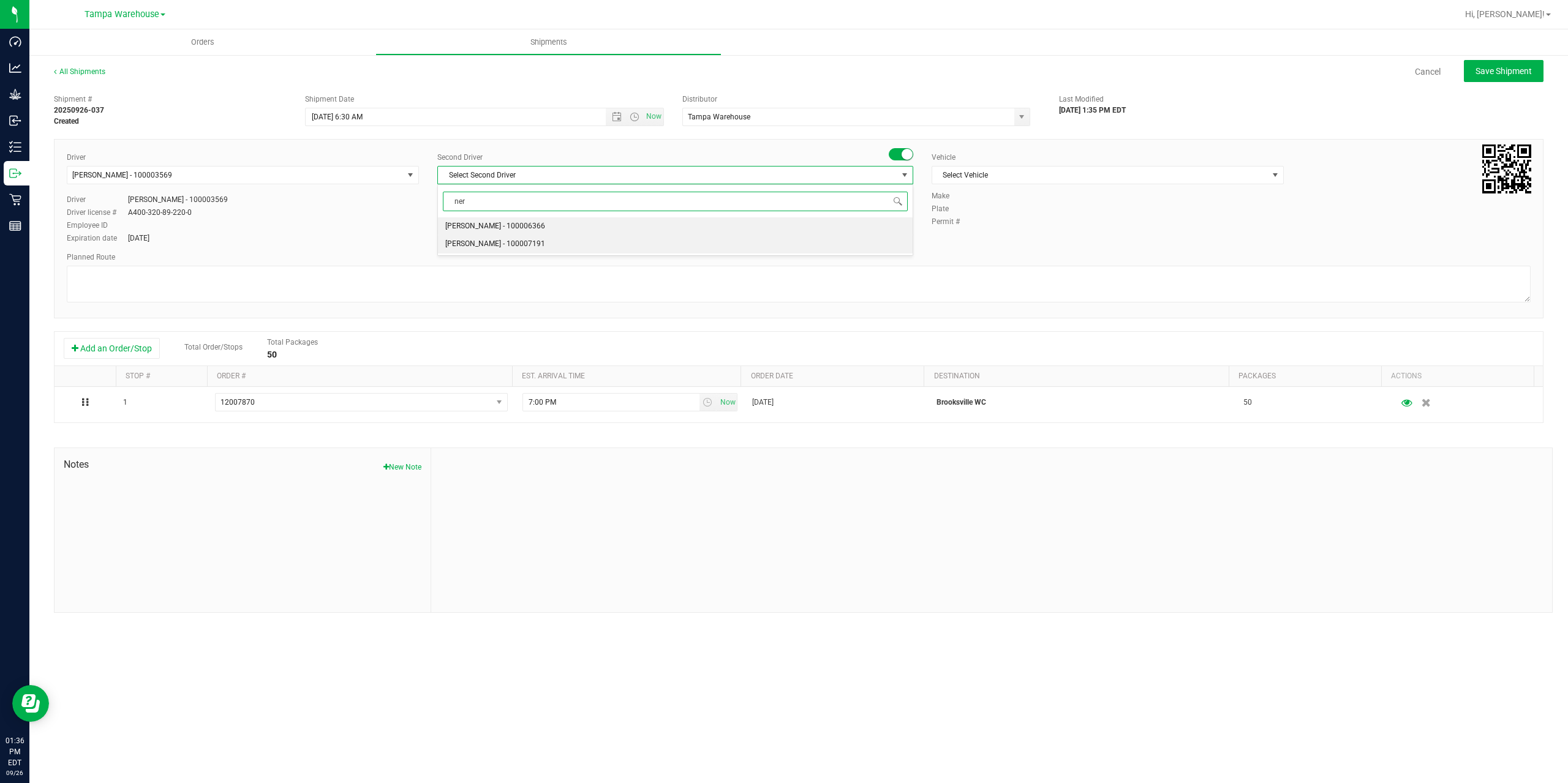
click at [545, 246] on li "Nicholas Pinero - 100007191" at bounding box center [675, 244] width 475 height 18
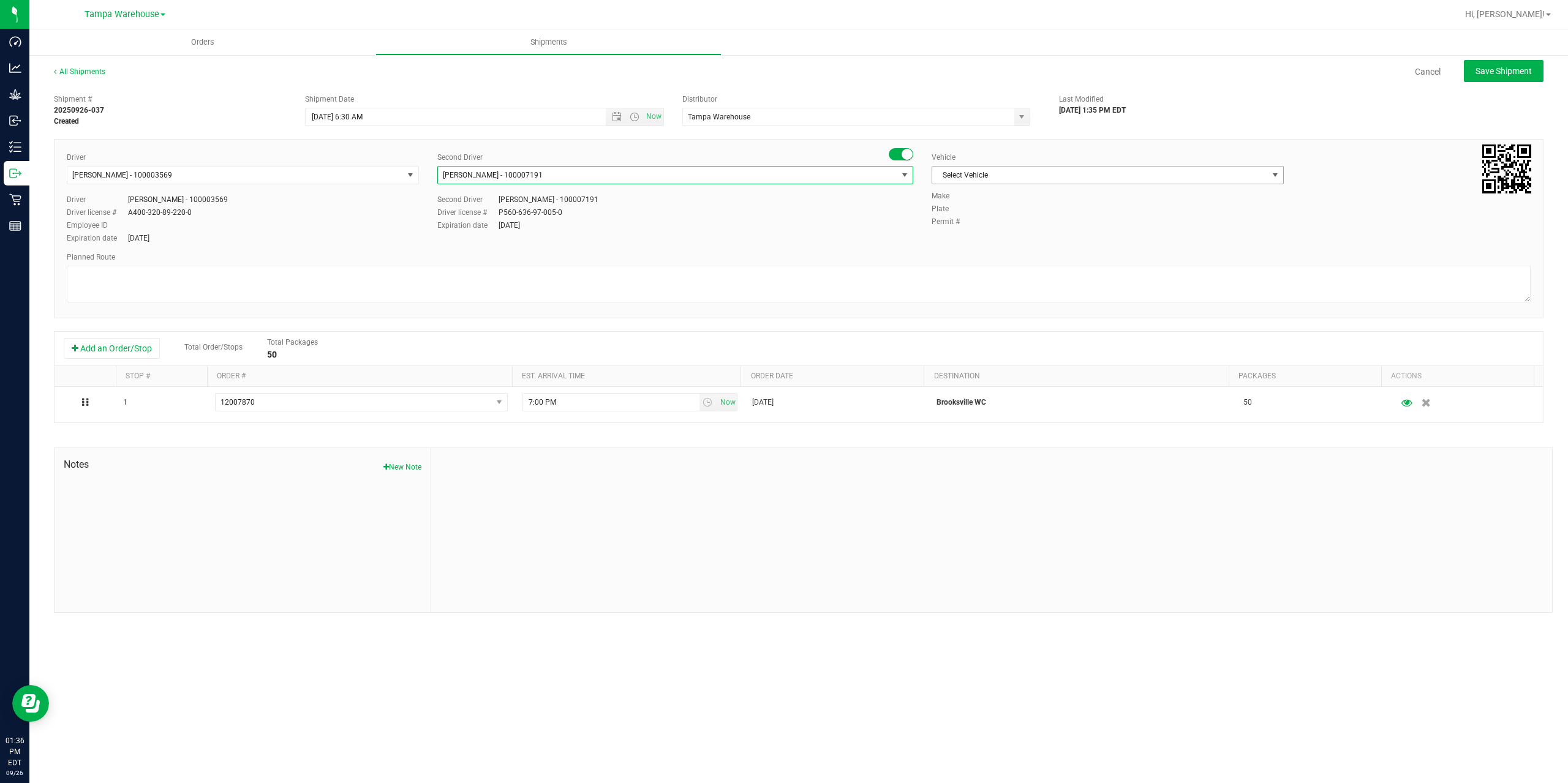
click at [1025, 179] on span "Select Vehicle" at bounding box center [1100, 175] width 336 height 17
click at [1022, 277] on li "FL-EXPRESS-03" at bounding box center [1107, 278] width 351 height 18
click at [1014, 283] on textarea at bounding box center [799, 284] width 1464 height 37
paste textarea "Summerfield WC Ocala WC Brooksville WC New Port Richey WC Largo WC St. Pete WC …"
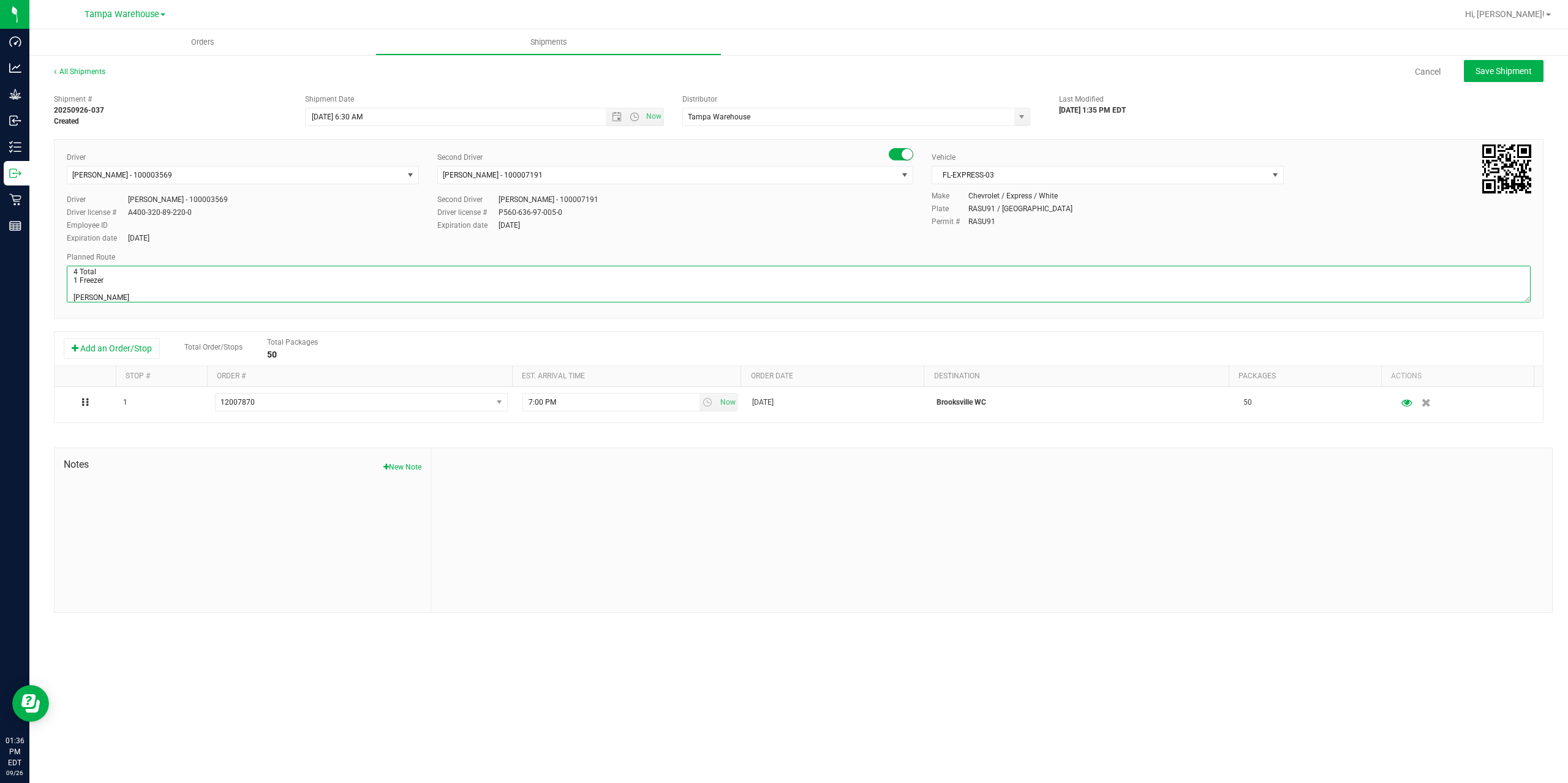
scroll to position [74, 0]
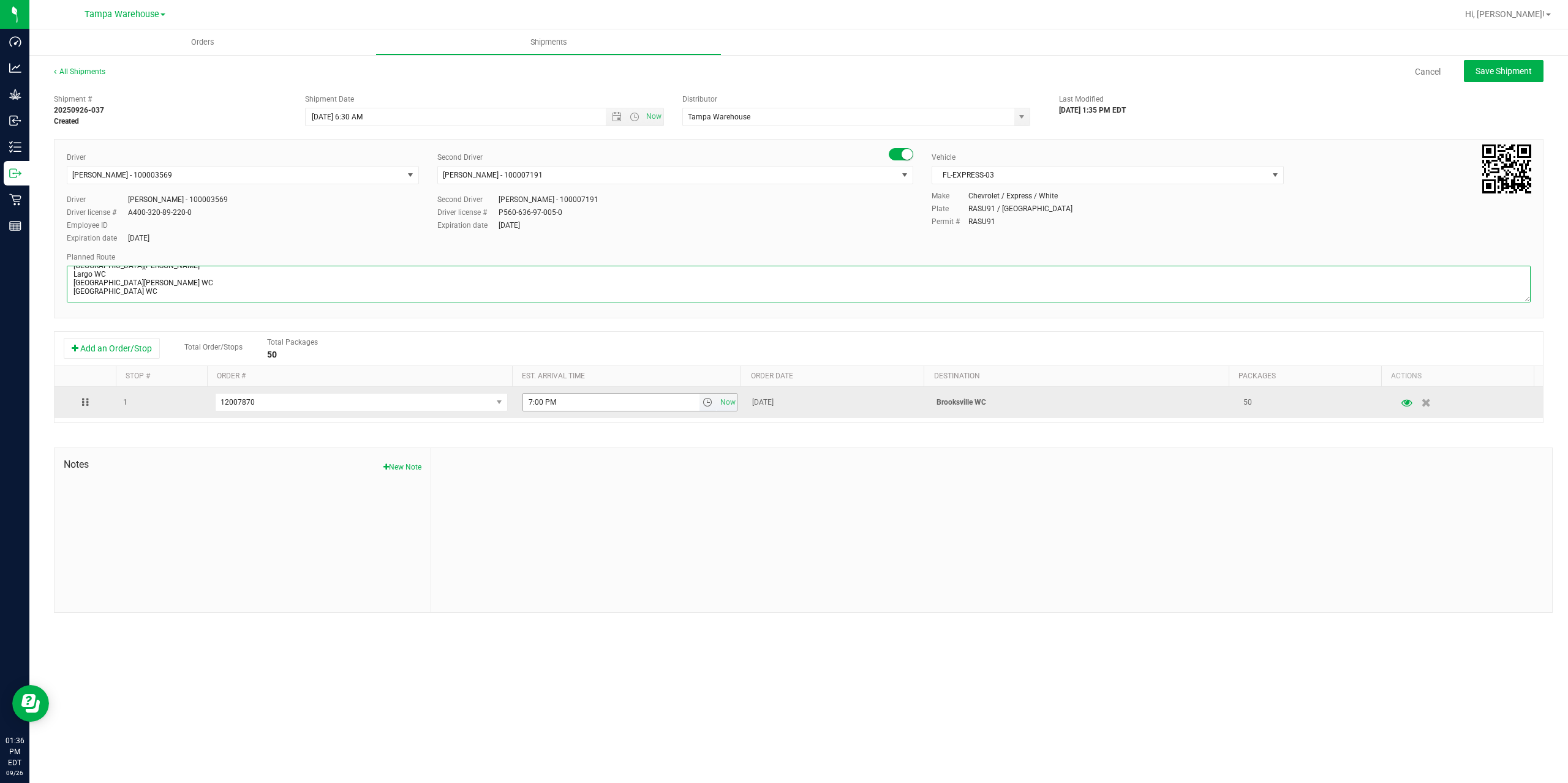
click at [704, 404] on span "select" at bounding box center [707, 402] width 10 height 10
type textarea "Brooksville WC 4 Total 1 Freezer Summerfield WC Ocala WC Brooksville WC New Por…"
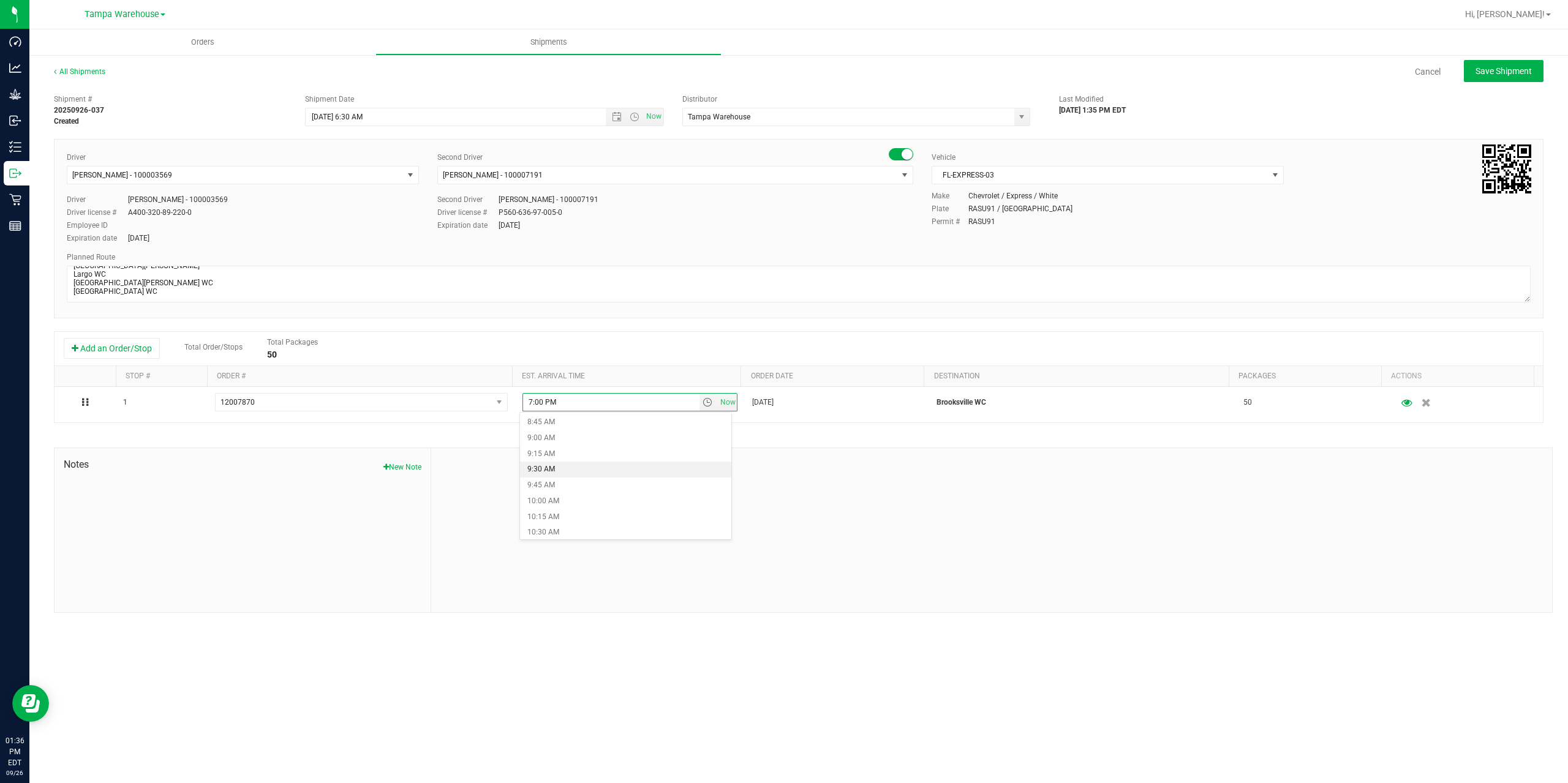
scroll to position [612, 0]
click at [611, 503] on li "11:00 AM" at bounding box center [626, 503] width 211 height 16
click at [611, 503] on div at bounding box center [991, 530] width 1121 height 164
click at [1484, 76] on span "Save Shipment" at bounding box center [1503, 71] width 57 height 10
type input "9/29/2025 10:30 AM"
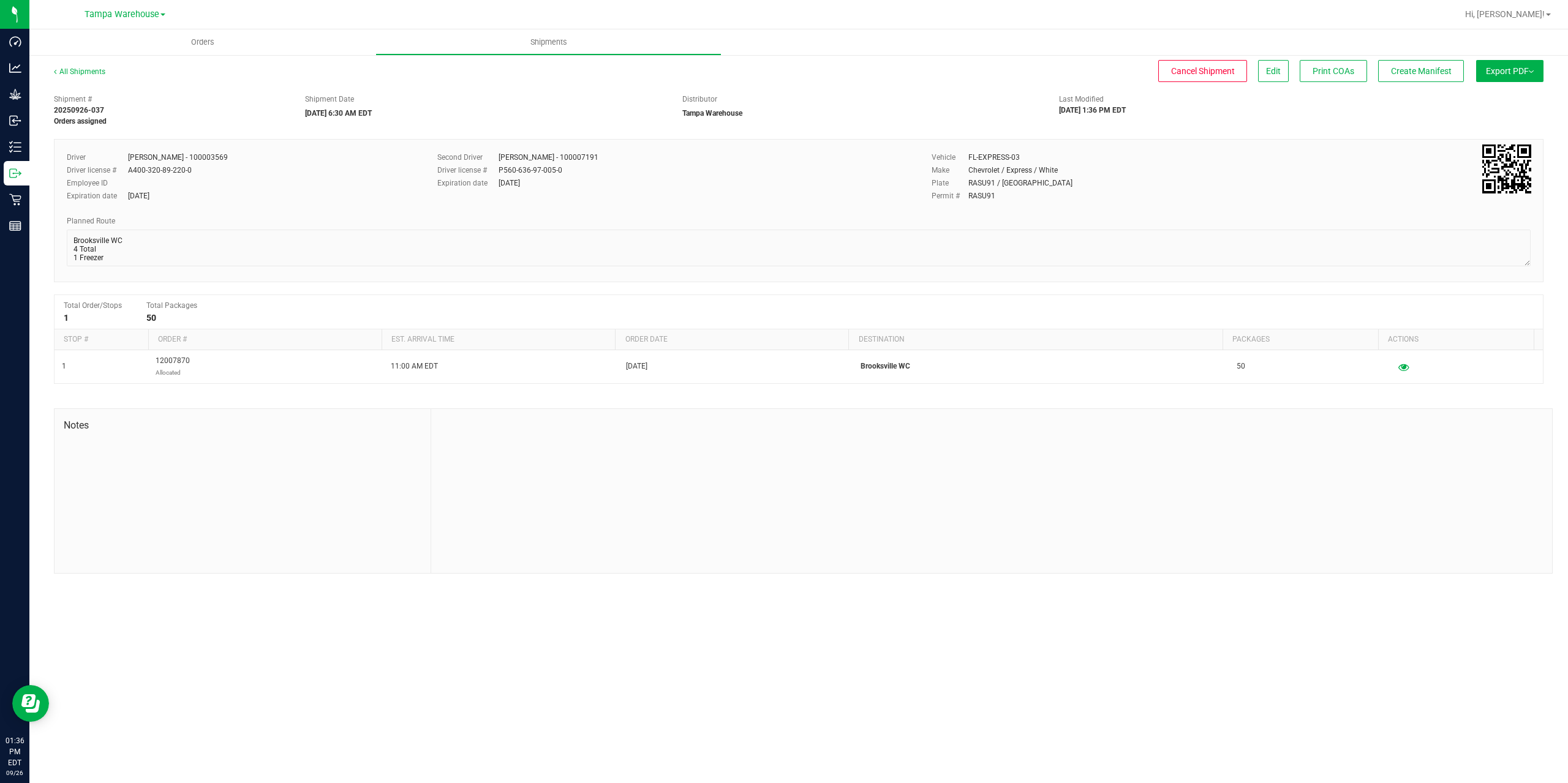
click at [1484, 76] on button "Export PDF" at bounding box center [1509, 71] width 67 height 22
click at [1484, 97] on span "Manifest by Package ID" at bounding box center [1491, 98] width 78 height 9
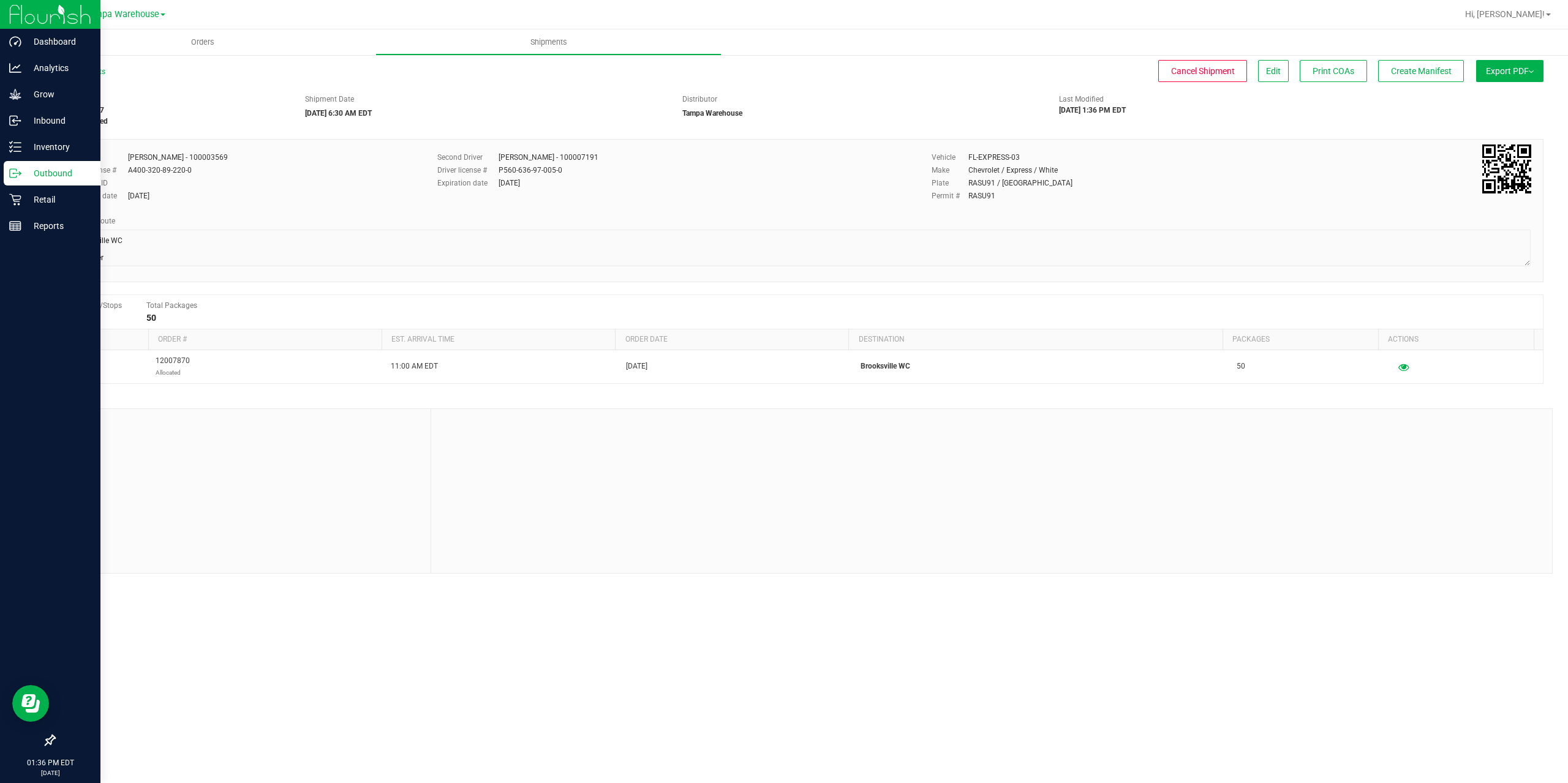
click at [12, 174] on icon at bounding box center [15, 174] width 12 height 12
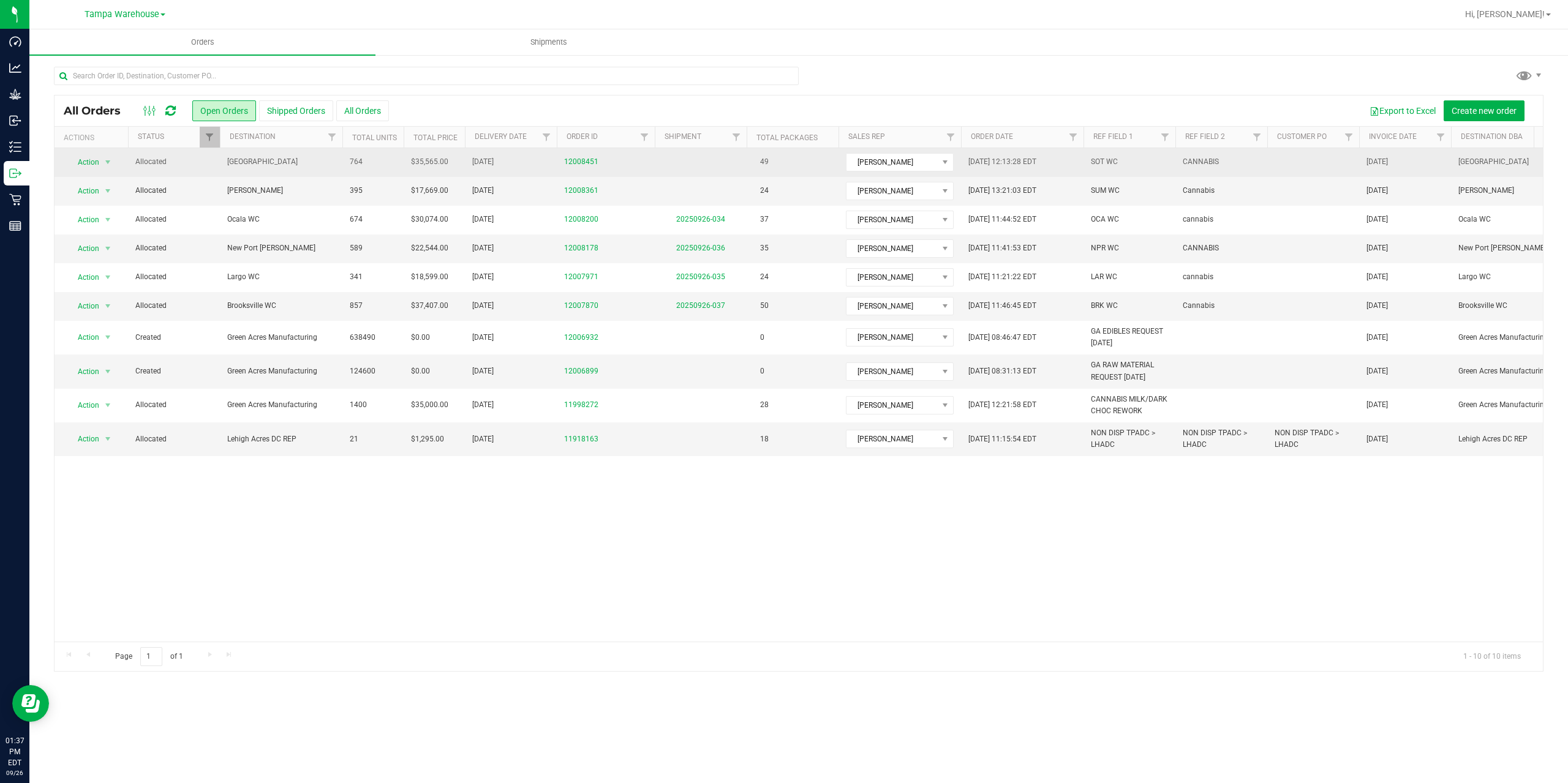
click at [313, 171] on td "South Tampa WC" at bounding box center [281, 163] width 123 height 29
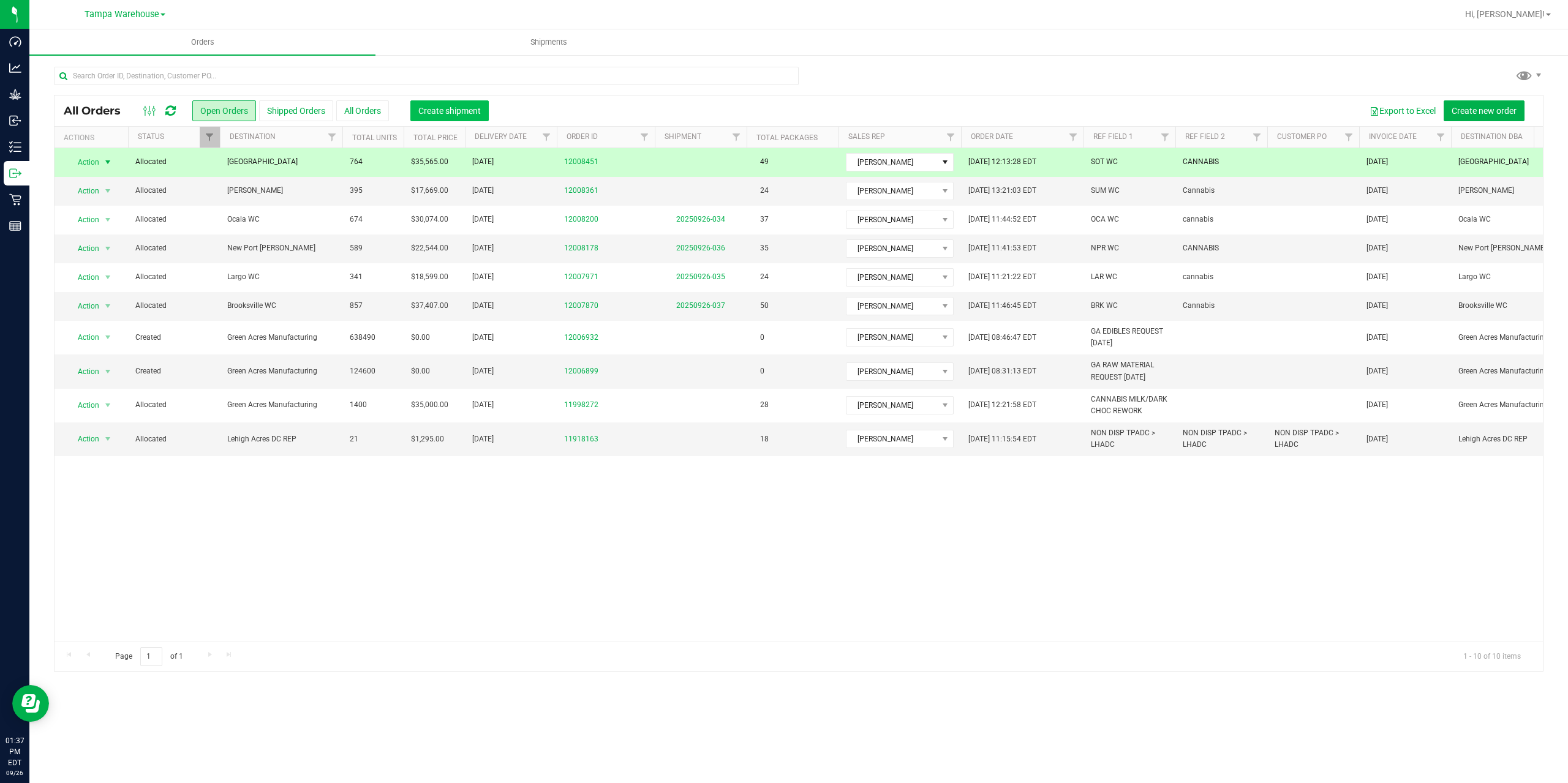
click at [428, 114] on span "Create shipment" at bounding box center [449, 111] width 63 height 10
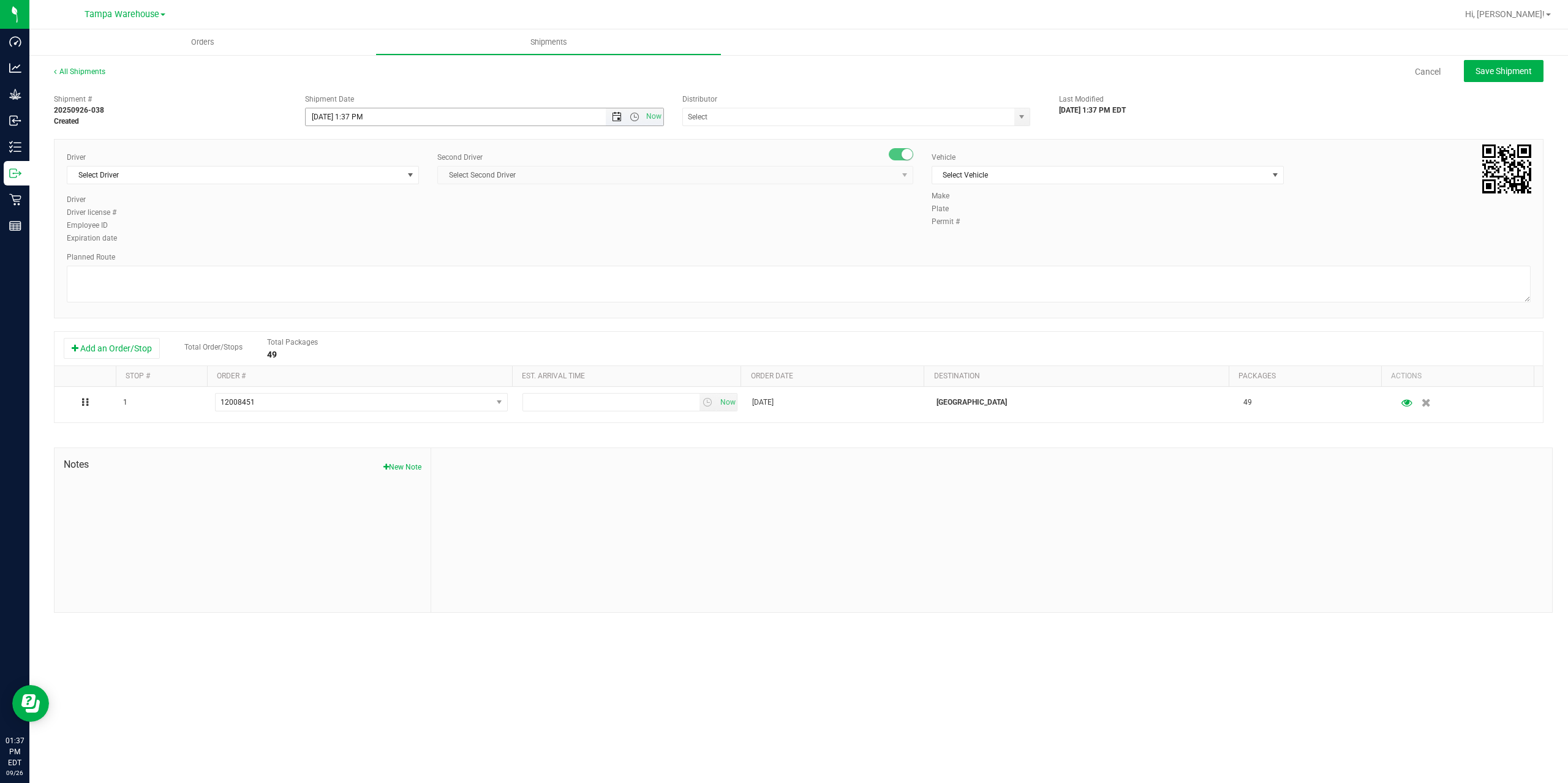
click at [620, 116] on span "Open the date view" at bounding box center [617, 117] width 10 height 10
click at [329, 259] on link "29" at bounding box center [334, 261] width 18 height 19
click at [635, 118] on span "Open the time view" at bounding box center [635, 117] width 10 height 10
click at [441, 221] on li "6:30 AM" at bounding box center [483, 219] width 356 height 16
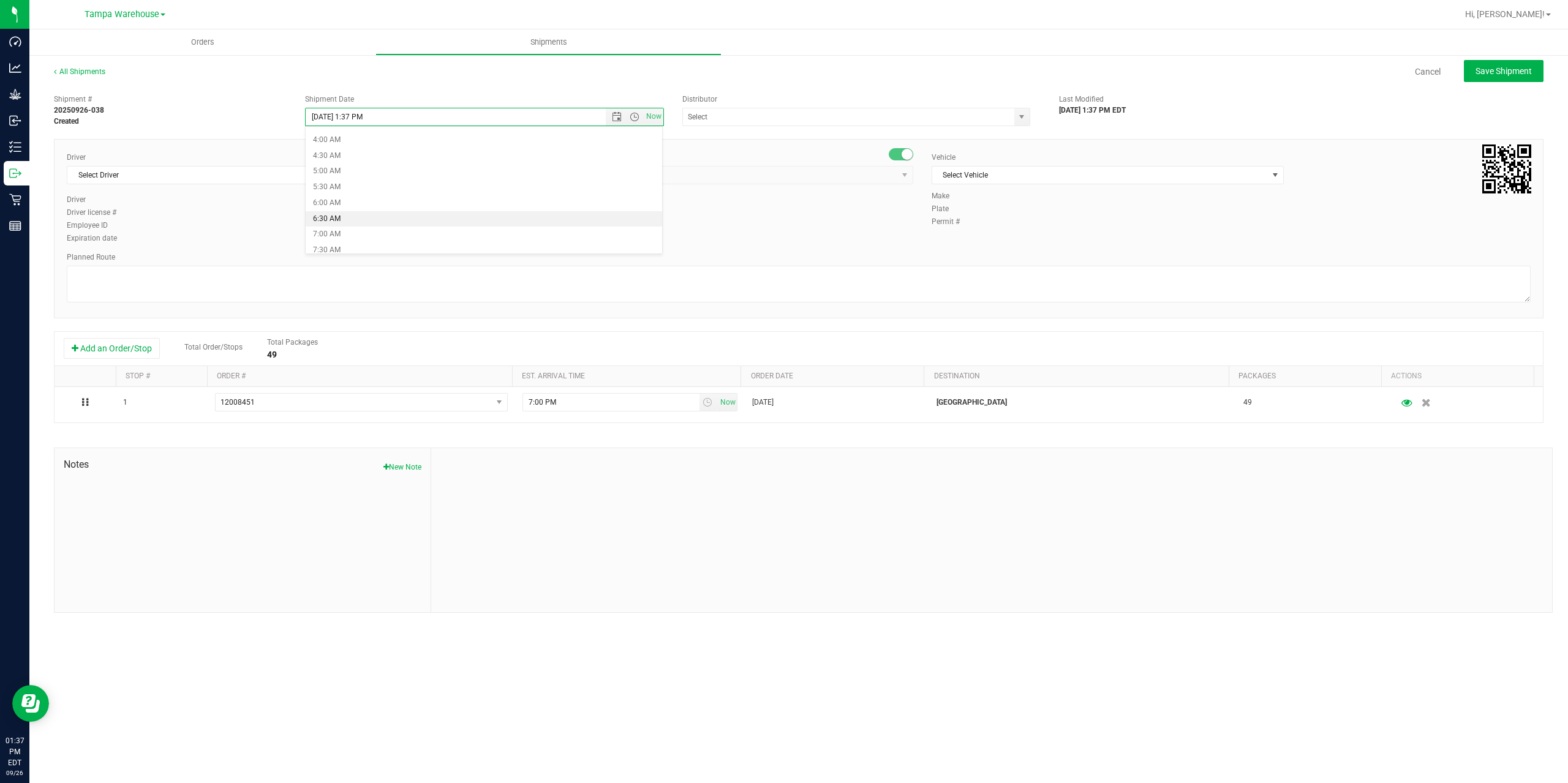
type input "9/29/2025 6:30 AM"
click at [778, 118] on input "text" at bounding box center [844, 116] width 321 height 17
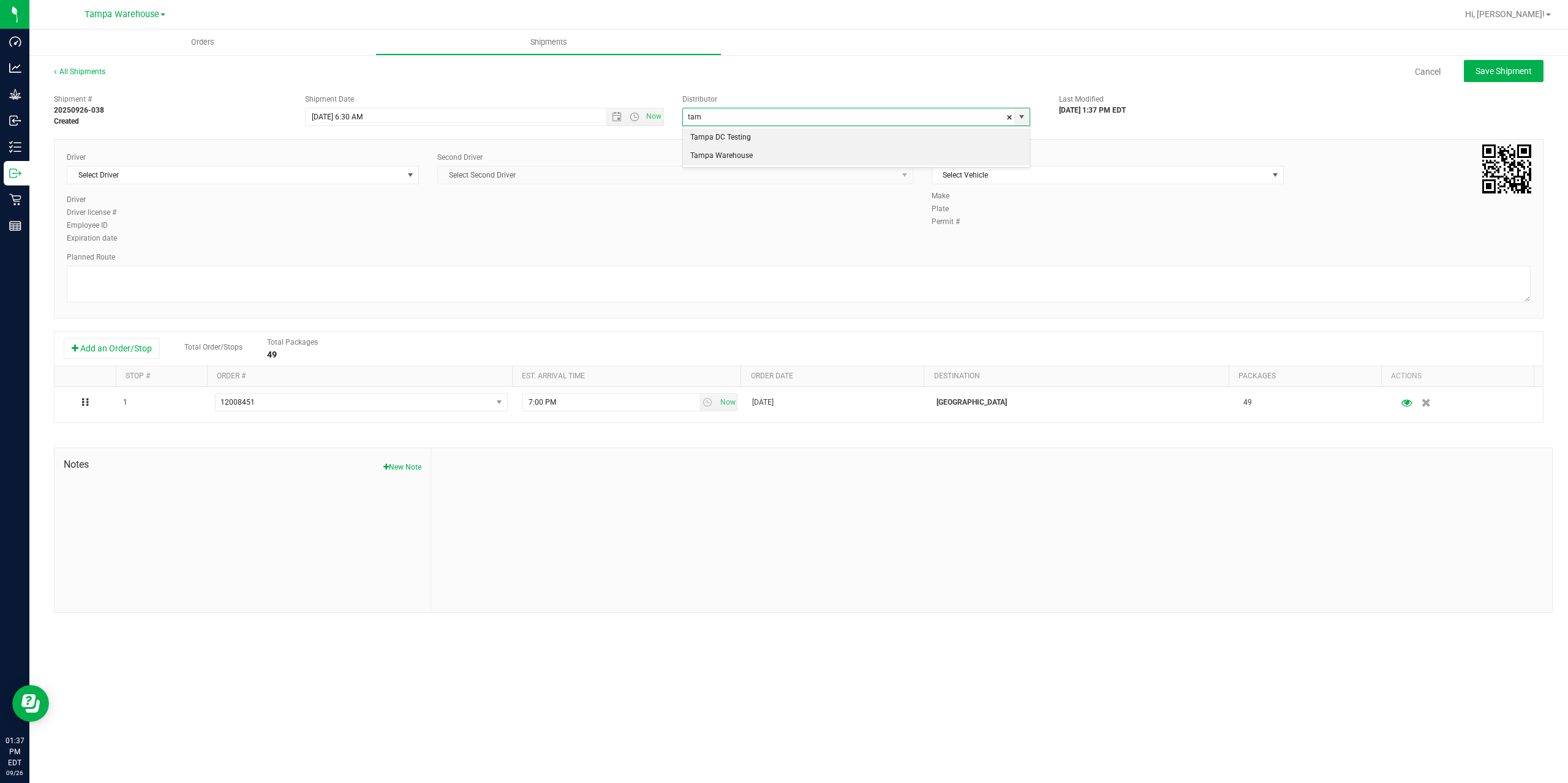
click at [752, 154] on li "Tampa Warehouse" at bounding box center [856, 156] width 347 height 18
type input "Tampa Warehouse"
click at [304, 173] on span "Select Driver" at bounding box center [235, 175] width 336 height 17
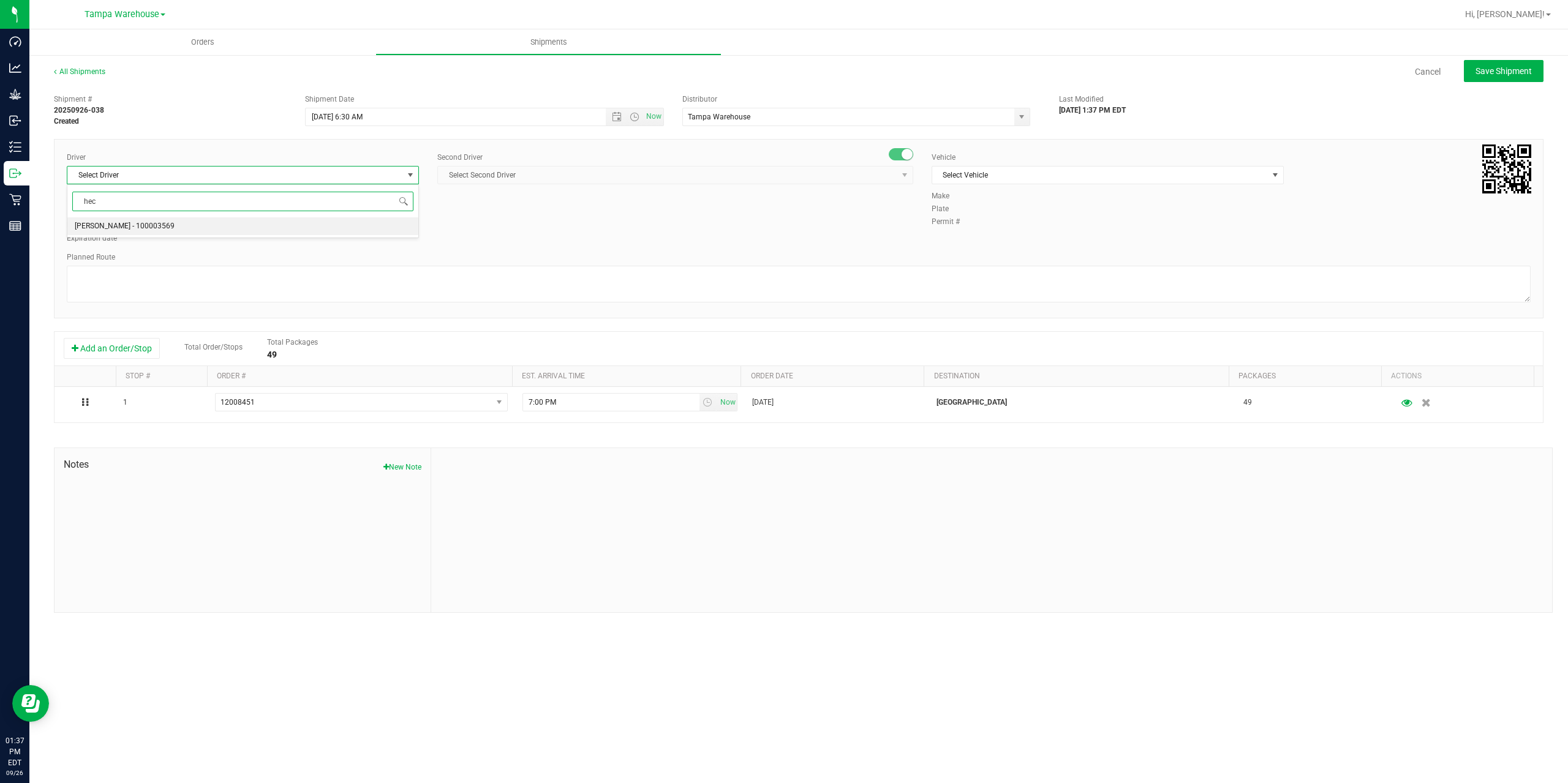
click at [253, 223] on li "Hector Ayala - 100003569" at bounding box center [242, 226] width 351 height 18
type input "hec"
click at [575, 179] on span "Select Second Driver" at bounding box center [667, 175] width 460 height 17
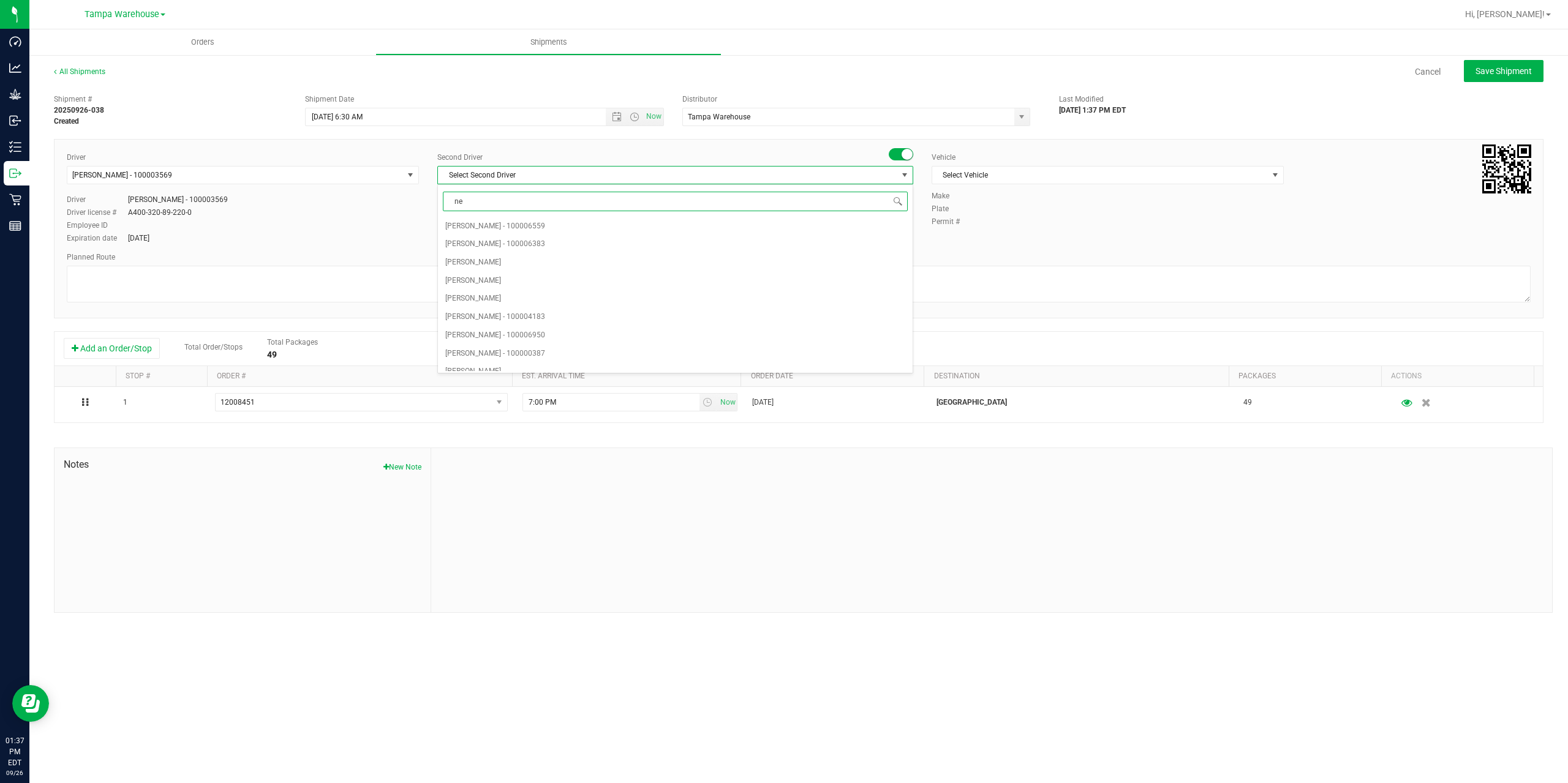
type input "ner"
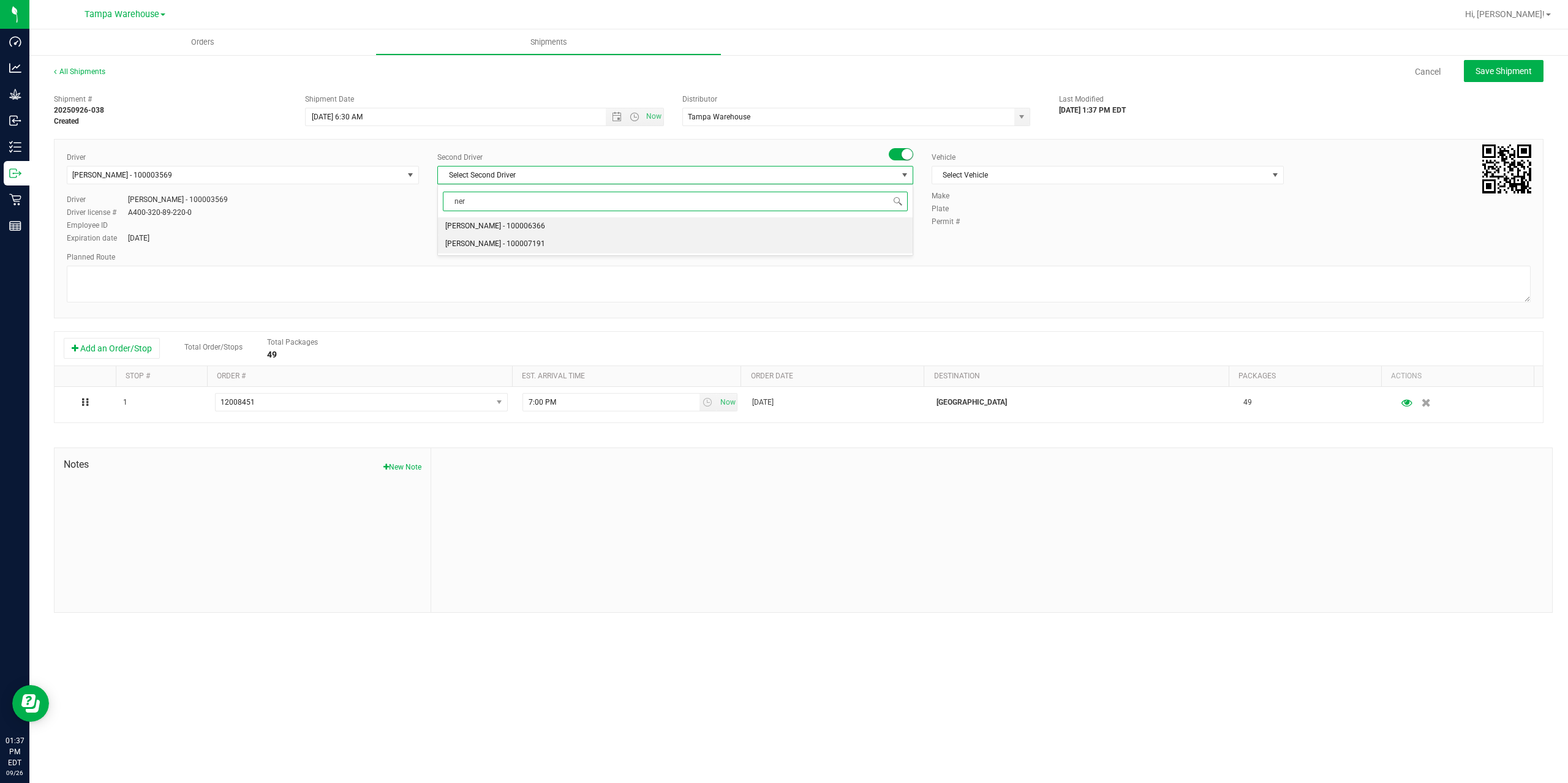
click at [503, 242] on span "Nicholas Pinero - 100007191" at bounding box center [495, 244] width 100 height 16
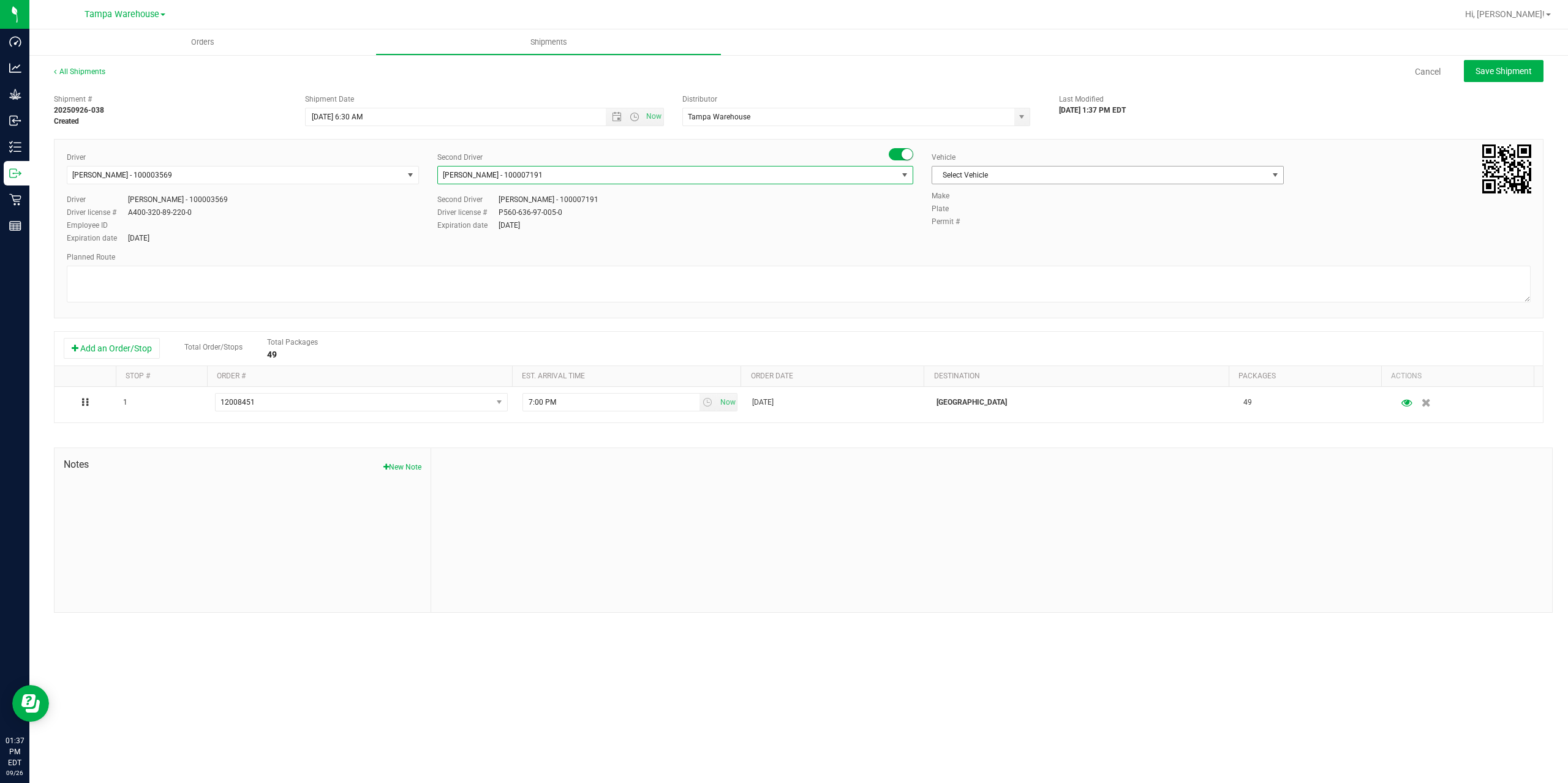
click at [981, 182] on span "Select Vehicle" at bounding box center [1100, 175] width 336 height 17
click at [1021, 278] on li "FL-EXPRESS-03" at bounding box center [1107, 279] width 351 height 18
click at [1014, 287] on textarea at bounding box center [799, 284] width 1464 height 37
click at [328, 276] on textarea at bounding box center [799, 284] width 1464 height 37
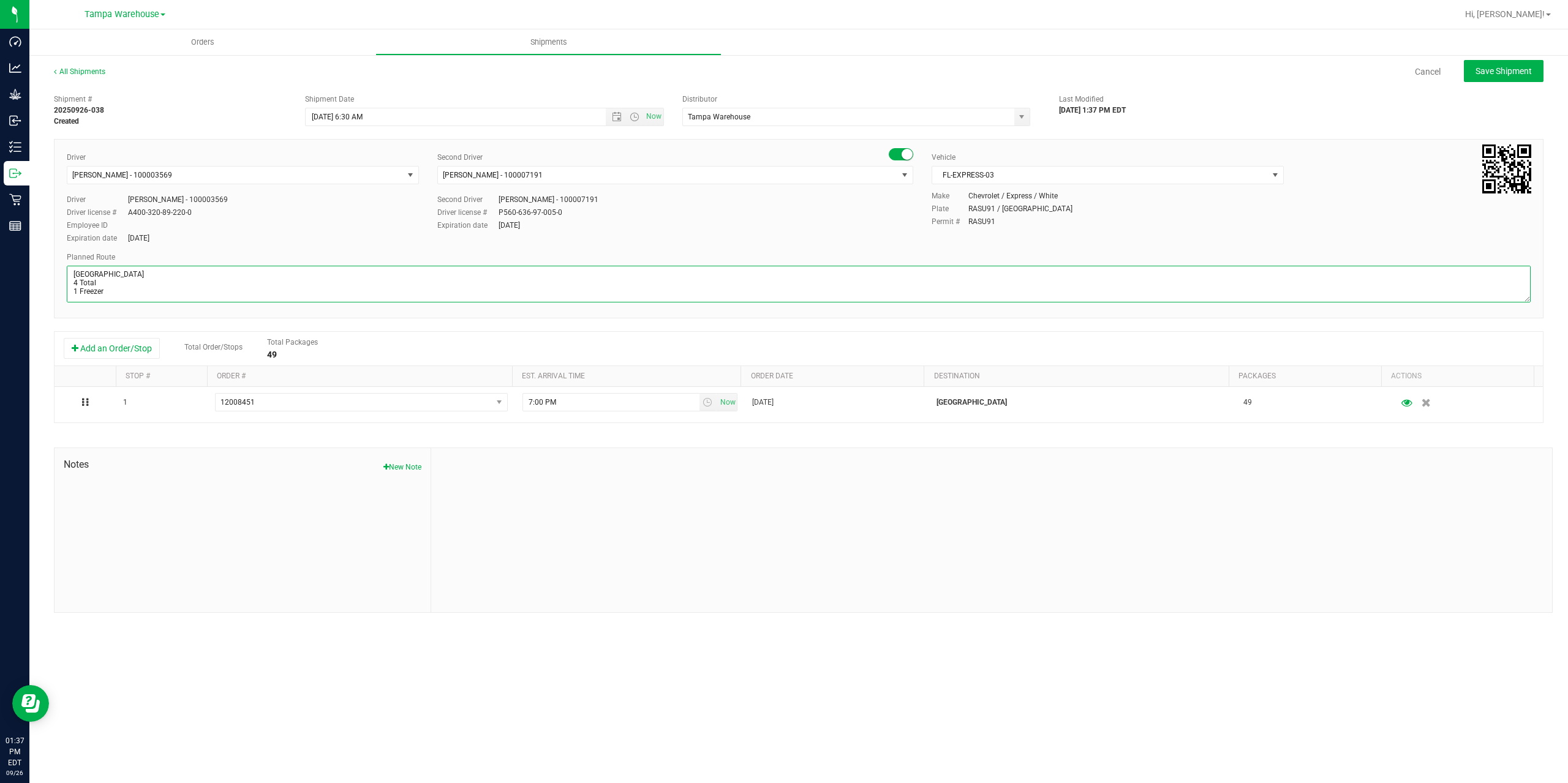
paste textarea "Summerfield WC Ocala WC Brooksville WC New Port Richey WC Largo WC St. Pete WC …"
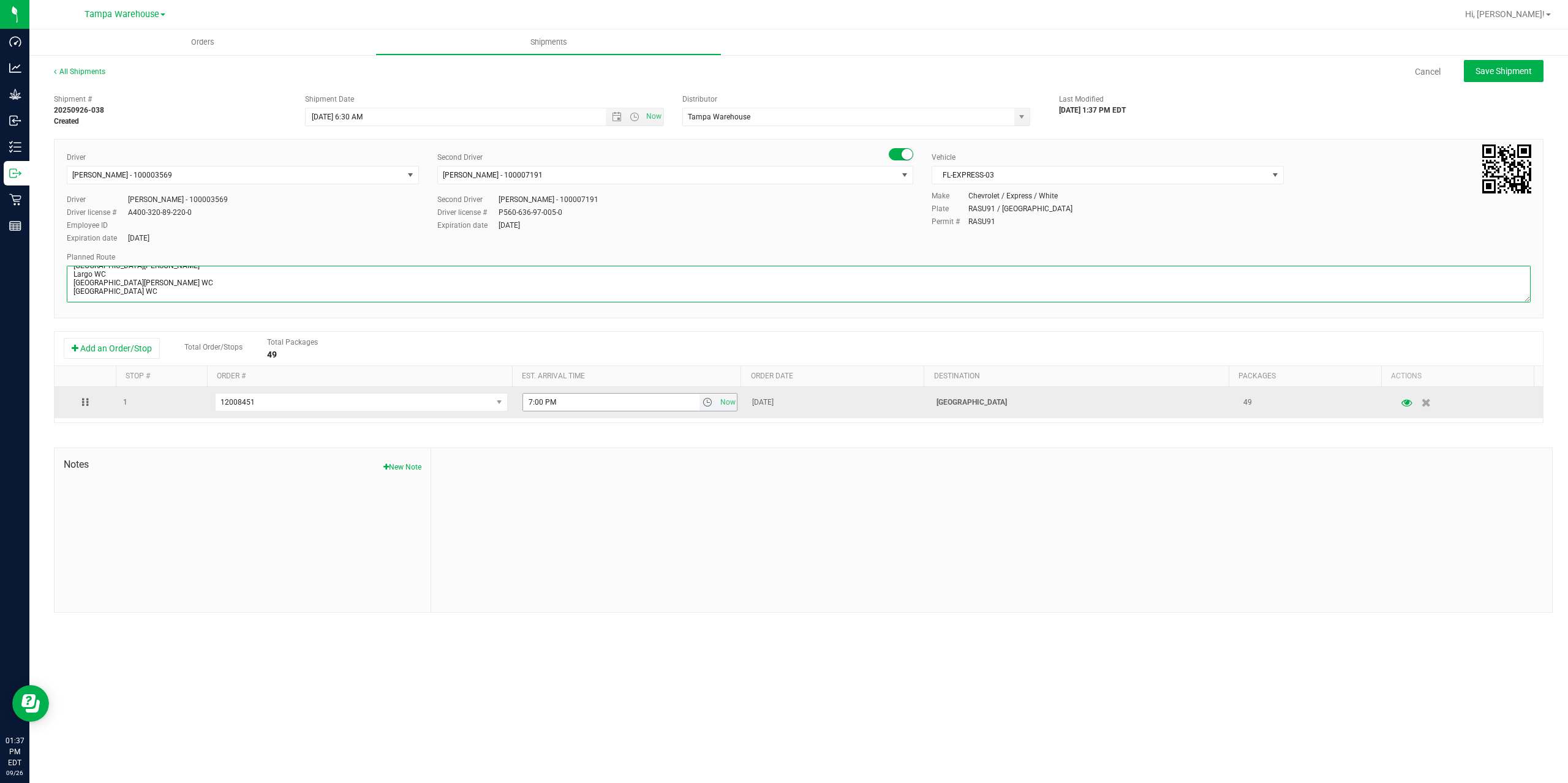
click at [703, 400] on span "select" at bounding box center [707, 402] width 10 height 10
type textarea "South Tampa WC 4 Total 1 Freezer Summerfield WC Ocala WC Brooksville WC New Por…"
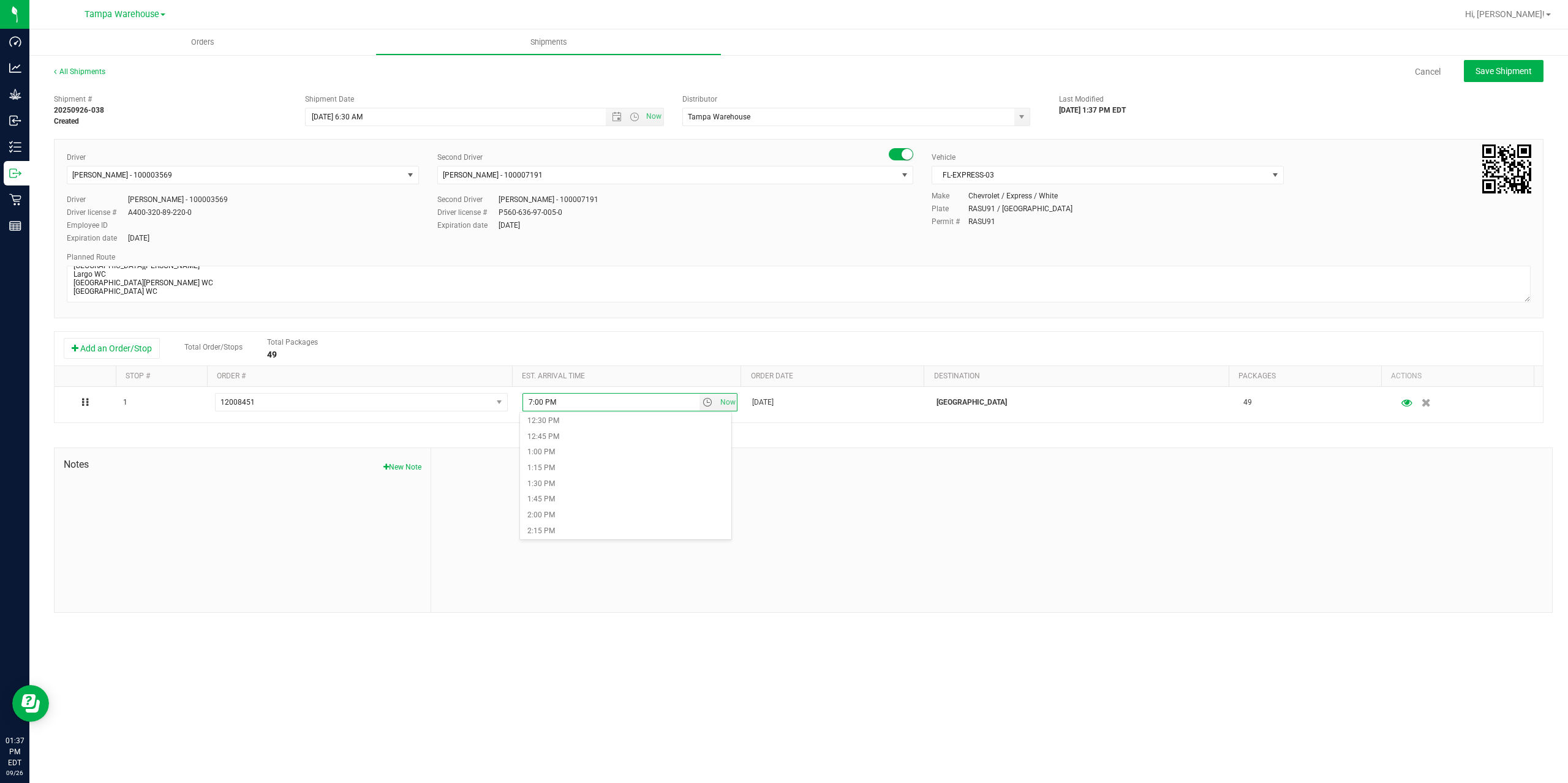
scroll to position [796, 0]
click at [592, 509] on li "2:00 PM" at bounding box center [626, 508] width 211 height 16
click at [592, 509] on div at bounding box center [991, 530] width 1121 height 164
click at [1516, 74] on span "Save Shipment" at bounding box center [1503, 71] width 57 height 10
type input "9/29/2025 10:30 AM"
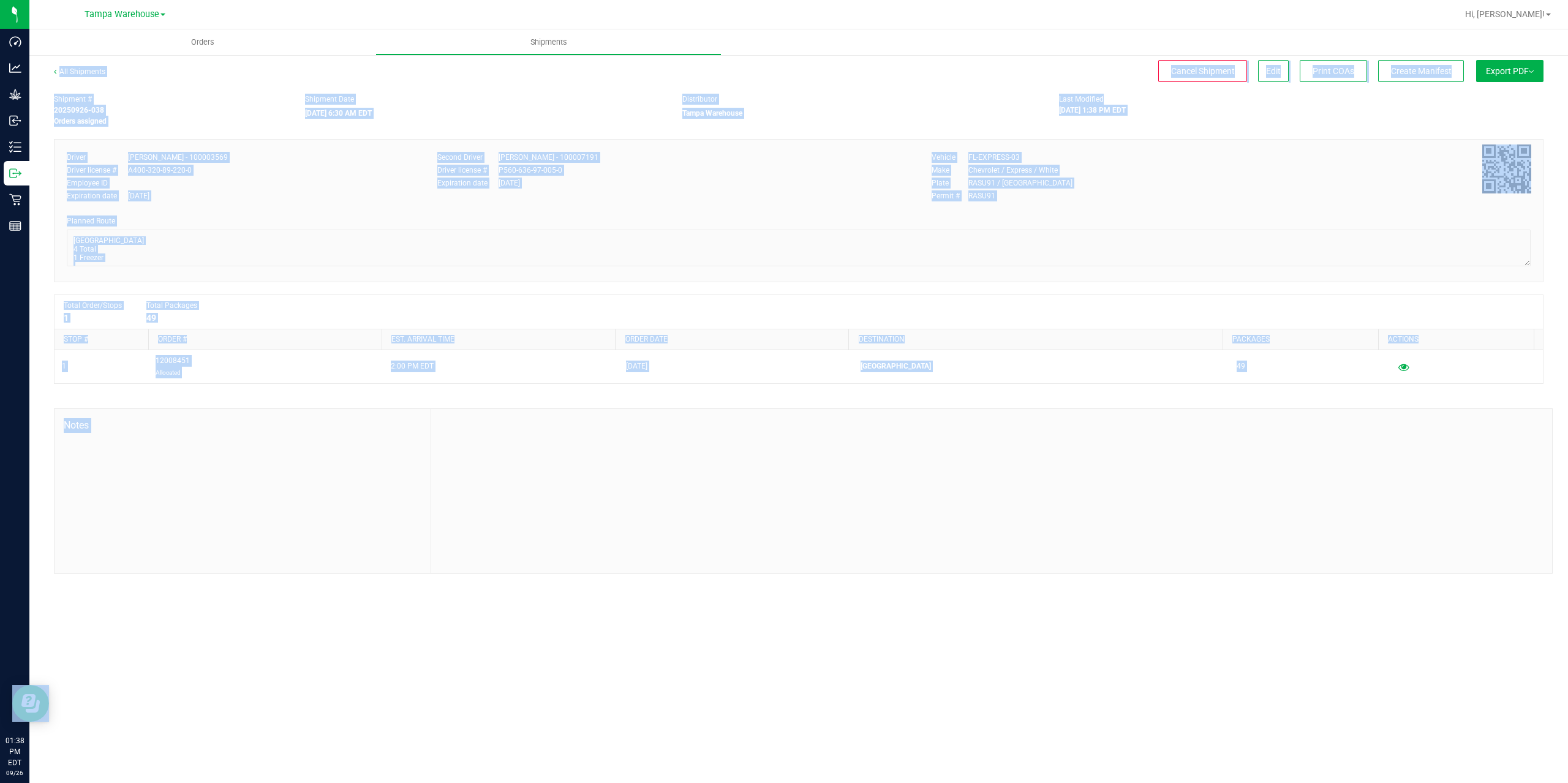
click at [1516, 74] on span "Export PDF" at bounding box center [1509, 71] width 48 height 10
click at [1509, 101] on span "Manifest by Package ID" at bounding box center [1491, 98] width 78 height 9
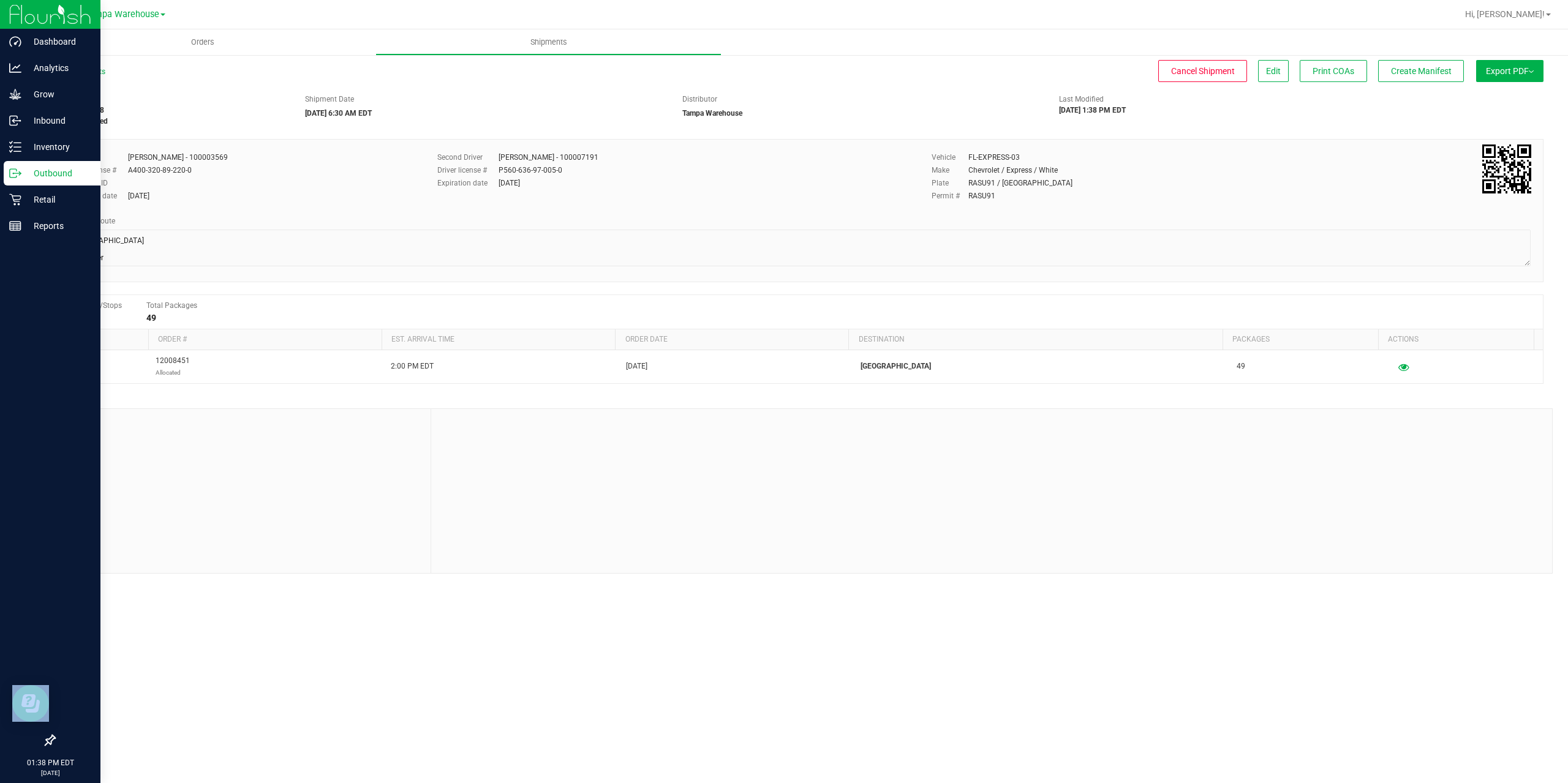
click at [14, 179] on icon at bounding box center [15, 174] width 12 height 12
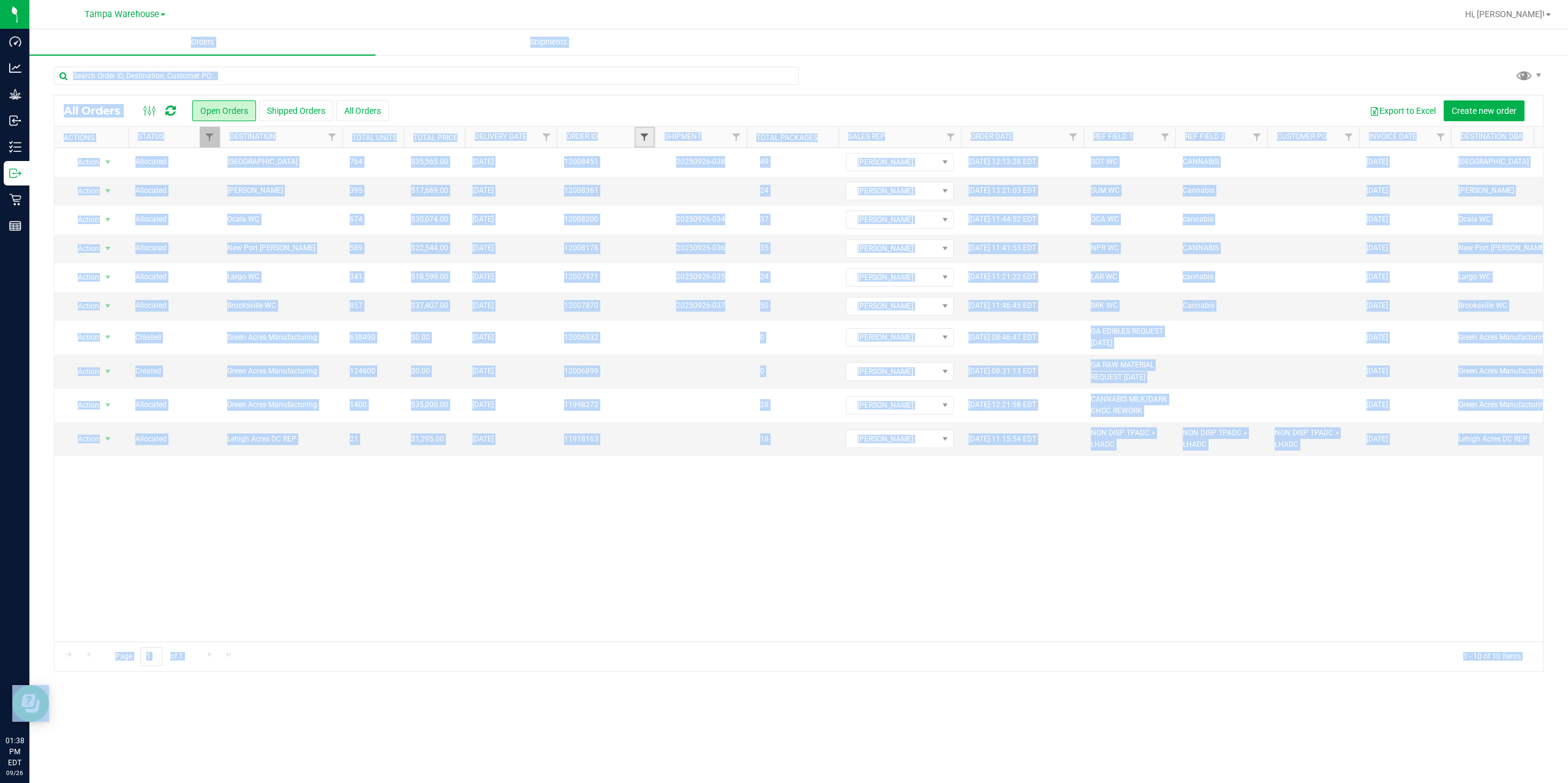
click at [648, 133] on span "Filter" at bounding box center [644, 137] width 10 height 10
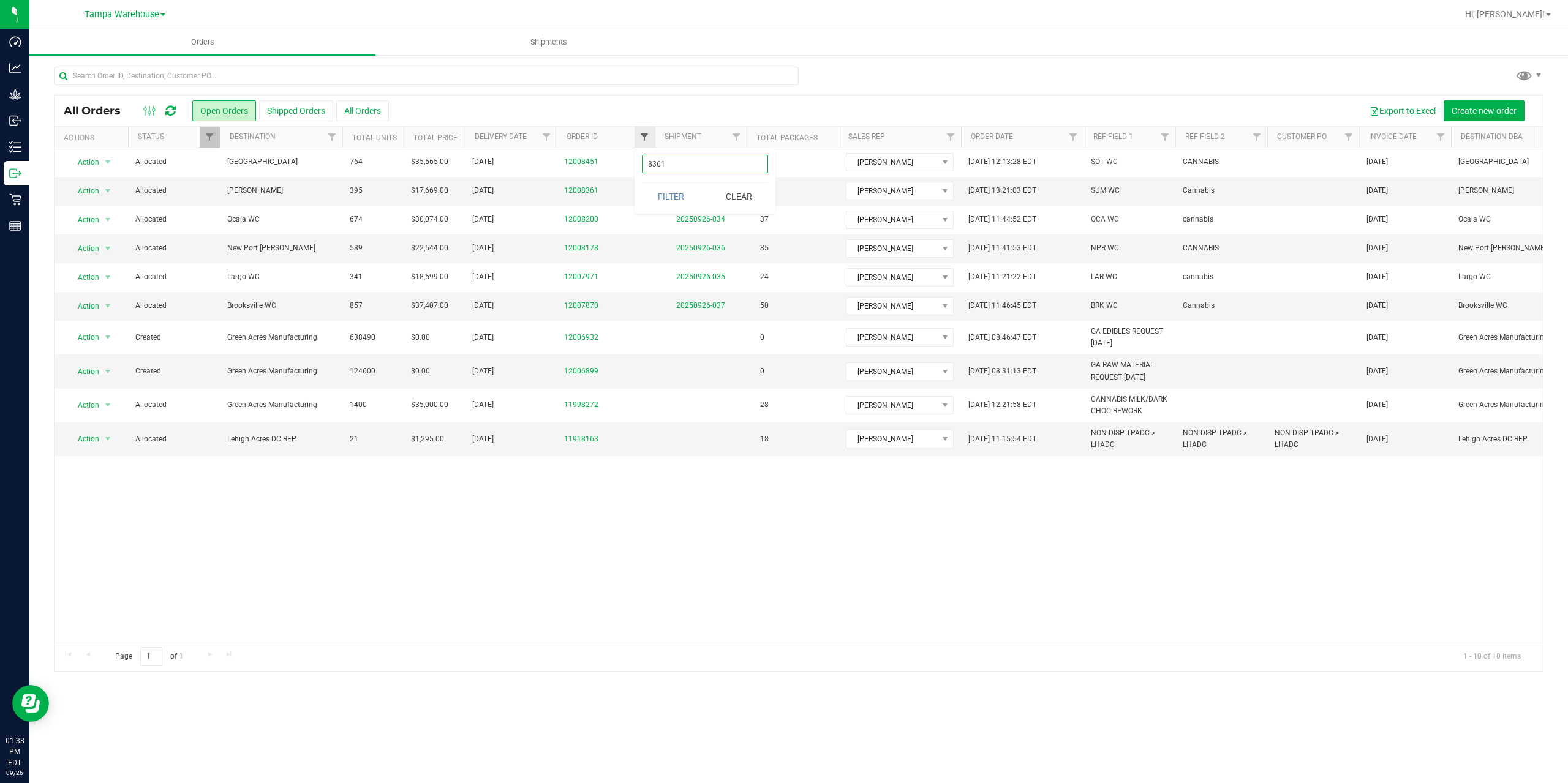
type input "8361"
click at [642, 183] on button "Filter" at bounding box center [671, 197] width 59 height 27
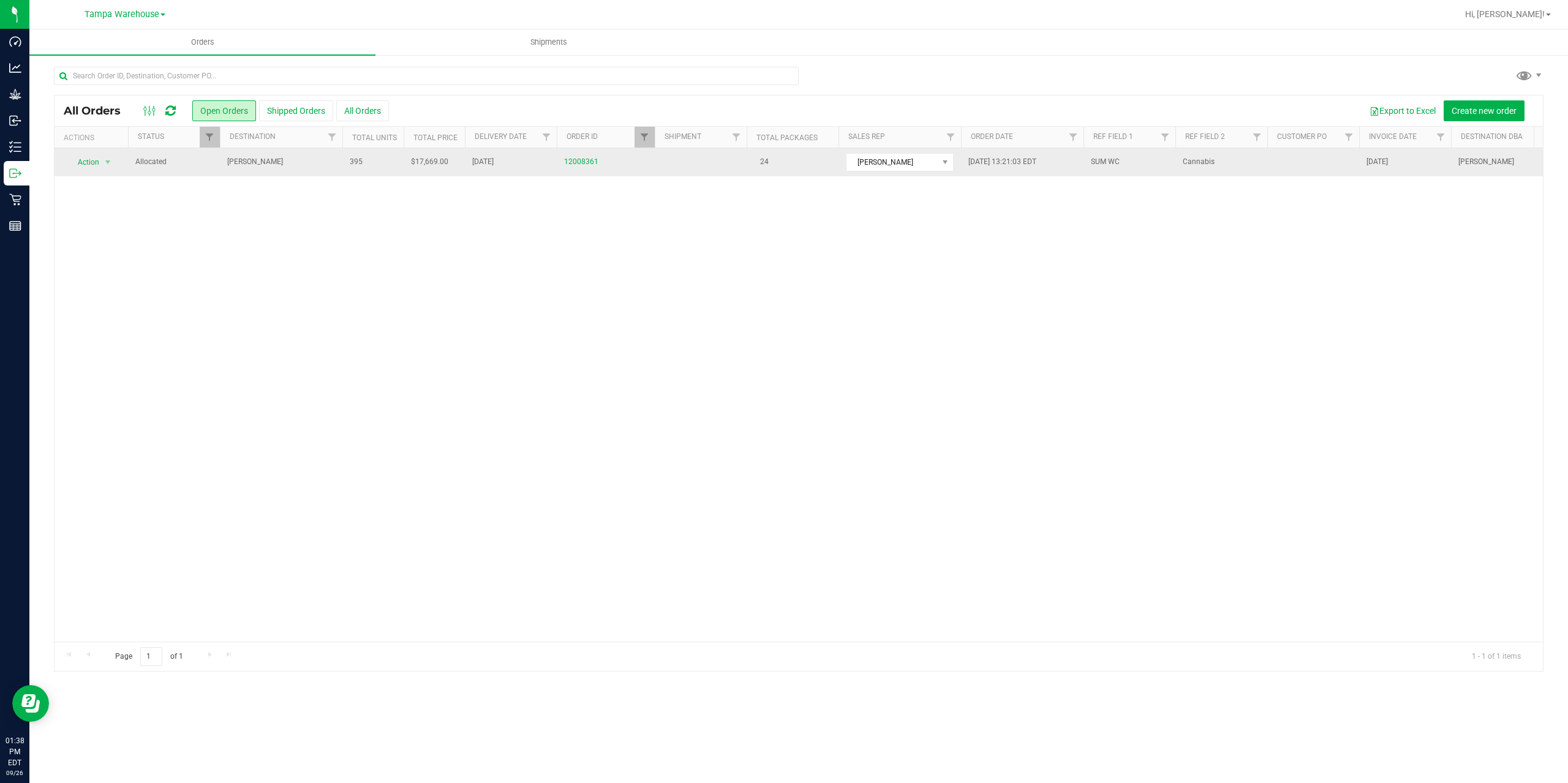
click at [296, 165] on span "[PERSON_NAME]" at bounding box center [281, 161] width 108 height 12
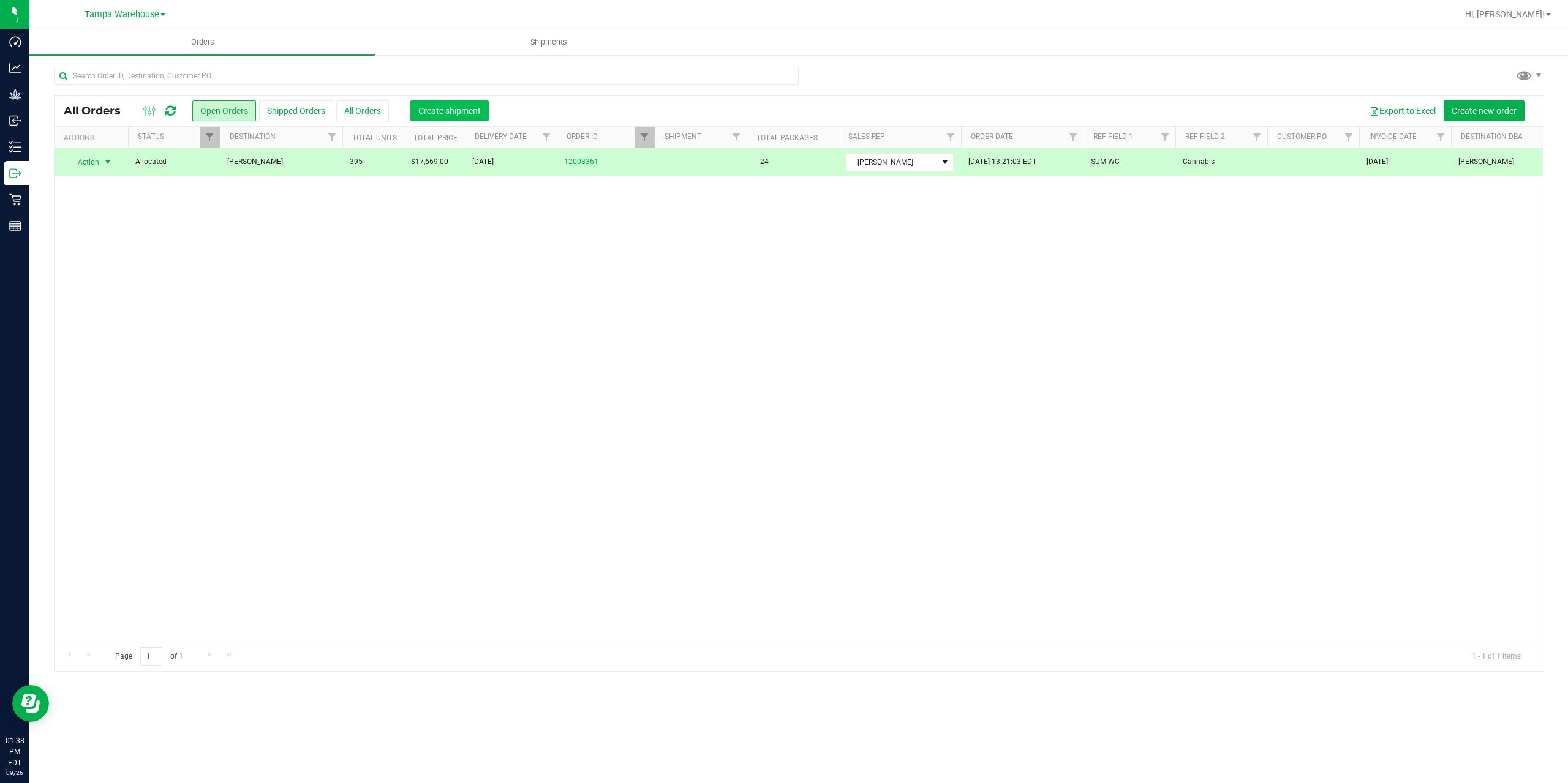
click at [432, 103] on button "Create shipment" at bounding box center [449, 111] width 78 height 21
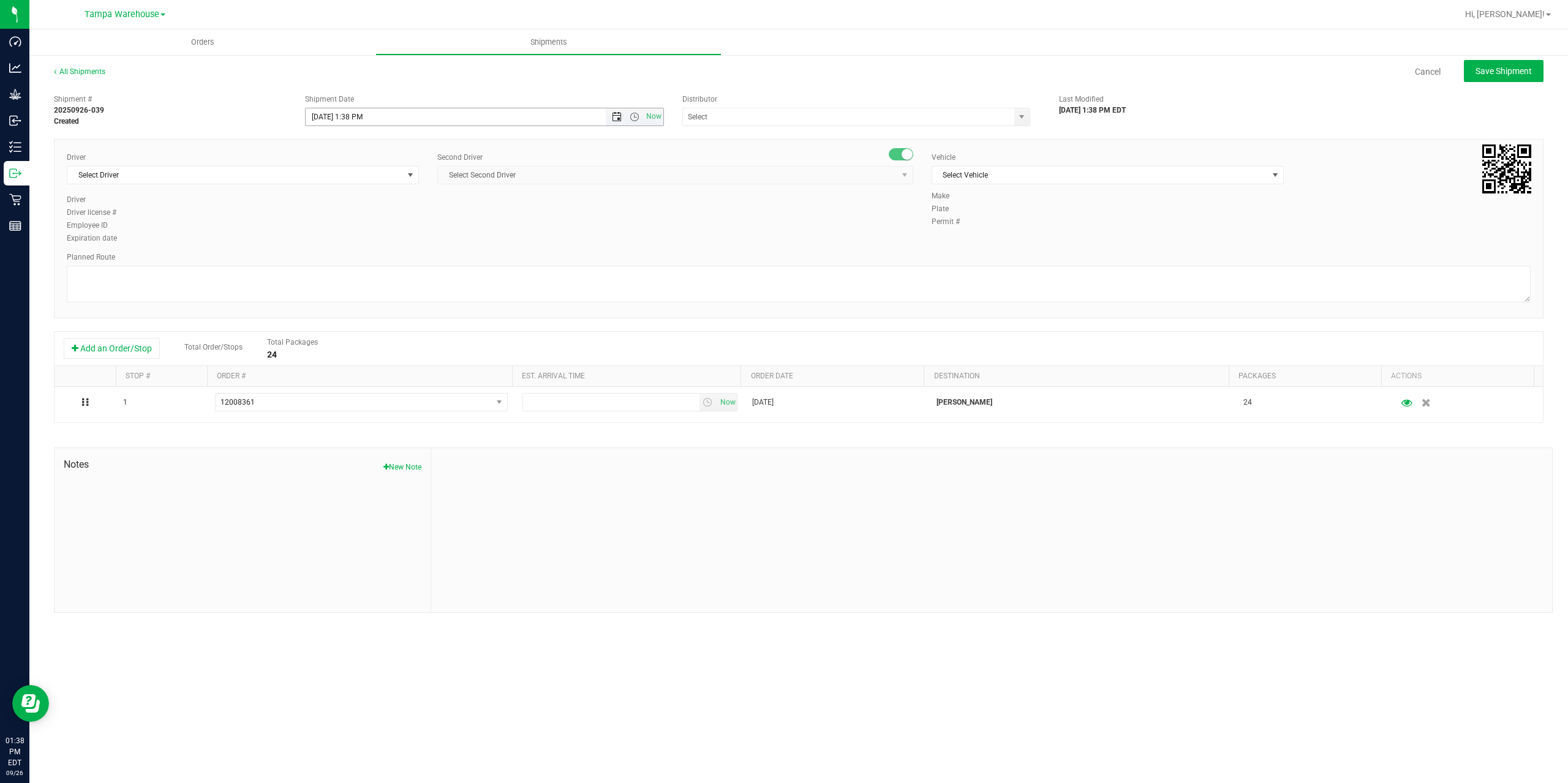
click at [616, 118] on span "Open the date view" at bounding box center [617, 117] width 10 height 10
click at [331, 259] on link "29" at bounding box center [334, 261] width 18 height 19
click at [635, 118] on span "Open the time view" at bounding box center [635, 117] width 10 height 10
click at [383, 220] on li "6:30 AM" at bounding box center [483, 219] width 356 height 16
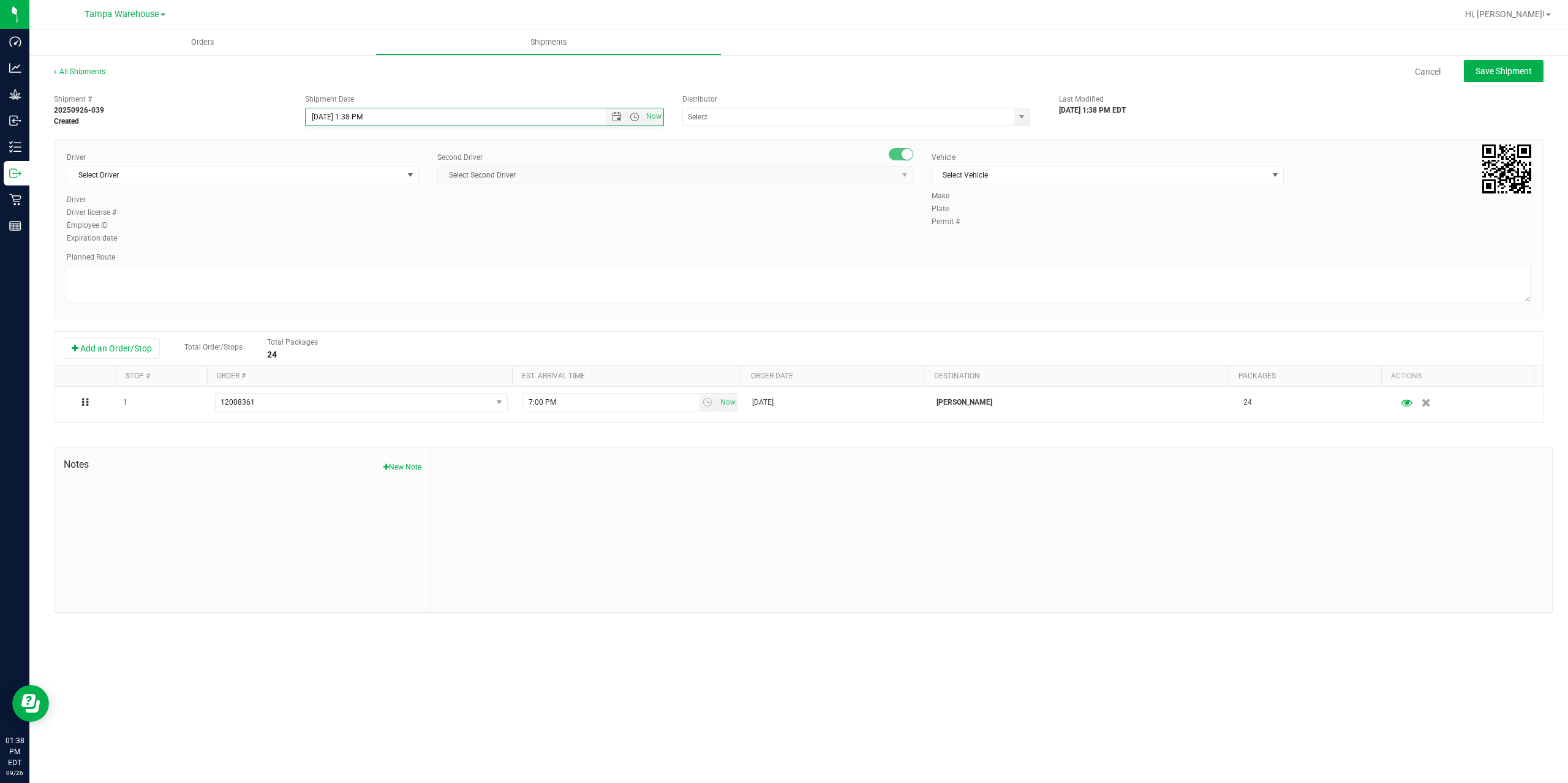
type input "9/29/2025 6:30 AM"
click at [703, 115] on input "text" at bounding box center [844, 116] width 321 height 17
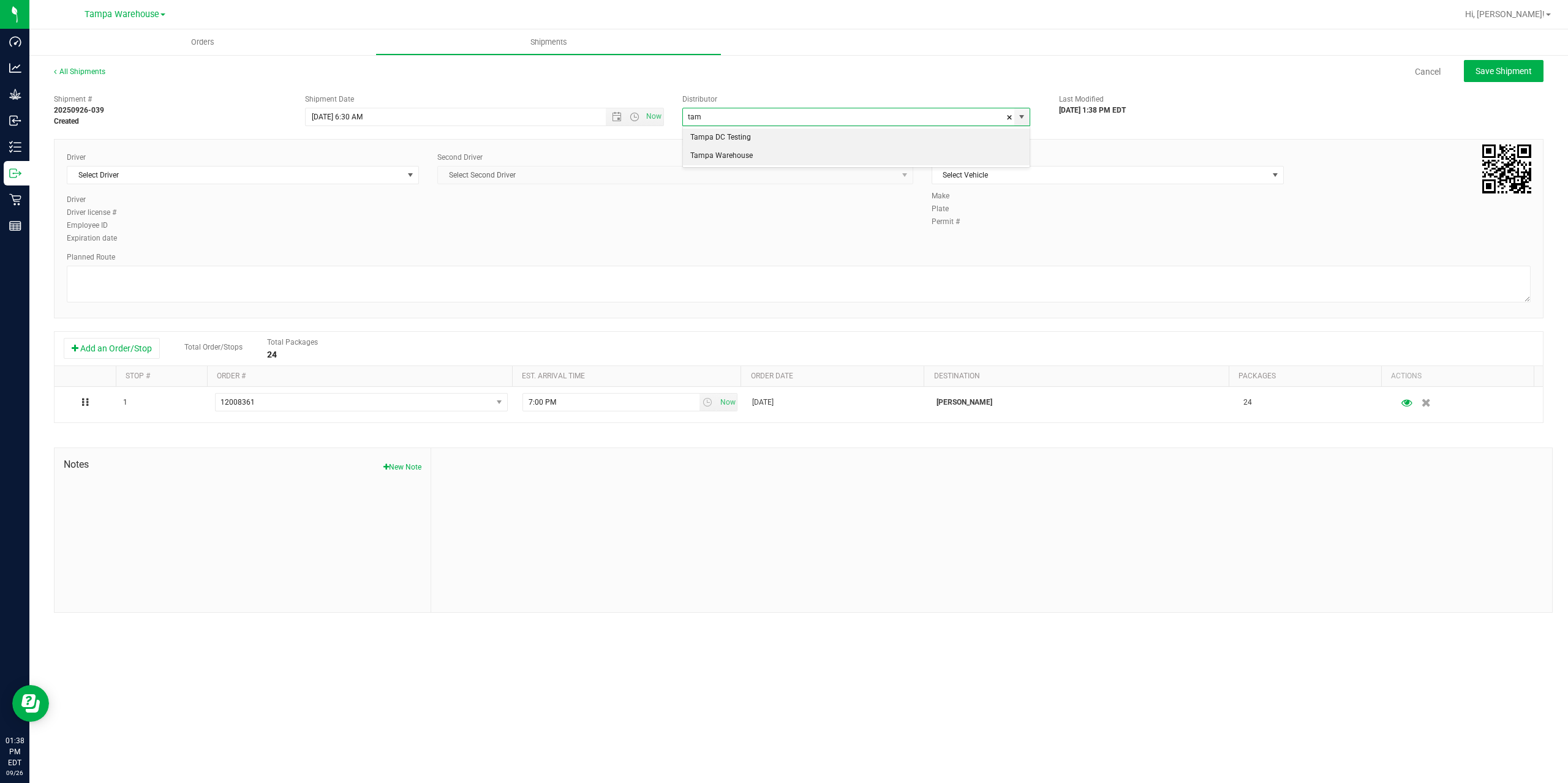
click at [714, 161] on li "Tampa Warehouse" at bounding box center [856, 156] width 347 height 18
type input "Tampa Warehouse"
click at [282, 174] on span "Select Driver" at bounding box center [235, 175] width 336 height 17
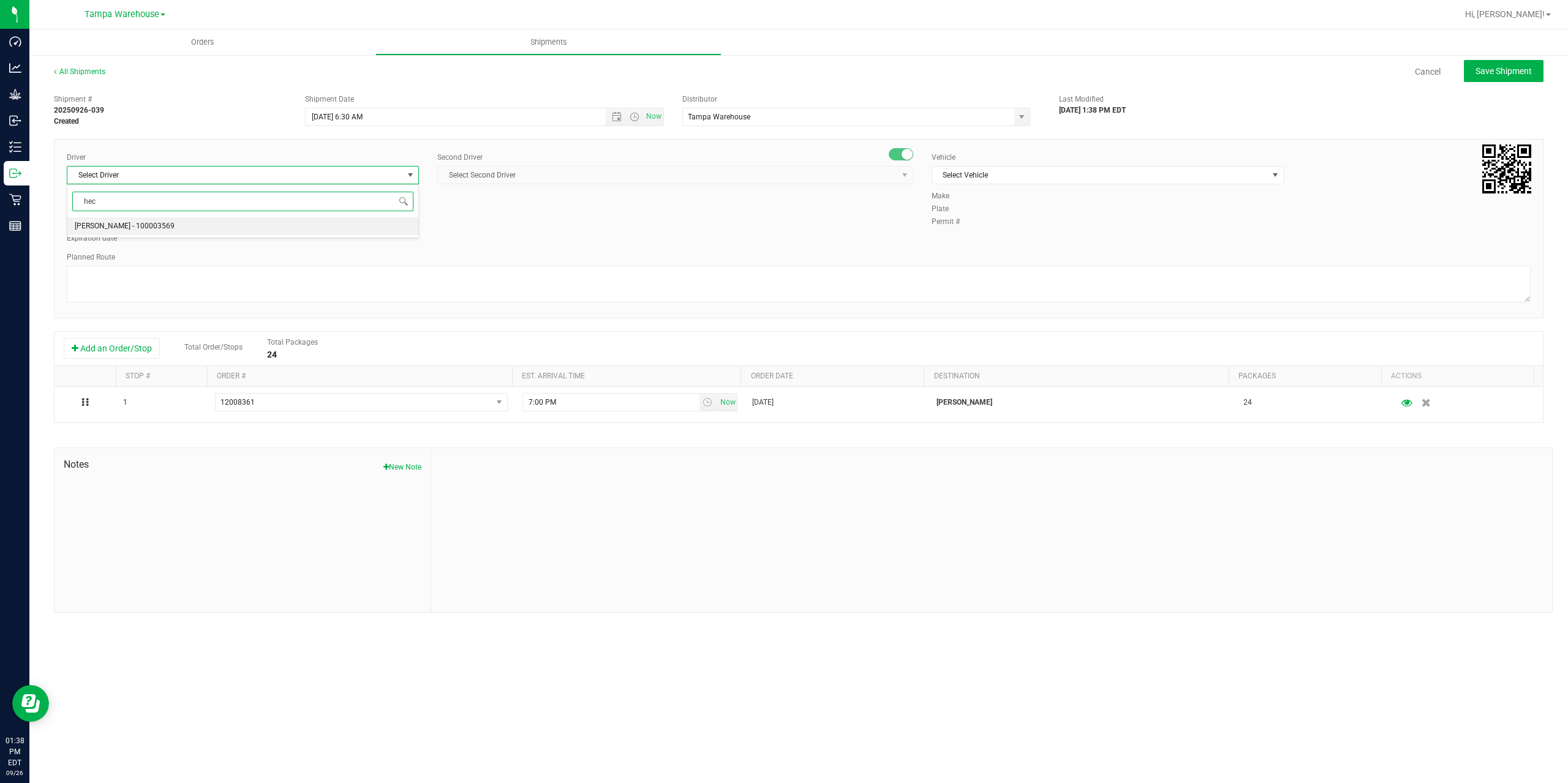
click at [159, 230] on li "Hector Ayala - 100003569" at bounding box center [242, 226] width 351 height 18
type input "hec"
click at [596, 166] on span "Select Second Driver" at bounding box center [675, 175] width 476 height 18
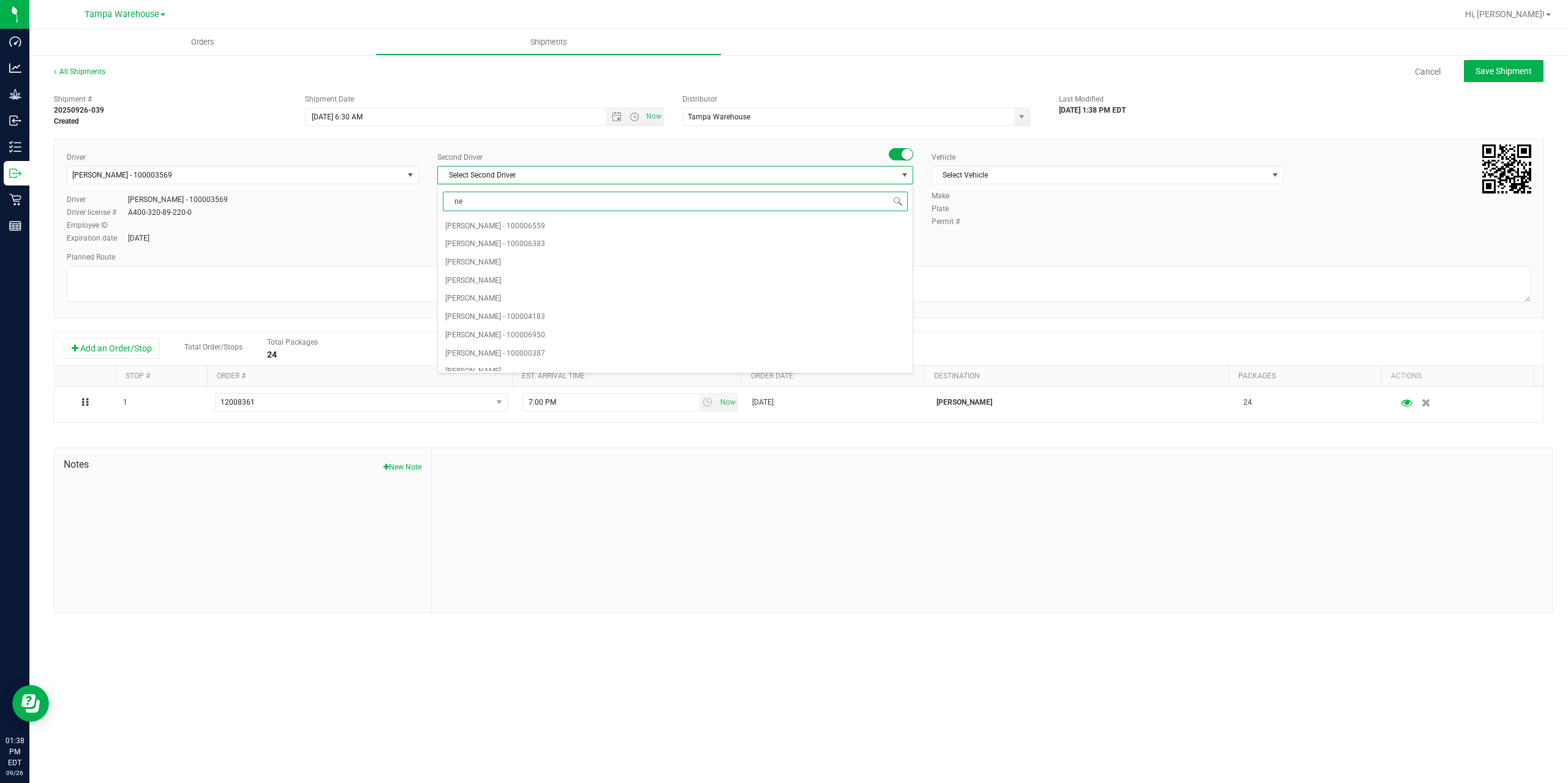
type input "ner"
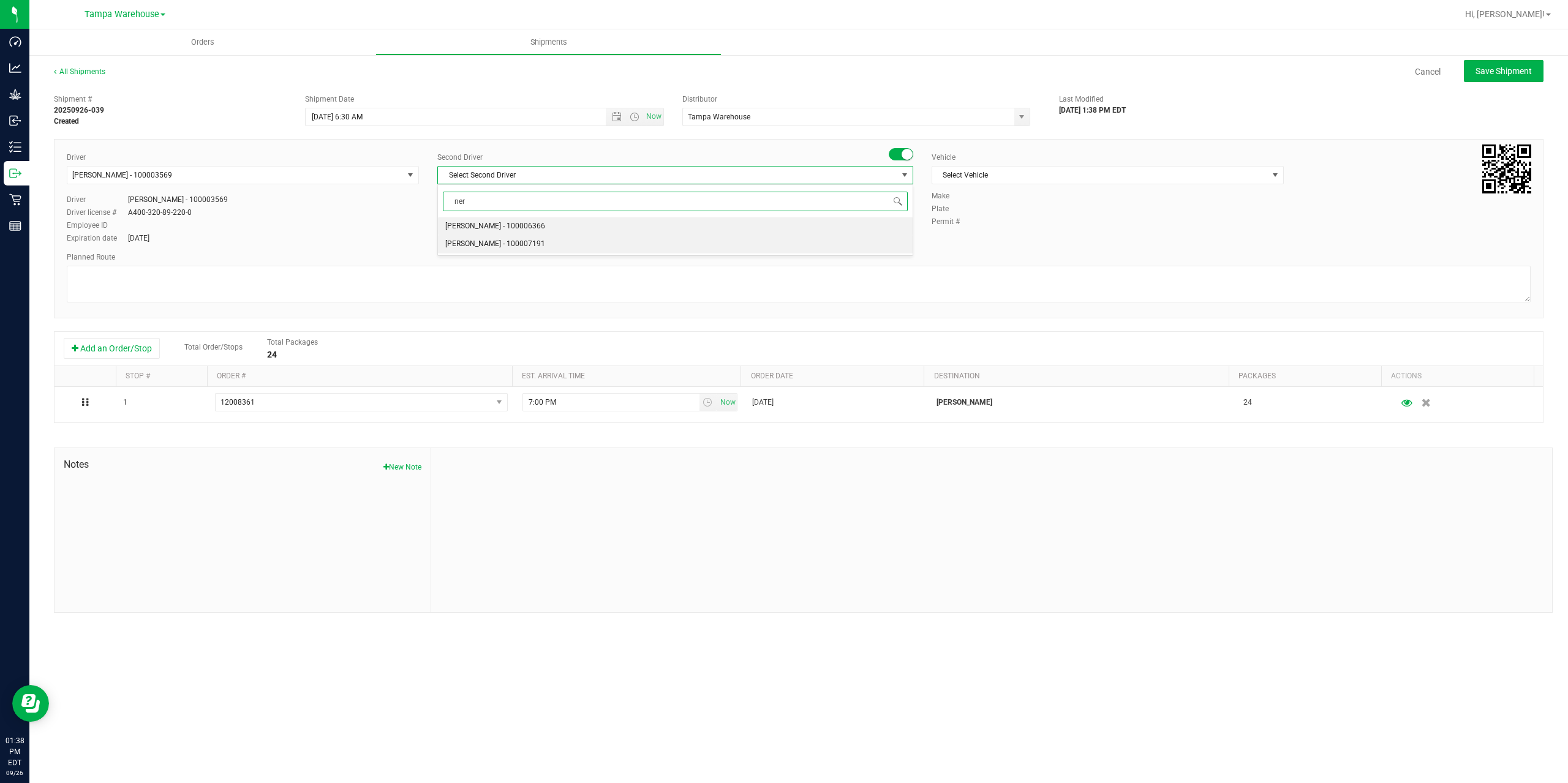
click at [515, 237] on span "Nicholas Pinero - 100007191" at bounding box center [495, 244] width 100 height 16
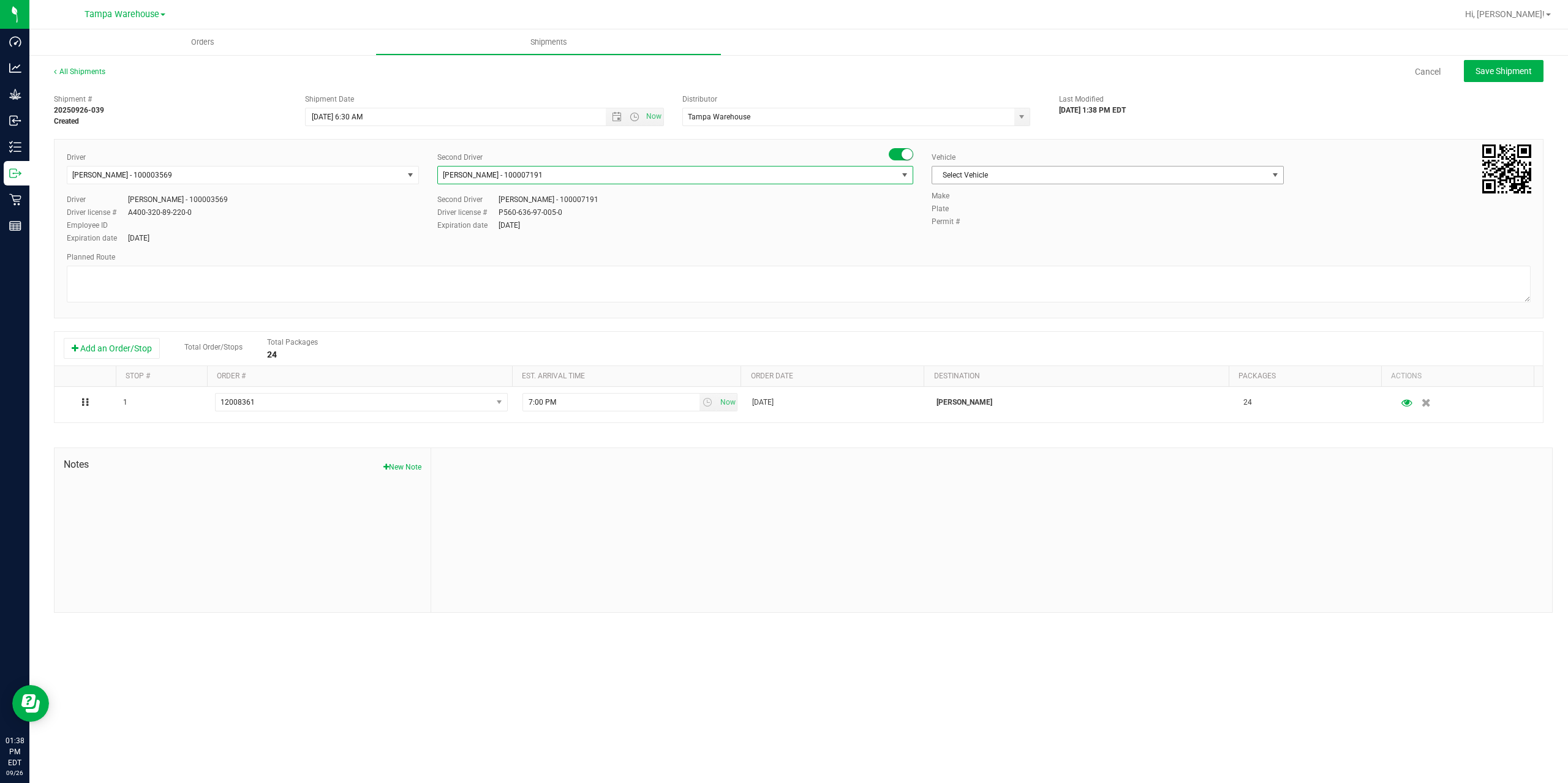
click at [991, 171] on span "Select Vehicle" at bounding box center [1100, 175] width 336 height 17
click at [1008, 221] on li "FL-EXPRESS-03" at bounding box center [1107, 218] width 351 height 18
click at [933, 274] on textarea at bounding box center [799, 284] width 1464 height 37
paste textarea "Summerfield WC Ocala WC Brooksville WC New Port Richey WC Largo WC St. Pete WC …"
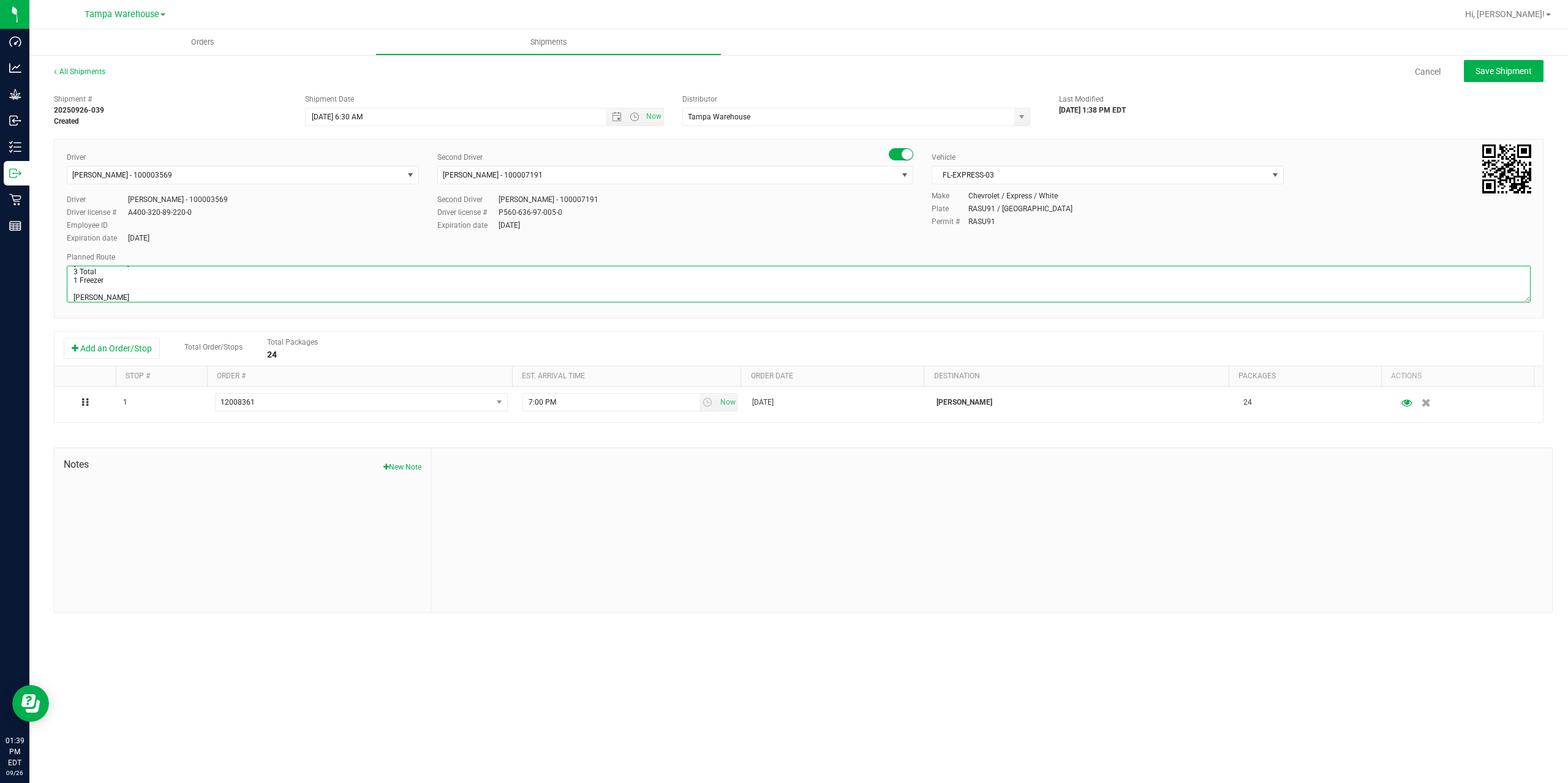
scroll to position [74, 0]
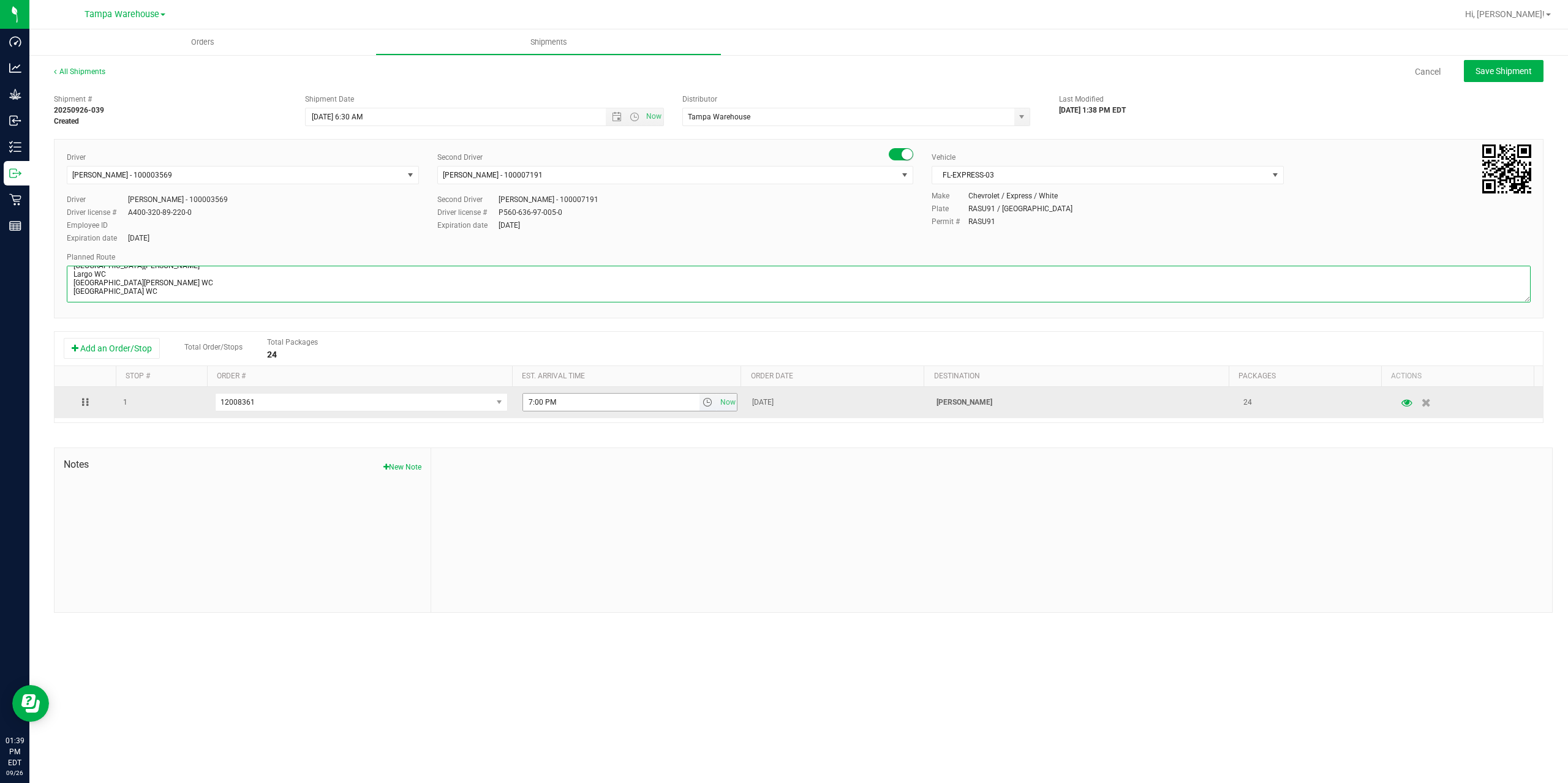
click at [703, 401] on span "select" at bounding box center [707, 402] width 10 height 10
type textarea "[PERSON_NAME] 3 Total 1 Freezer [PERSON_NAME] Ocala WC [GEOGRAPHIC_DATA] WC [GE…"
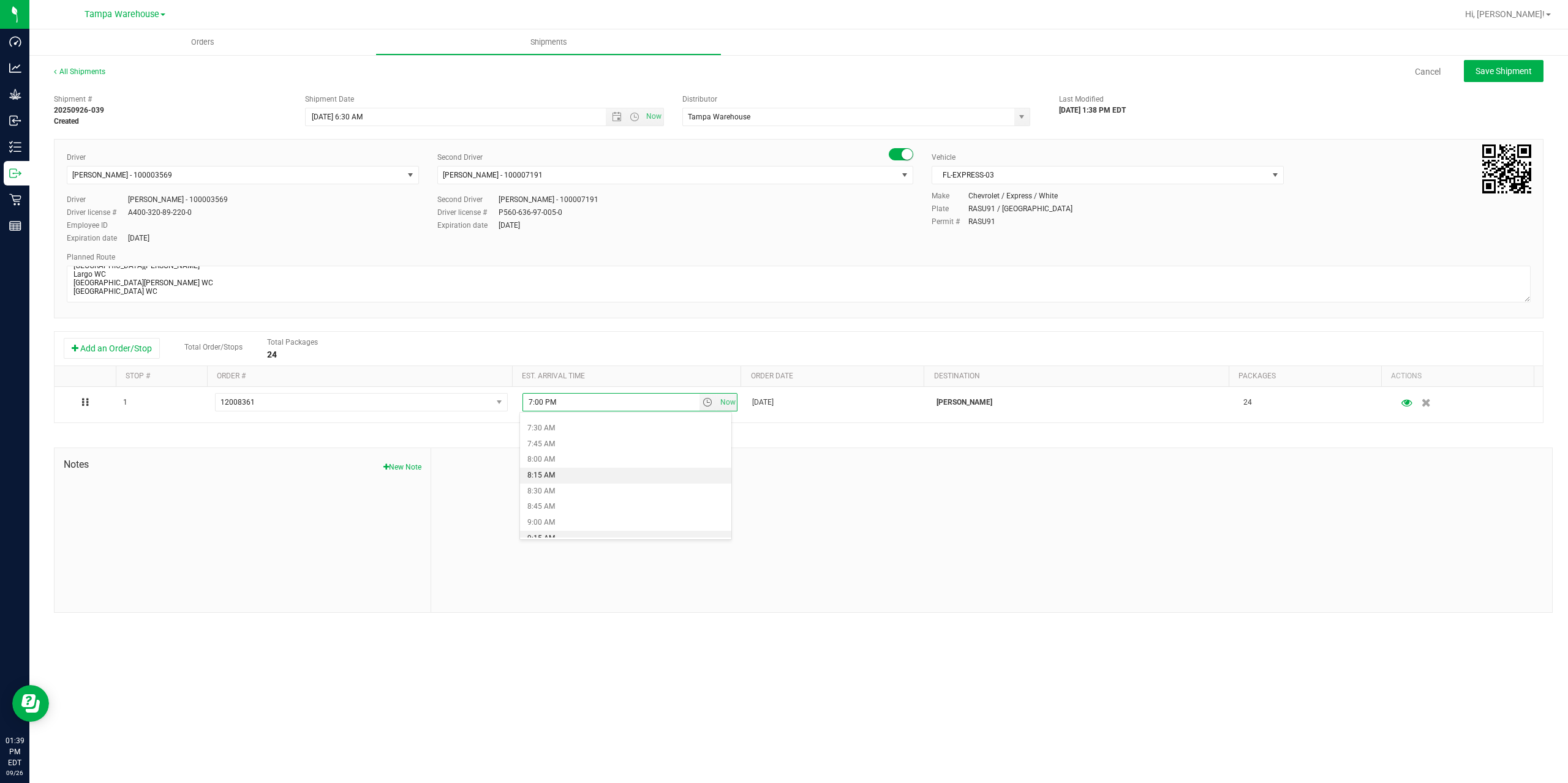
scroll to position [490, 0]
click at [579, 502] on li "9:00 AM" at bounding box center [626, 499] width 211 height 16
click at [589, 500] on div at bounding box center [991, 530] width 1121 height 164
click at [1489, 66] on span "Save Shipment" at bounding box center [1503, 71] width 57 height 10
type input "9/29/2025 10:30 AM"
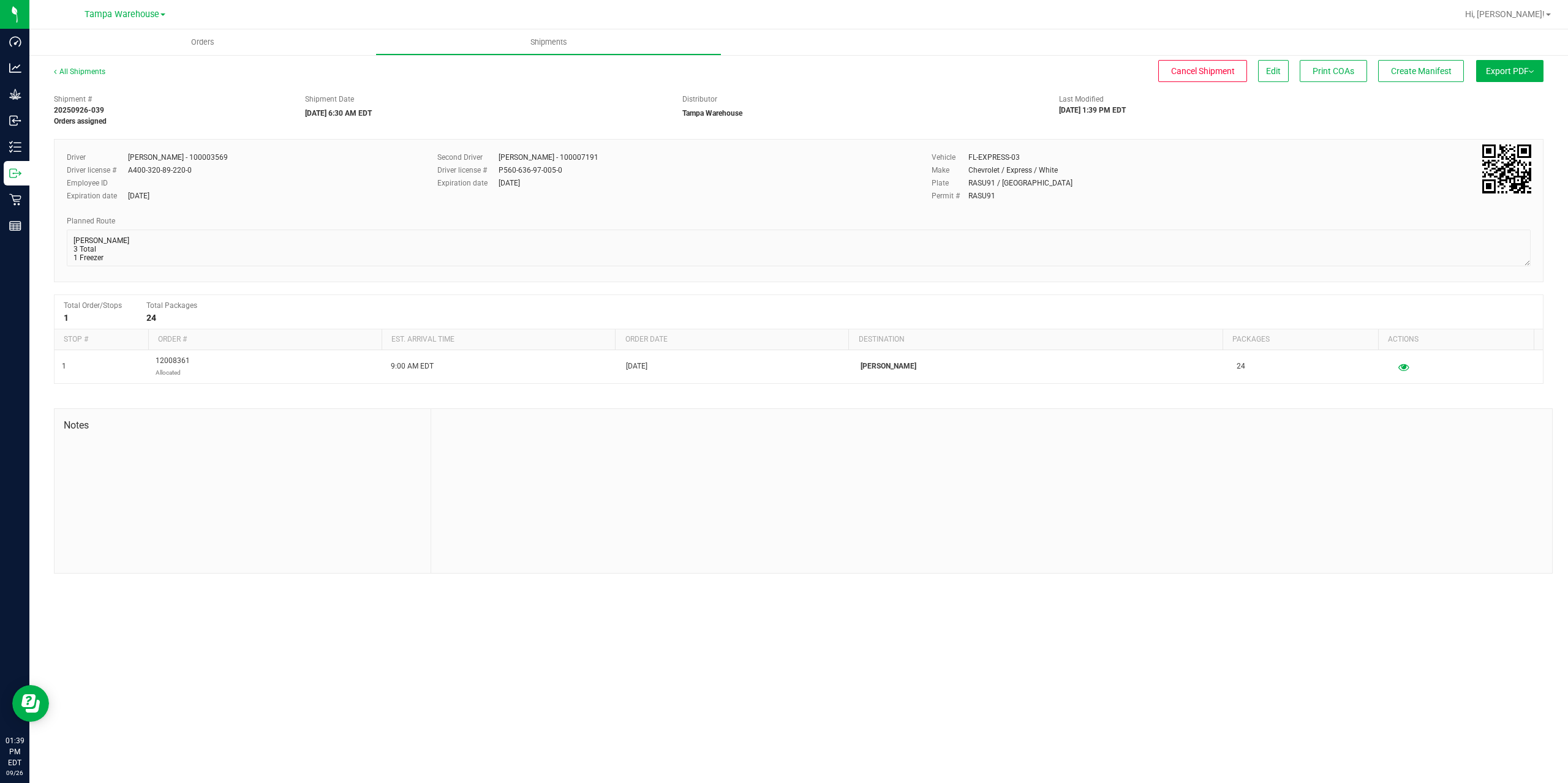
click at [1489, 66] on span "Export PDF" at bounding box center [1509, 71] width 48 height 10
click at [1493, 101] on span "Manifest by Package ID" at bounding box center [1491, 98] width 78 height 9
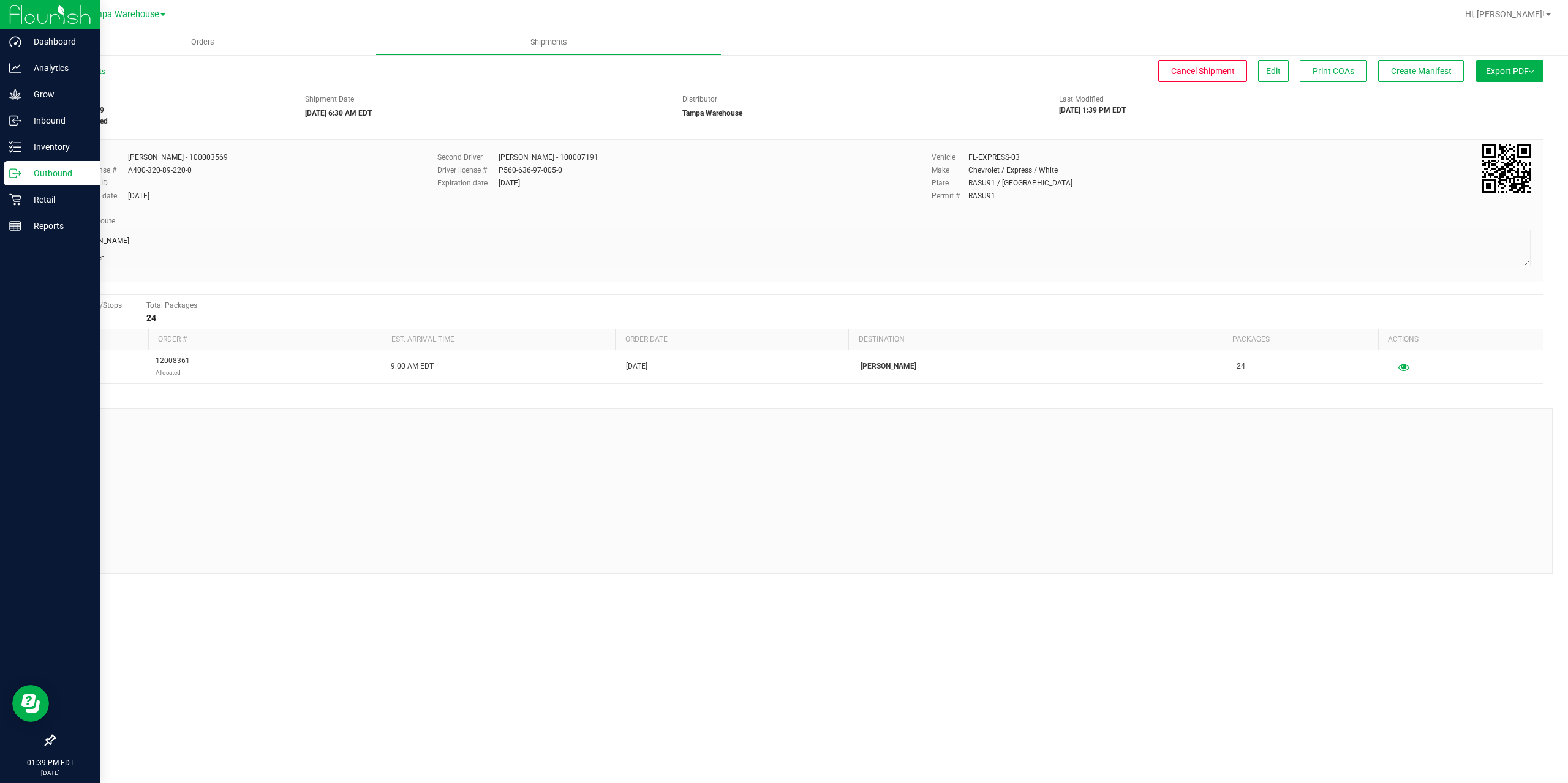
click at [12, 173] on icon at bounding box center [15, 174] width 12 height 12
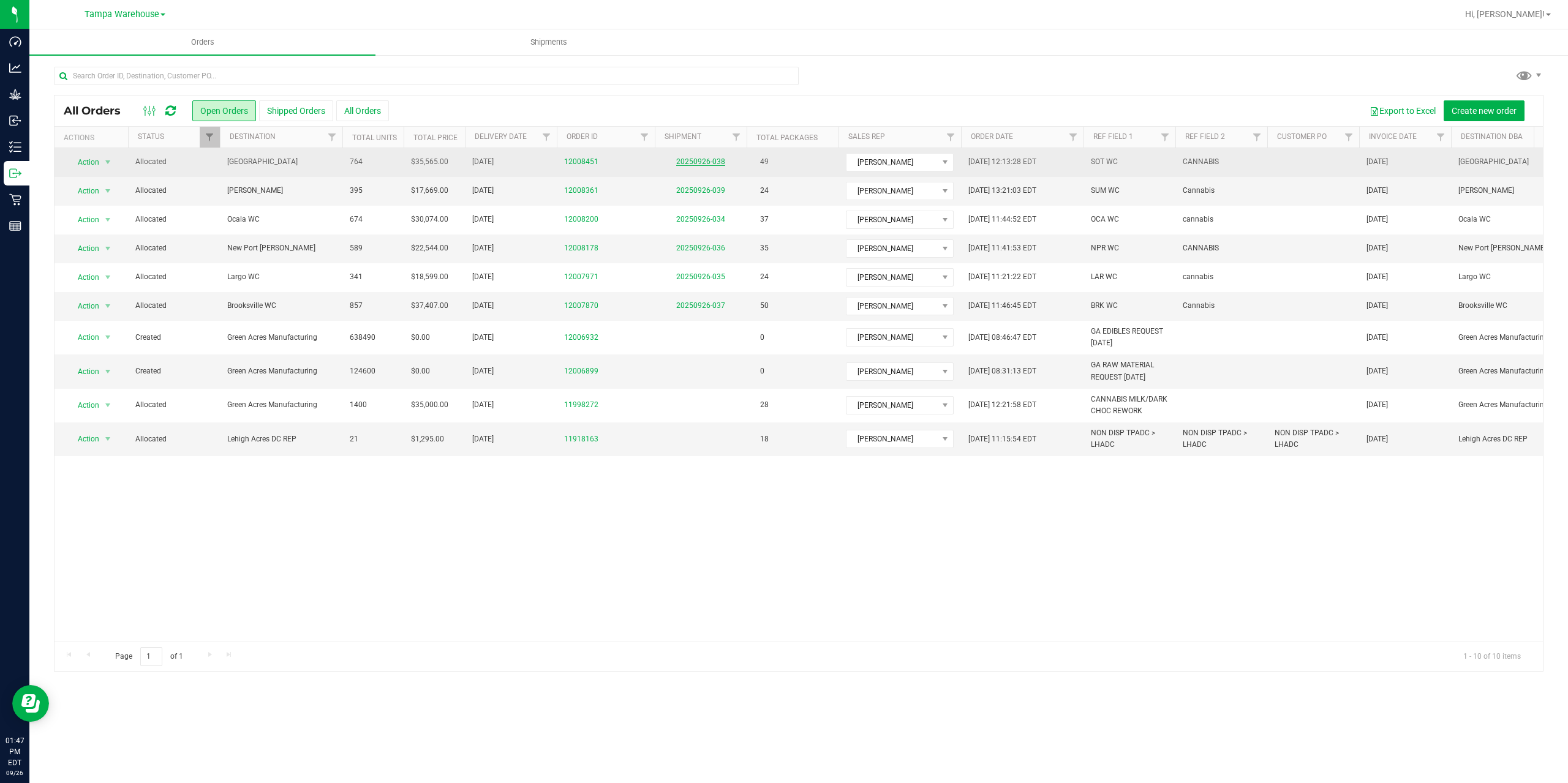
click at [705, 161] on link "20250926-038" at bounding box center [701, 161] width 49 height 9
click at [705, 162] on link "20250926-038" at bounding box center [701, 161] width 49 height 9
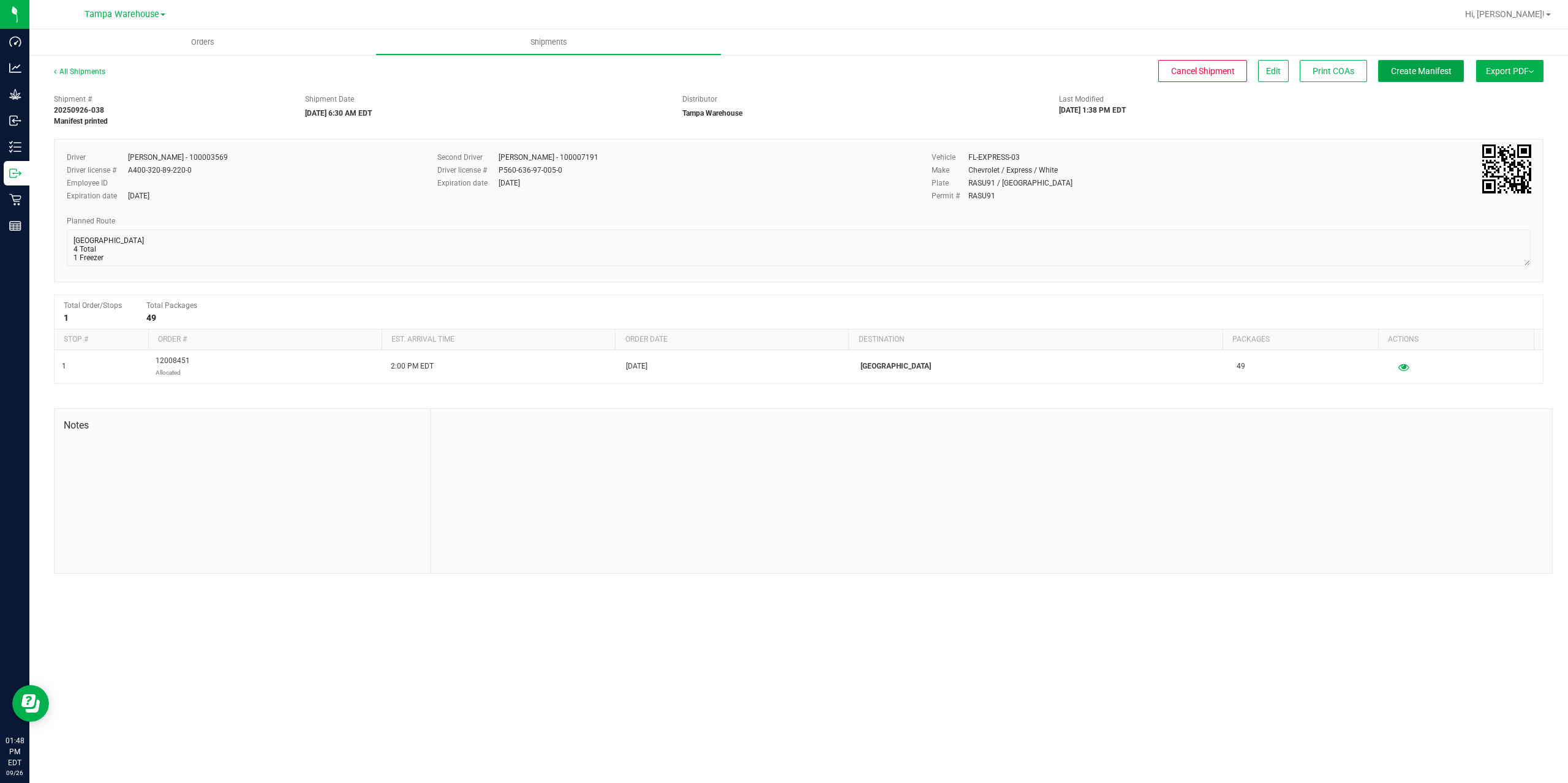
click at [1421, 63] on button "Create Manifest" at bounding box center [1421, 71] width 86 height 22
click at [1406, 69] on span "Ship Transfer" at bounding box center [1424, 71] width 50 height 10
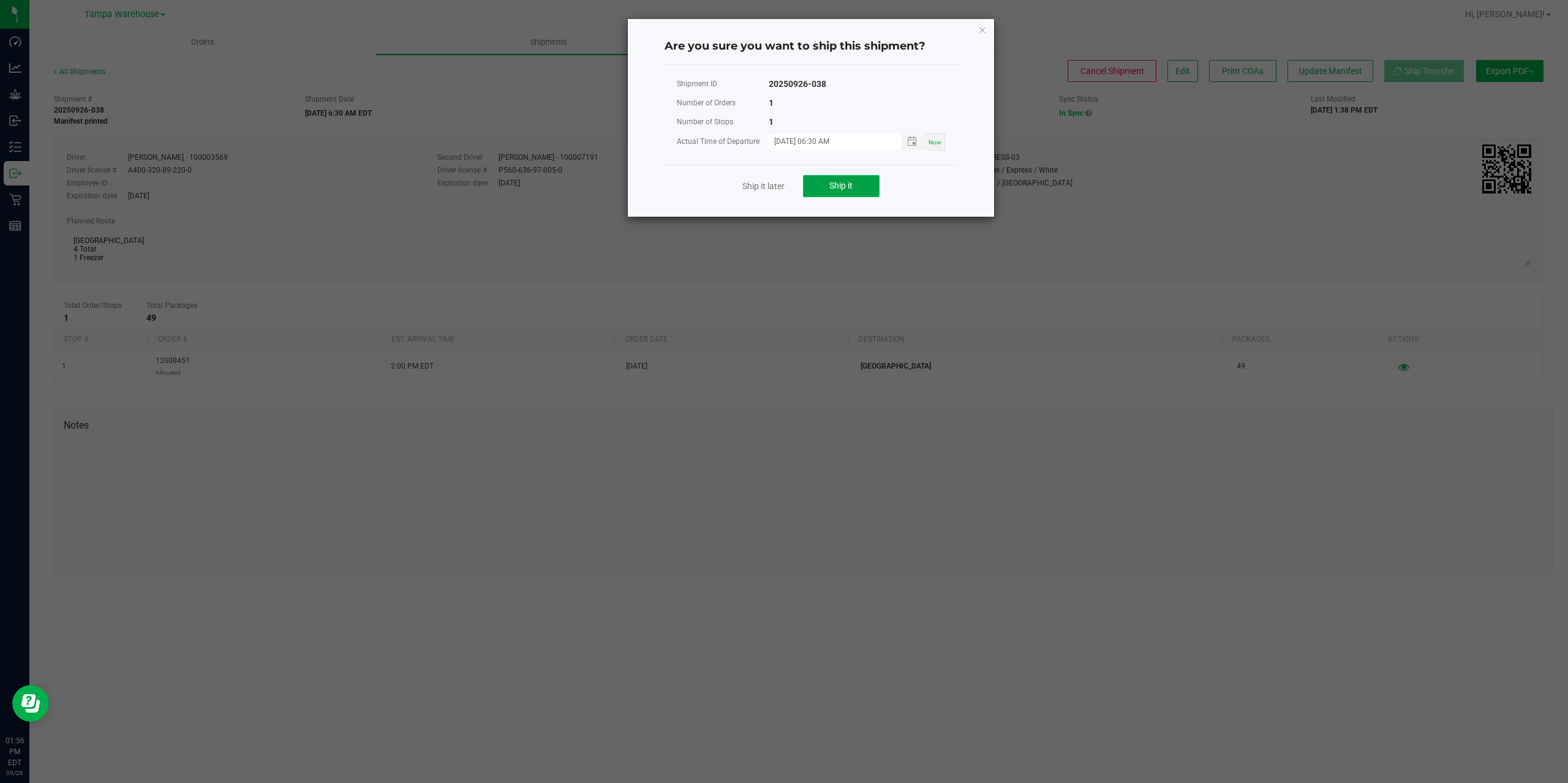
click at [821, 190] on button "Ship it" at bounding box center [841, 186] width 76 height 22
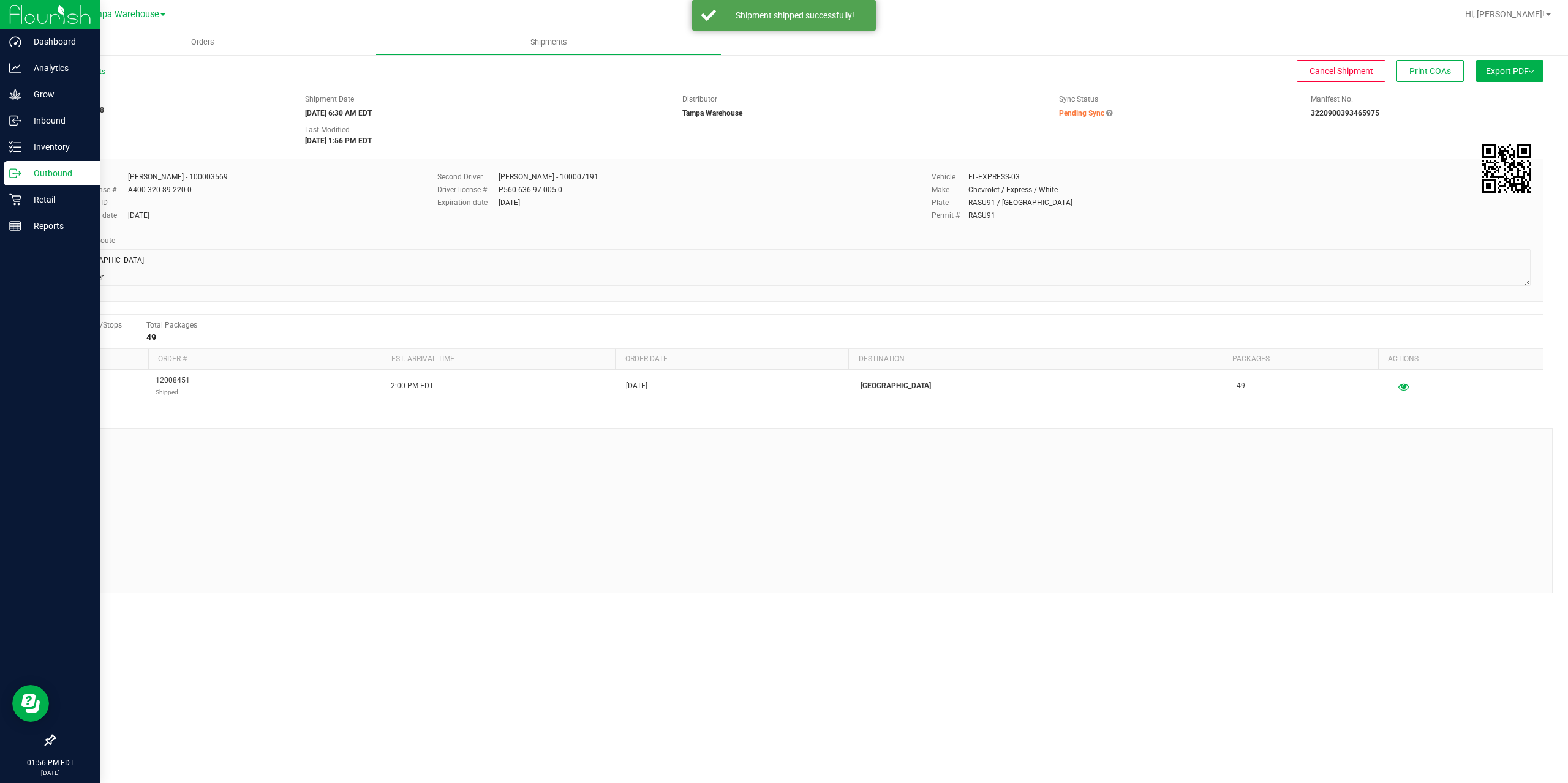
click at [9, 172] on div "Outbound" at bounding box center [52, 174] width 97 height 25
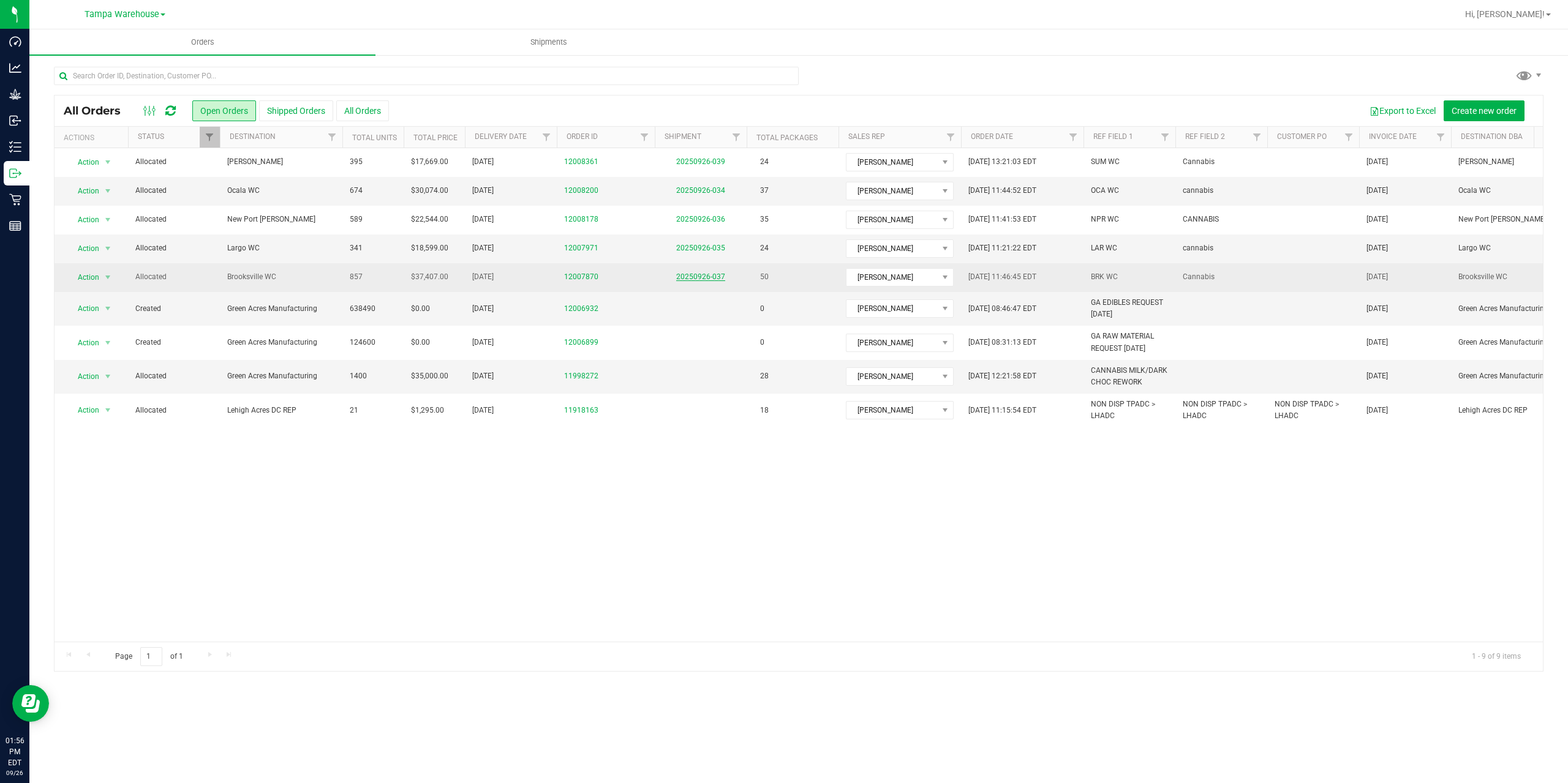
click at [705, 277] on link "20250926-037" at bounding box center [701, 276] width 49 height 9
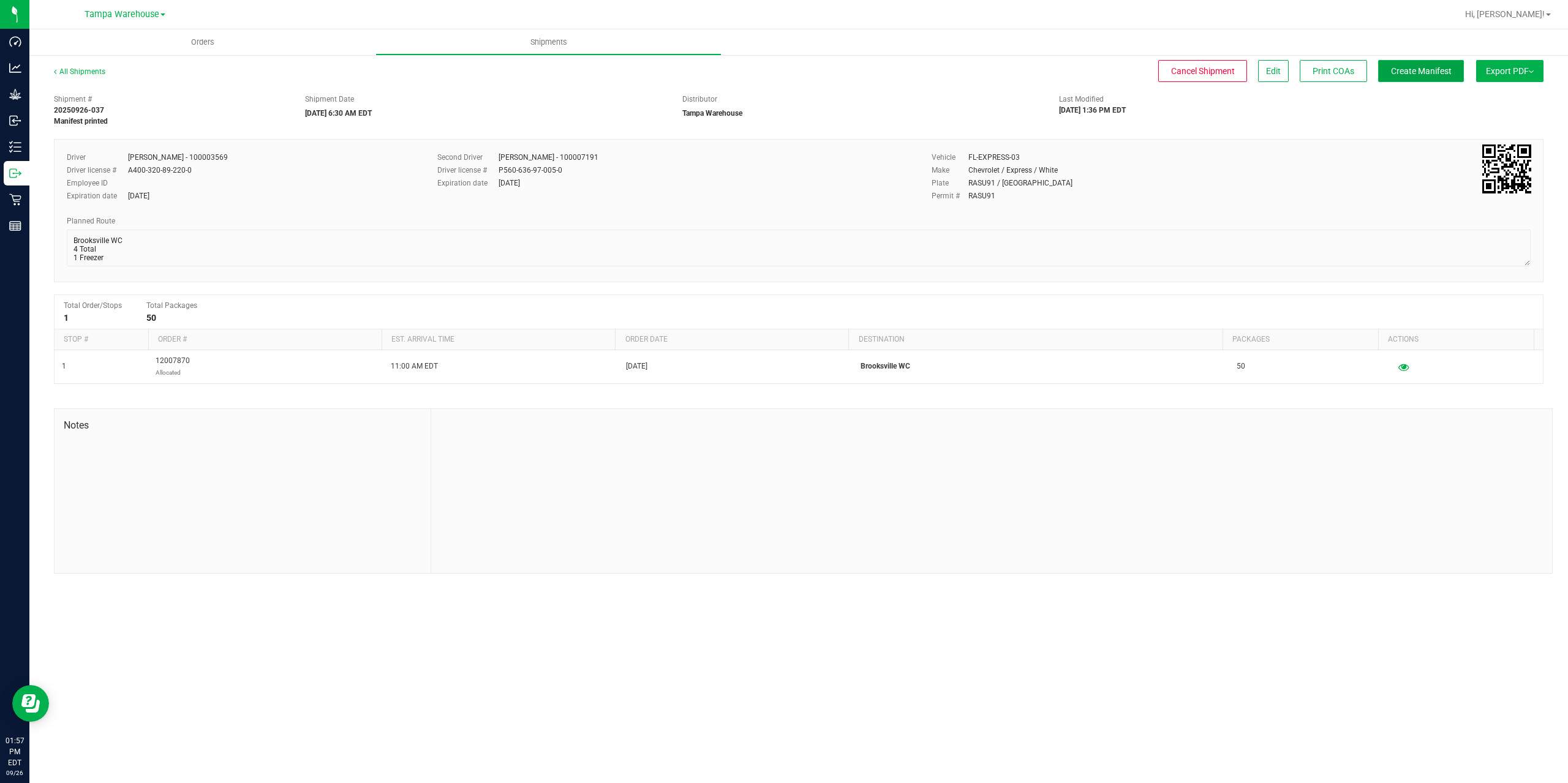
click at [1440, 73] on span "Create Manifest" at bounding box center [1421, 71] width 61 height 10
click at [1440, 73] on span "Ship Transfer" at bounding box center [1424, 71] width 50 height 10
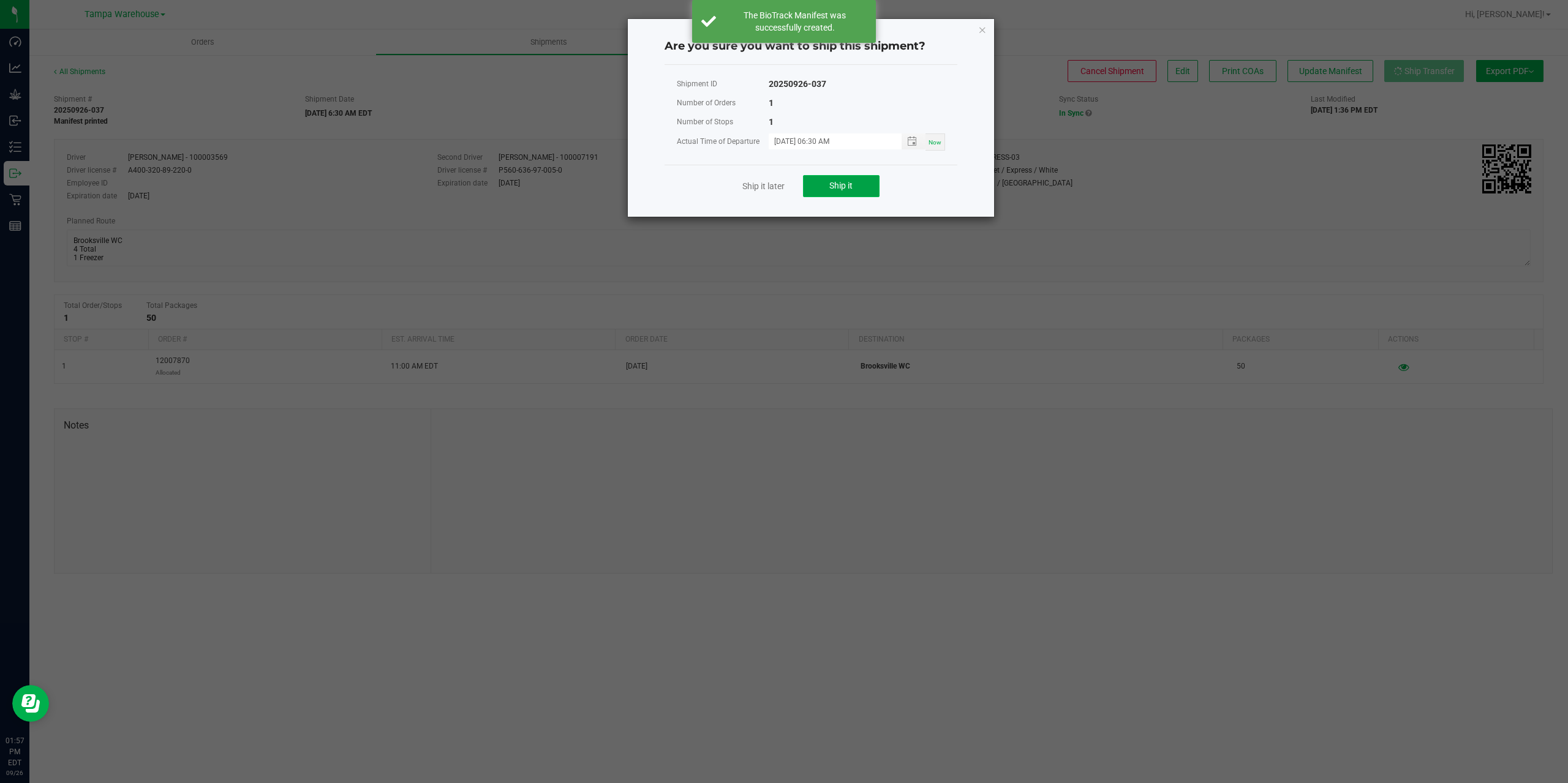
click at [819, 186] on button "Ship it" at bounding box center [841, 186] width 76 height 22
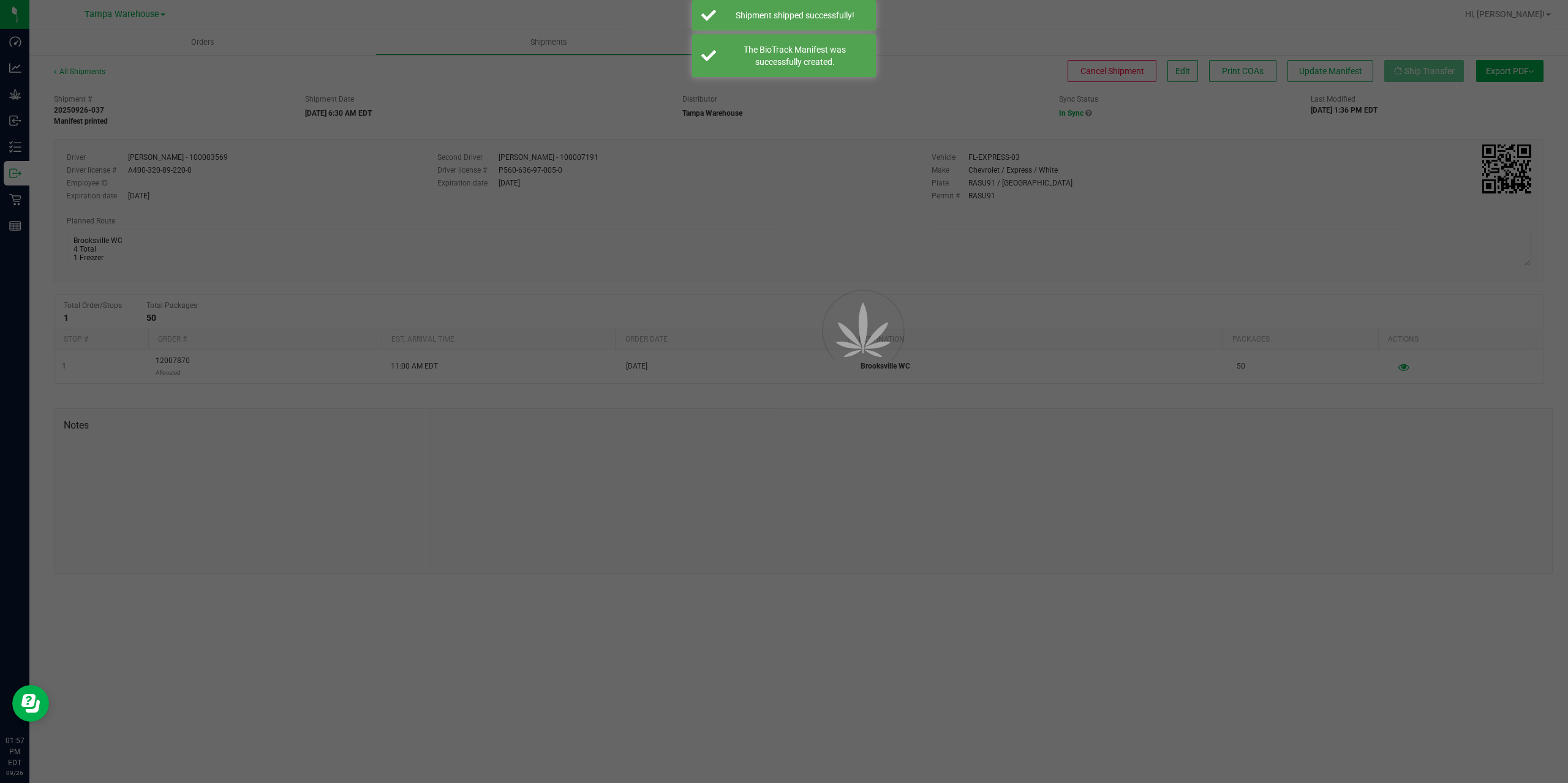
click at [17, 173] on div at bounding box center [784, 392] width 1568 height 783
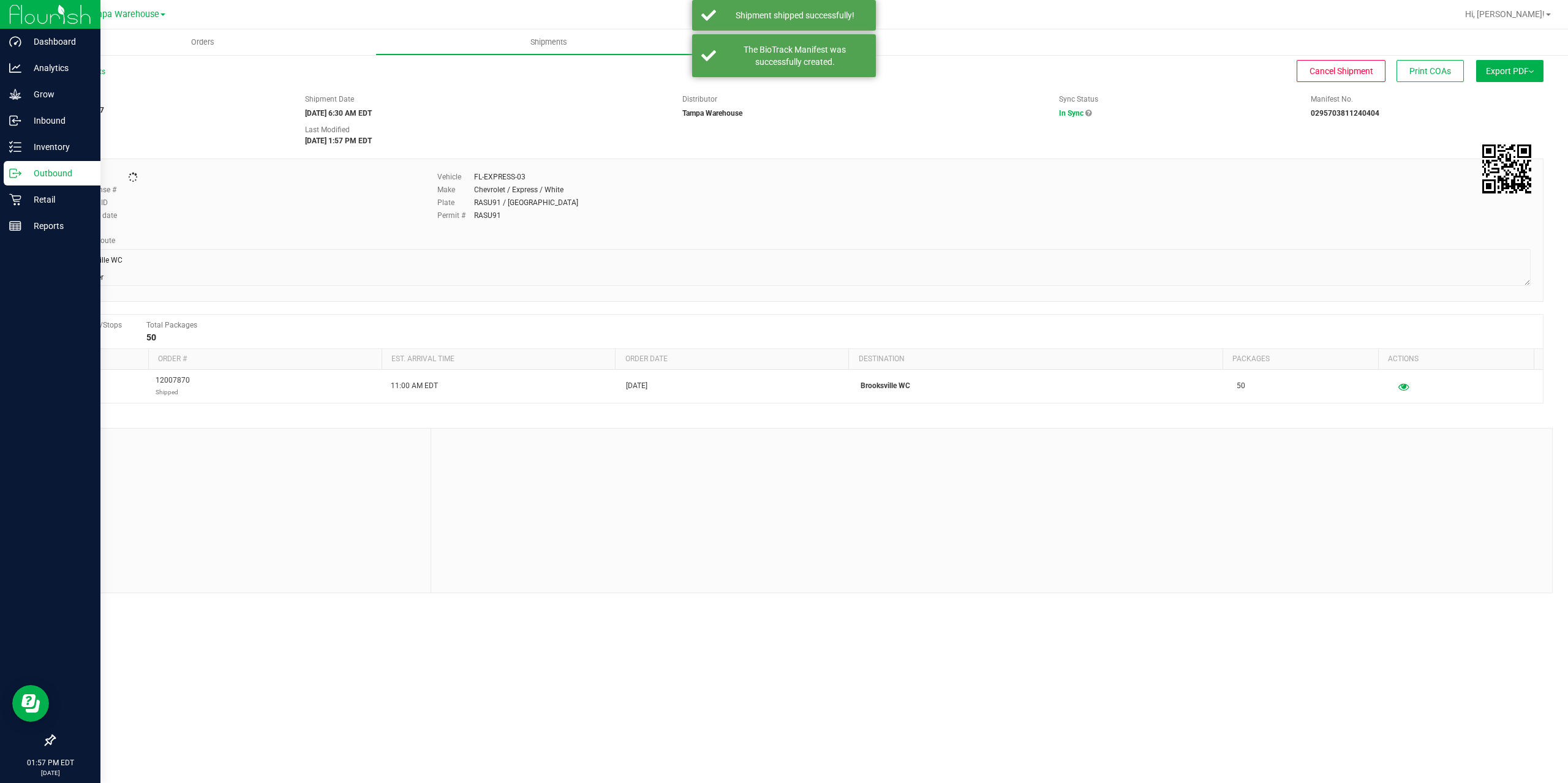
click at [17, 173] on icon at bounding box center [15, 174] width 12 height 12
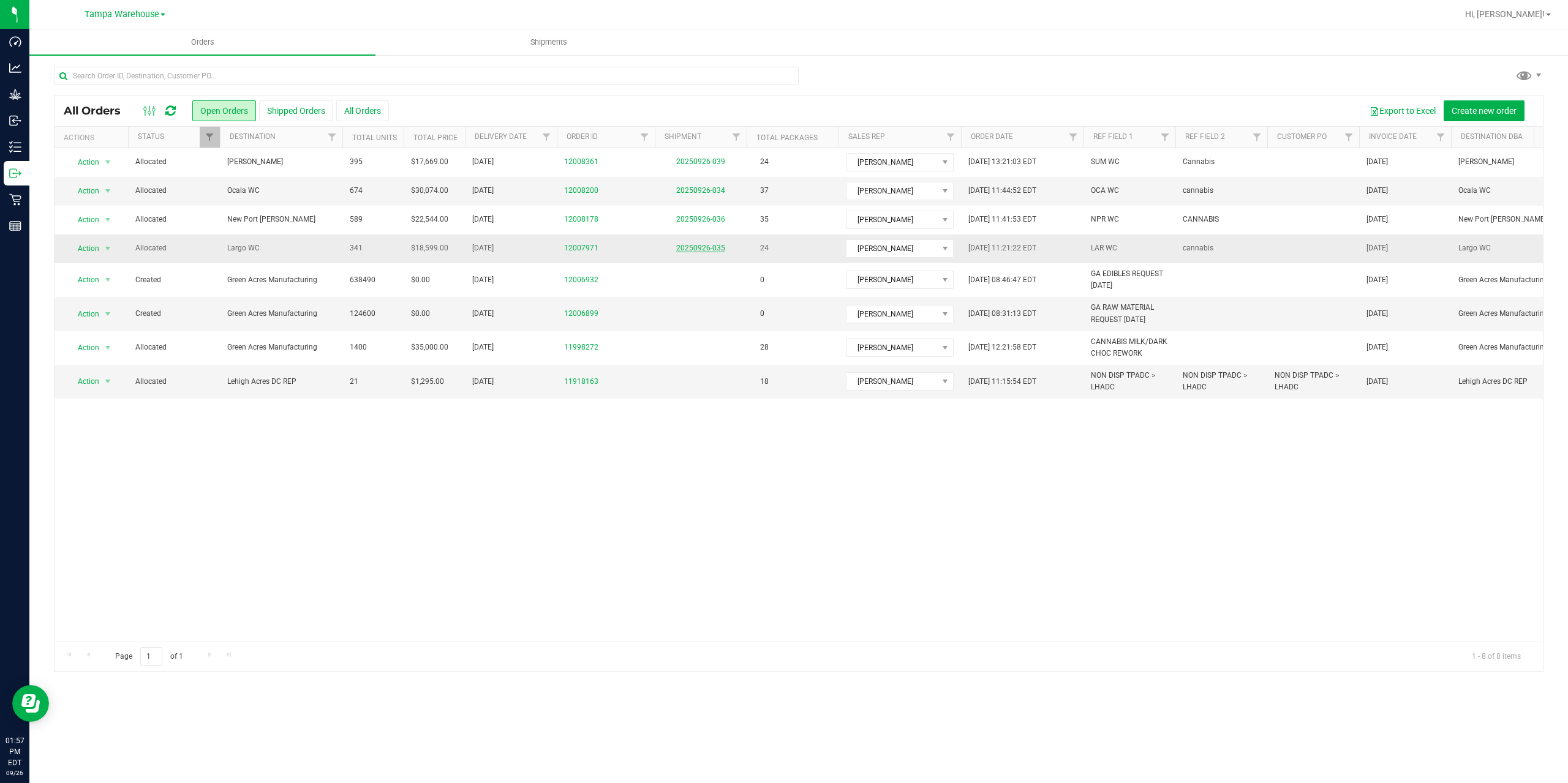
click at [703, 245] on link "20250926-035" at bounding box center [701, 248] width 49 height 9
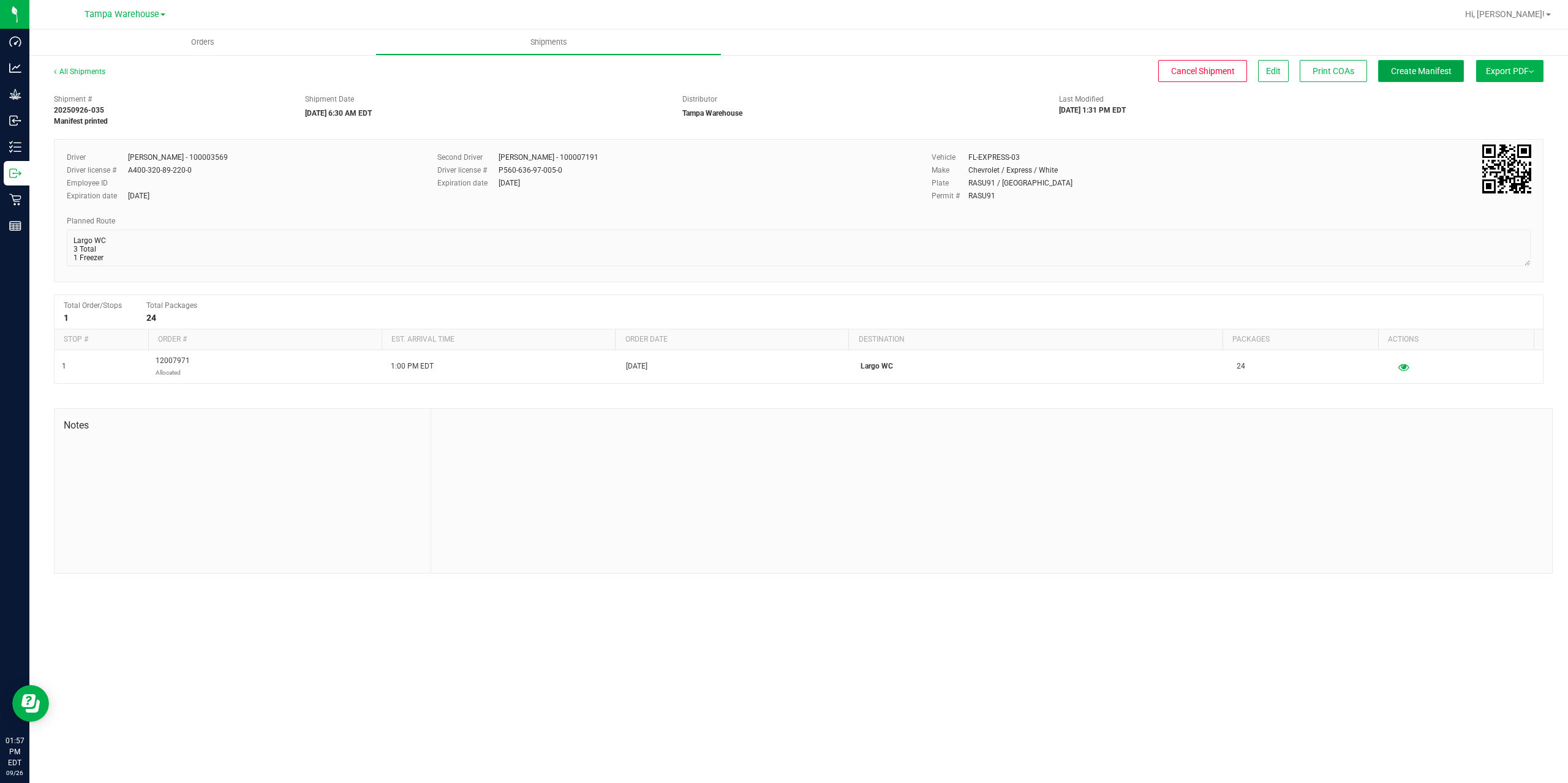
click at [1386, 74] on button "Create Manifest" at bounding box center [1421, 71] width 86 height 22
click at [1398, 72] on span "Ship Transfer" at bounding box center [1424, 71] width 50 height 10
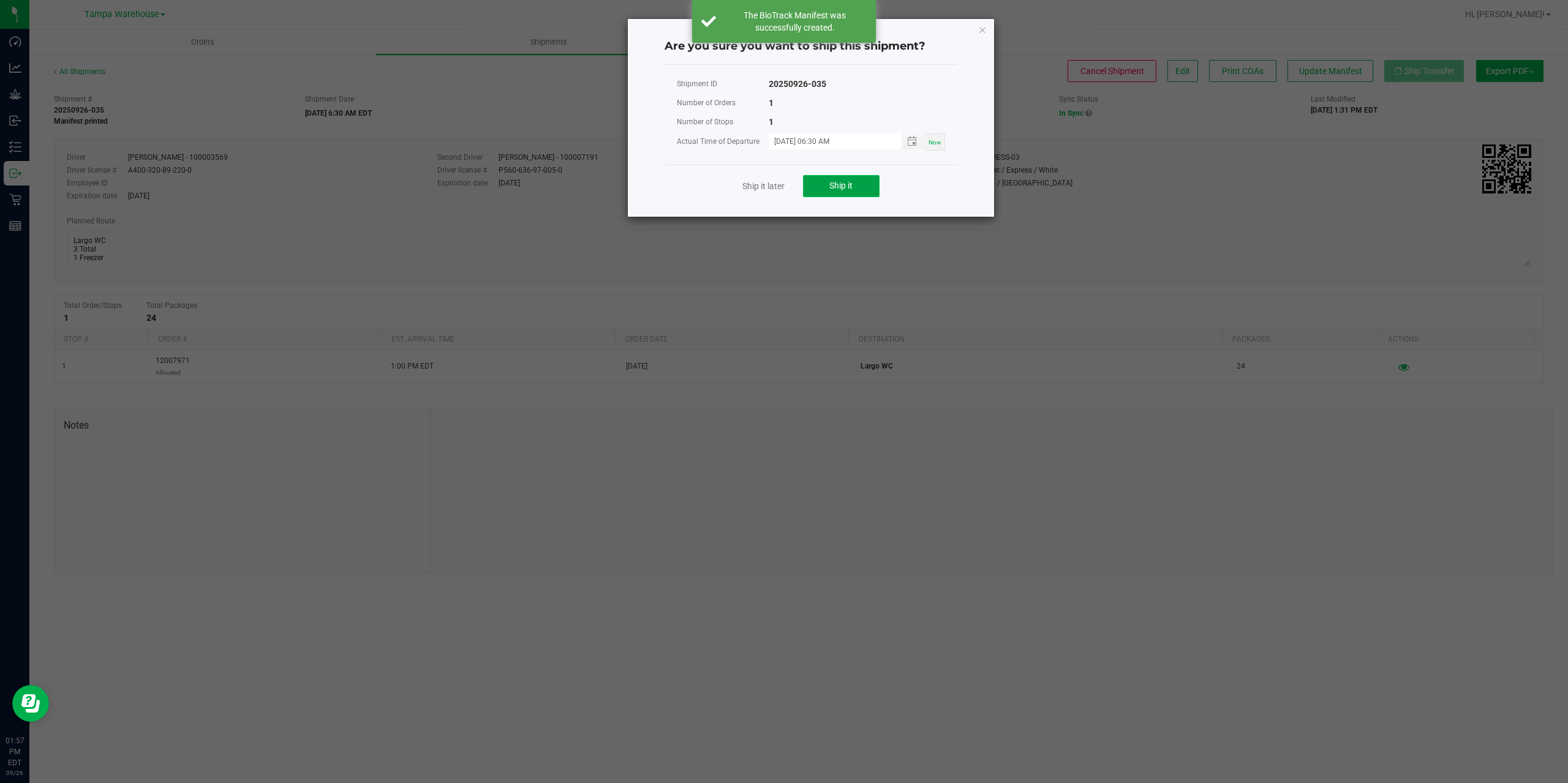
click at [862, 184] on button "Ship it" at bounding box center [841, 186] width 76 height 22
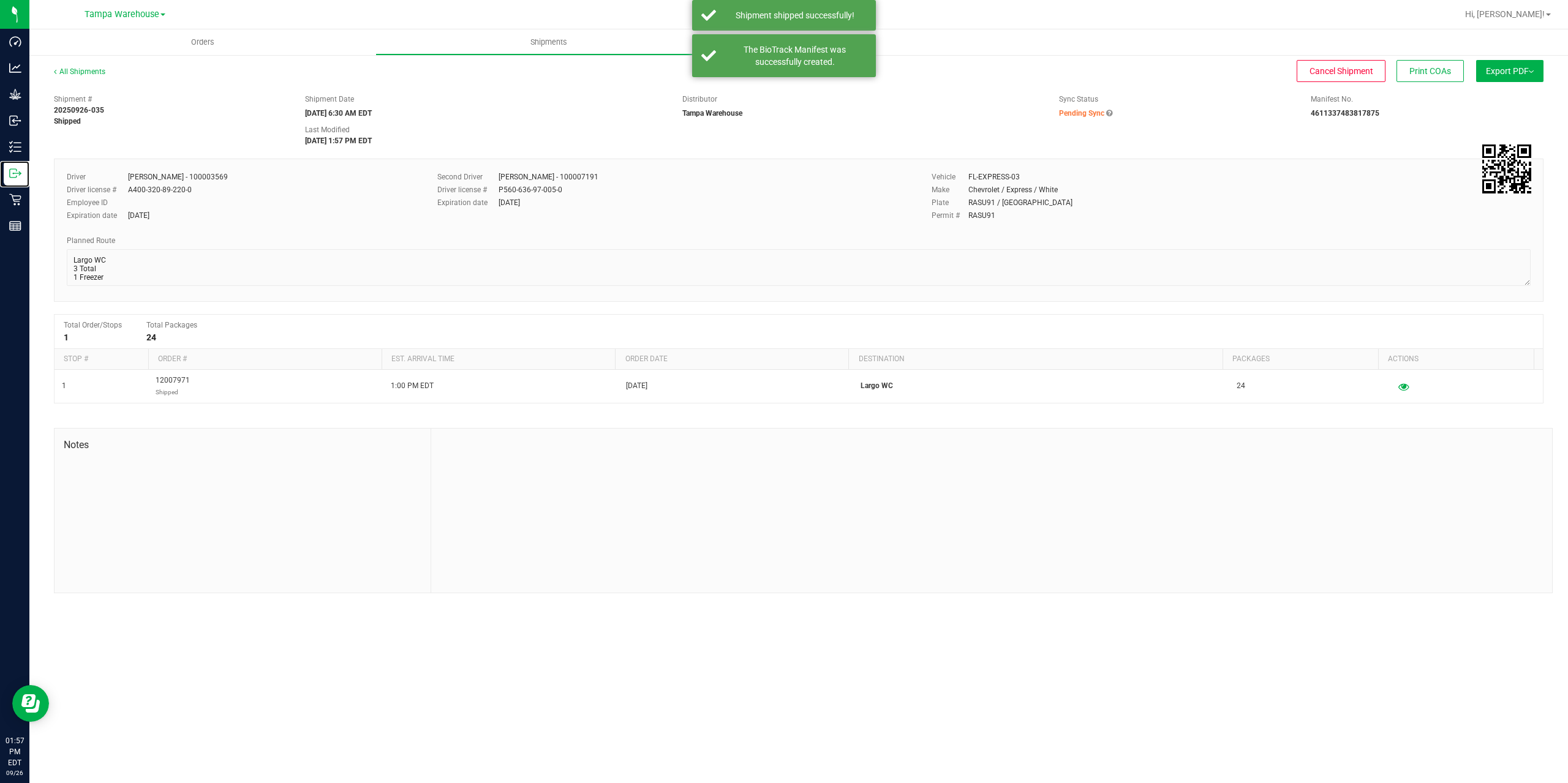
click at [8, 178] on div "Outbound" at bounding box center [16, 174] width 26 height 25
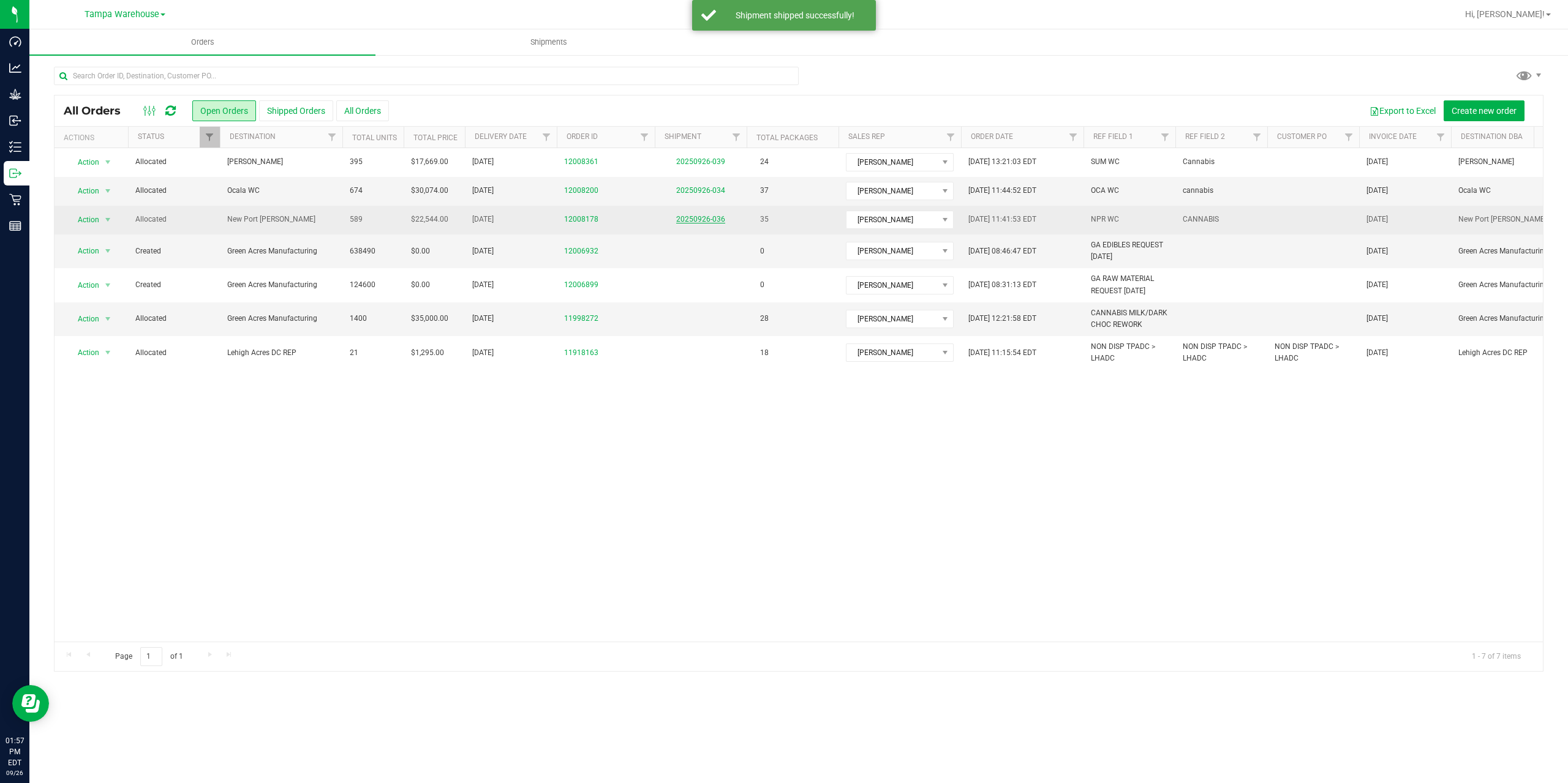
click at [693, 217] on link "20250926-036" at bounding box center [701, 219] width 49 height 9
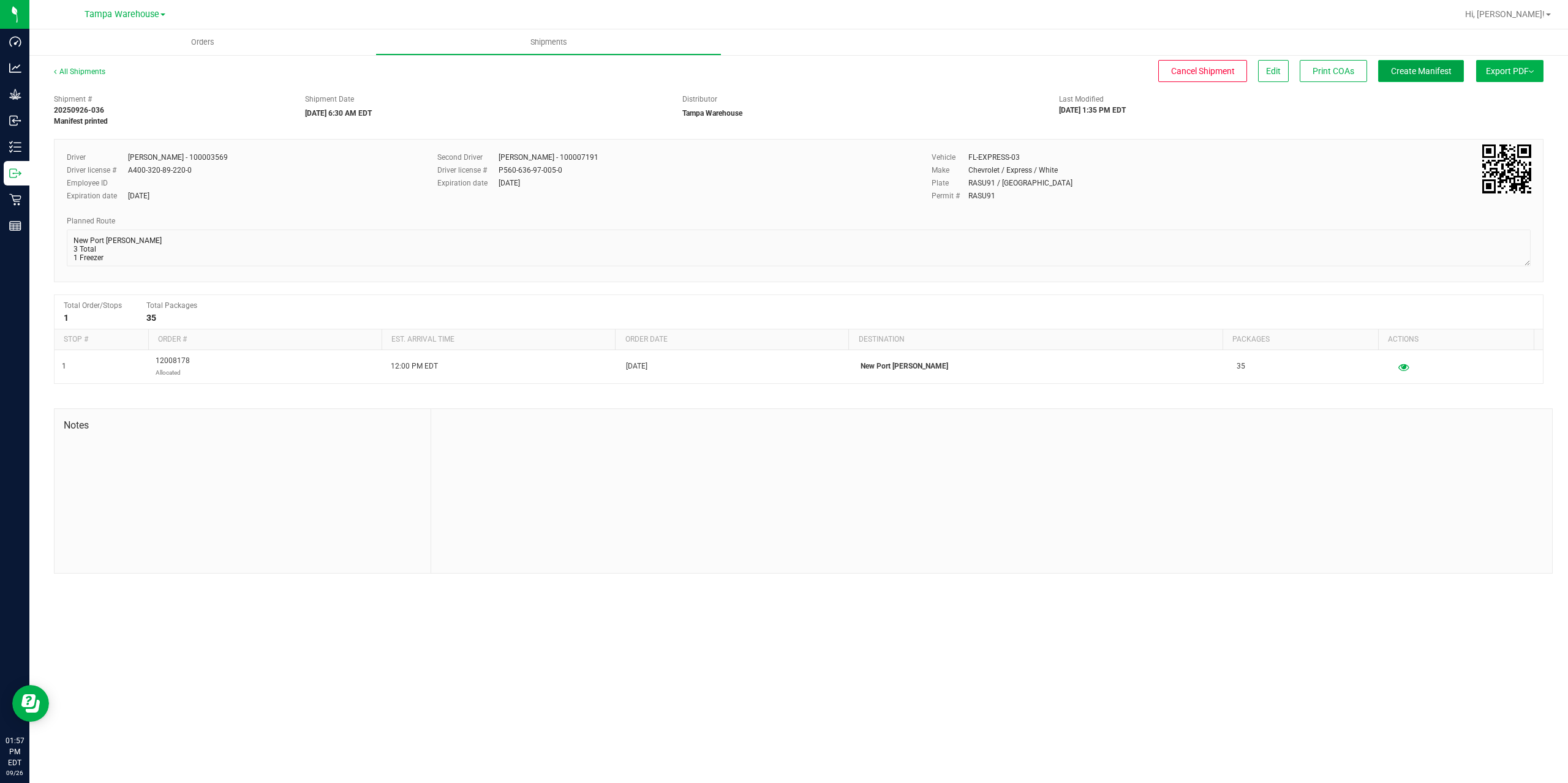
click at [1402, 66] on span "Create Manifest" at bounding box center [1421, 71] width 61 height 10
click at [1402, 66] on span "Ship Transfer" at bounding box center [1424, 71] width 50 height 10
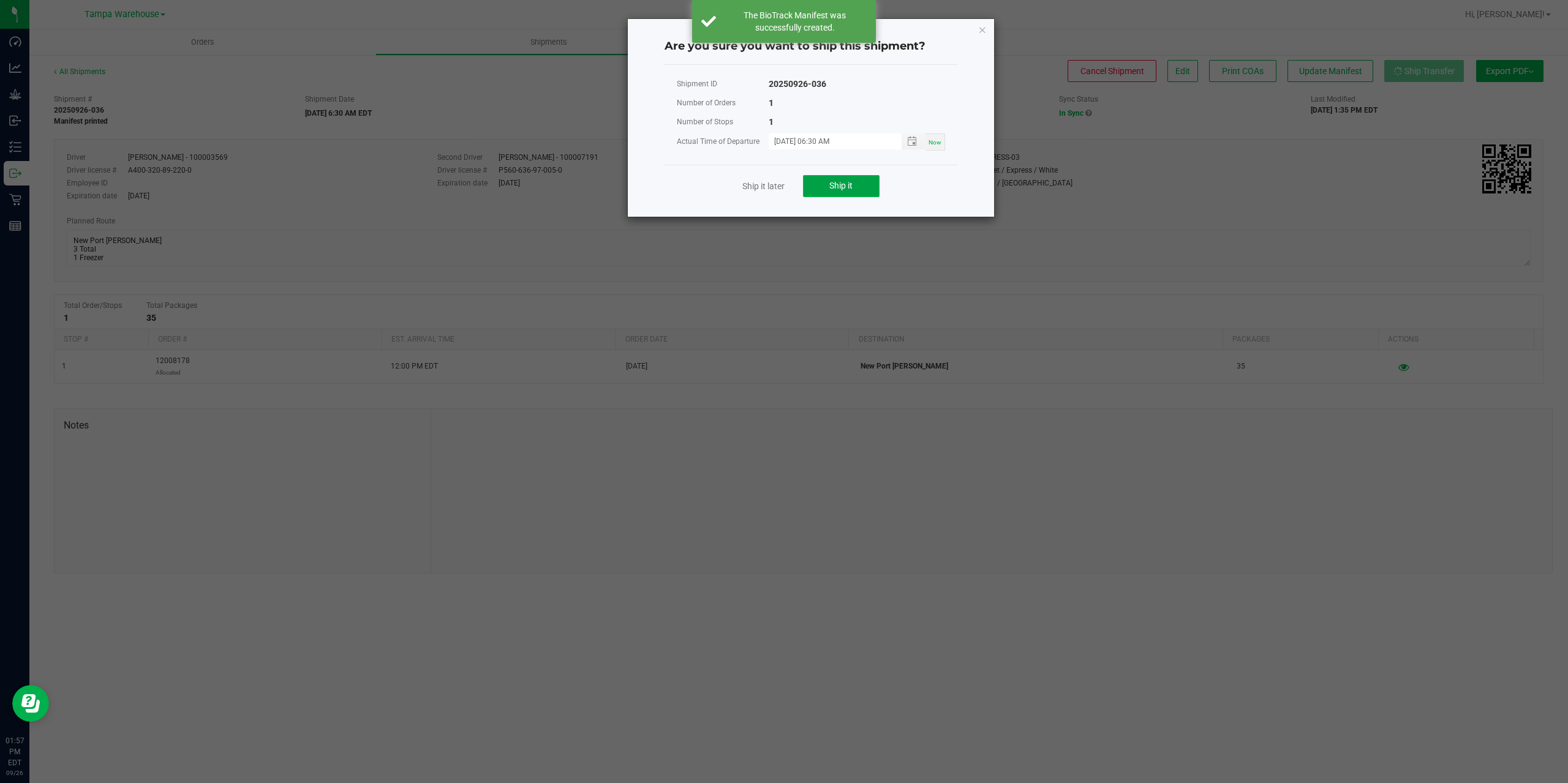
click at [852, 178] on button "Ship it" at bounding box center [841, 186] width 76 height 22
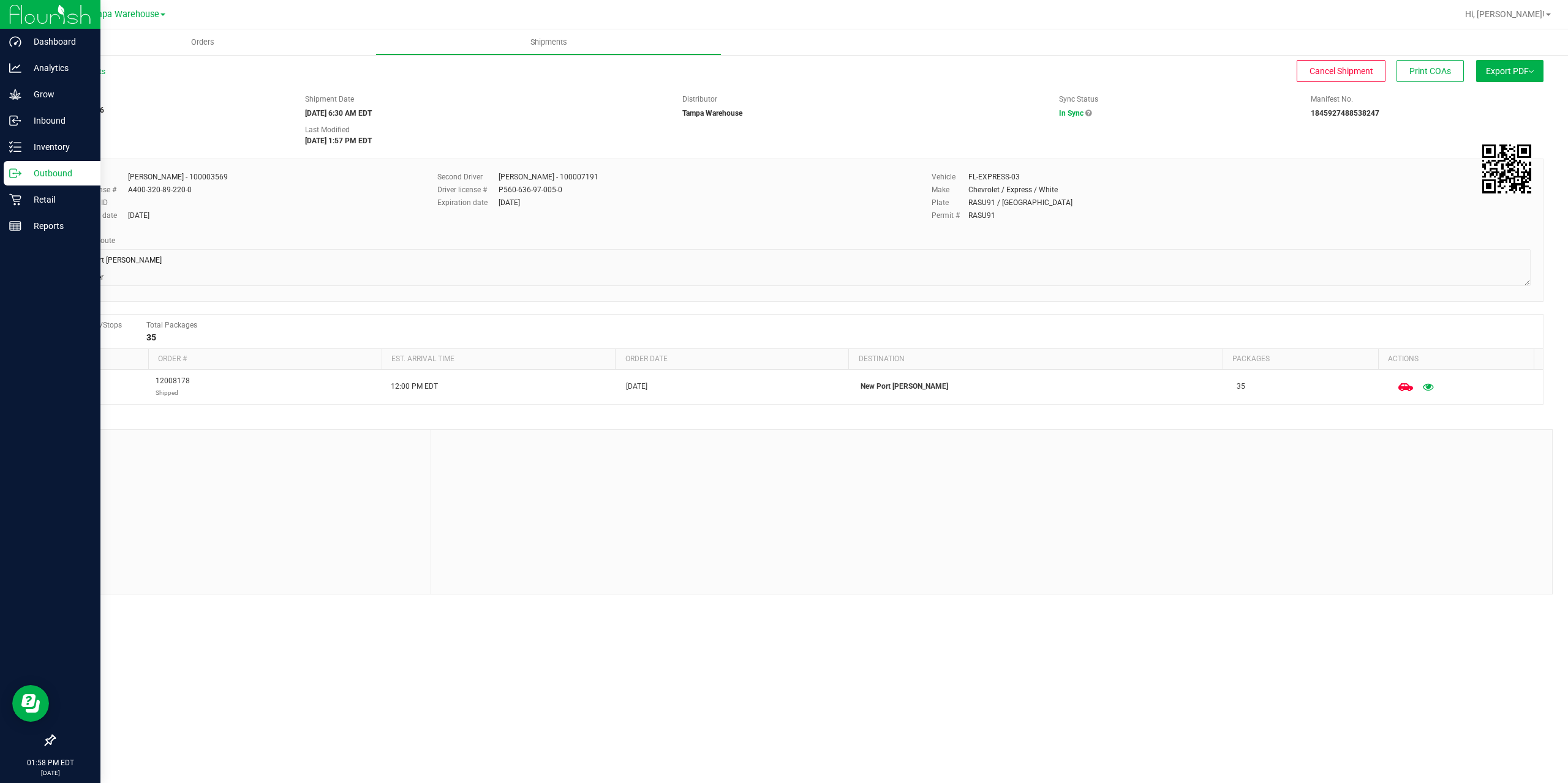
click at [29, 175] on p "Outbound" at bounding box center [58, 174] width 74 height 15
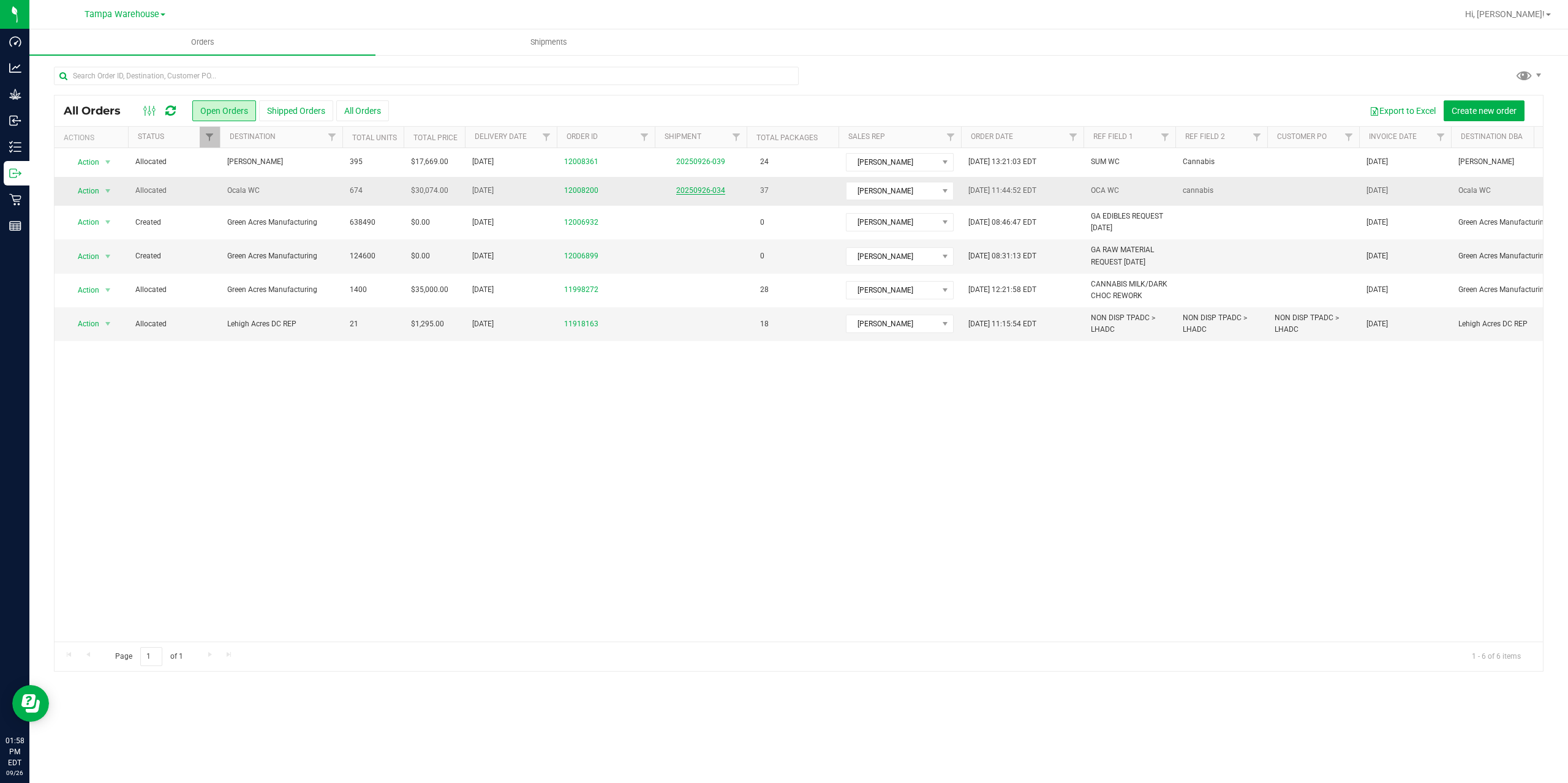
click at [694, 191] on link "20250926-034" at bounding box center [701, 190] width 49 height 9
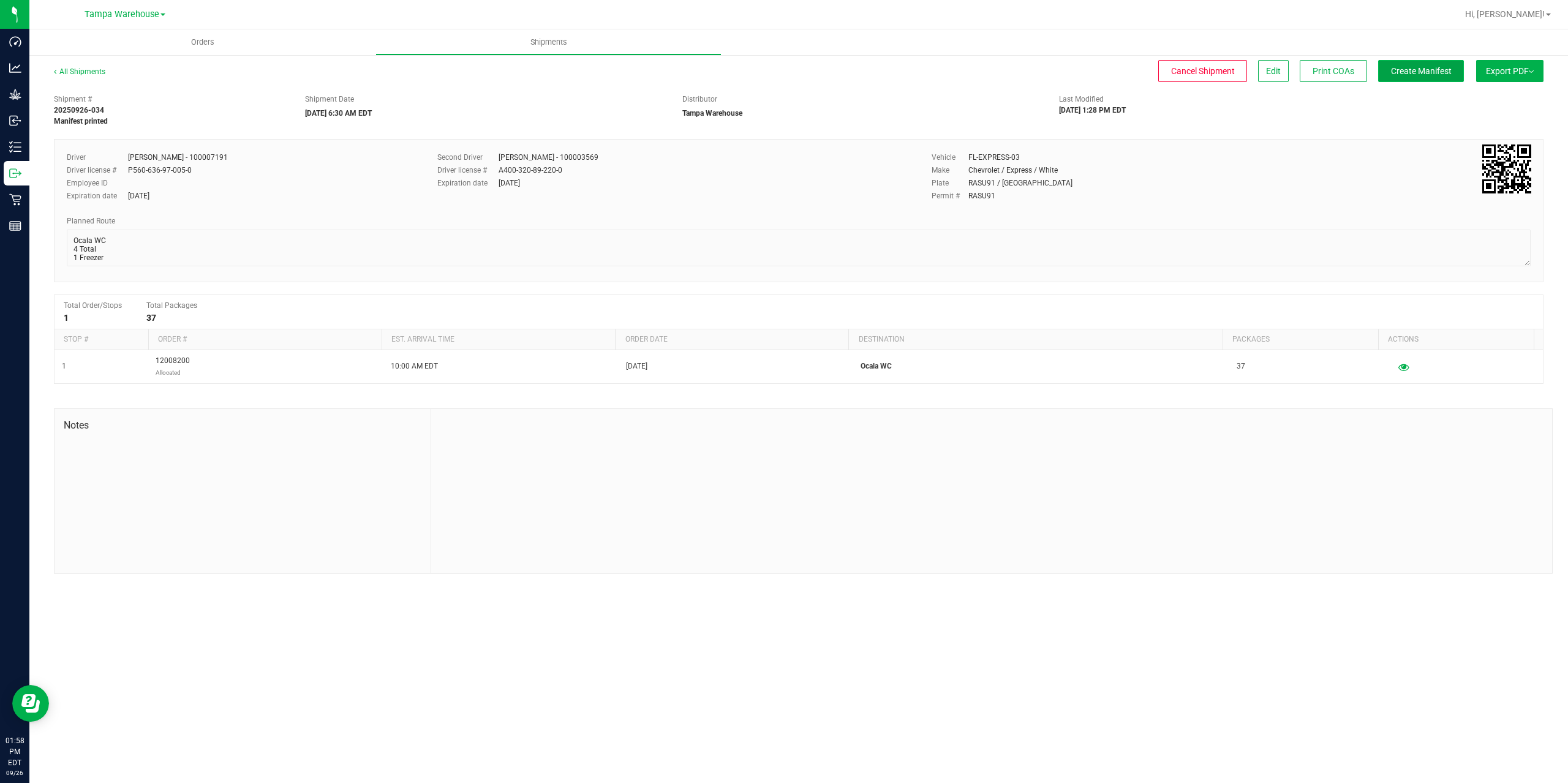
click at [1446, 66] on span "Create Manifest" at bounding box center [1421, 71] width 61 height 10
click at [1446, 66] on span "Ship Transfer" at bounding box center [1424, 71] width 50 height 10
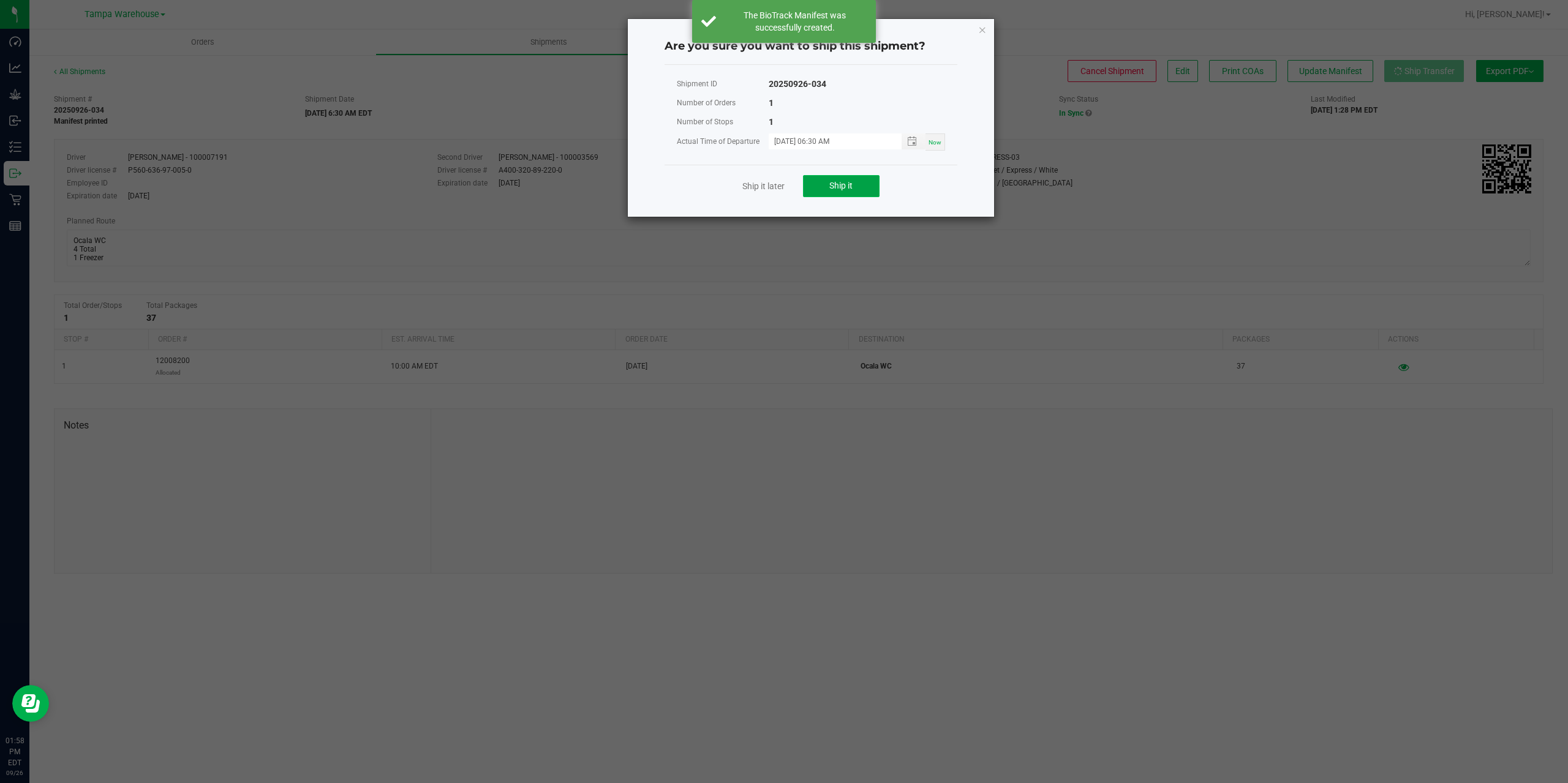
click at [823, 180] on button "Ship it" at bounding box center [841, 186] width 76 height 22
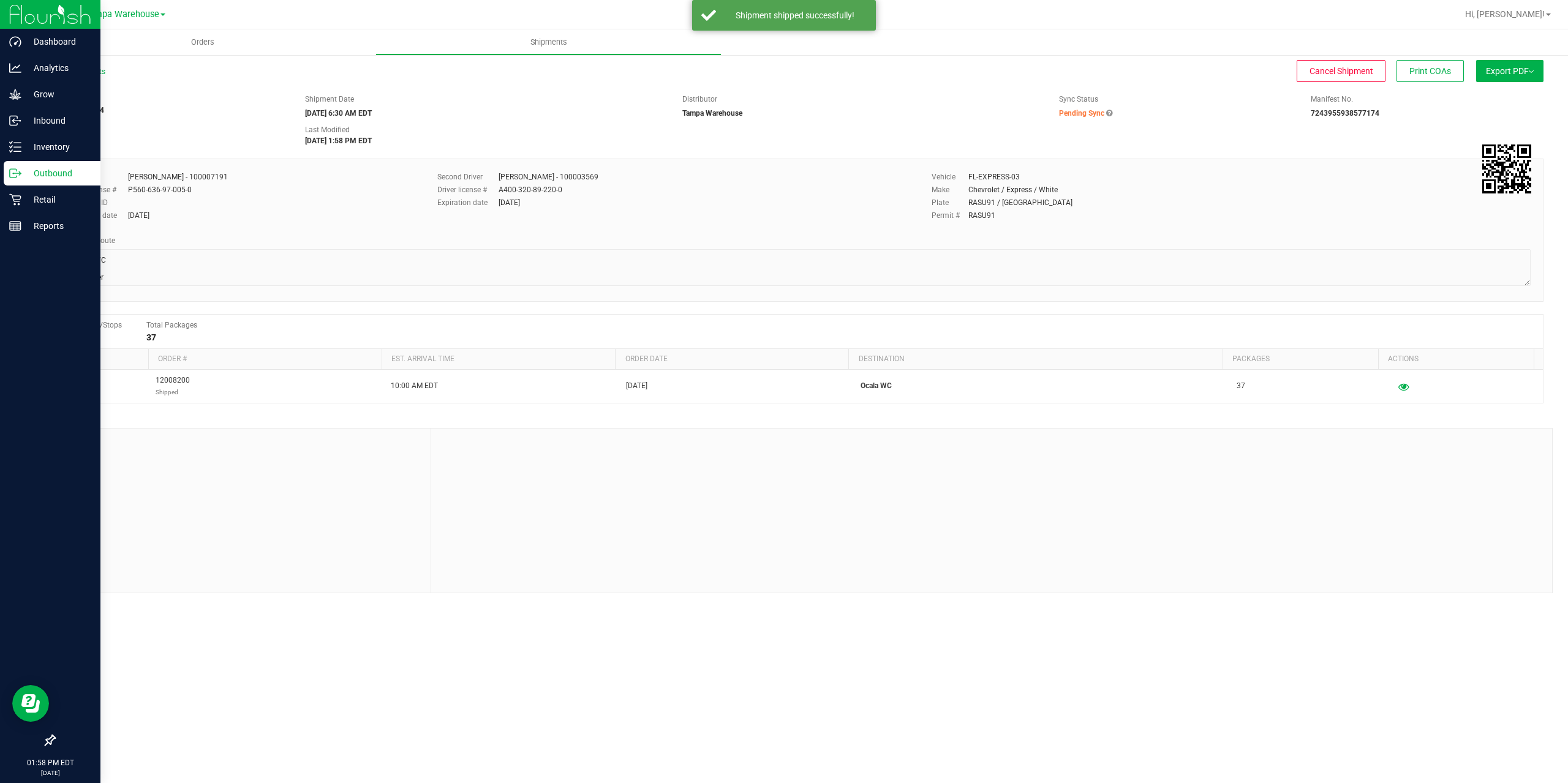
click at [8, 172] on div "Outbound" at bounding box center [52, 174] width 97 height 25
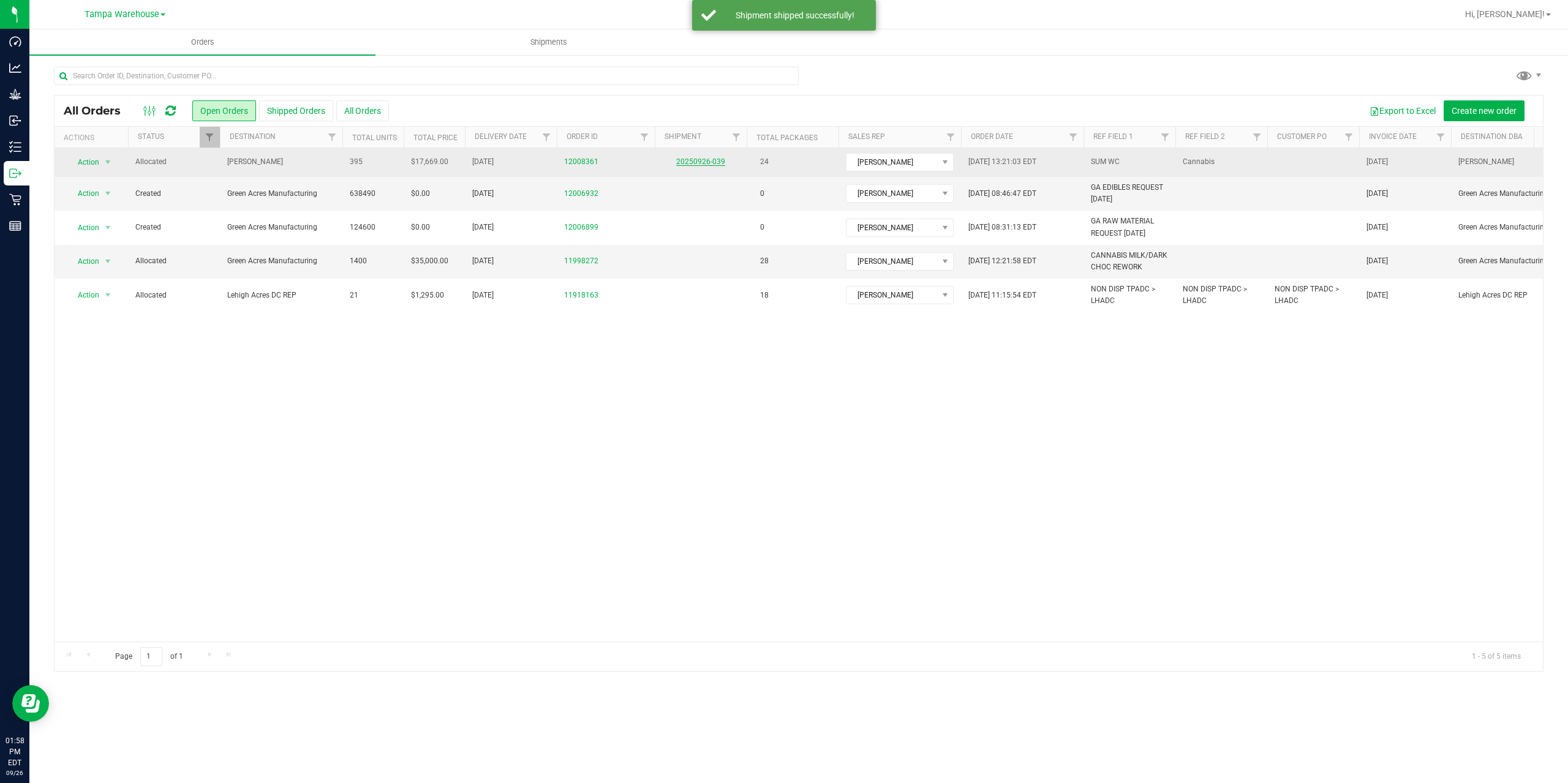
click at [701, 159] on link "20250926-039" at bounding box center [701, 161] width 49 height 9
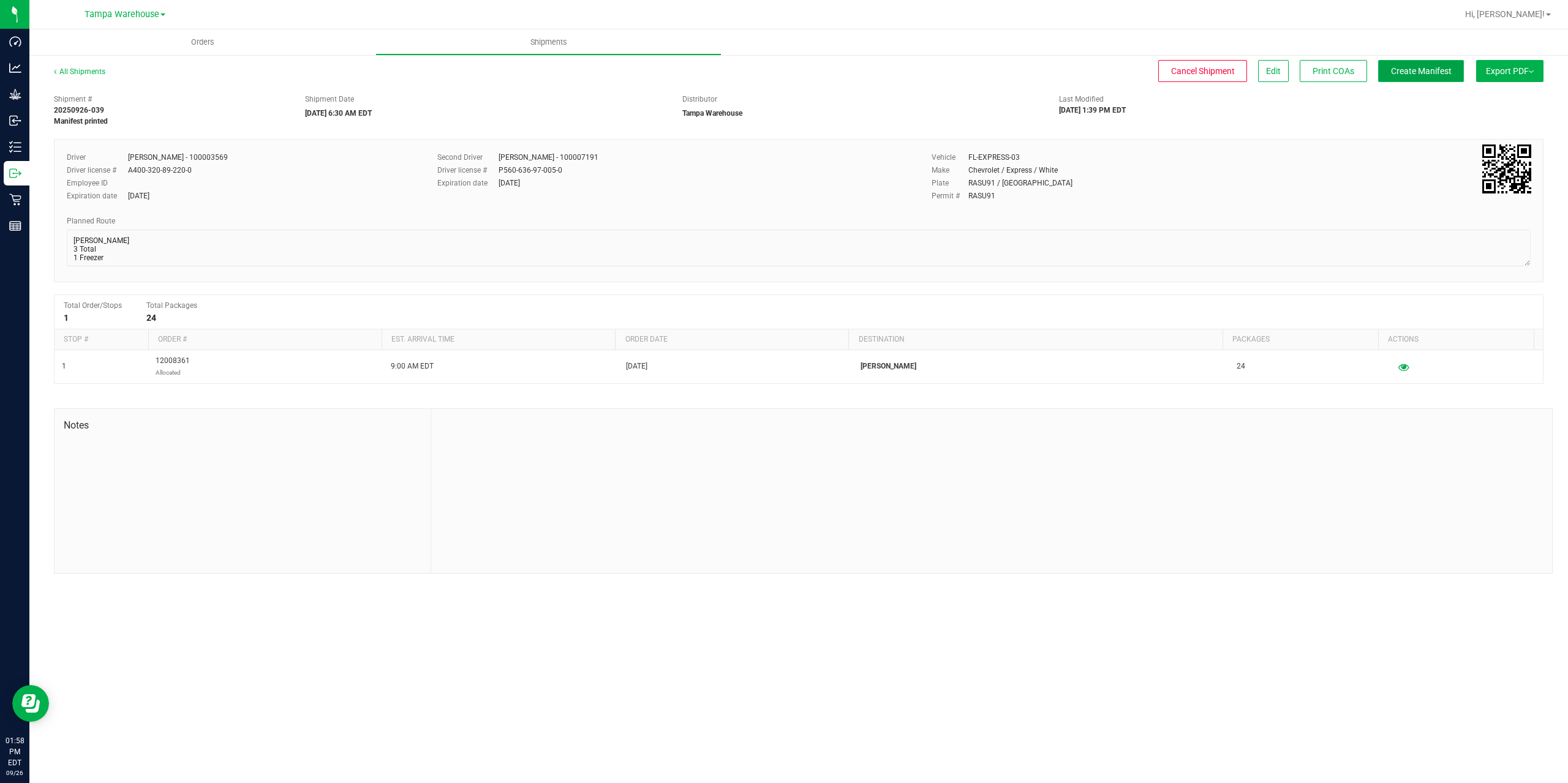
click at [1409, 78] on button "Create Manifest" at bounding box center [1421, 71] width 86 height 22
click at [1409, 78] on button "Ship Transfer" at bounding box center [1424, 71] width 80 height 22
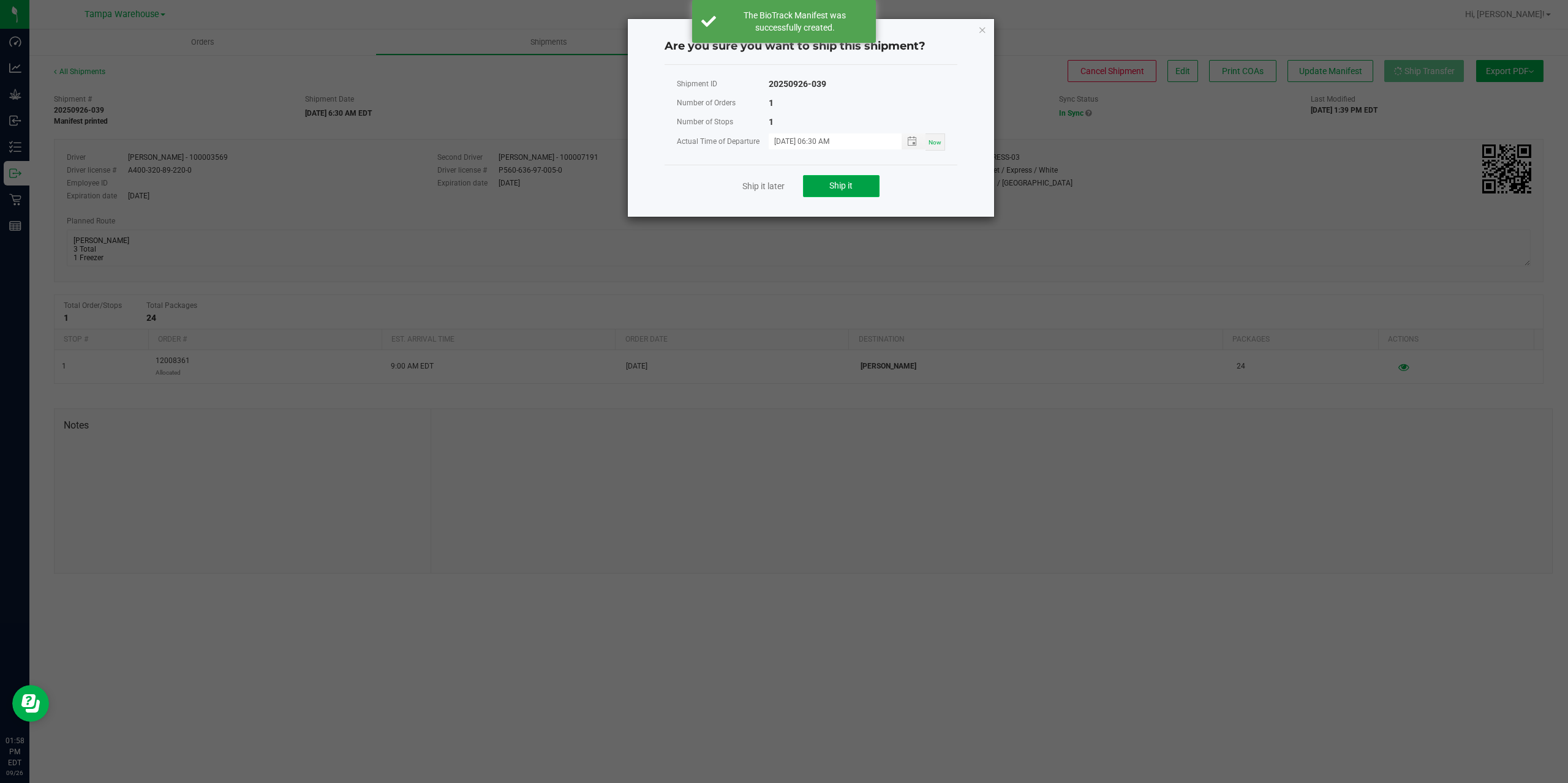
click at [839, 180] on button "Ship it" at bounding box center [841, 186] width 76 height 22
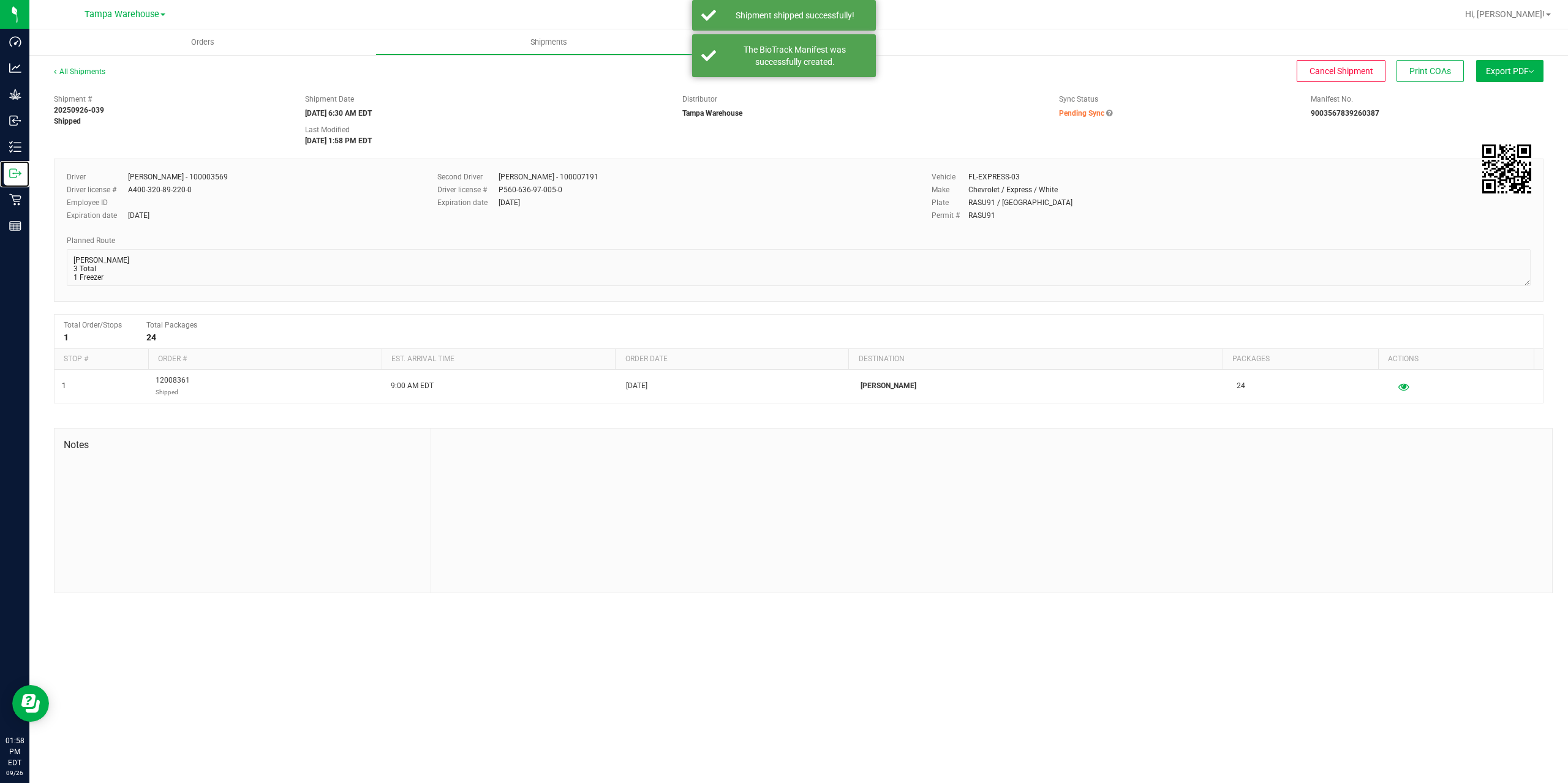
click at [11, 170] on icon at bounding box center [15, 174] width 12 height 12
